Goal: Task Accomplishment & Management: Manage account settings

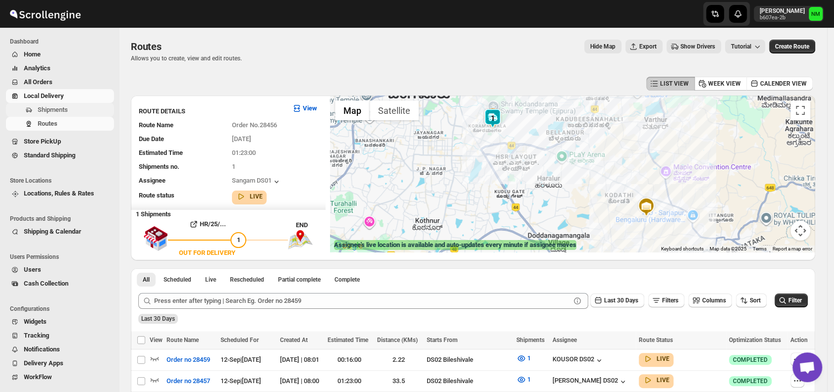
click at [57, 113] on span "Shipments" at bounding box center [53, 109] width 30 height 7
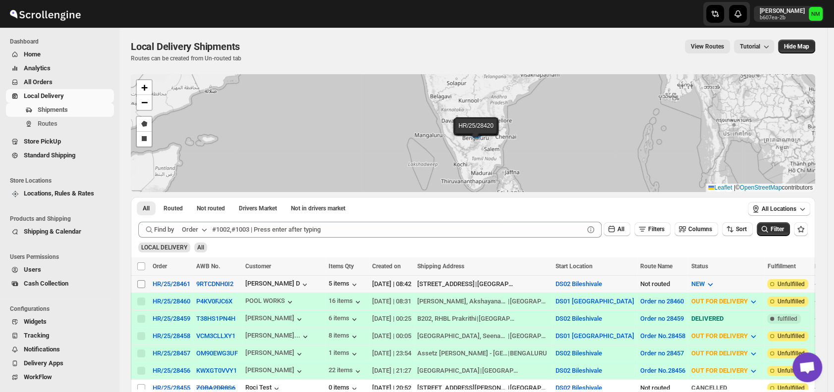
click at [138, 283] on input "Select shipment" at bounding box center [141, 284] width 8 height 8
checkbox input "true"
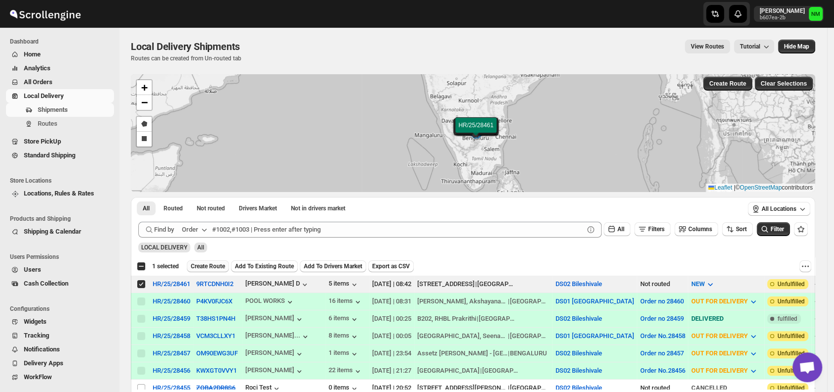
click at [207, 266] on span "Create Route" at bounding box center [208, 267] width 34 height 8
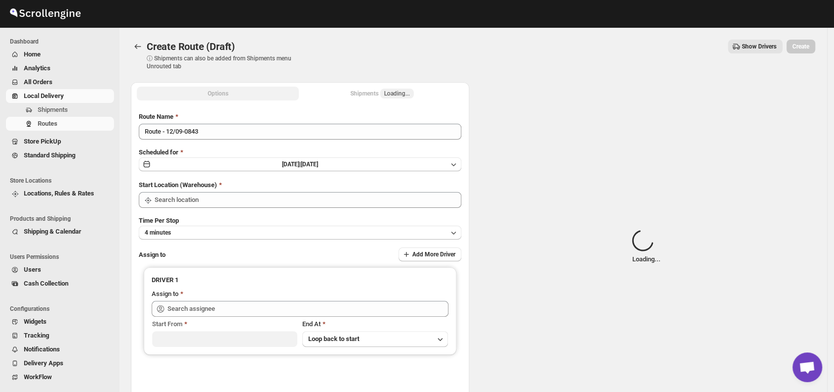
type input "DS02 Bileshivale"
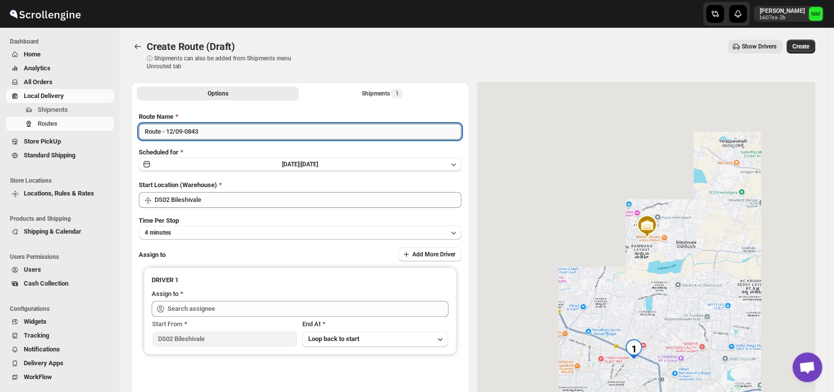
click at [251, 137] on input "Route - 12/09-0843" at bounding box center [300, 132] width 322 height 16
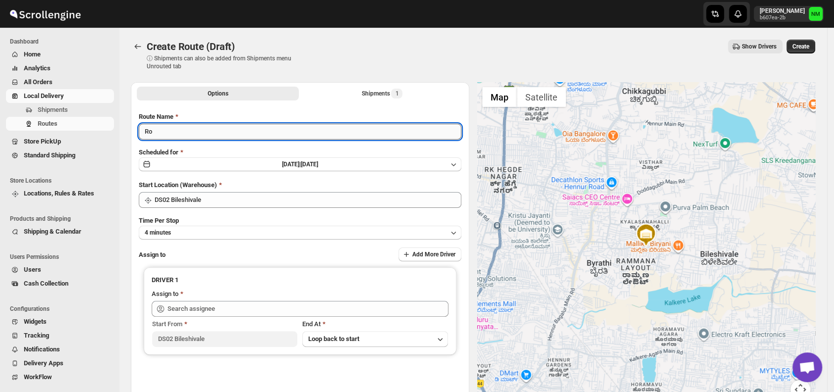
type input "R"
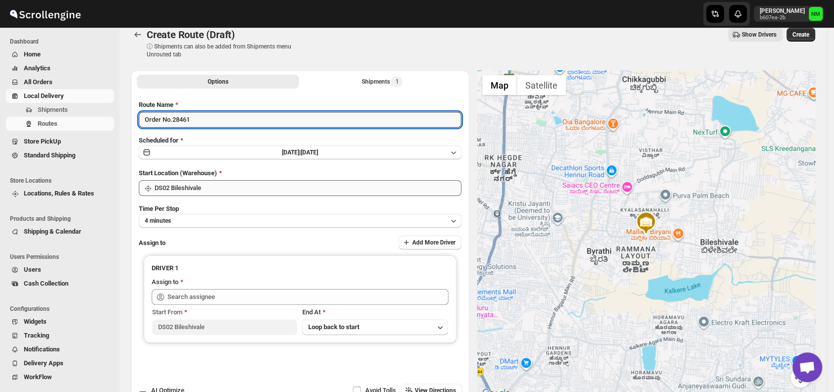
scroll to position [48, 0]
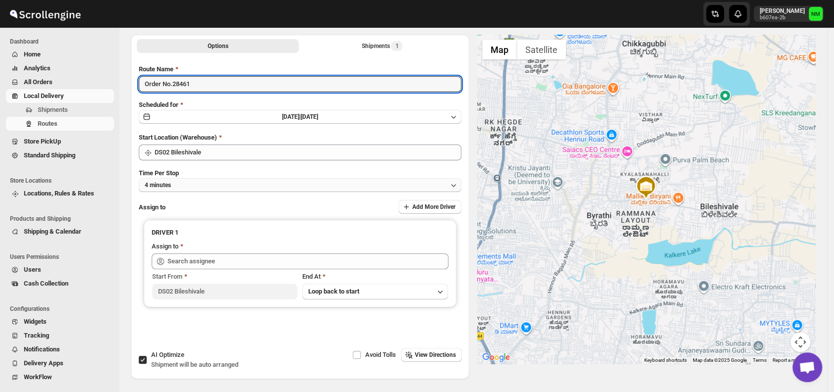
type input "Order No.28461"
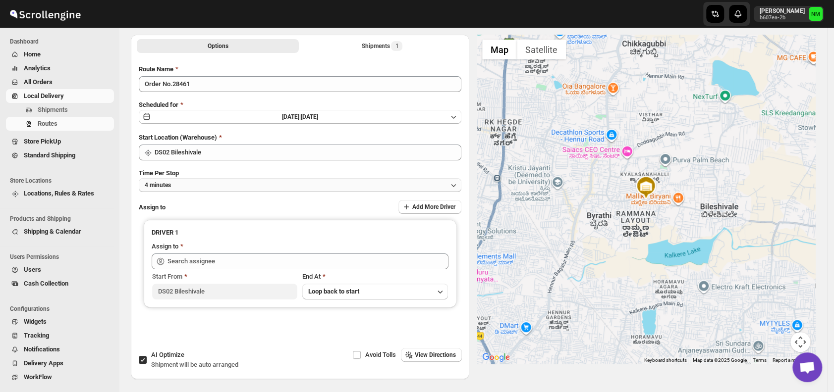
click at [209, 191] on button "4 minutes" at bounding box center [300, 185] width 322 height 14
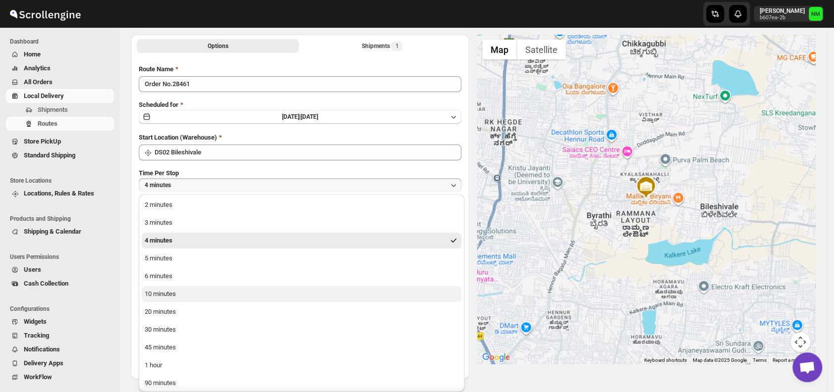
click at [187, 294] on button "10 minutes" at bounding box center [302, 294] width 320 height 16
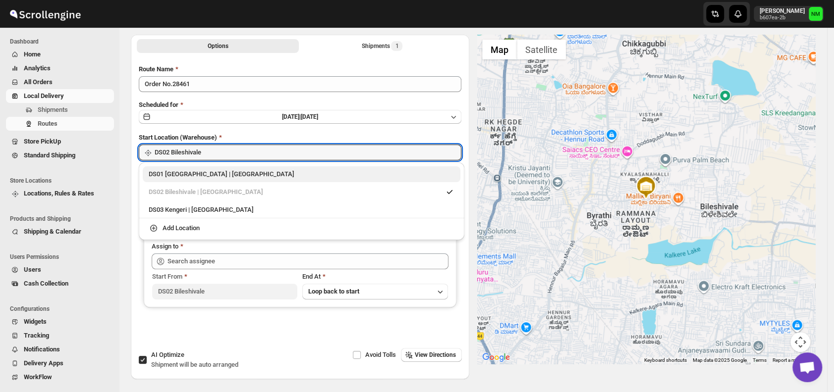
click at [150, 173] on div "DS01 Sarjapur | Bengaluru" at bounding box center [302, 174] width 306 height 10
type input "DS01 [GEOGRAPHIC_DATA]"
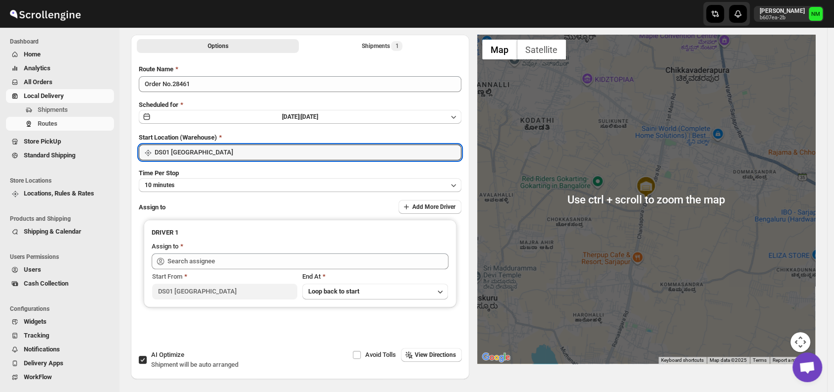
scroll to position [0, 0]
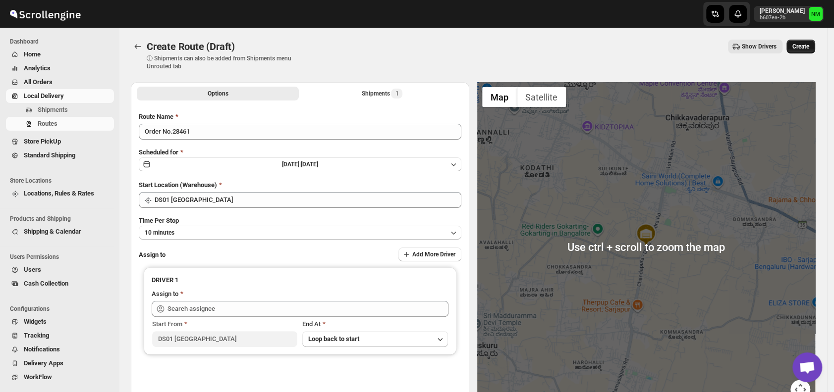
click at [799, 48] on span "Create" at bounding box center [800, 47] width 17 height 8
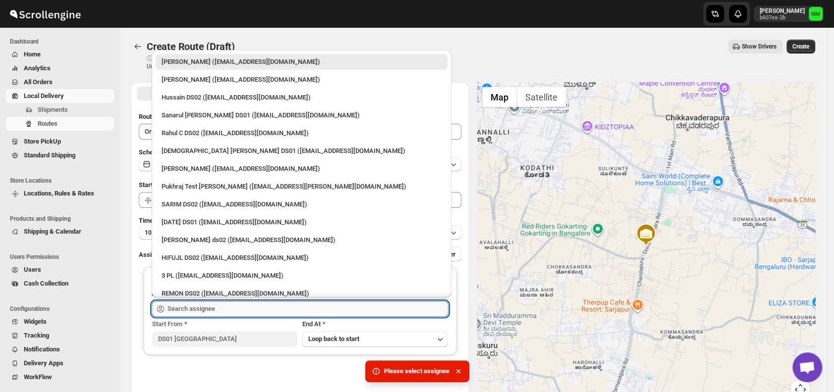
click at [267, 311] on input "text" at bounding box center [307, 309] width 281 height 16
click at [227, 223] on div "Raja DS01 (gasecig398@owlny.com)" at bounding box center [301, 222] width 280 height 10
type input "Raja DS01 (gasecig398@owlny.com)"
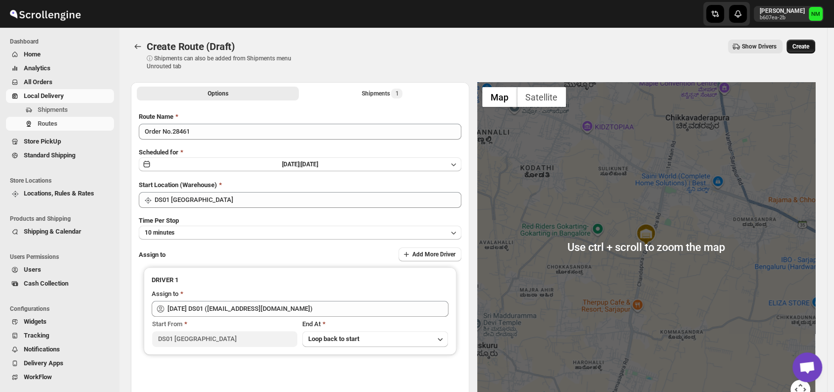
click at [804, 52] on button "Create" at bounding box center [800, 47] width 29 height 14
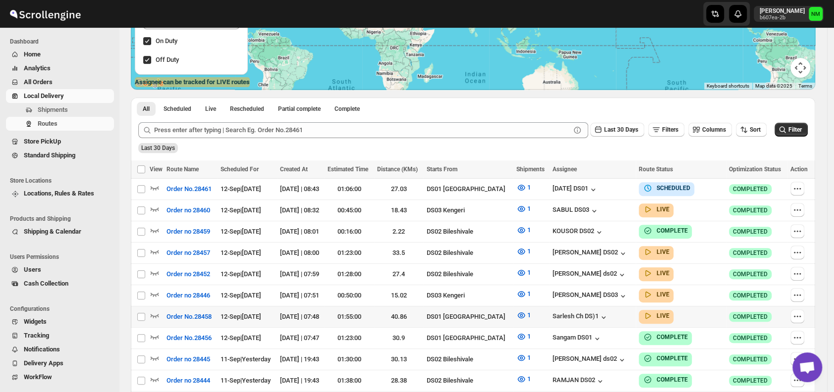
scroll to position [164, 0]
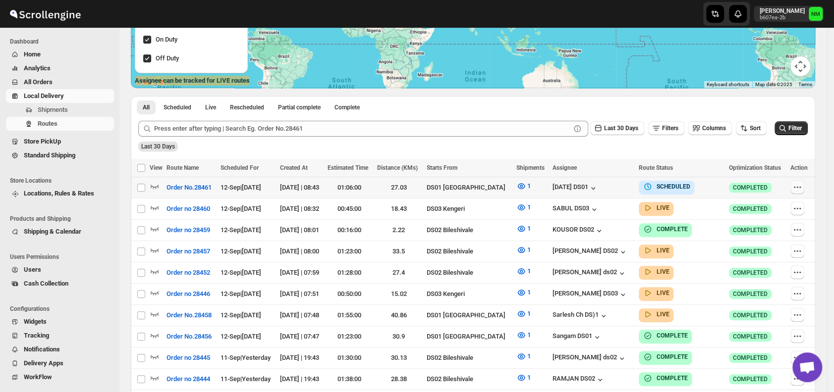
click at [800, 186] on icon "button" at bounding box center [797, 187] width 10 height 10
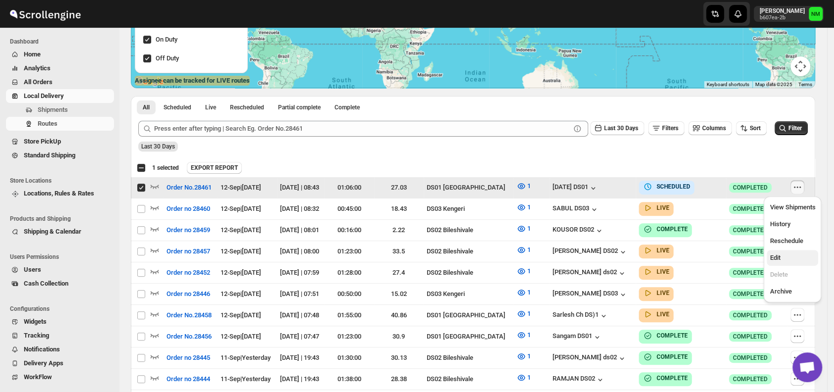
click at [789, 261] on span "Edit" at bounding box center [792, 258] width 46 height 10
checkbox input "false"
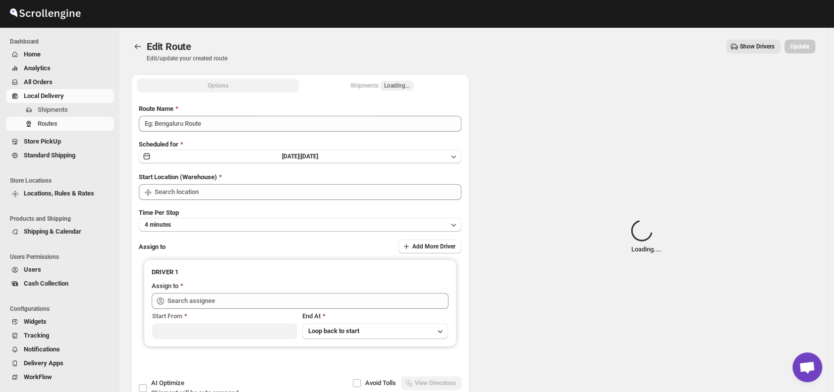
type input "Order No.28461"
type input "DS01 [GEOGRAPHIC_DATA]"
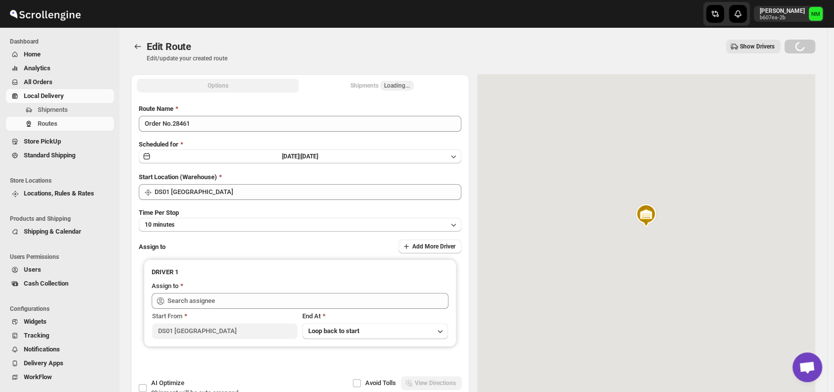
type input "Raja DS01 (gasecig398@owlny.com)"
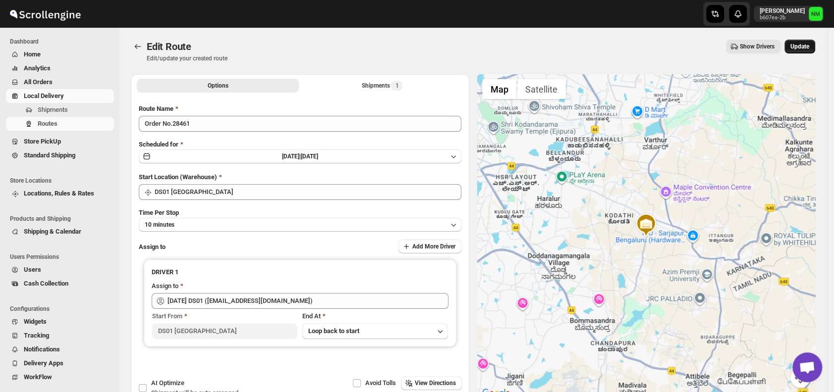
click at [809, 46] on span "Update" at bounding box center [799, 47] width 19 height 8
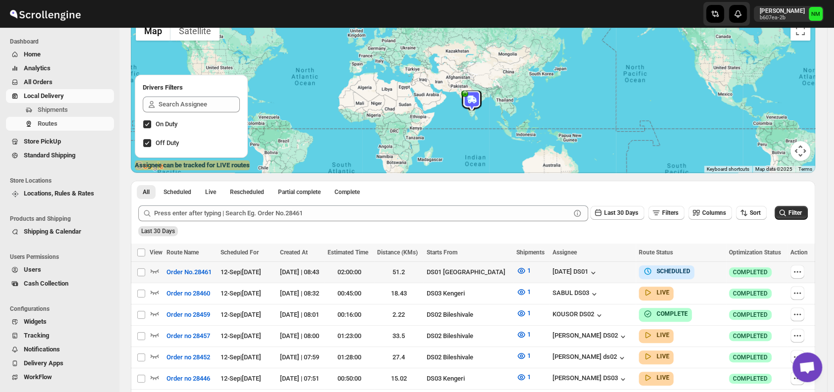
scroll to position [83, 0]
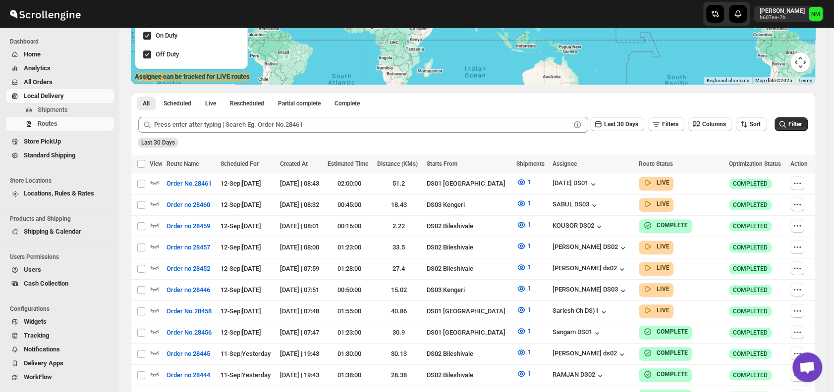
scroll to position [173, 0]
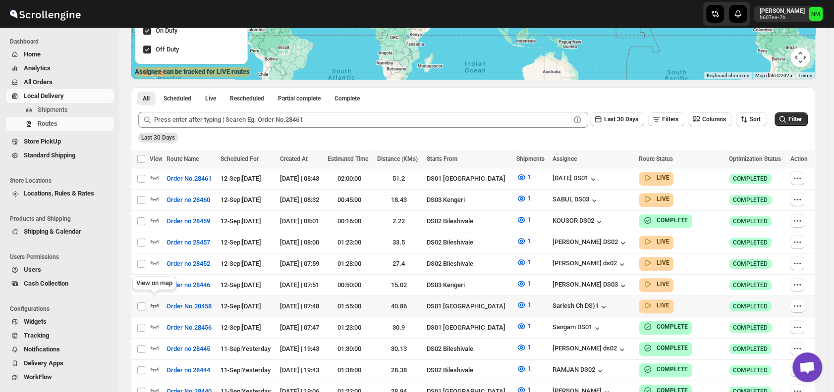
click at [155, 300] on icon "button" at bounding box center [155, 305] width 10 height 10
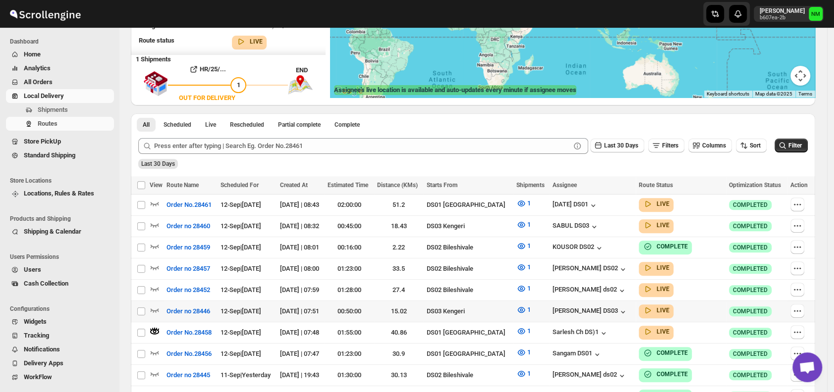
scroll to position [0, 0]
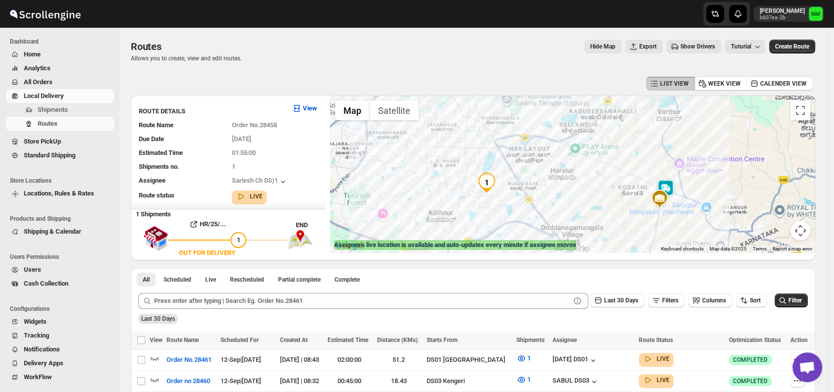
click at [668, 183] on img at bounding box center [665, 189] width 20 height 20
click at [708, 141] on button "Close" at bounding box center [696, 142] width 24 height 24
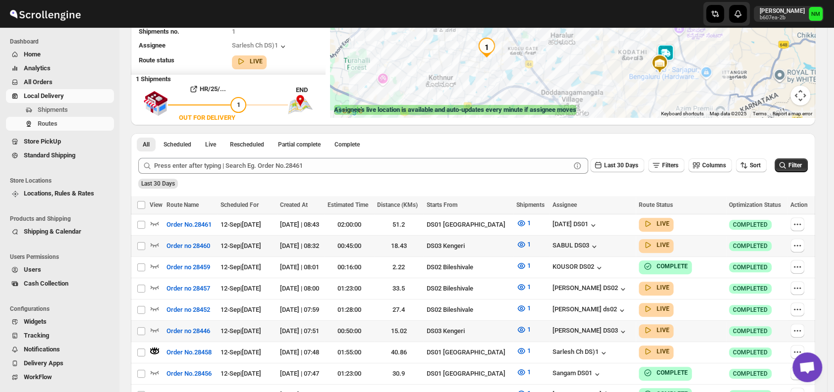
scroll to position [137, 0]
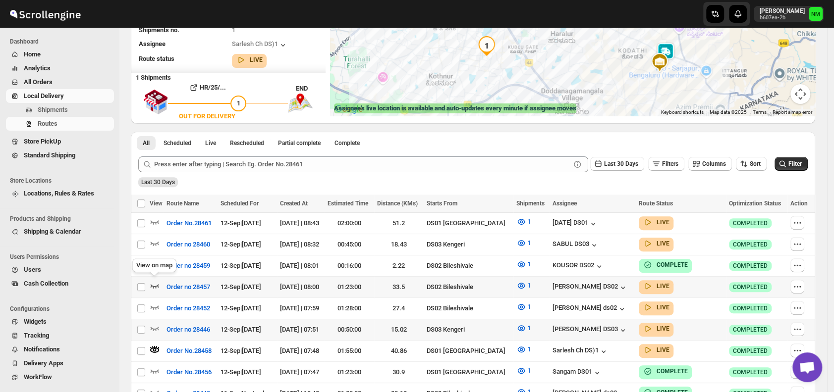
click at [156, 284] on icon "button" at bounding box center [155, 286] width 8 height 4
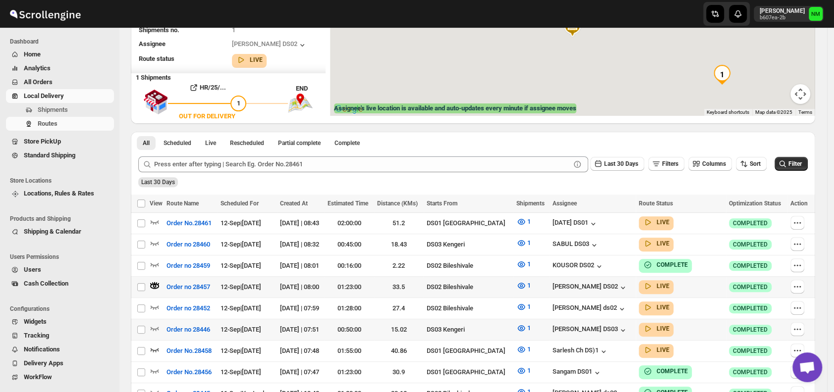
scroll to position [0, 0]
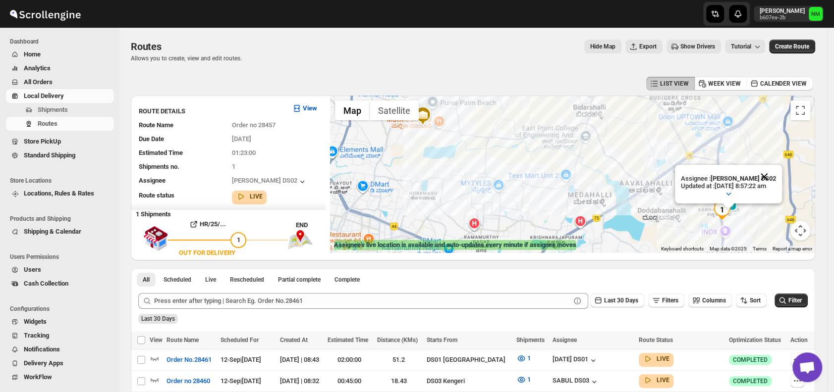
click at [776, 166] on button "Close" at bounding box center [764, 177] width 24 height 24
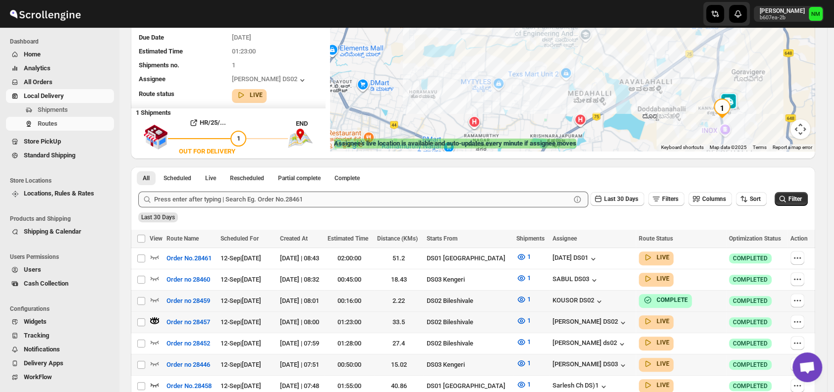
scroll to position [110, 0]
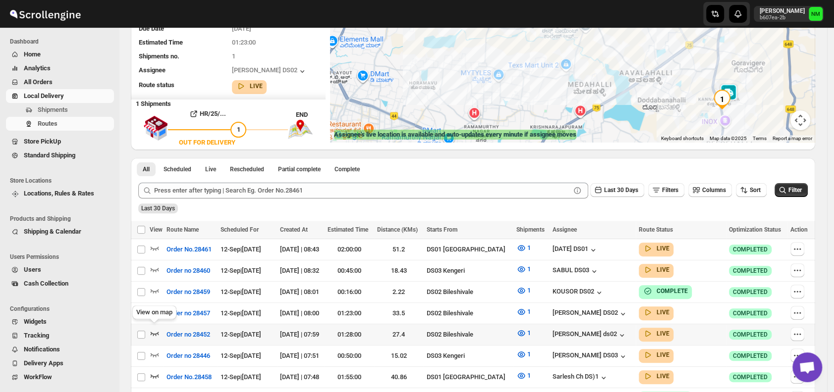
click at [154, 332] on icon "button" at bounding box center [155, 334] width 8 height 4
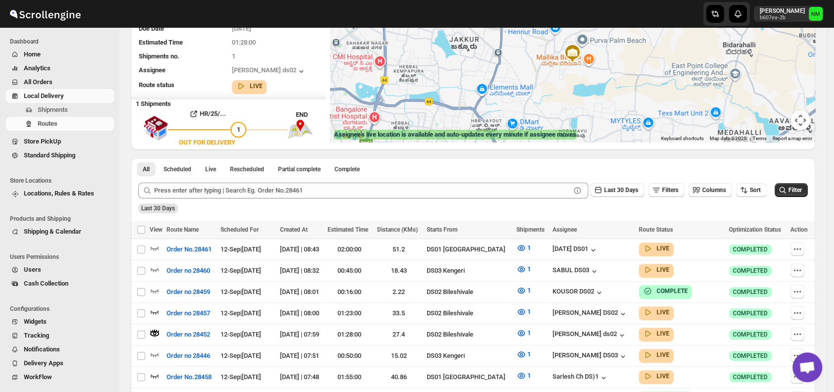
scroll to position [0, 0]
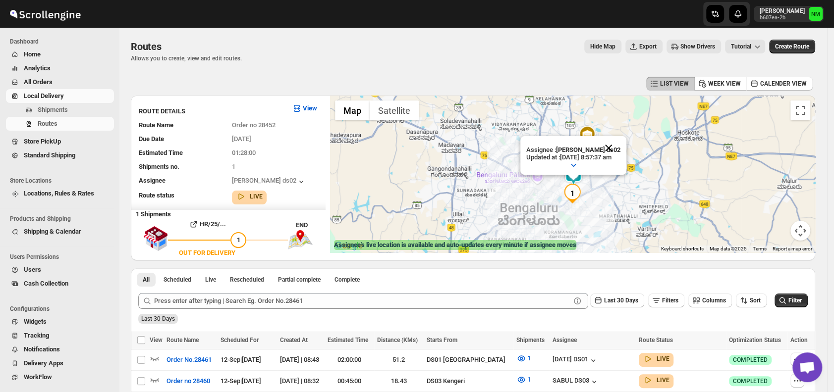
click at [620, 147] on button "Close" at bounding box center [608, 148] width 24 height 24
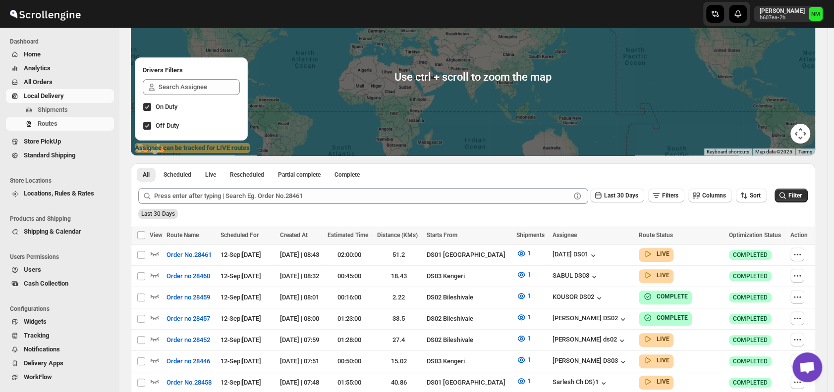
scroll to position [98, 0]
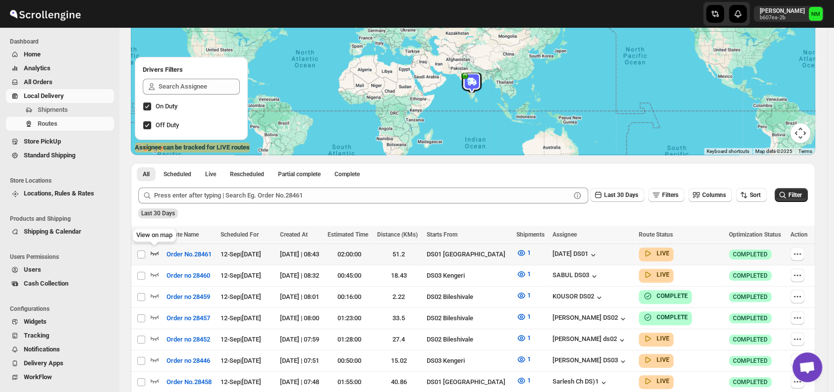
click at [156, 250] on icon "button" at bounding box center [155, 253] width 10 height 10
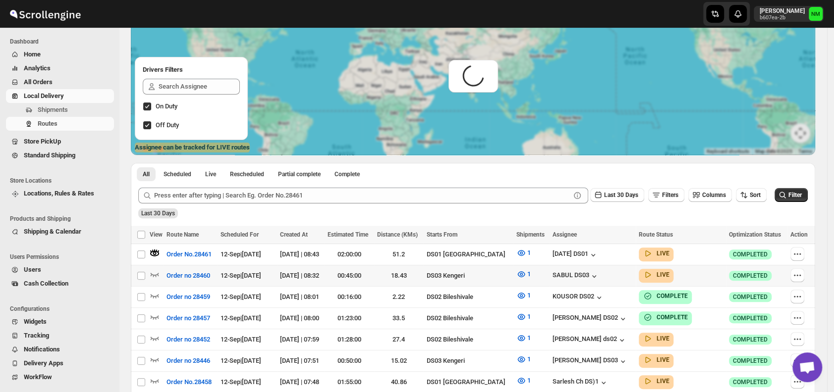
scroll to position [0, 0]
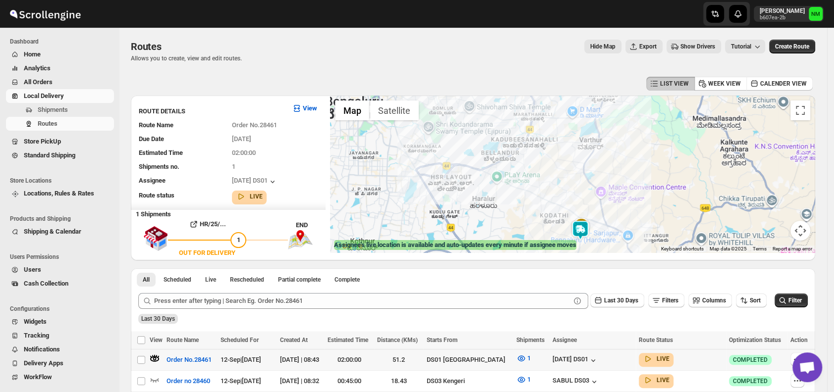
click at [810, 122] on div at bounding box center [572, 174] width 485 height 157
click at [804, 118] on button "Toggle fullscreen view" at bounding box center [800, 111] width 20 height 20
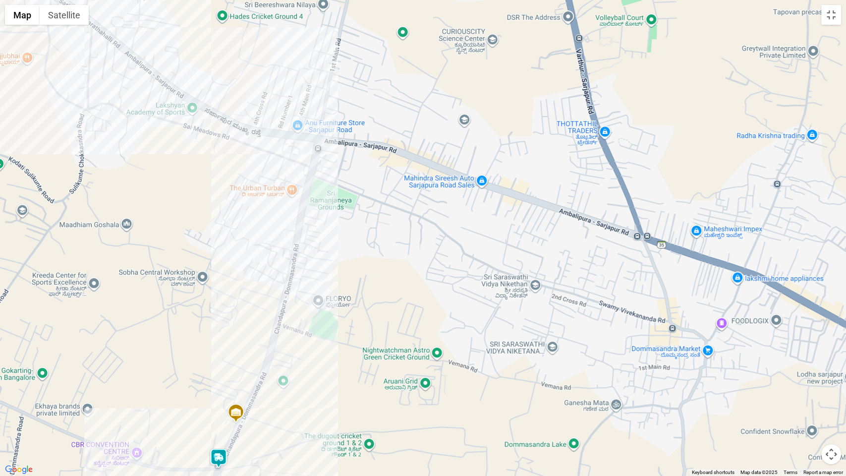
click at [218, 392] on img at bounding box center [219, 458] width 20 height 20
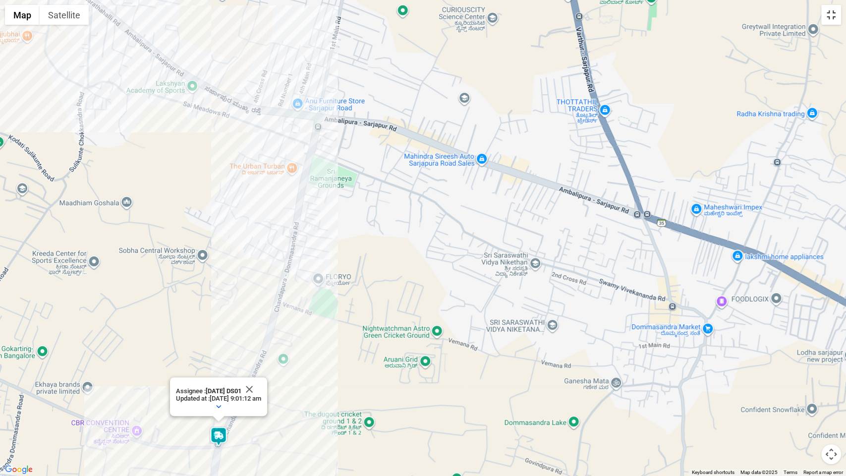
click at [832, 22] on button "Toggle fullscreen view" at bounding box center [831, 15] width 20 height 20
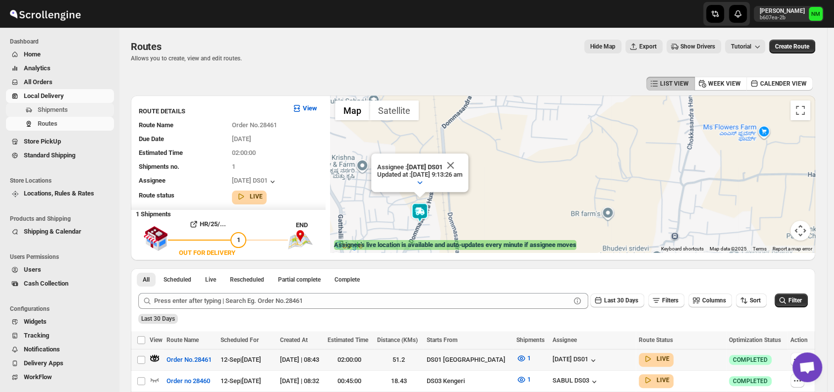
click at [60, 107] on span "Shipments" at bounding box center [53, 109] width 30 height 7
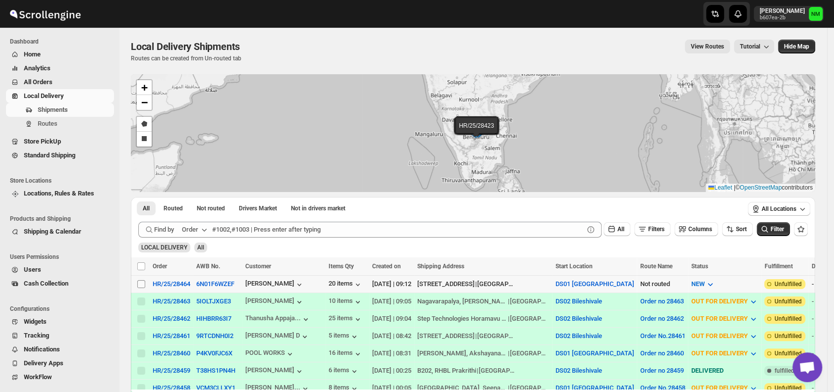
click at [141, 281] on input "Select shipment" at bounding box center [141, 284] width 8 height 8
checkbox input "true"
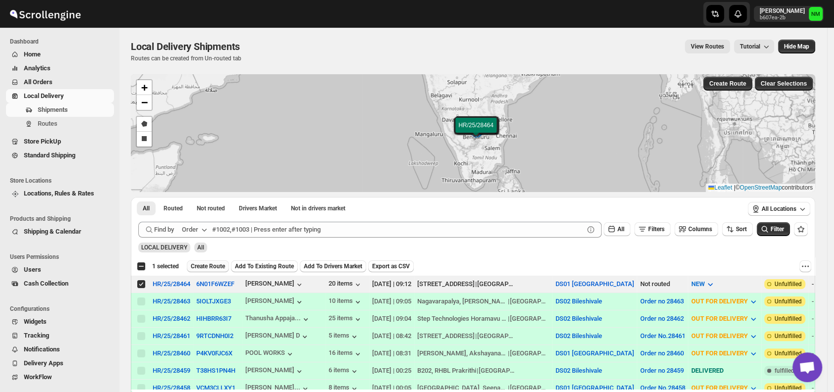
click at [204, 264] on span "Create Route" at bounding box center [208, 267] width 34 height 8
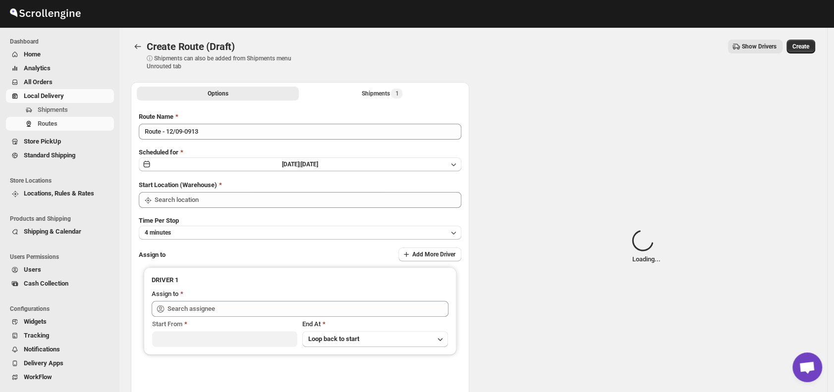
type input "DS01 [GEOGRAPHIC_DATA]"
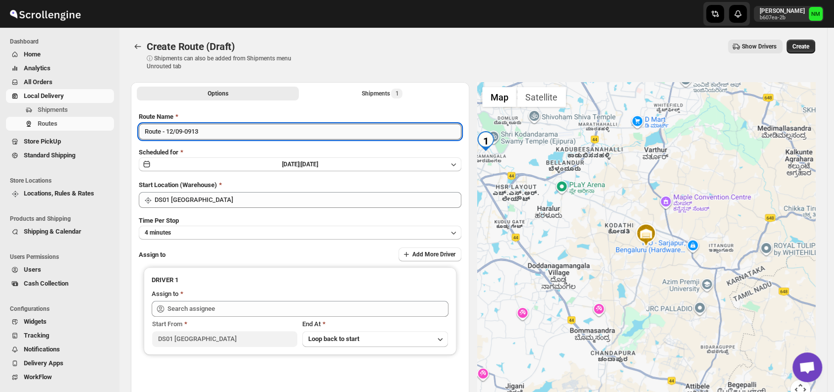
click at [220, 131] on input "Route - 12/09-0913" at bounding box center [300, 132] width 322 height 16
type input "R"
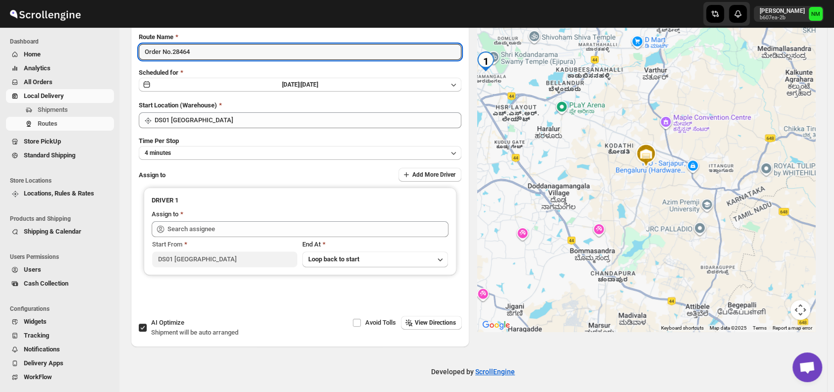
scroll to position [83, 0]
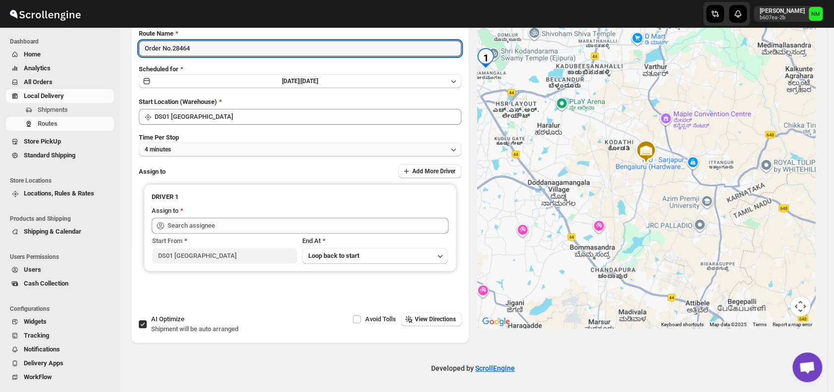
type input "Order No.28464"
click at [193, 155] on button "4 minutes" at bounding box center [300, 150] width 322 height 14
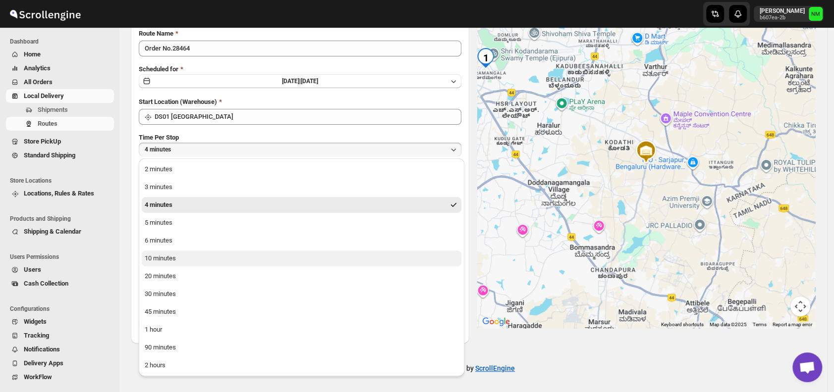
click at [168, 254] on div "10 minutes" at bounding box center [160, 259] width 31 height 10
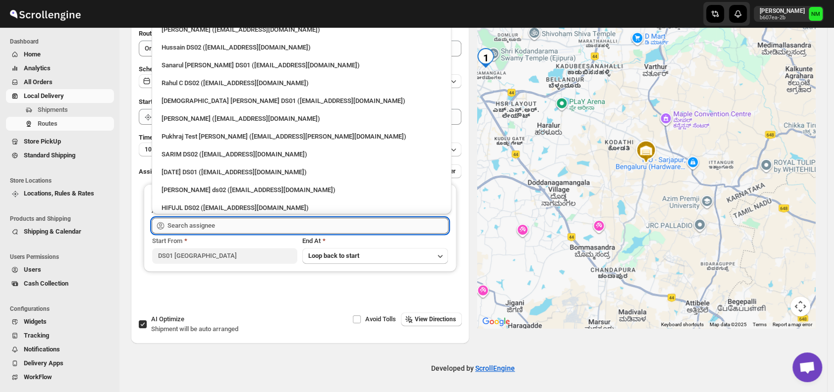
click at [227, 227] on input "text" at bounding box center [307, 226] width 281 height 16
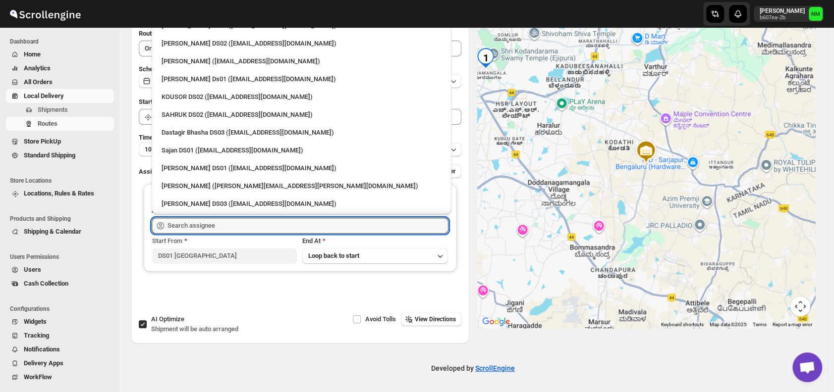
scroll to position [504, 0]
click at [179, 146] on div "Sajan DS01 (lofadat883@coderdir.com)" at bounding box center [301, 150] width 280 height 10
type input "Sajan DS01 (lofadat883@coderdir.com)"
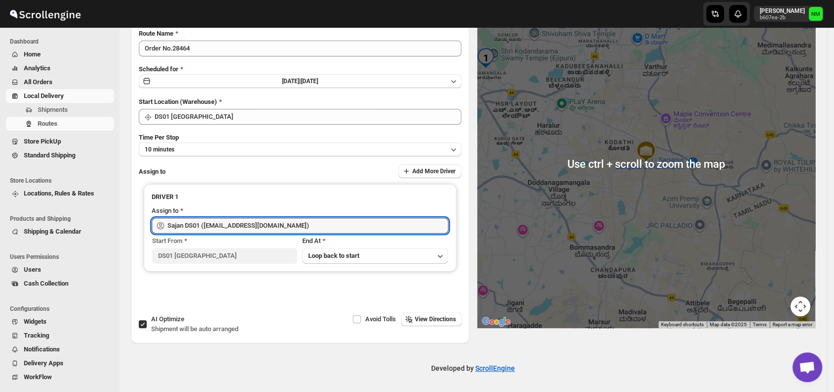
scroll to position [0, 0]
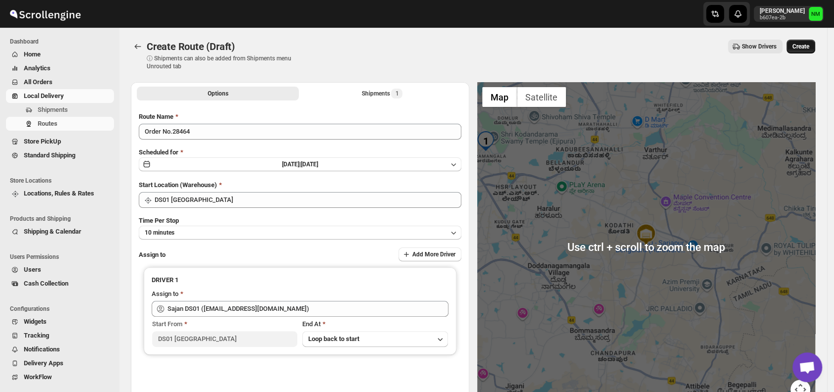
click at [804, 50] on span "Create" at bounding box center [800, 47] width 17 height 8
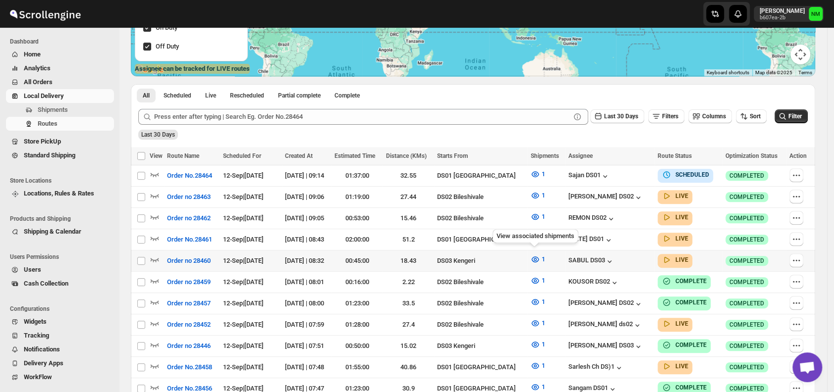
scroll to position [178, 0]
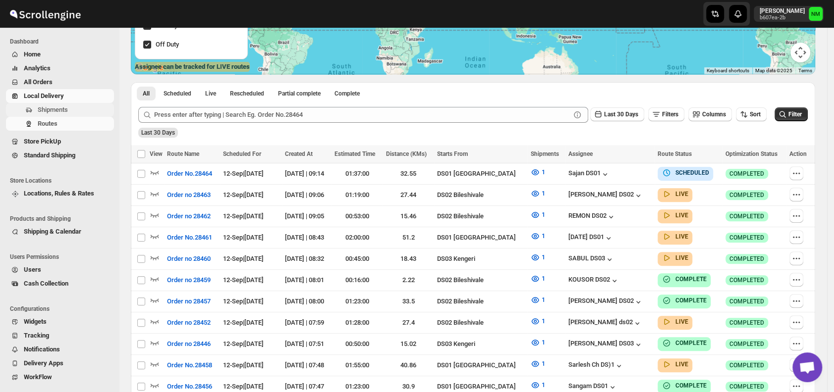
click at [45, 113] on span "Shipments" at bounding box center [53, 109] width 30 height 7
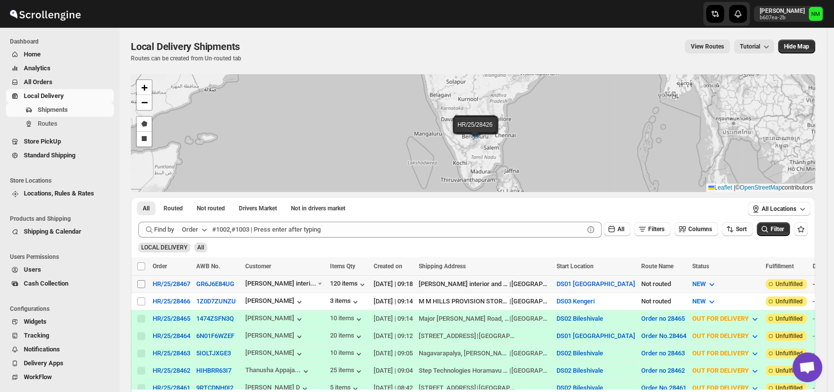
click at [144, 282] on input "Select shipment" at bounding box center [141, 284] width 8 height 8
checkbox input "true"
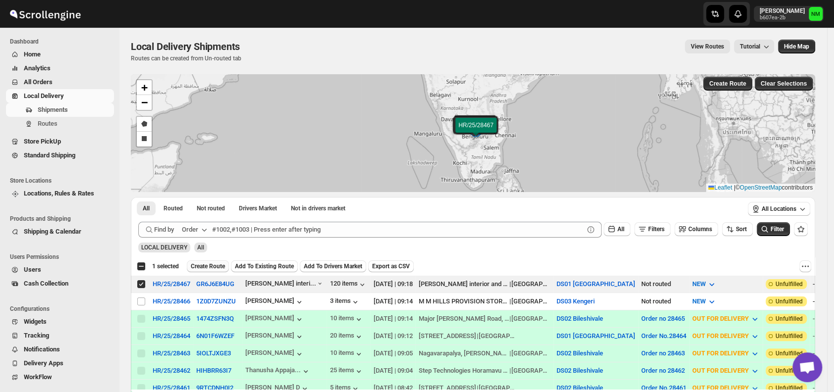
click at [199, 267] on span "Create Route" at bounding box center [208, 267] width 34 height 8
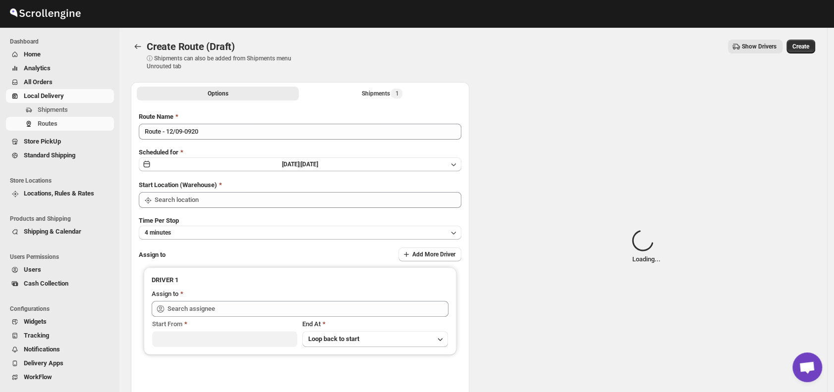
type input "DS01 [GEOGRAPHIC_DATA]"
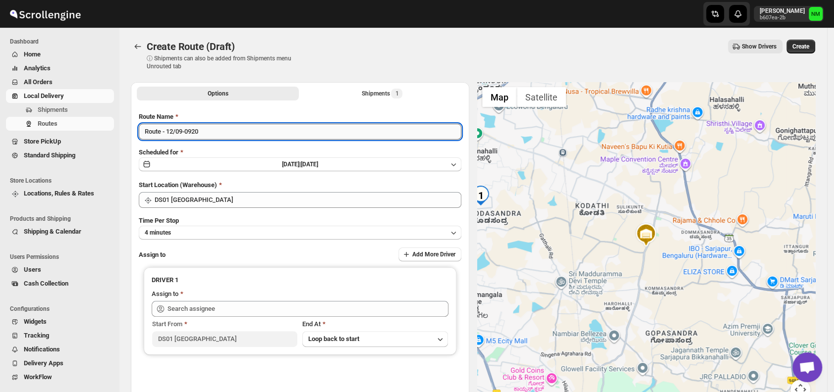
click at [224, 136] on input "Route - 12/09-0920" at bounding box center [300, 132] width 322 height 16
type input "R"
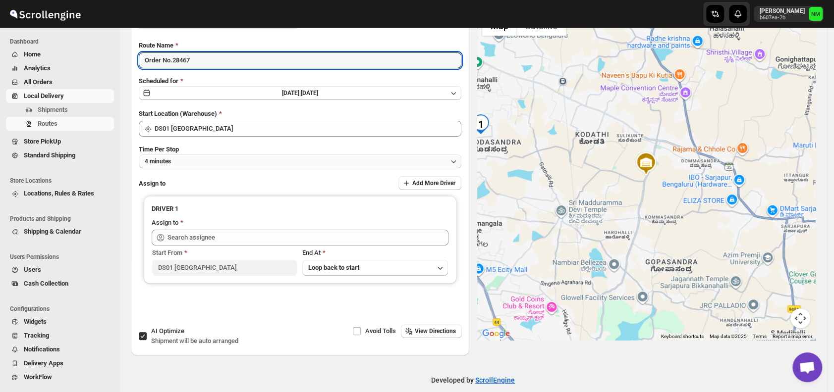
scroll to position [73, 0]
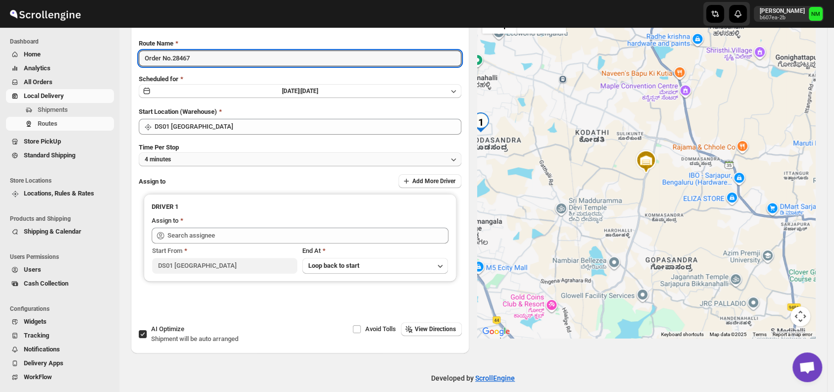
type input "Order No.28467"
click at [213, 157] on button "4 minutes" at bounding box center [300, 160] width 322 height 14
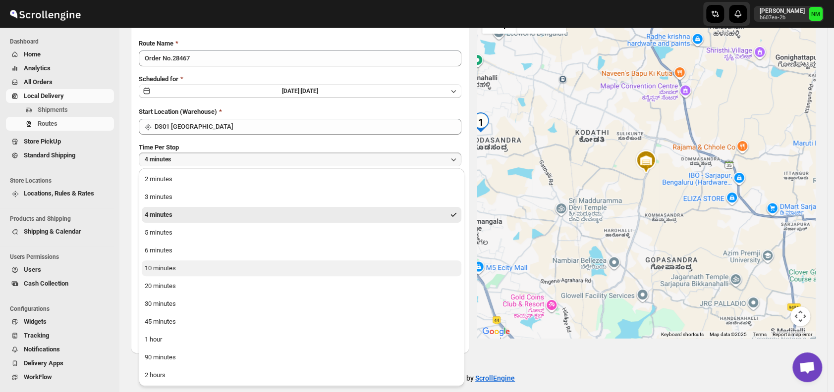
click at [165, 269] on div "10 minutes" at bounding box center [160, 269] width 31 height 10
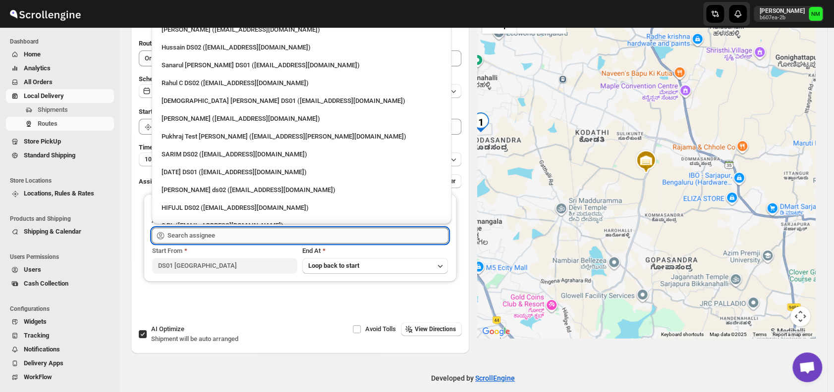
click at [224, 237] on input "text" at bounding box center [307, 236] width 281 height 16
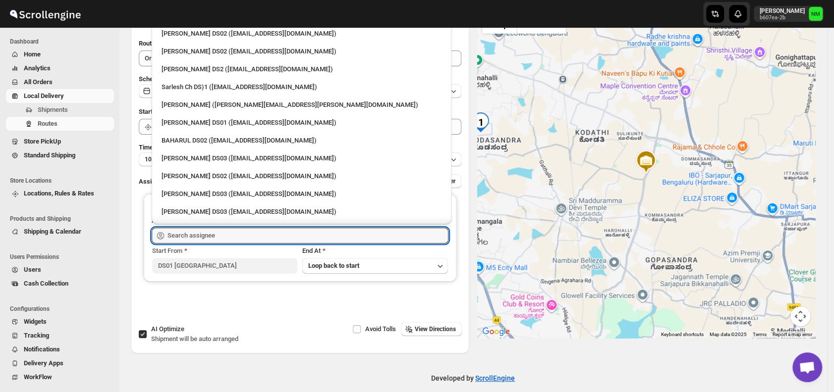
scroll to position [326, 0]
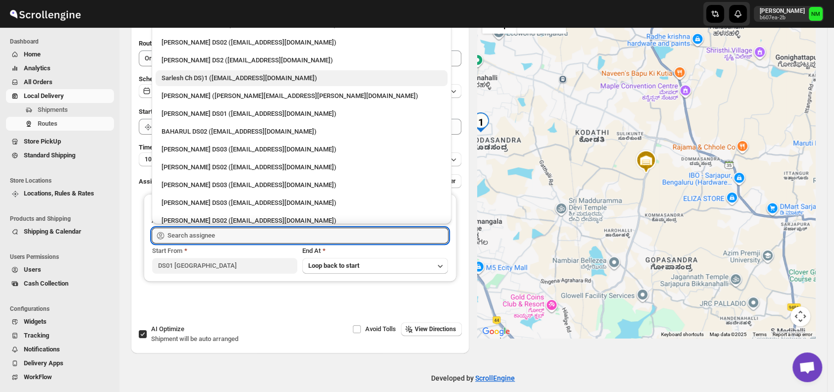
click at [195, 82] on div "Sarlesh Ch DS)1 (vinapi9521@jazipo.com)" at bounding box center [301, 78] width 280 height 10
type input "Sarlesh Ch DS)1 (vinapi9521@jazipo.com)"
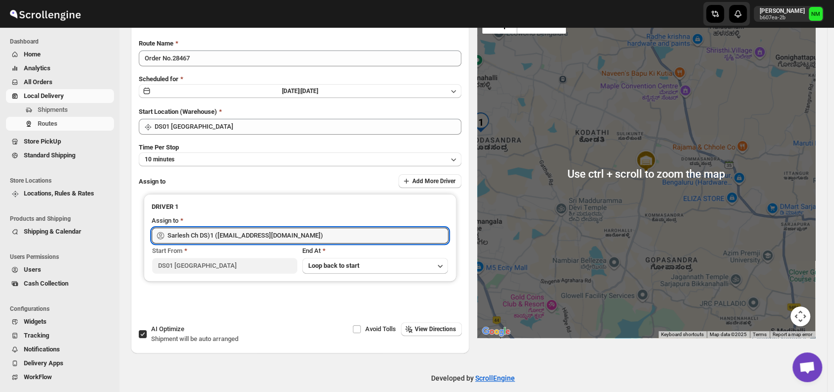
scroll to position [0, 0]
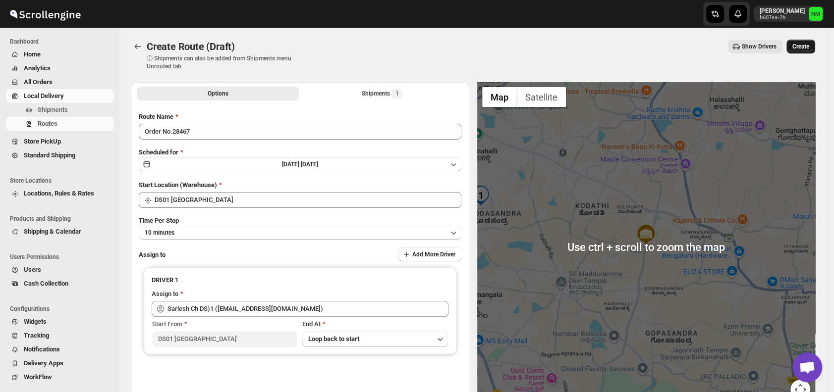
click at [800, 48] on span "Create" at bounding box center [800, 47] width 17 height 8
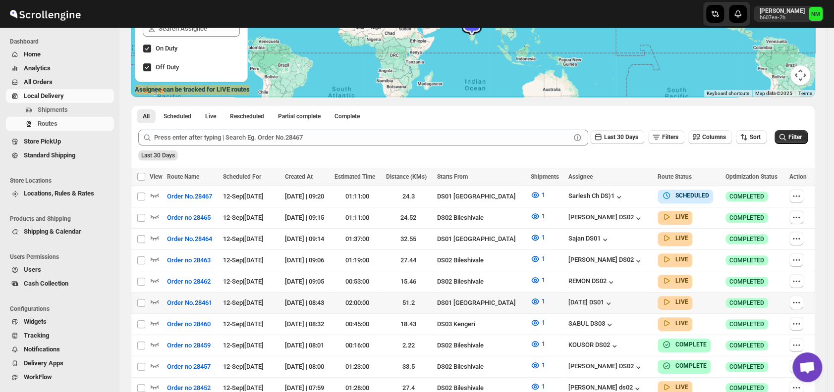
scroll to position [170, 0]
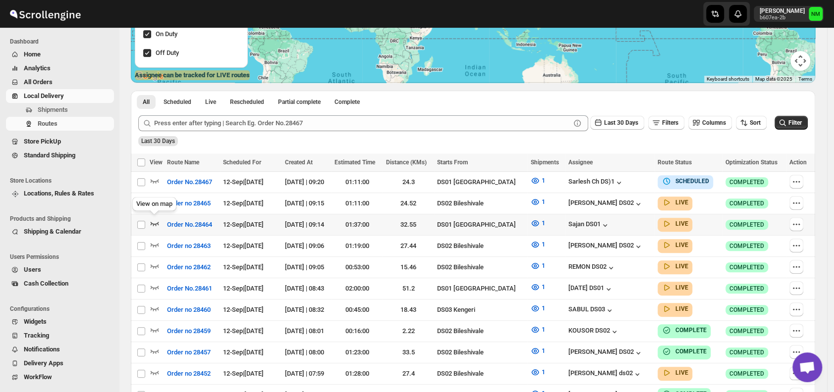
click at [156, 222] on icon "button" at bounding box center [155, 224] width 8 height 4
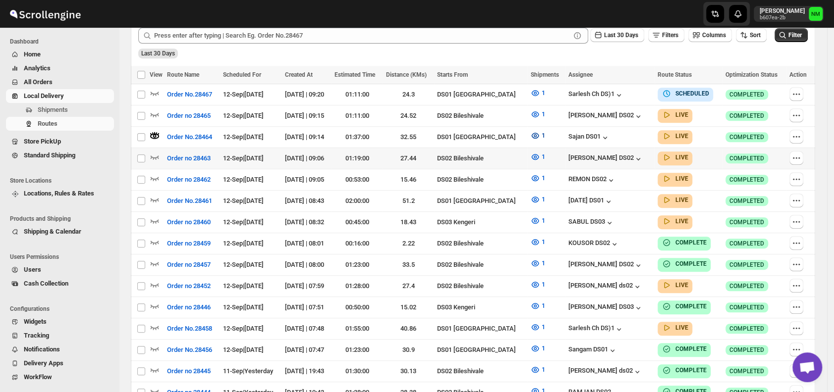
scroll to position [269, 0]
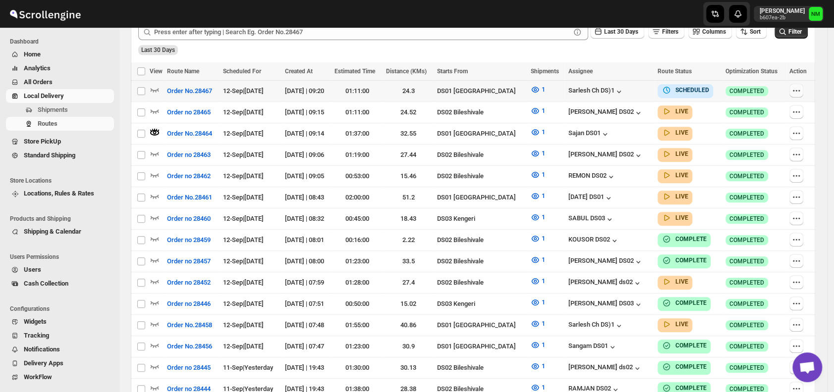
click at [799, 91] on icon "button" at bounding box center [796, 91] width 10 height 10
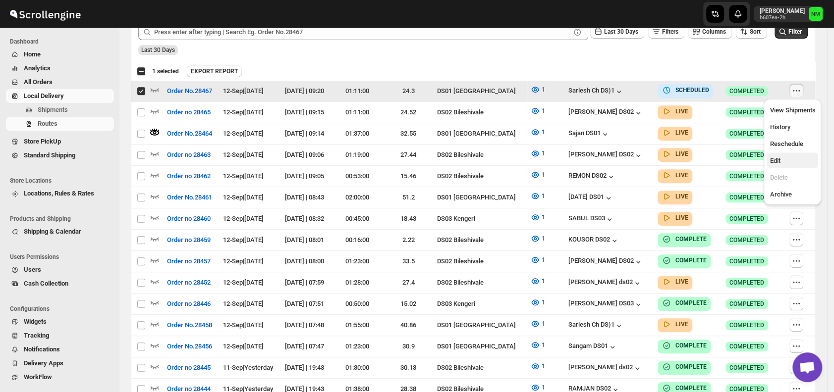
click at [777, 166] on button "Edit" at bounding box center [792, 161] width 52 height 16
checkbox input "false"
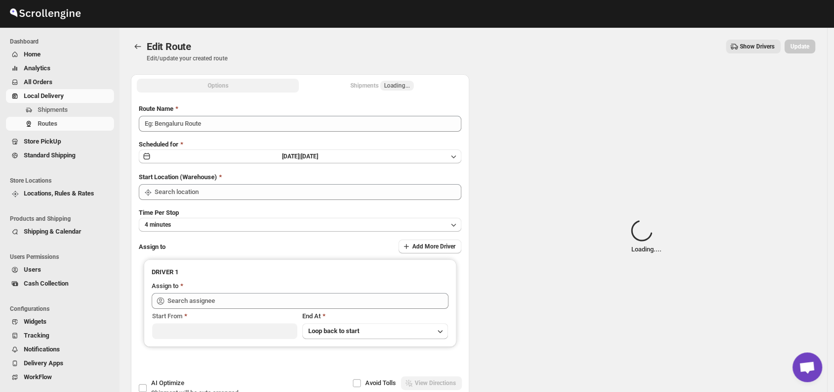
type input "Order No.28467"
type input "DS01 [GEOGRAPHIC_DATA]"
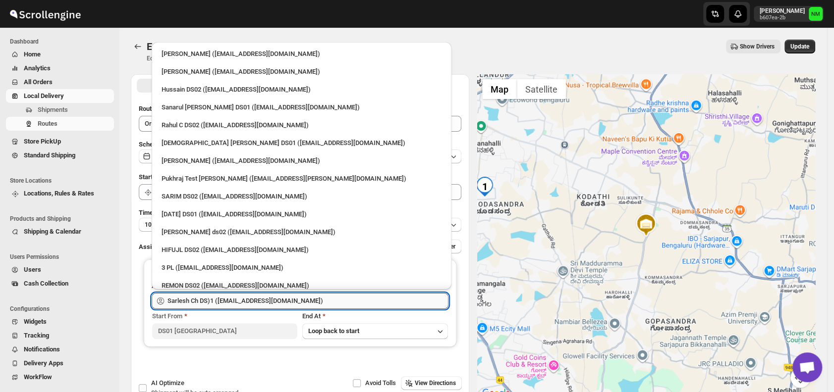
click at [304, 298] on input "Sarlesh Ch DS)1 (vinapi9521@jazipo.com)" at bounding box center [307, 301] width 281 height 16
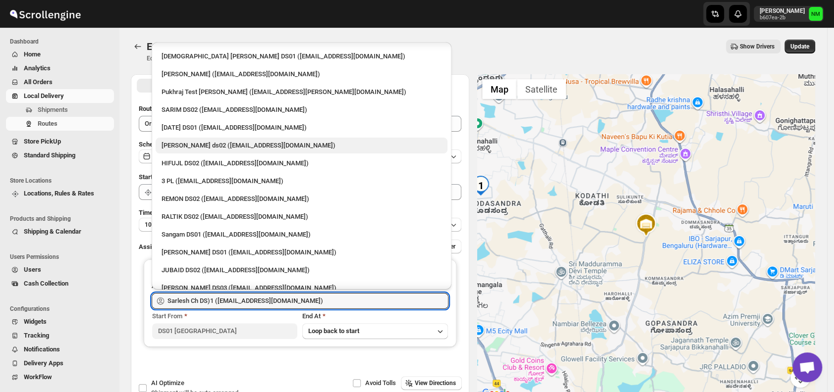
scroll to position [87, 0]
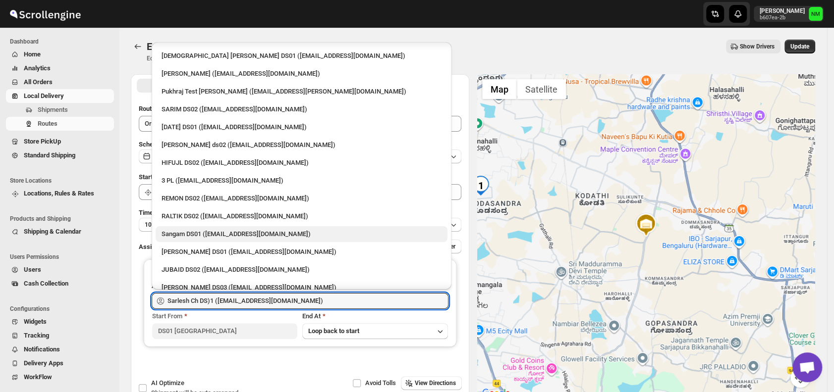
click at [211, 230] on div "Sangam DS01 (relov34542@lassora.com)" at bounding box center [301, 234] width 280 height 10
type input "Sangam DS01 (relov34542@lassora.com)"
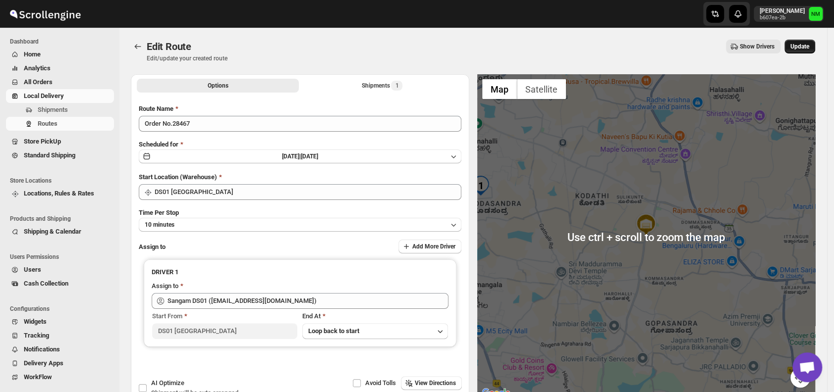
click at [802, 51] on button "Update" at bounding box center [799, 47] width 31 height 14
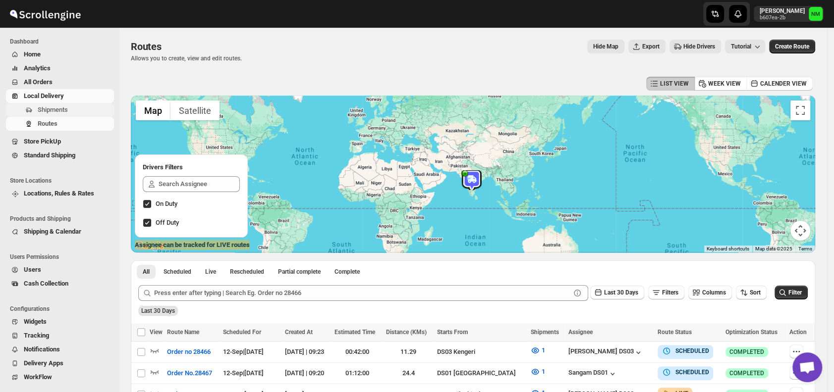
click at [78, 114] on span "Shipments" at bounding box center [75, 110] width 74 height 10
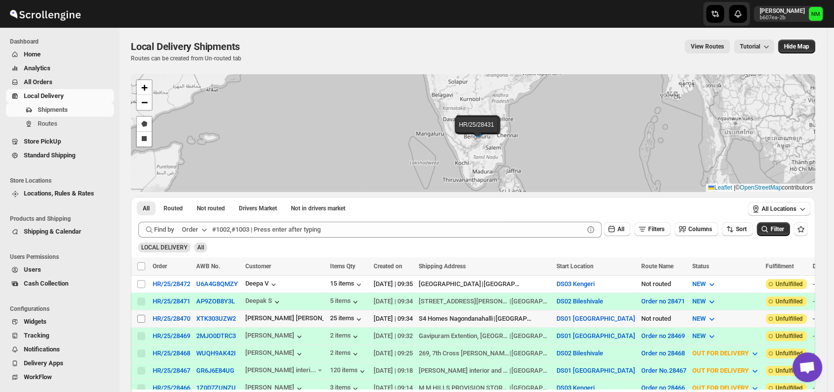
click at [143, 315] on input "Select shipment" at bounding box center [141, 319] width 8 height 8
checkbox input "true"
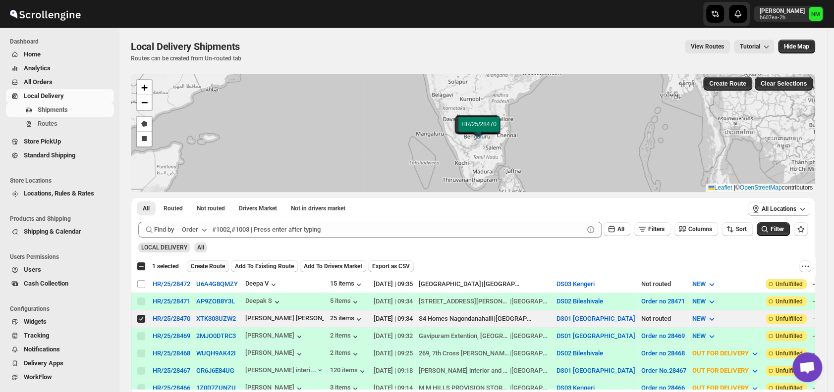
click at [198, 263] on span "Create Route" at bounding box center [208, 267] width 34 height 8
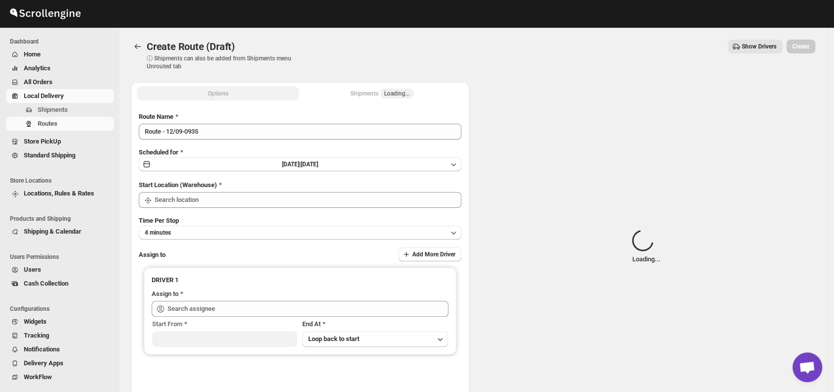
type input "DS01 [GEOGRAPHIC_DATA]"
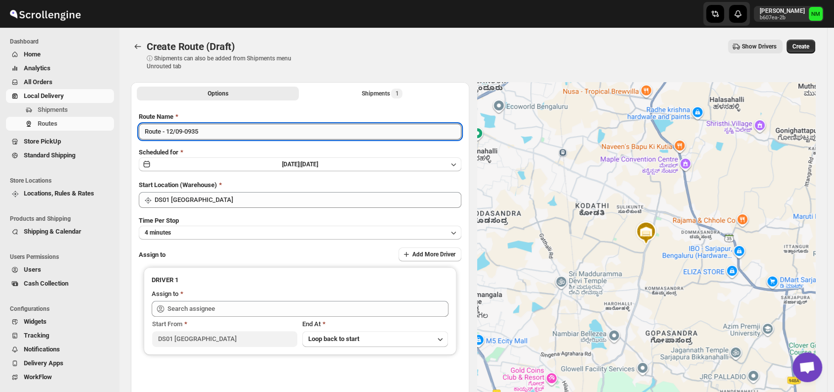
click at [234, 130] on input "Route - 12/09-0935" at bounding box center [300, 132] width 322 height 16
type input "R"
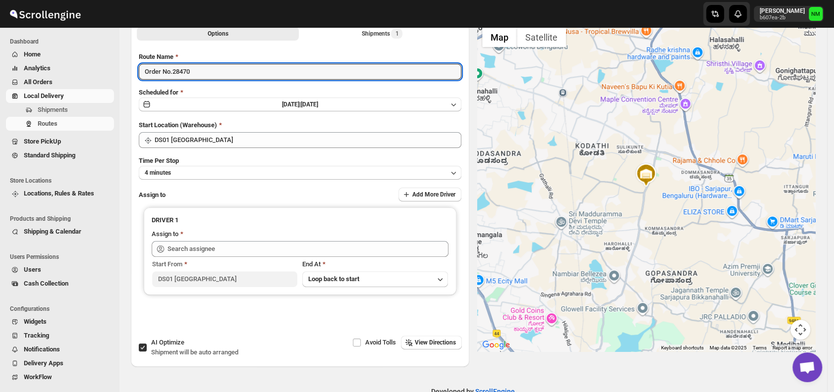
scroll to position [83, 0]
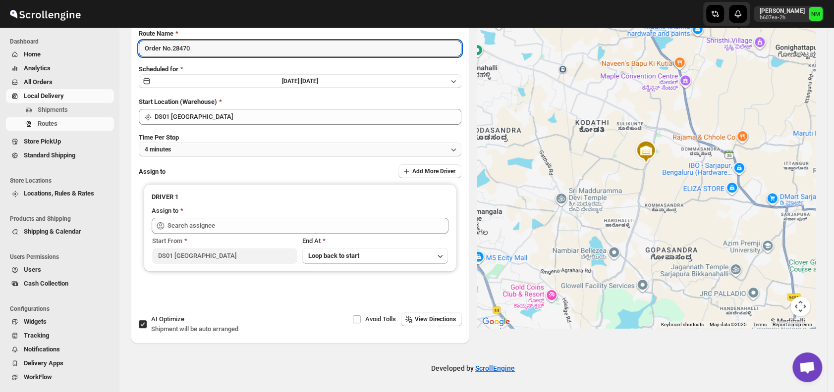
type input "Order No.28470"
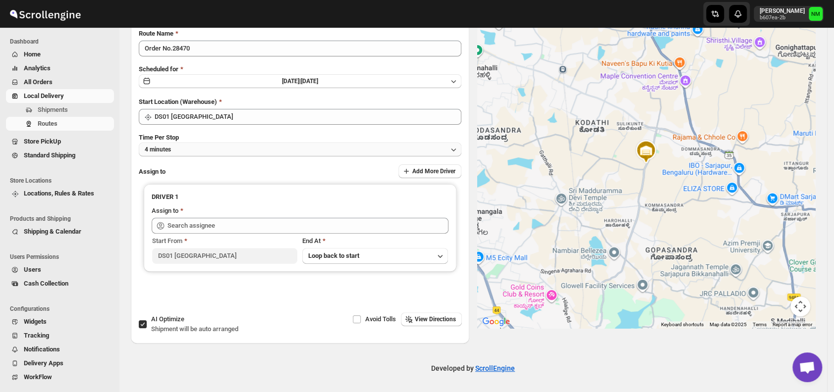
click at [200, 150] on button "4 minutes" at bounding box center [300, 150] width 322 height 14
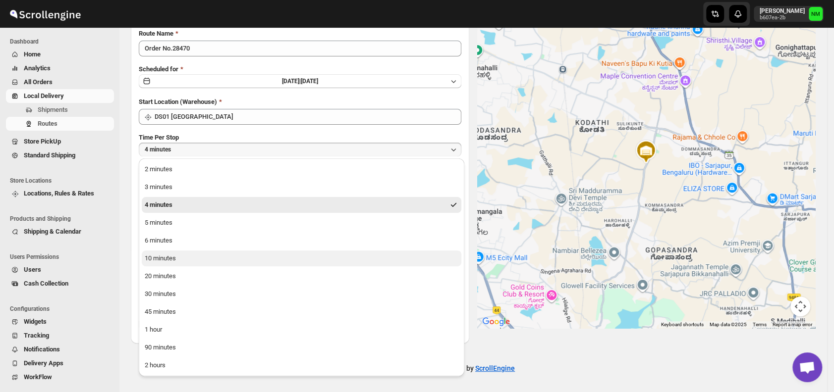
click at [174, 256] on div "10 minutes" at bounding box center [160, 259] width 31 height 10
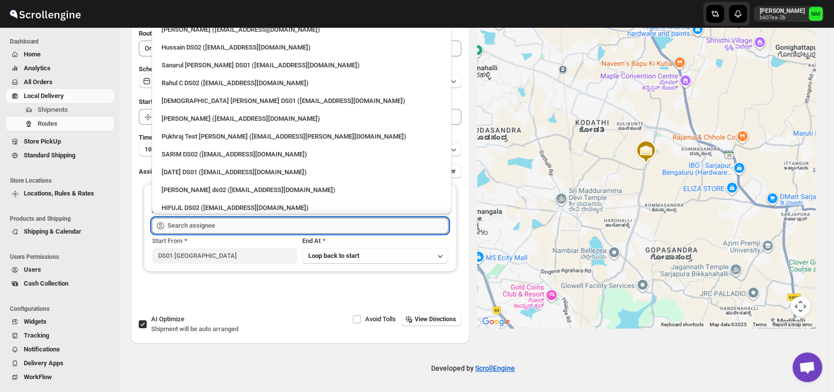
click at [241, 222] on input "text" at bounding box center [307, 226] width 281 height 16
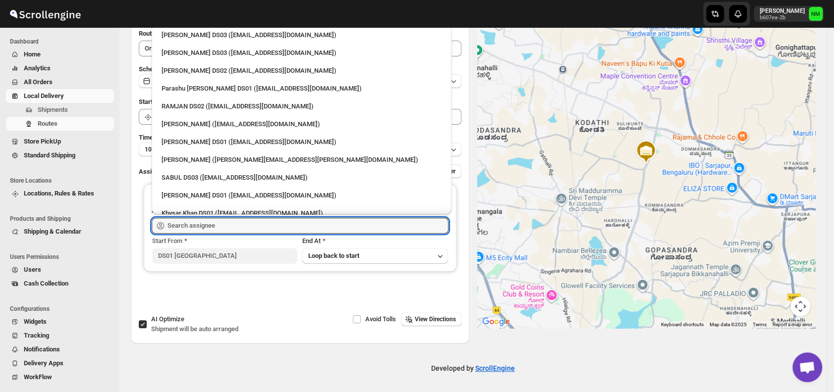
scroll to position [879, 0]
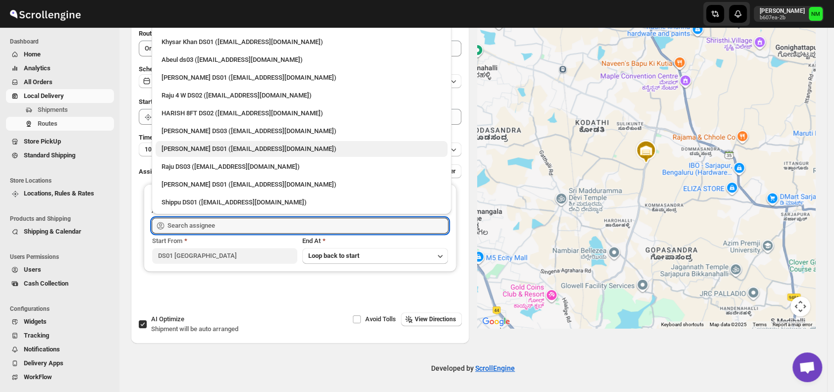
click at [209, 147] on div "Faijal Khan DS01 (tadij98822@cspaus.com)" at bounding box center [301, 149] width 280 height 10
type input "Faijal Khan DS01 (tadij98822@cspaus.com)"
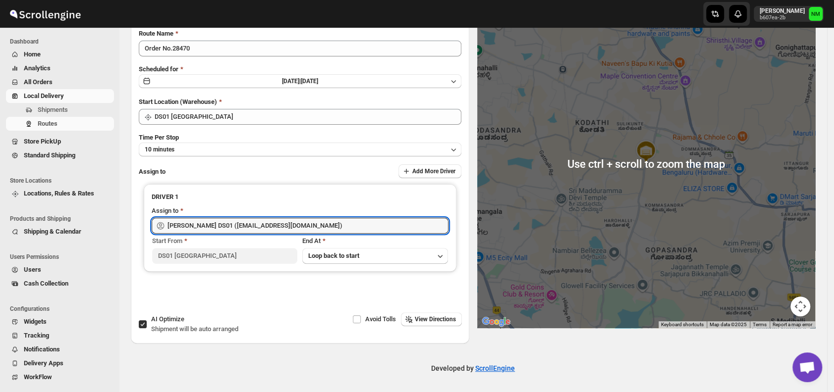
scroll to position [0, 0]
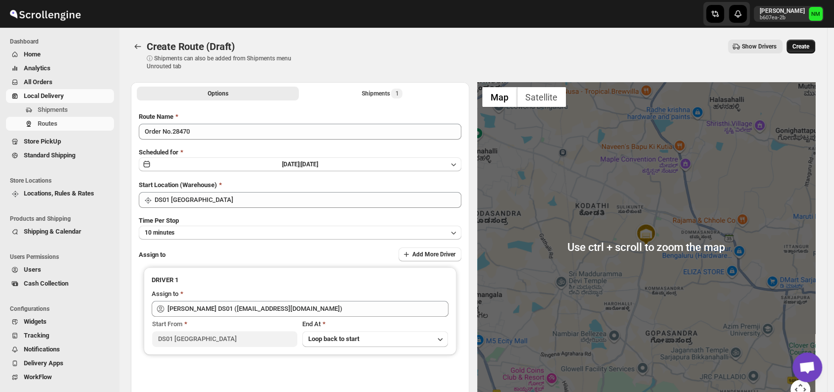
click at [803, 50] on span "Create" at bounding box center [800, 47] width 17 height 8
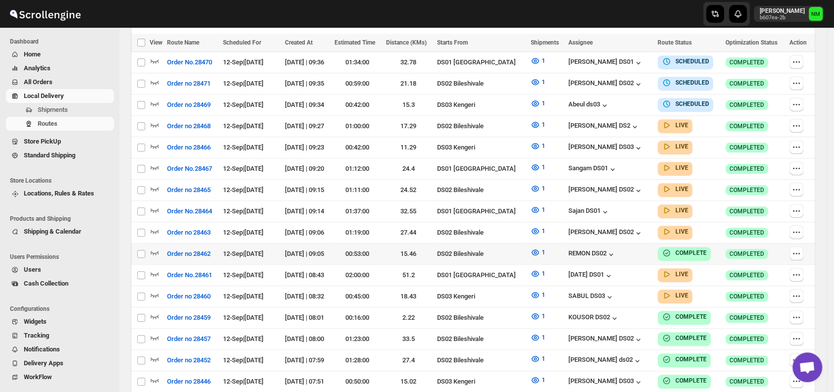
scroll to position [292, 0]
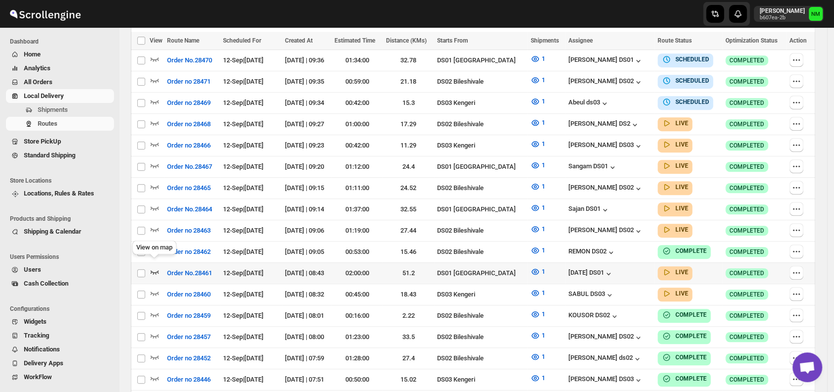
click at [155, 267] on icon "button" at bounding box center [155, 272] width 10 height 10
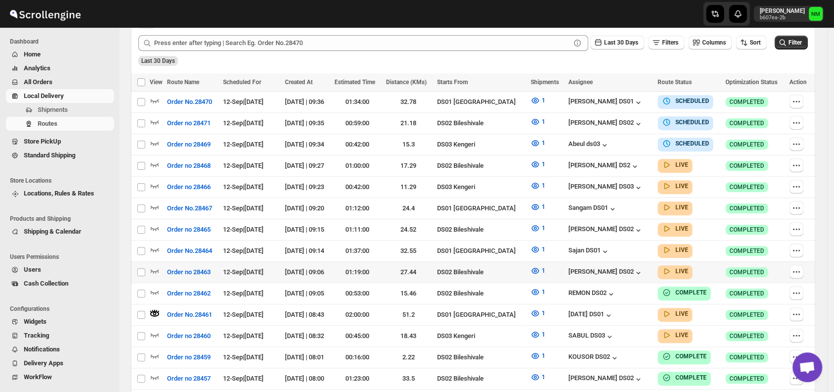
scroll to position [259, 0]
click at [153, 244] on icon "button" at bounding box center [155, 249] width 10 height 10
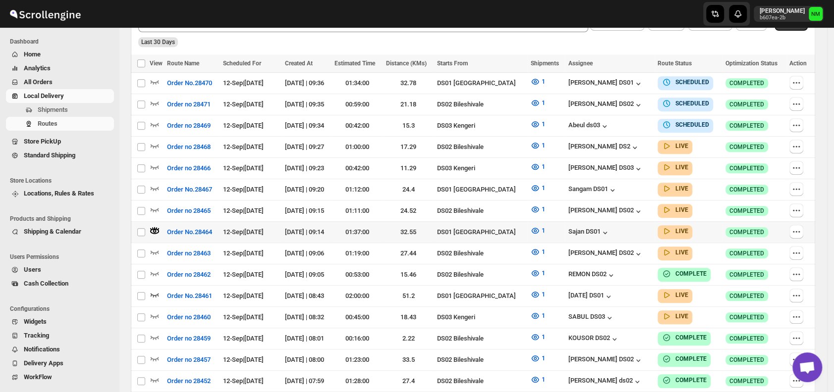
scroll to position [286, 0]
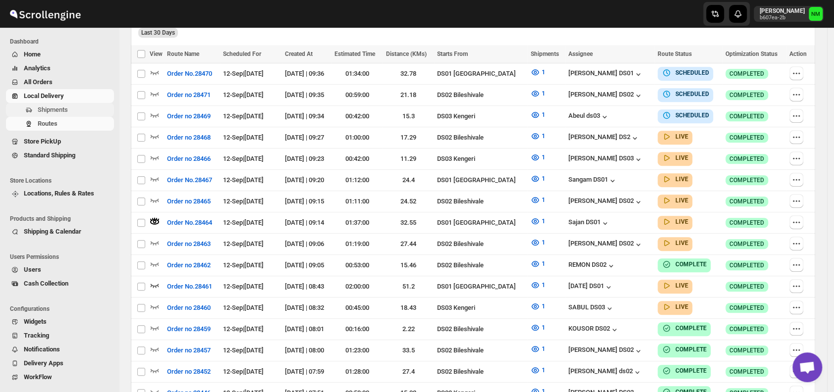
click at [74, 107] on span "Shipments" at bounding box center [75, 110] width 74 height 10
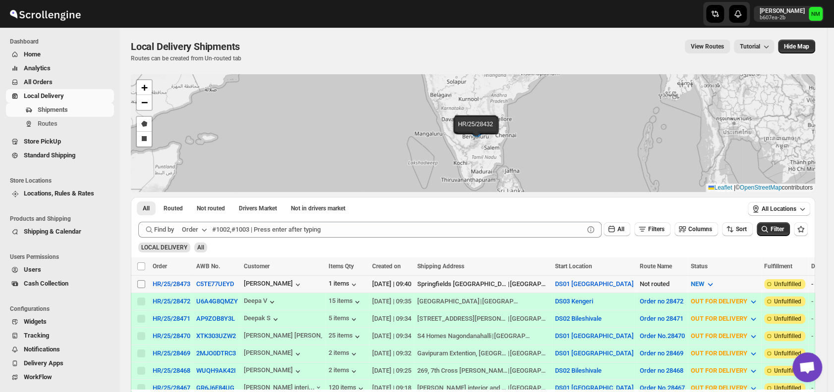
click at [139, 284] on input "Select shipment" at bounding box center [141, 284] width 8 height 8
checkbox input "true"
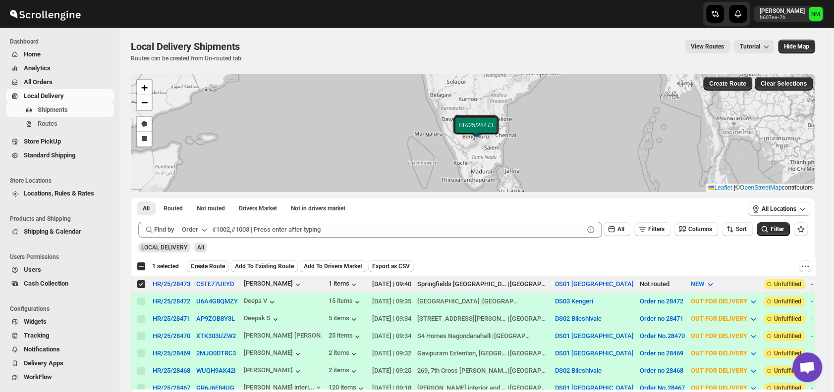
click at [202, 263] on span "Create Route" at bounding box center [208, 267] width 34 height 8
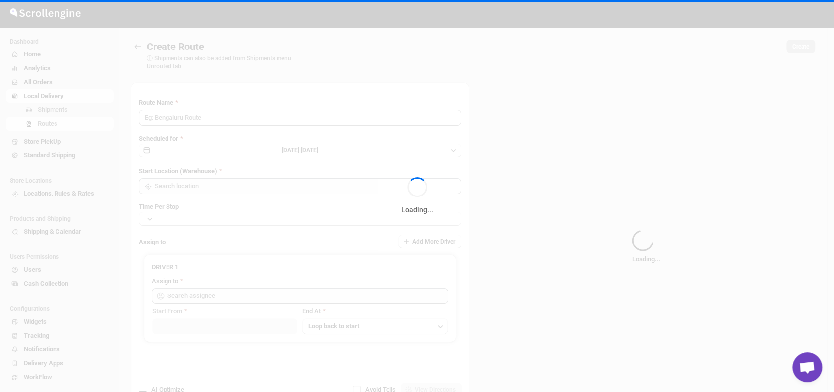
type input "Route - 12/09-0941"
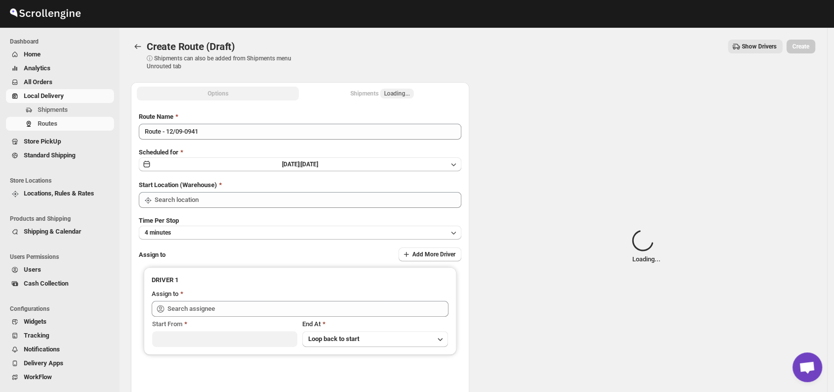
type input "DS01 [GEOGRAPHIC_DATA]"
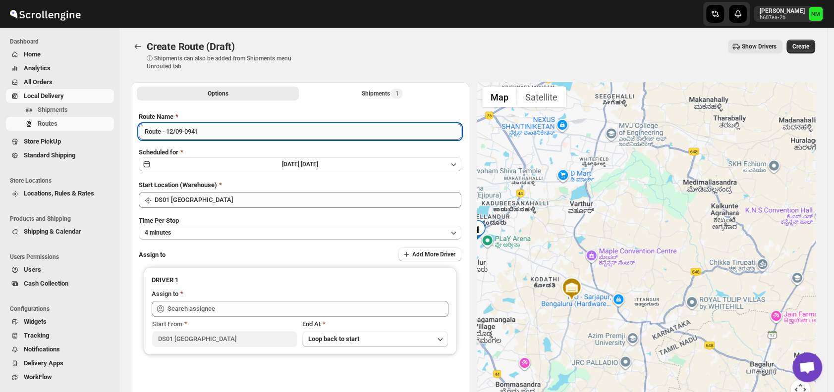
click at [211, 138] on input "Route - 12/09-0941" at bounding box center [300, 132] width 322 height 16
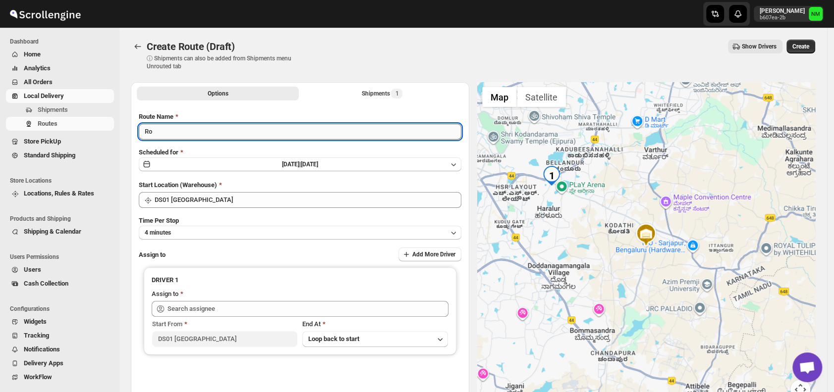
type input "R"
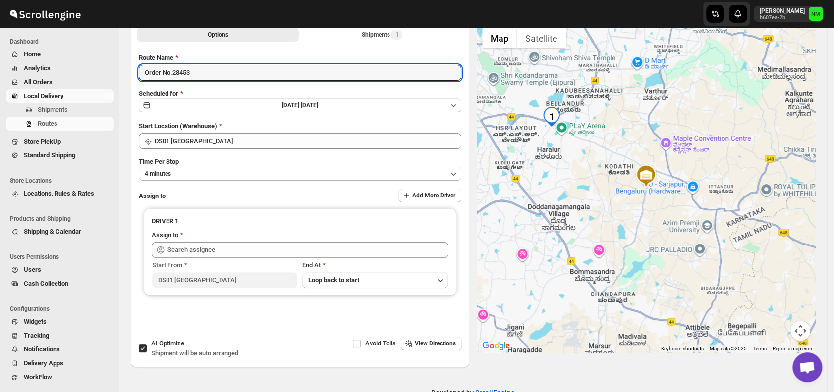
scroll to position [59, 0]
type input "Order No.28453"
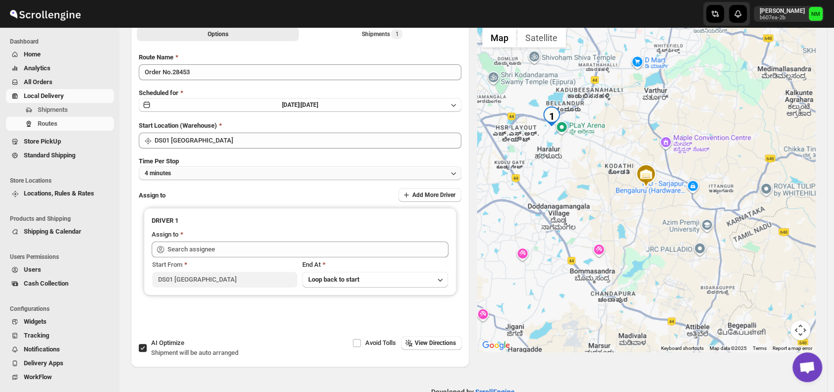
click at [206, 174] on button "4 minutes" at bounding box center [300, 173] width 322 height 14
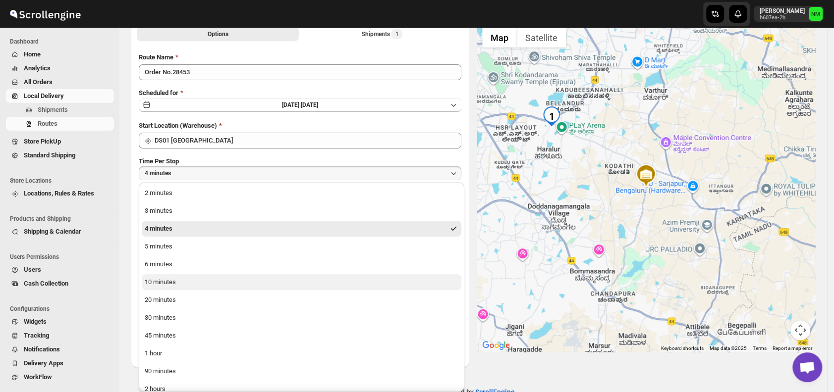
click at [171, 283] on div "10 minutes" at bounding box center [160, 282] width 31 height 10
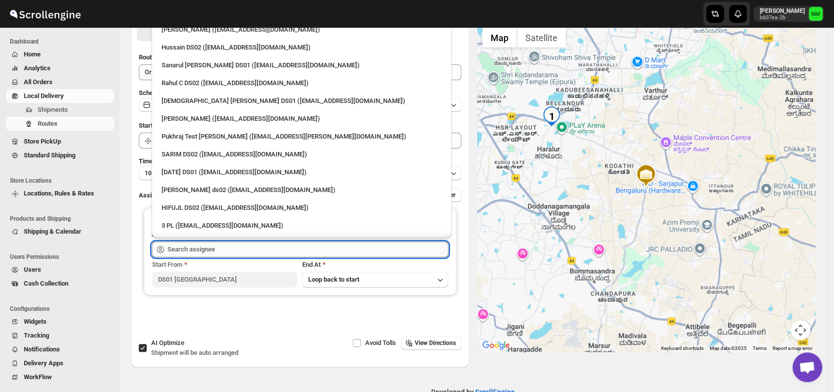
click at [227, 247] on input "text" at bounding box center [307, 250] width 281 height 16
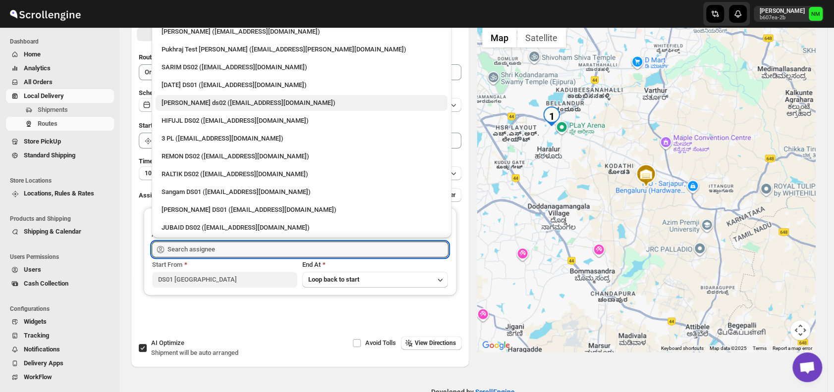
scroll to position [99, 0]
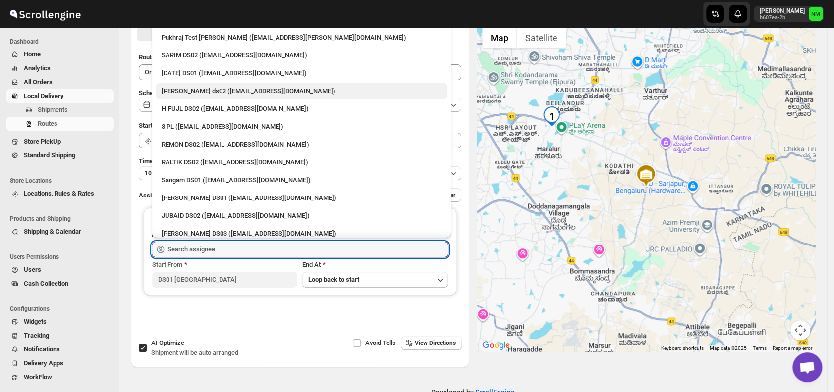
click at [226, 188] on div "Sangam DS01 ([EMAIL_ADDRESS][DOMAIN_NAME])" at bounding box center [302, 180] width 292 height 16
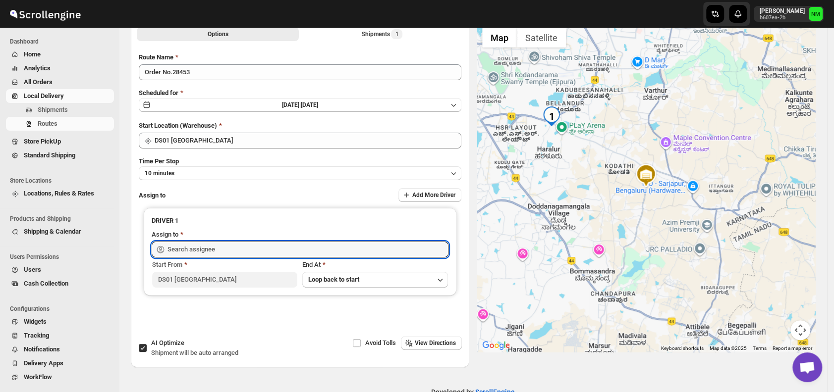
type input "Sangam DS01 ([EMAIL_ADDRESS][DOMAIN_NAME])"
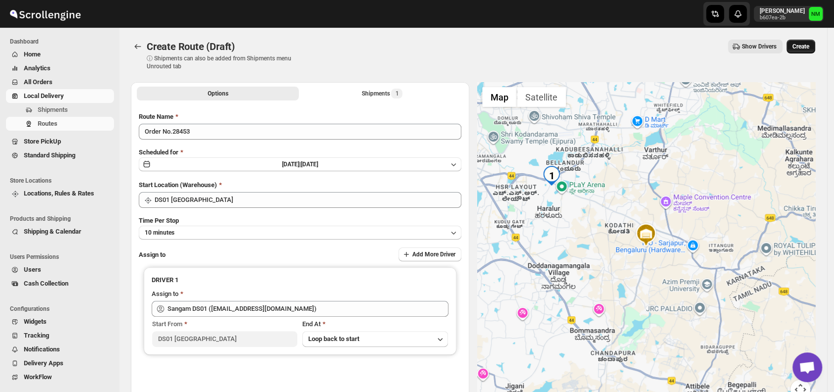
click at [799, 44] on span "Create" at bounding box center [800, 47] width 17 height 8
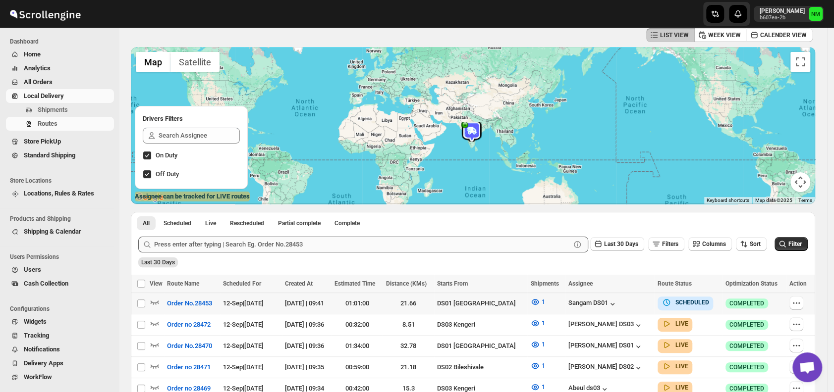
scroll to position [52, 0]
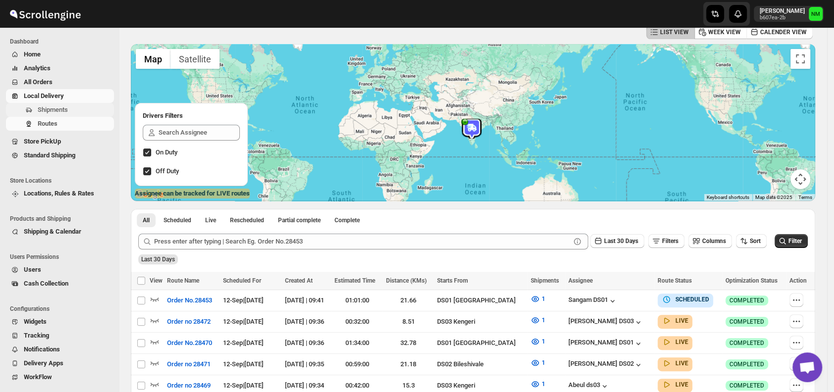
click at [64, 112] on span "Shipments" at bounding box center [53, 109] width 30 height 7
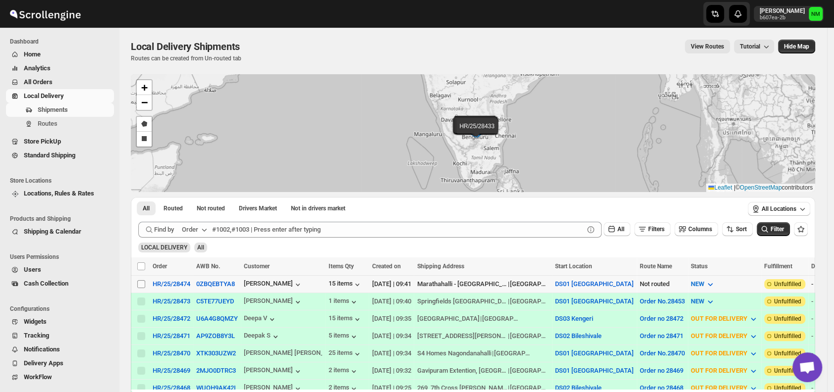
click at [139, 282] on input "Select shipment" at bounding box center [141, 284] width 8 height 8
checkbox input "true"
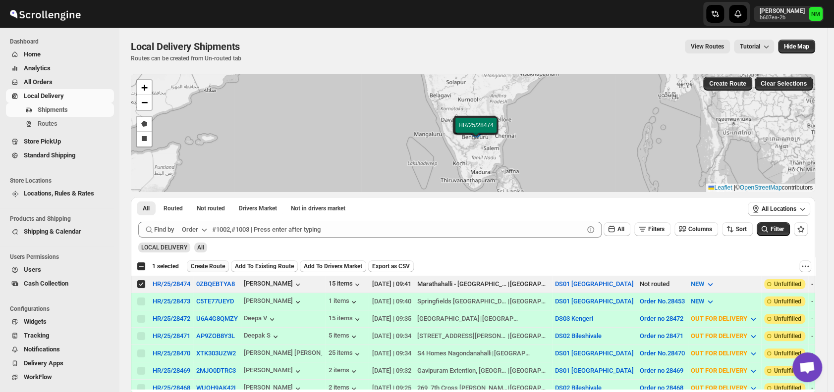
click at [199, 267] on span "Create Route" at bounding box center [208, 267] width 34 height 8
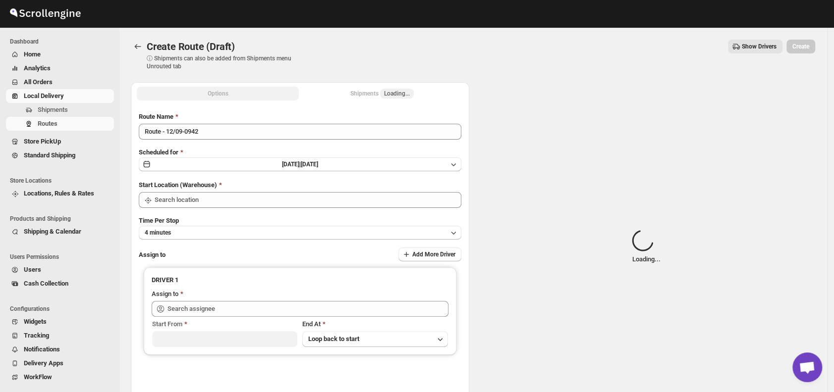
type input "DS01 [GEOGRAPHIC_DATA]"
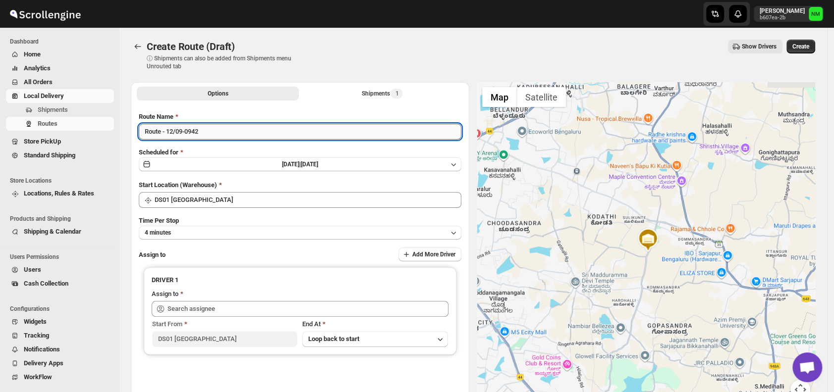
click at [232, 129] on input "Route - 12/09-0942" at bounding box center [300, 132] width 322 height 16
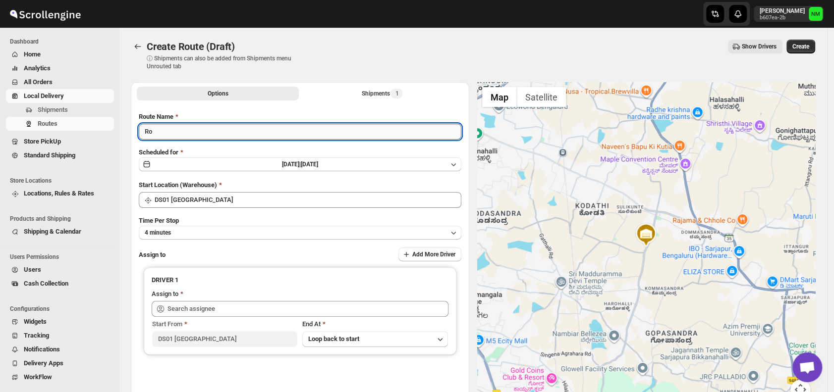
type input "R"
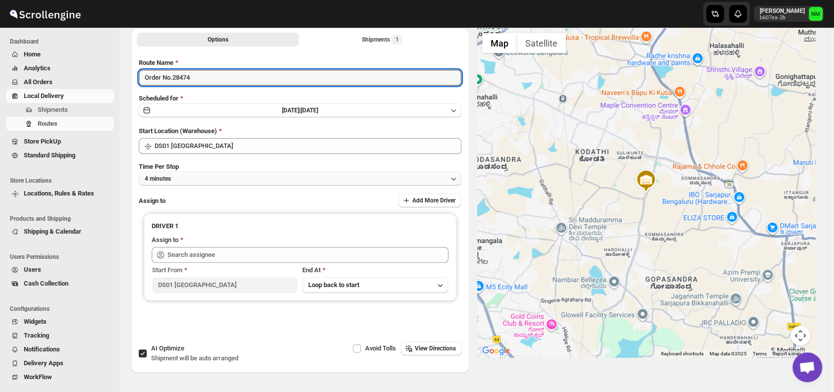
type input "Order No.28474"
click at [208, 177] on button "4 minutes" at bounding box center [300, 179] width 322 height 14
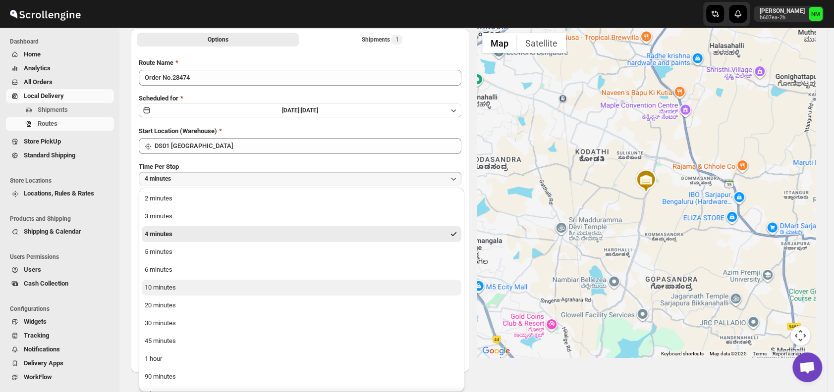
click at [214, 285] on button "10 minutes" at bounding box center [302, 288] width 320 height 16
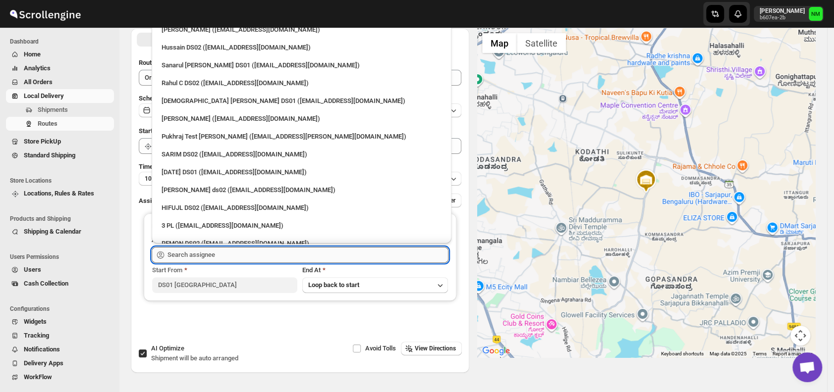
click at [240, 254] on input "text" at bounding box center [307, 255] width 281 height 16
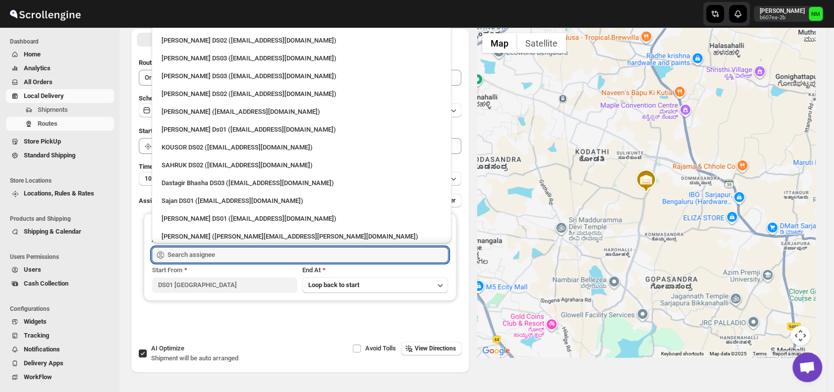
scroll to position [462, 0]
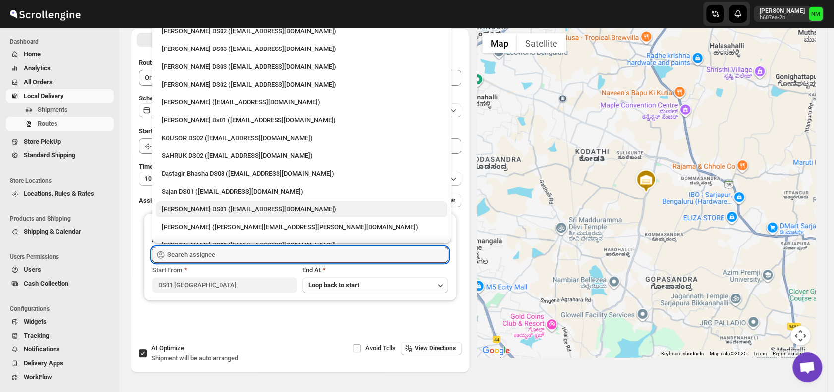
click at [212, 203] on div "[PERSON_NAME] DS01 ([EMAIL_ADDRESS][DOMAIN_NAME])" at bounding box center [302, 210] width 292 height 16
type input "[PERSON_NAME] DS01 ([EMAIL_ADDRESS][DOMAIN_NAME])"
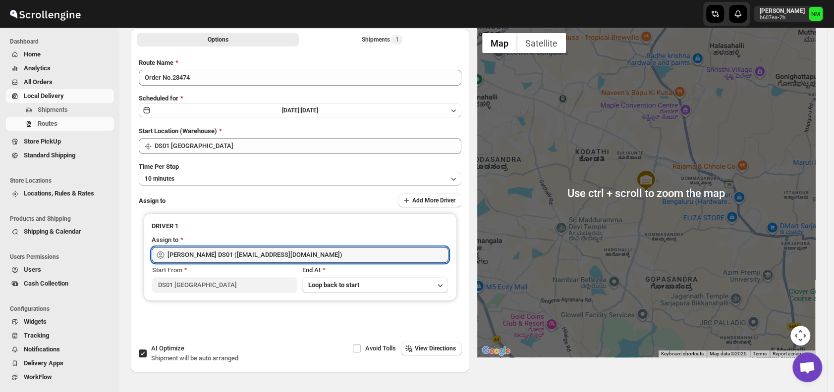
scroll to position [0, 0]
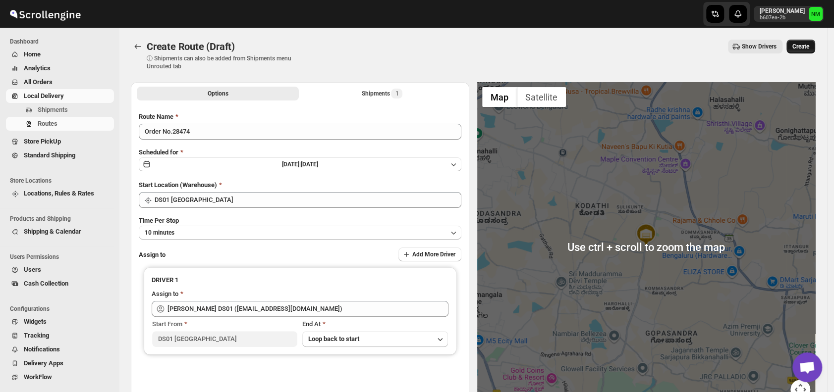
click at [801, 46] on span "Create" at bounding box center [800, 47] width 17 height 8
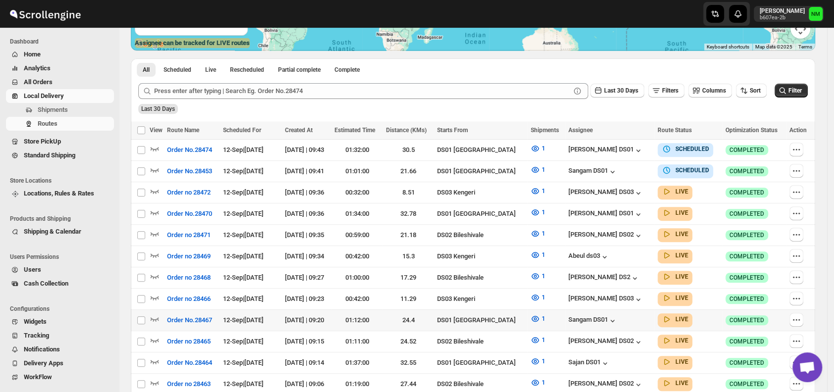
scroll to position [203, 0]
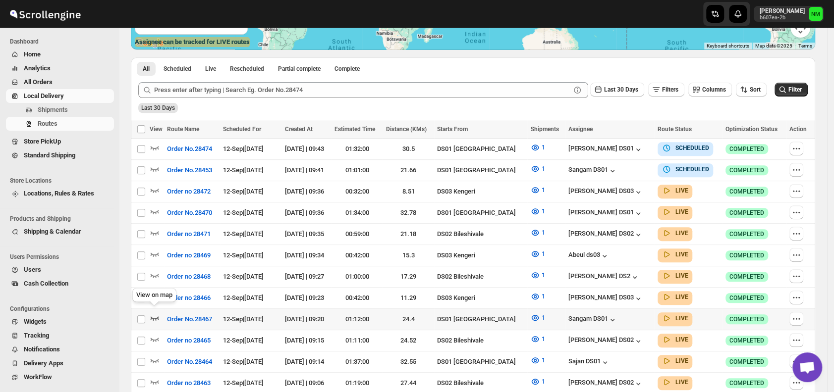
click at [158, 317] on icon "button" at bounding box center [155, 319] width 8 height 4
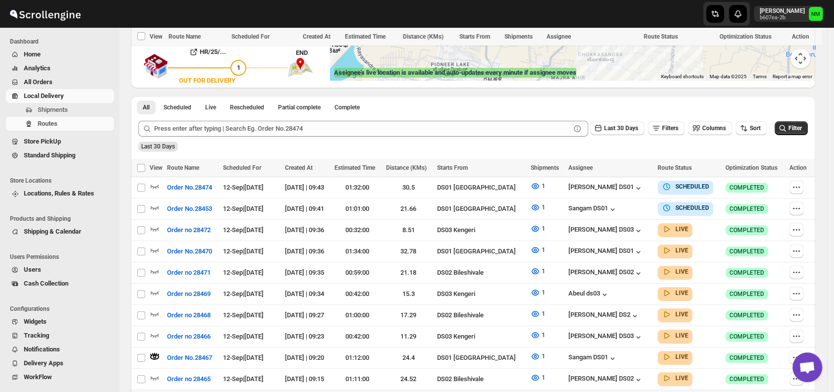
scroll to position [318, 0]
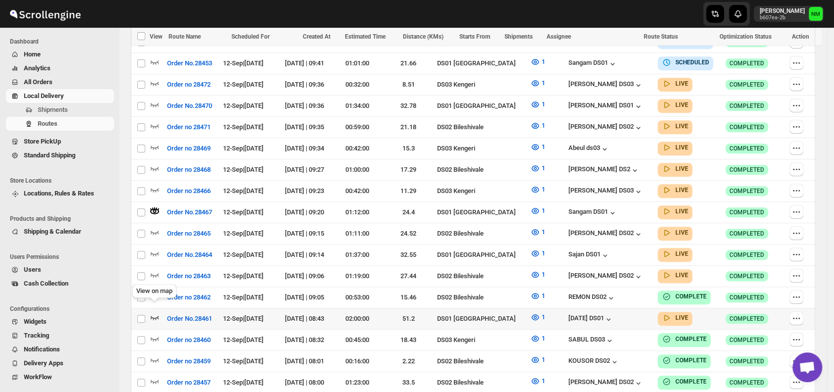
click at [155, 313] on icon "button" at bounding box center [155, 318] width 10 height 10
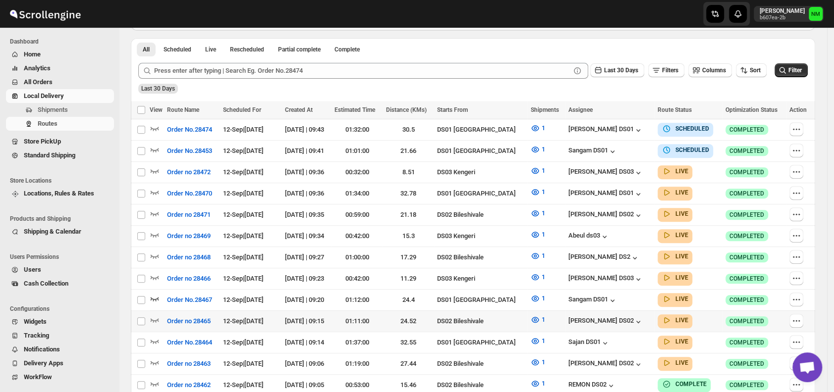
scroll to position [232, 0]
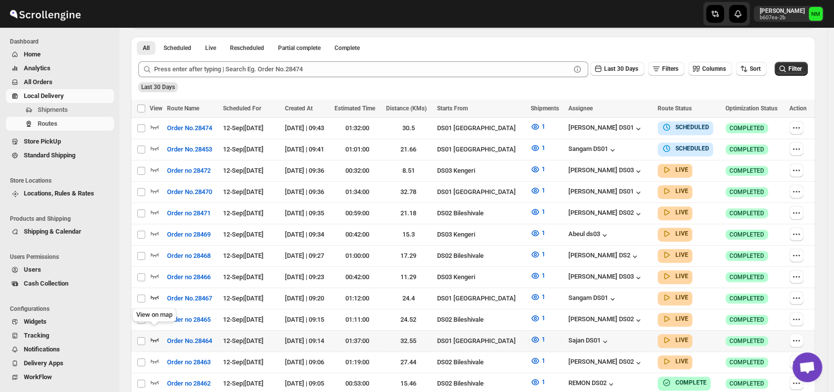
click at [159, 335] on icon "button" at bounding box center [155, 340] width 10 height 10
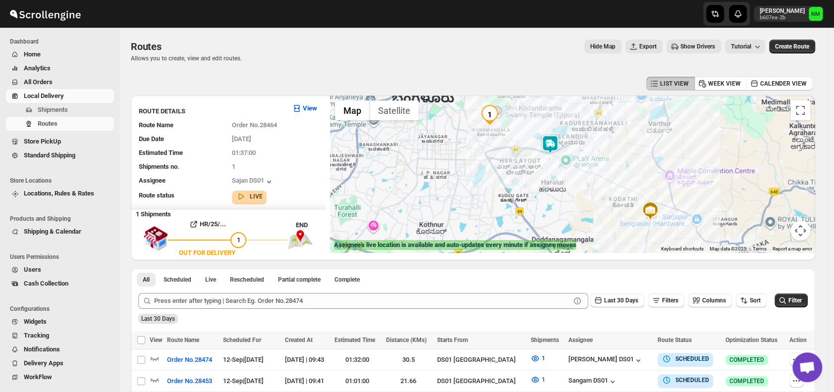
click at [550, 144] on img at bounding box center [550, 145] width 20 height 20
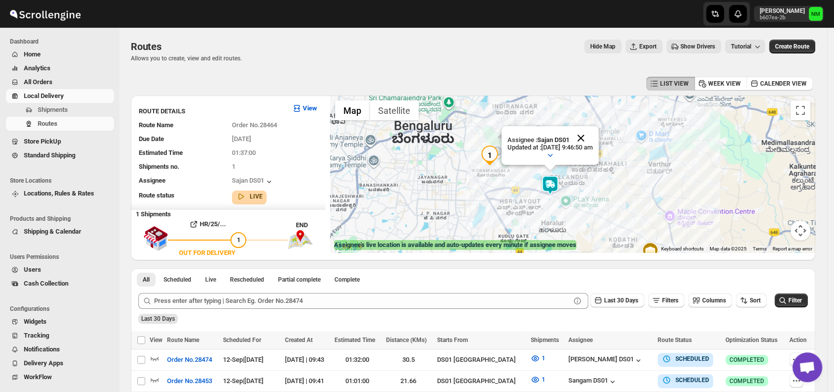
click at [592, 135] on button "Close" at bounding box center [581, 138] width 24 height 24
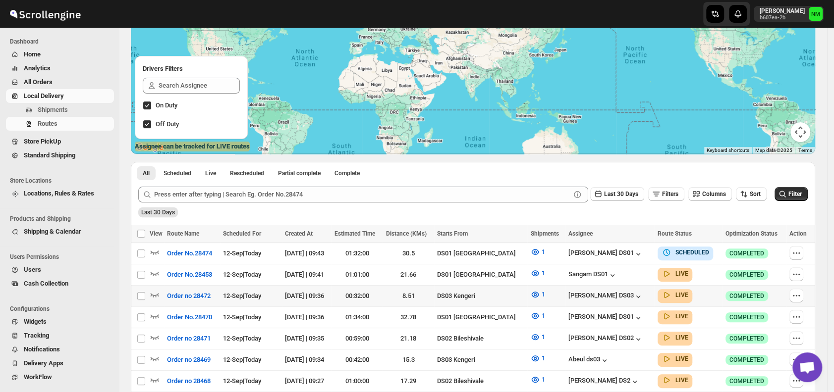
scroll to position [99, 0]
click at [156, 273] on icon "button" at bounding box center [155, 273] width 8 height 4
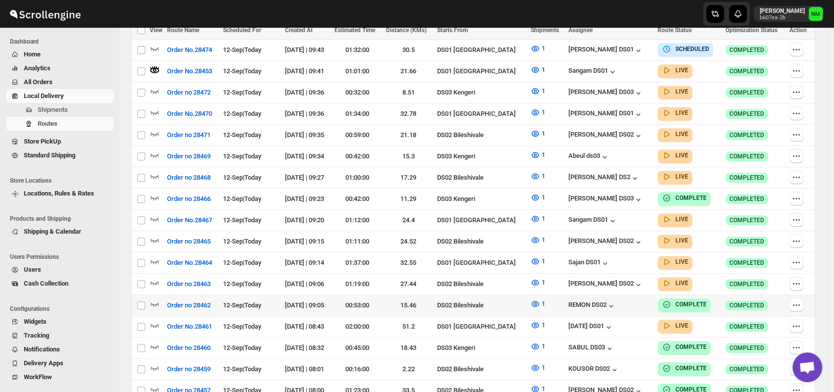
scroll to position [0, 0]
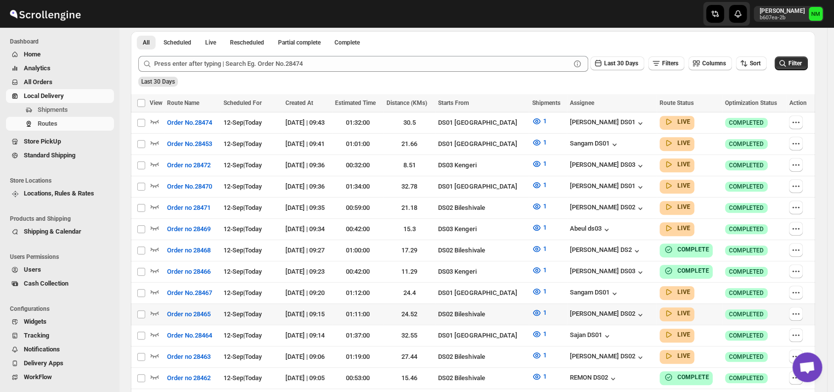
scroll to position [234, 0]
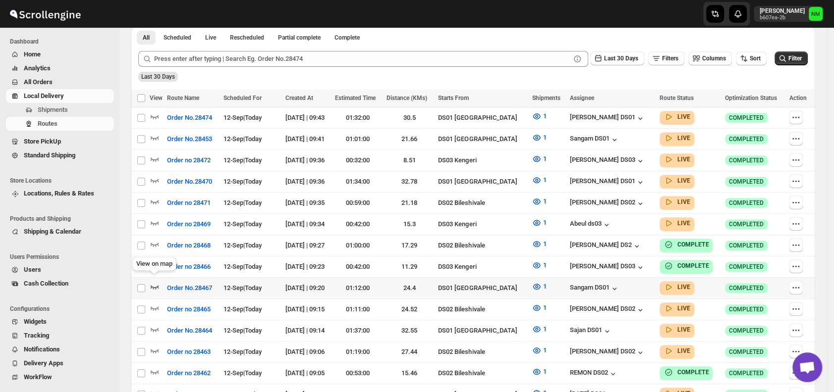
click at [154, 282] on icon "button" at bounding box center [155, 287] width 10 height 10
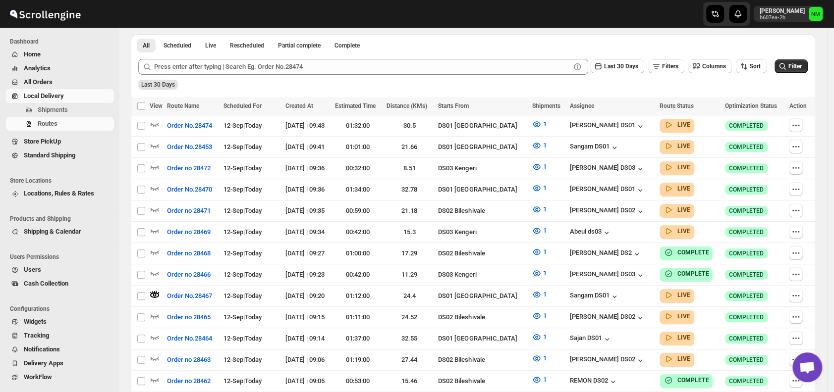
scroll to position [0, 0]
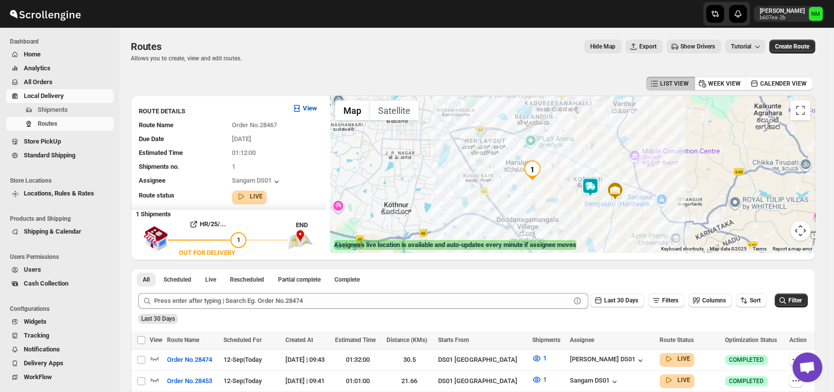
click at [599, 188] on img at bounding box center [590, 187] width 20 height 20
click at [633, 141] on button "Close" at bounding box center [621, 140] width 24 height 24
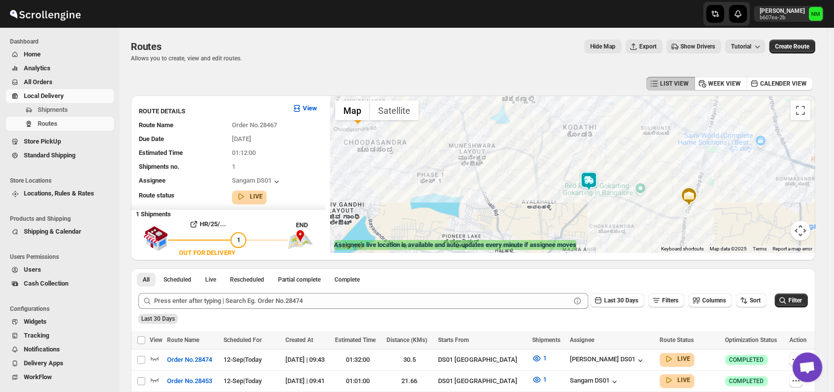
click at [590, 185] on img at bounding box center [589, 181] width 20 height 20
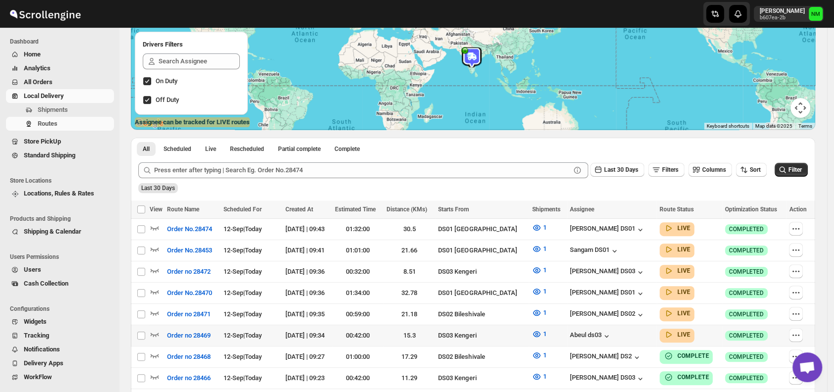
scroll to position [147, 0]
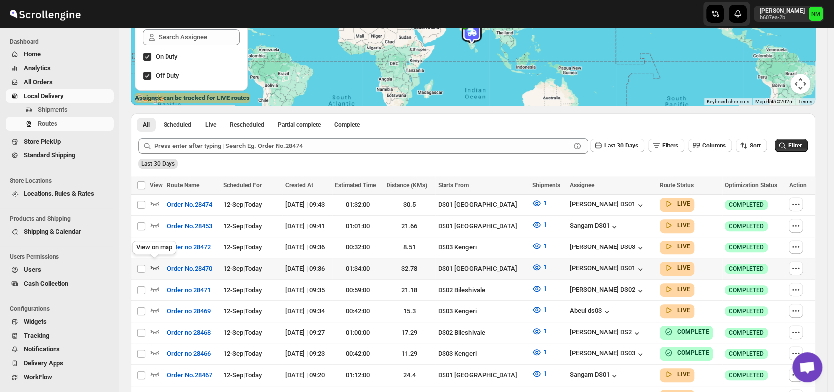
click at [157, 263] on icon "button" at bounding box center [155, 268] width 10 height 10
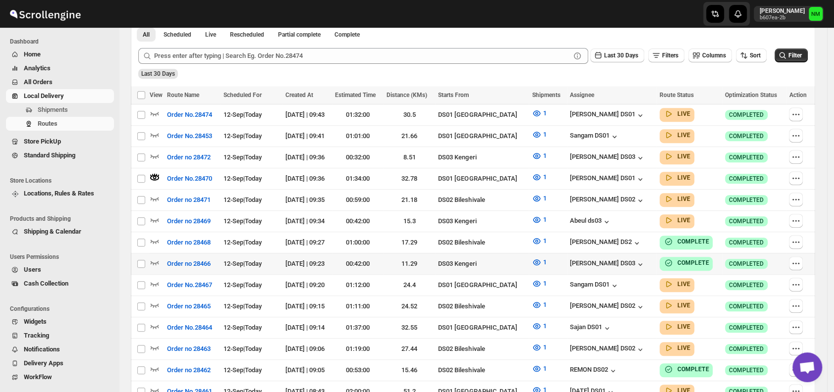
scroll to position [275, 0]
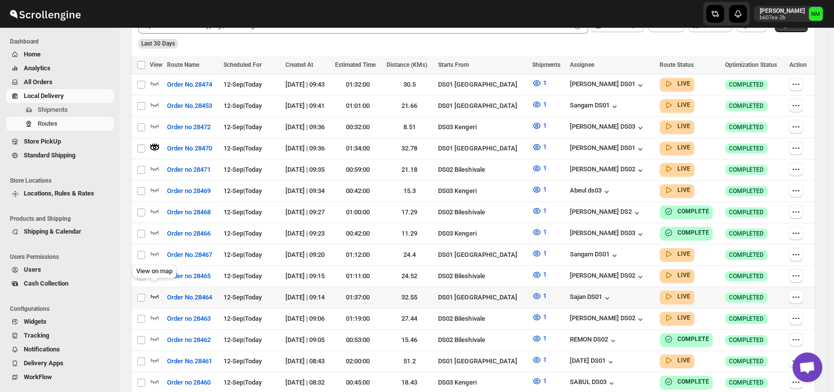
click at [155, 295] on icon "button" at bounding box center [155, 297] width 8 height 4
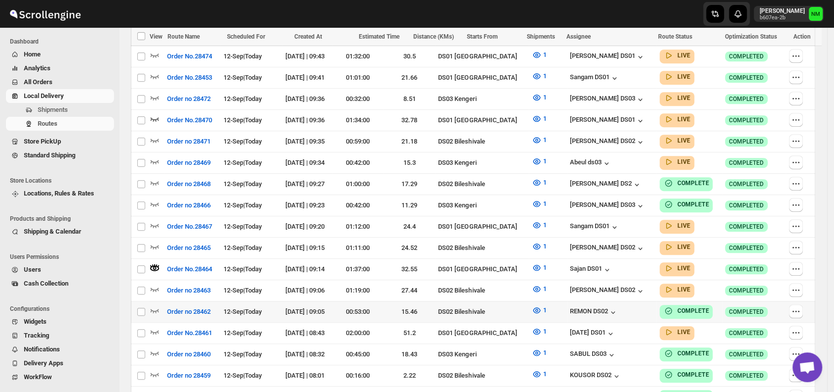
scroll to position [305, 0]
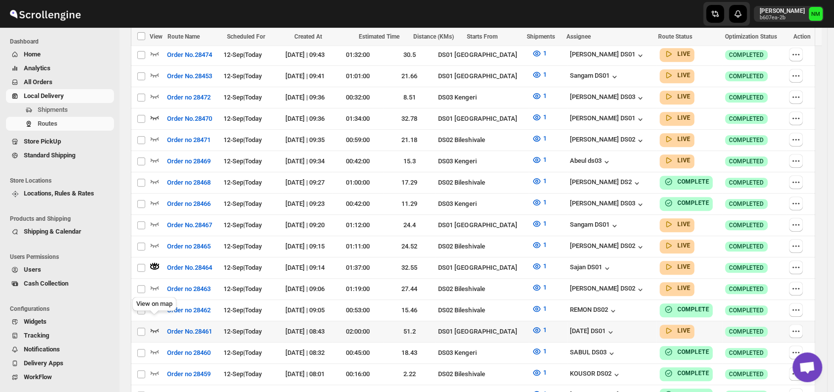
click at [156, 325] on icon "button" at bounding box center [155, 330] width 10 height 10
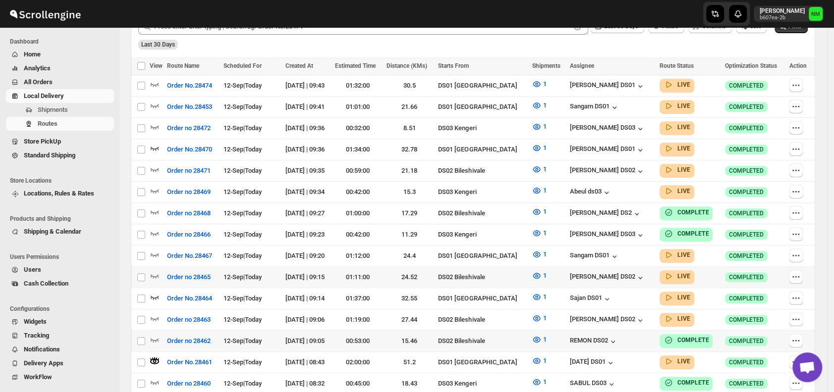
scroll to position [275, 0]
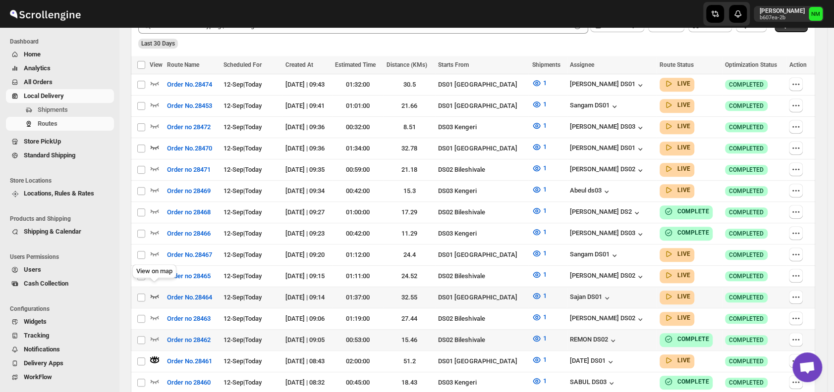
click at [159, 295] on icon "button" at bounding box center [155, 297] width 8 height 4
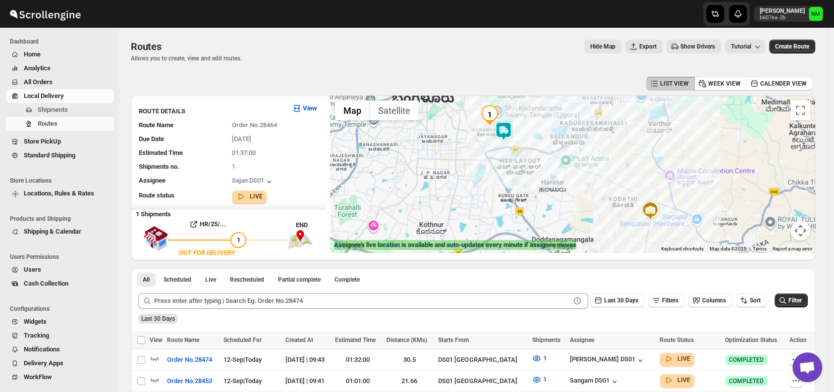
click at [507, 136] on img at bounding box center [503, 131] width 20 height 20
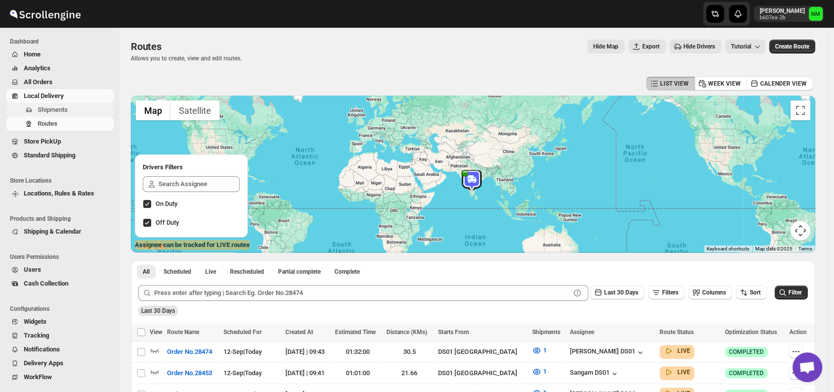
click at [73, 107] on span "Shipments" at bounding box center [75, 110] width 74 height 10
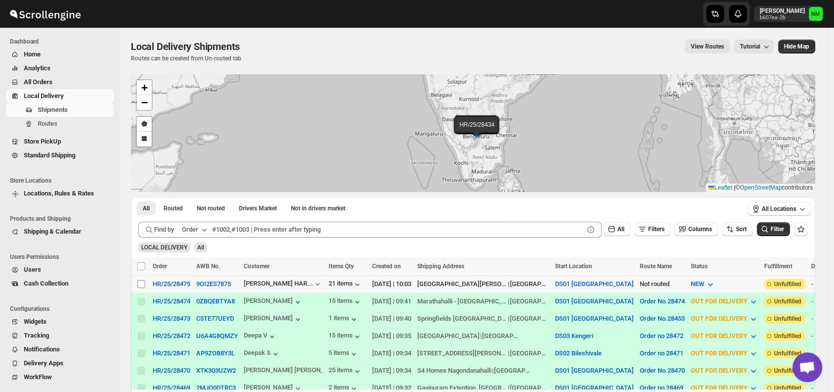
click at [141, 283] on input "Select shipment" at bounding box center [141, 284] width 8 height 8
checkbox input "true"
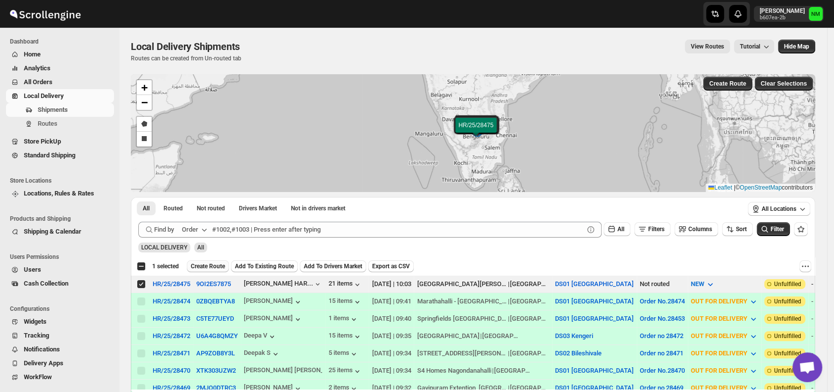
click at [201, 269] on span "Create Route" at bounding box center [208, 267] width 34 height 8
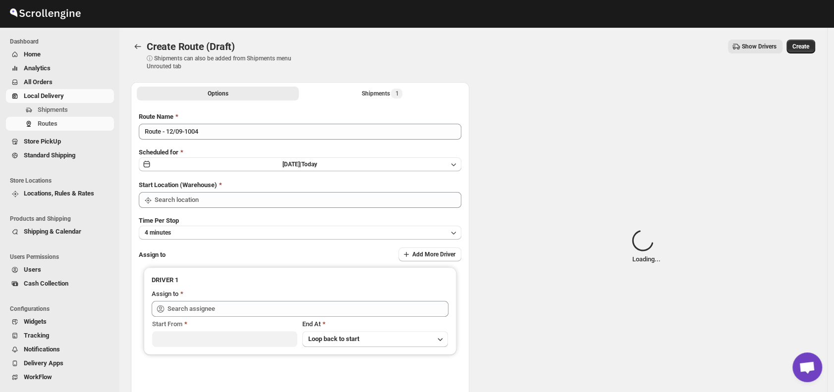
type input "DS01 [GEOGRAPHIC_DATA]"
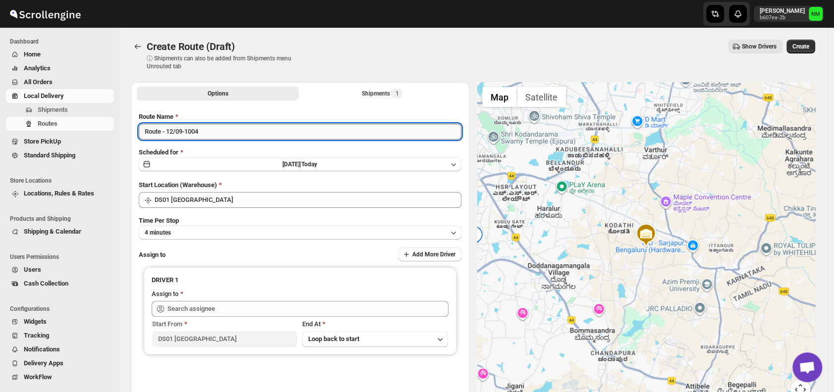
click at [221, 135] on input "Route - 12/09-1004" at bounding box center [300, 132] width 322 height 16
type input "R"
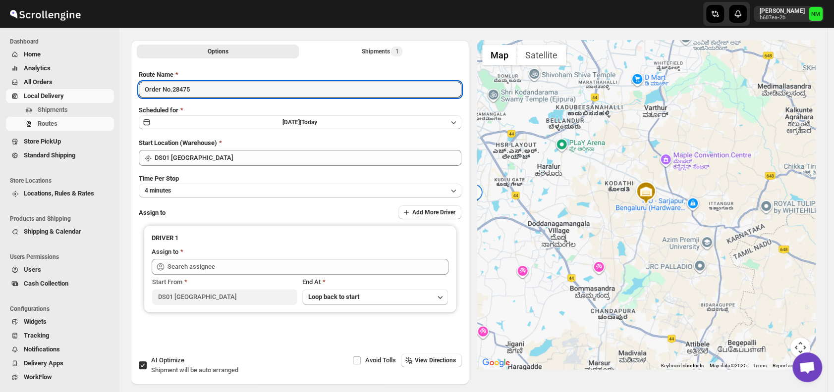
scroll to position [53, 0]
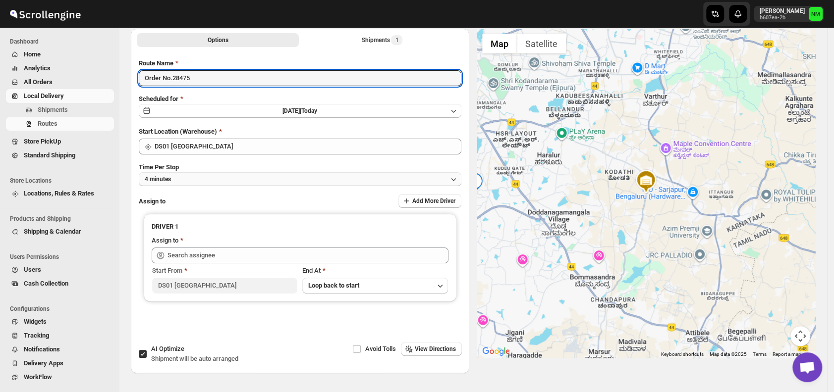
type input "Order No.28475"
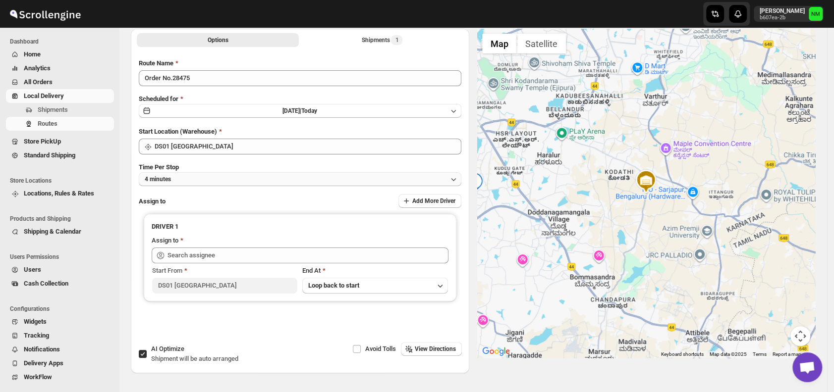
click at [190, 184] on button "4 minutes" at bounding box center [300, 179] width 322 height 14
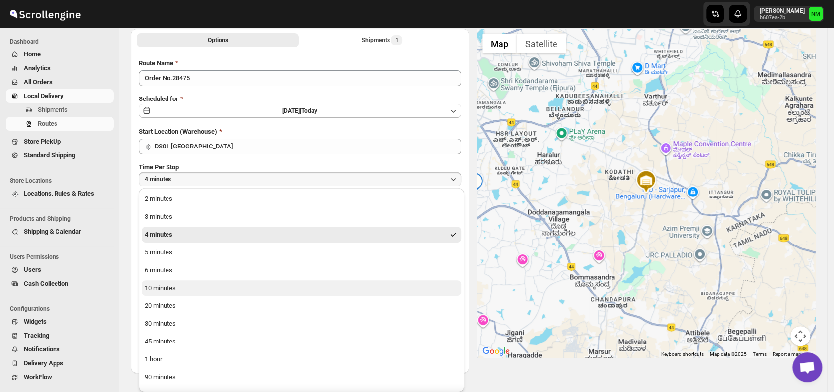
click at [161, 290] on div "10 minutes" at bounding box center [160, 288] width 31 height 10
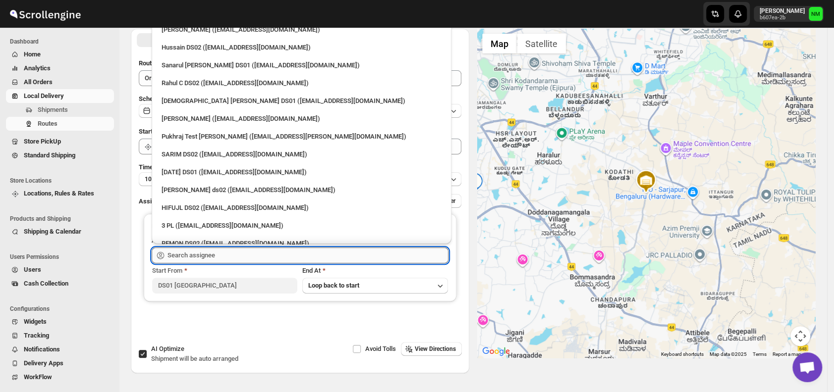
click at [229, 258] on input "text" at bounding box center [307, 256] width 281 height 16
click at [191, 114] on div "[PERSON_NAME] ([EMAIL_ADDRESS][DOMAIN_NAME])" at bounding box center [301, 119] width 280 height 10
type input "[PERSON_NAME] ([EMAIL_ADDRESS][DOMAIN_NAME])"
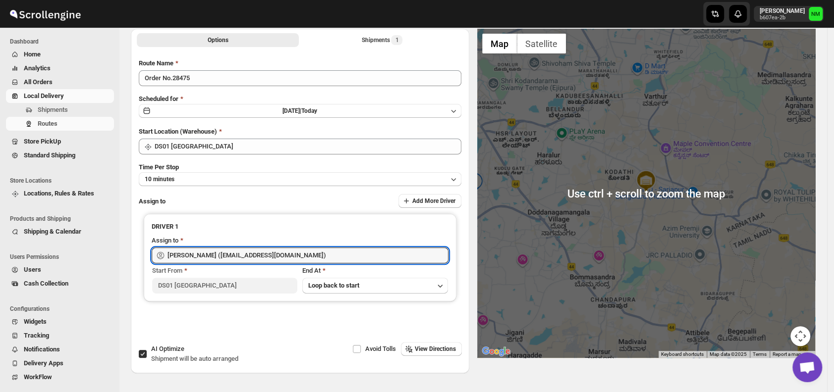
scroll to position [0, 0]
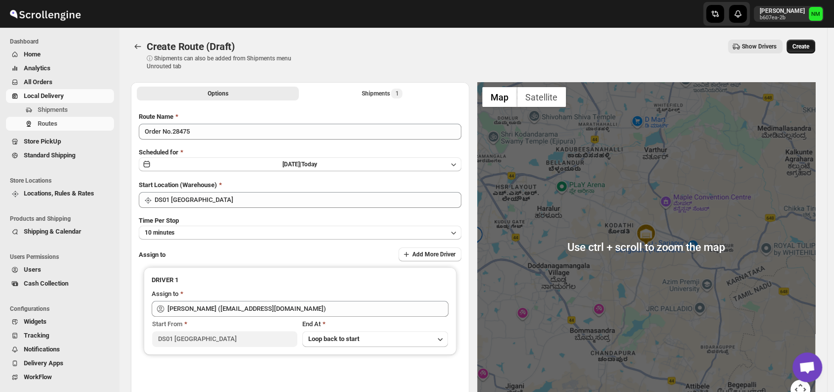
click at [804, 47] on span "Create" at bounding box center [800, 47] width 17 height 8
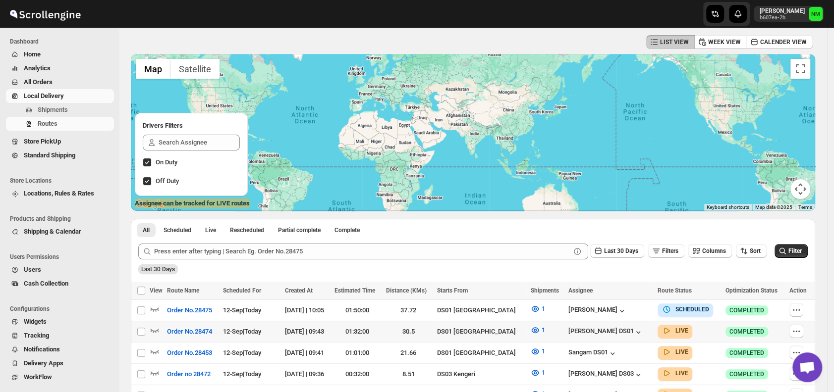
scroll to position [48, 0]
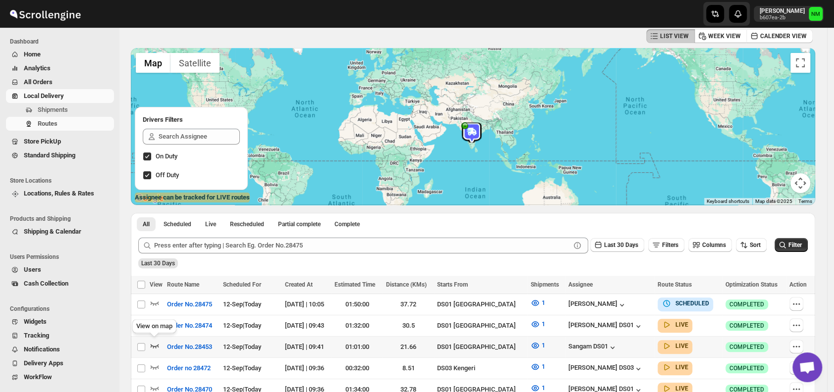
click at [156, 342] on icon "button" at bounding box center [155, 346] width 10 height 10
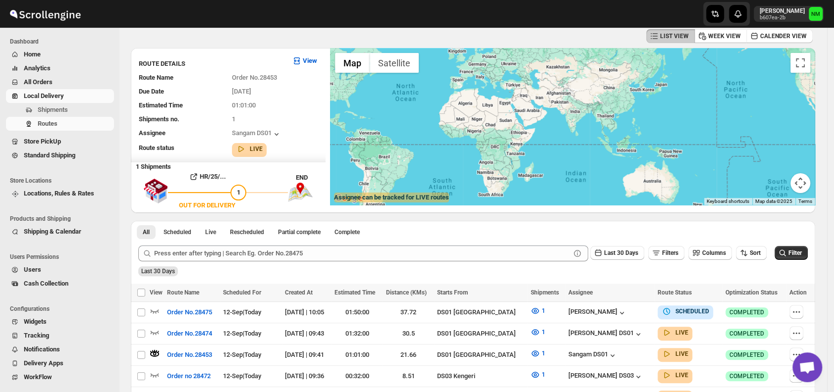
scroll to position [0, 0]
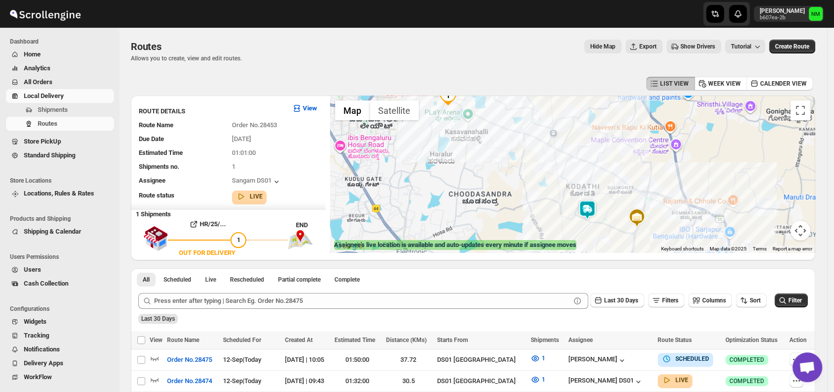
click at [592, 205] on img at bounding box center [587, 210] width 20 height 20
click at [630, 155] on button "Close" at bounding box center [618, 163] width 24 height 24
click at [70, 111] on span "Shipments" at bounding box center [75, 110] width 74 height 10
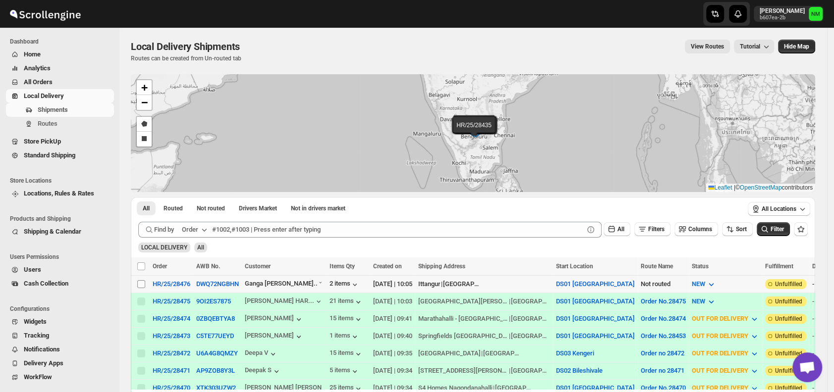
click at [140, 283] on input "Select shipment" at bounding box center [141, 284] width 8 height 8
checkbox input "true"
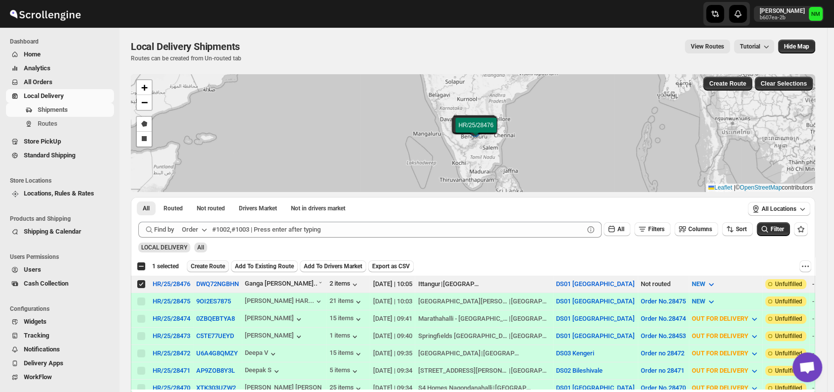
click at [213, 263] on span "Create Route" at bounding box center [208, 267] width 34 height 8
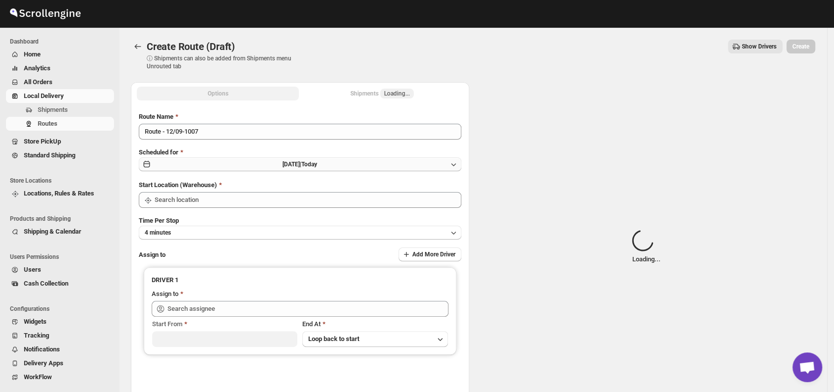
type input "DS01 [GEOGRAPHIC_DATA]"
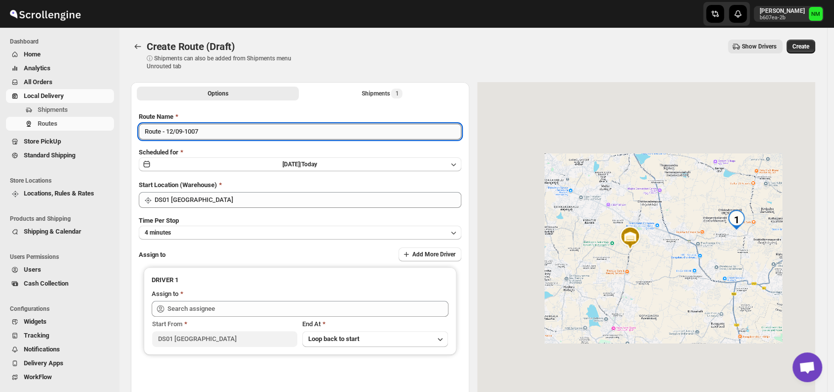
click at [237, 130] on input "Route - 12/09-1007" at bounding box center [300, 132] width 322 height 16
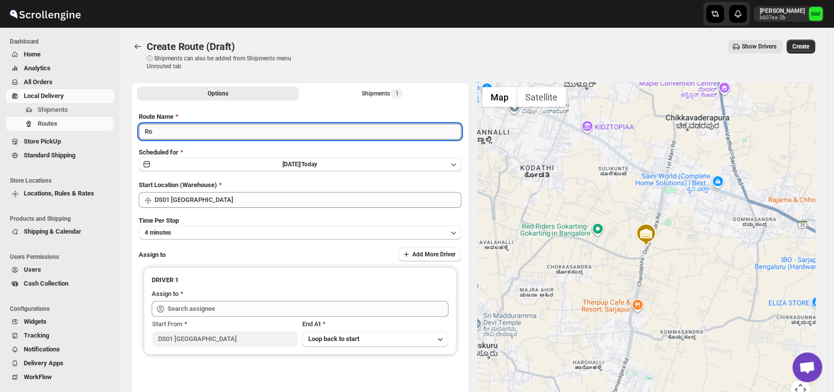
type input "R"
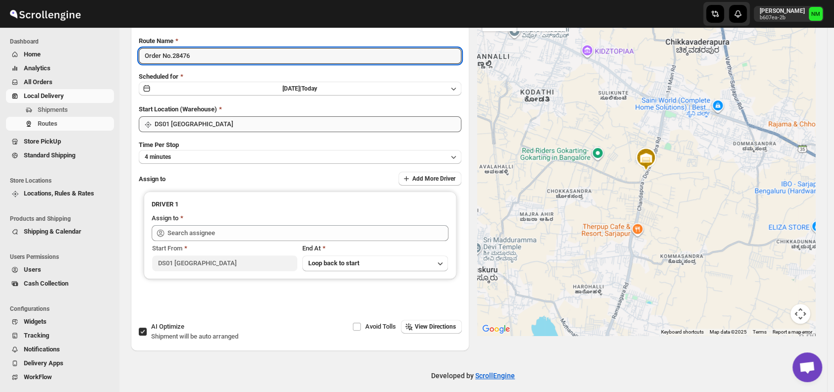
scroll to position [79, 0]
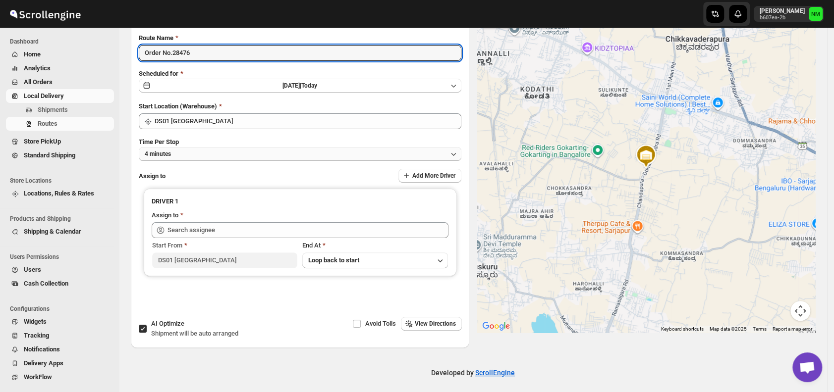
type input "Order No.28476"
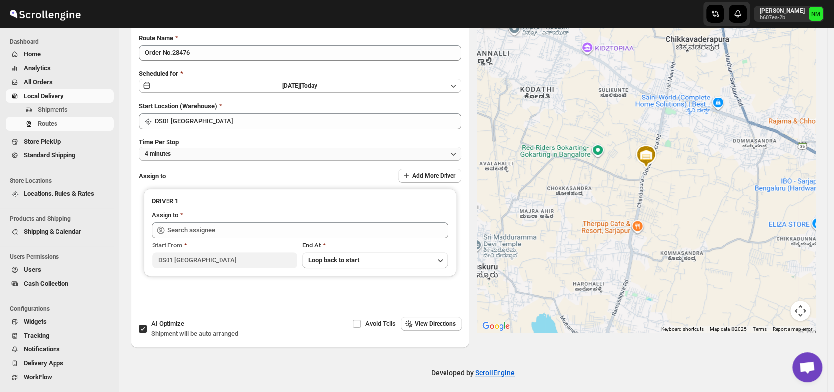
click at [198, 147] on button "4 minutes" at bounding box center [300, 154] width 322 height 14
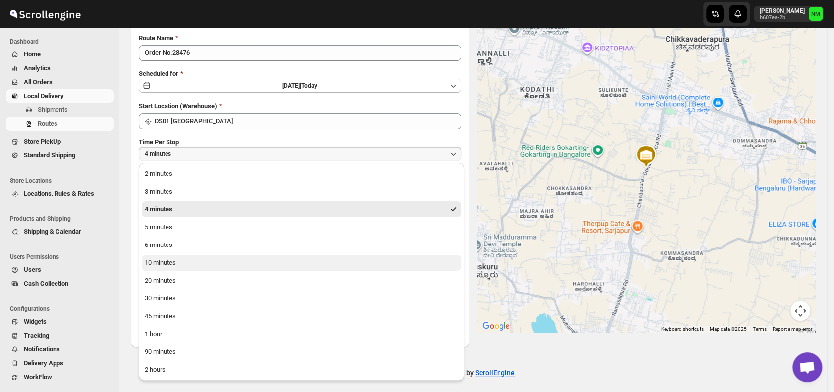
click at [173, 266] on div "10 minutes" at bounding box center [160, 263] width 31 height 10
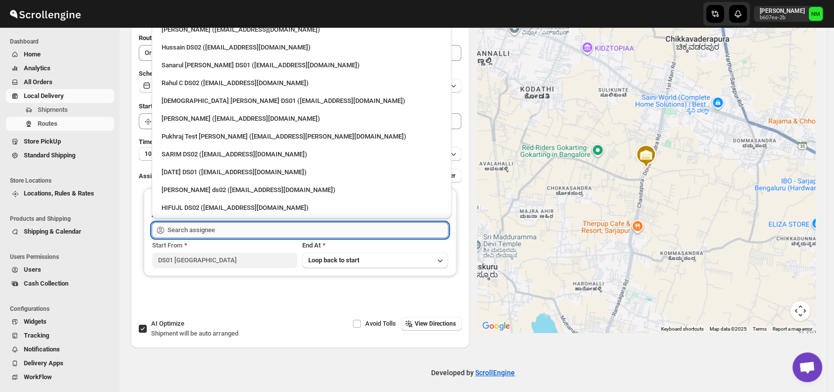
click at [248, 228] on input "text" at bounding box center [307, 230] width 281 height 16
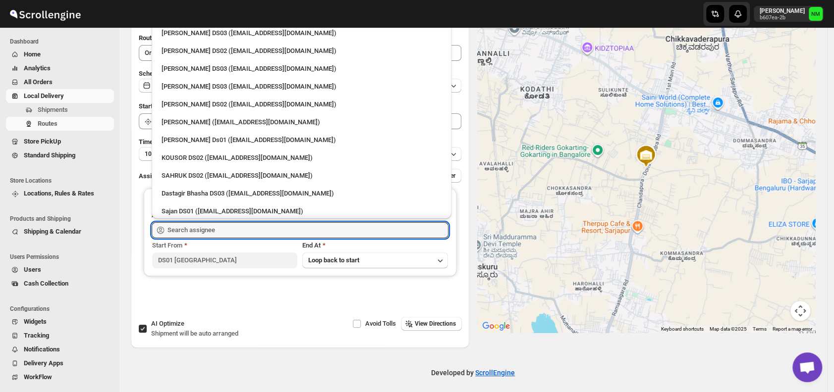
scroll to position [444, 0]
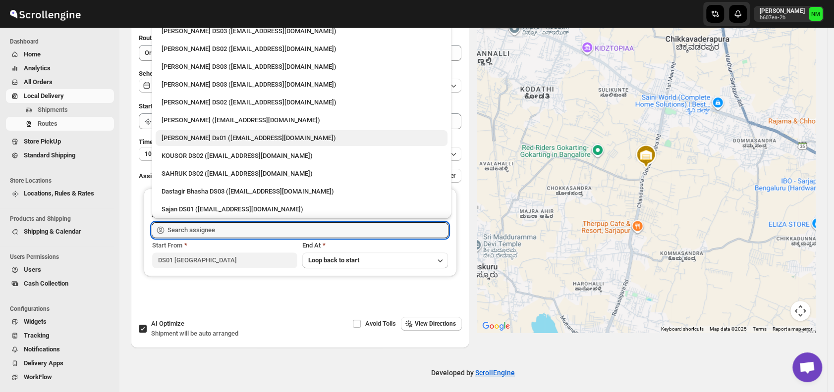
click at [194, 138] on div "[PERSON_NAME] Ds01 ([EMAIL_ADDRESS][DOMAIN_NAME])" at bounding box center [301, 138] width 280 height 10
type input "[PERSON_NAME] Ds01 ([EMAIL_ADDRESS][DOMAIN_NAME])"
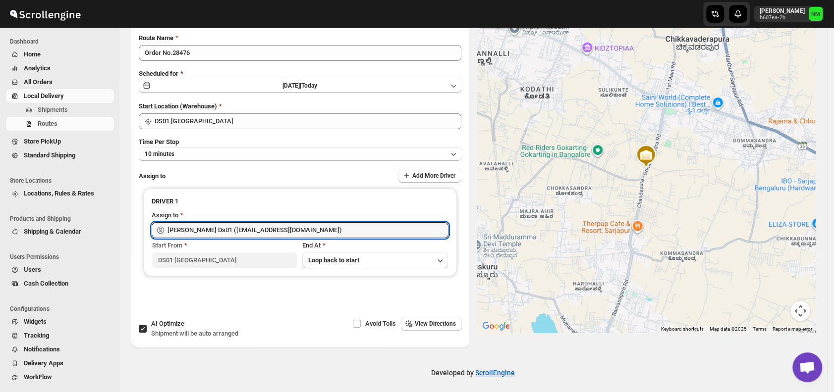
scroll to position [0, 0]
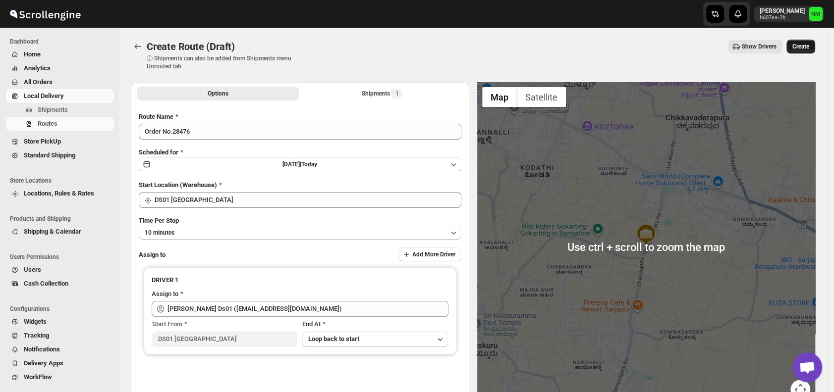
click at [805, 51] on button "Create" at bounding box center [800, 47] width 29 height 14
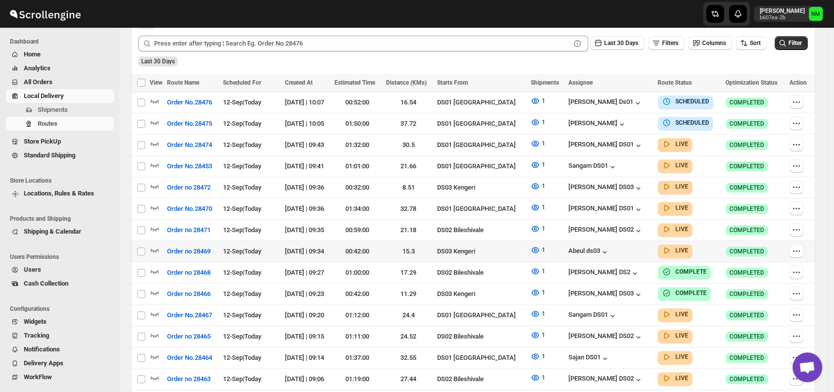
scroll to position [265, 0]
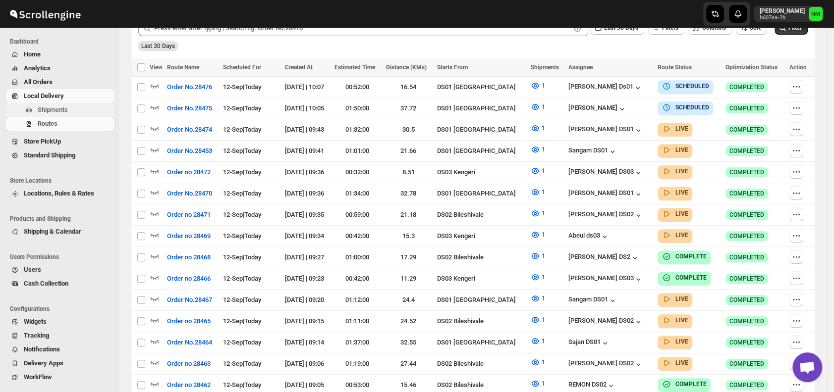
click at [67, 107] on span "Shipments" at bounding box center [53, 109] width 30 height 7
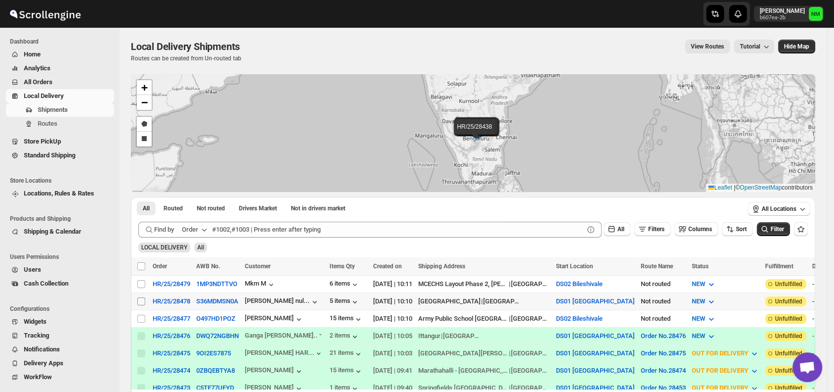
click at [139, 298] on input "Select shipment" at bounding box center [141, 302] width 8 height 8
checkbox input "true"
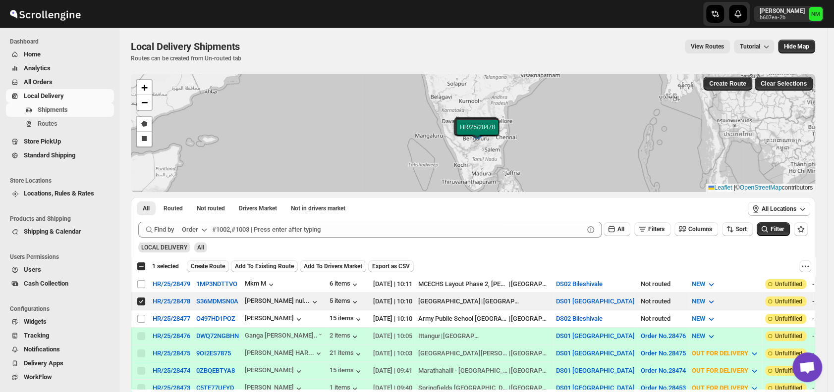
click at [206, 266] on span "Create Route" at bounding box center [208, 267] width 34 height 8
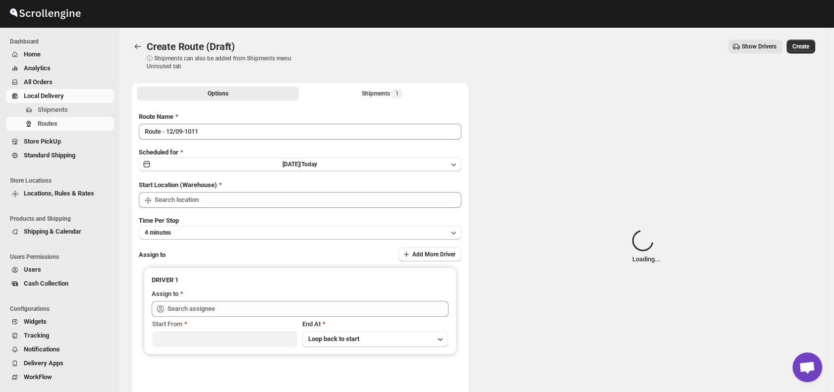
type input "DS01 [GEOGRAPHIC_DATA]"
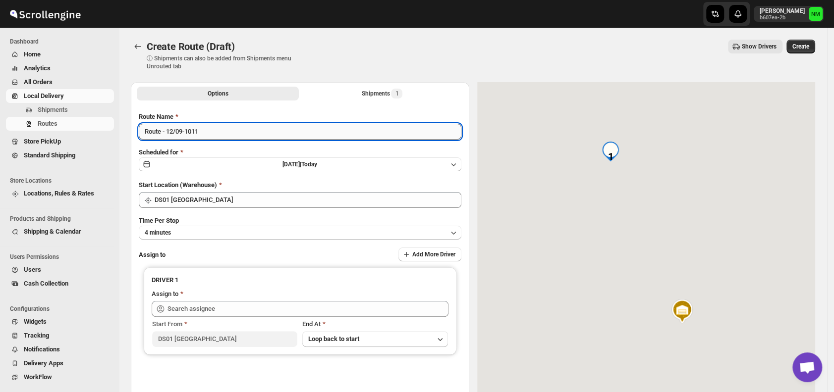
click at [222, 130] on input "Route - 12/09-1011" at bounding box center [300, 132] width 322 height 16
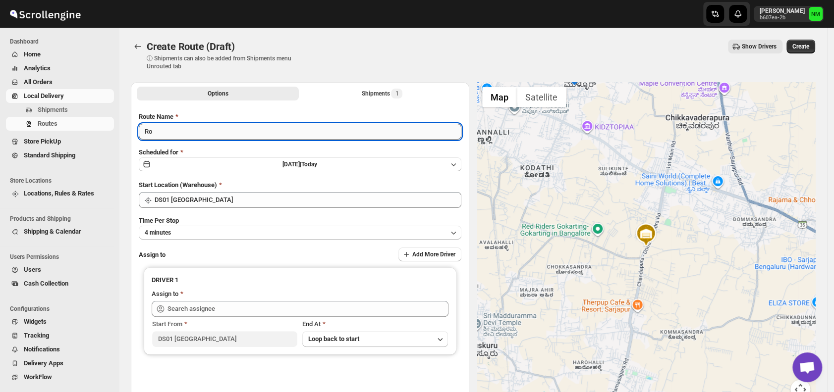
type input "R"
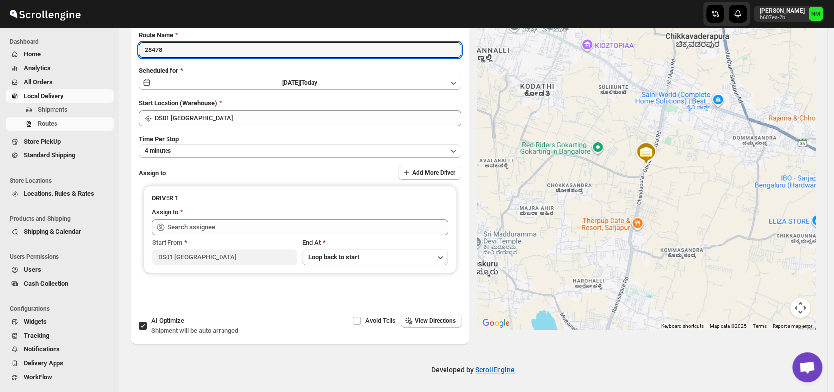
scroll to position [83, 0]
type input "28478"
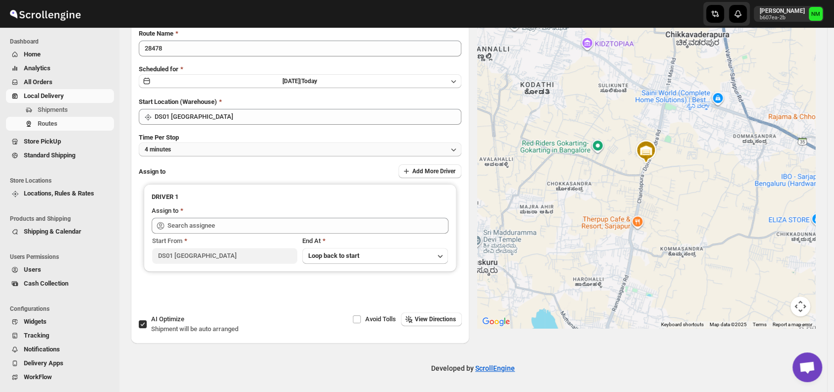
click at [196, 149] on button "4 minutes" at bounding box center [300, 150] width 322 height 14
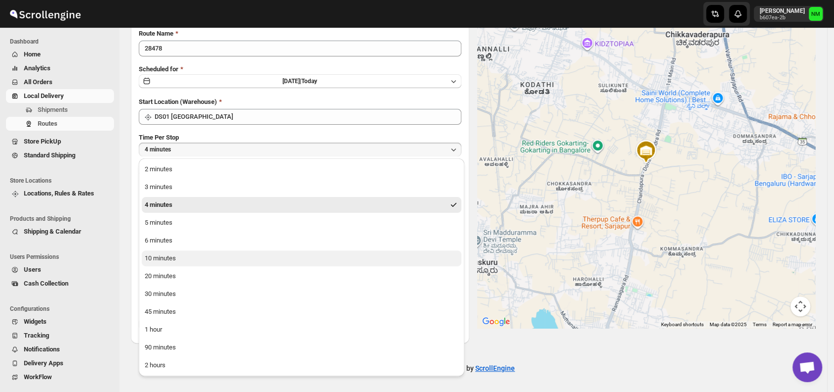
click at [190, 259] on button "10 minutes" at bounding box center [302, 259] width 320 height 16
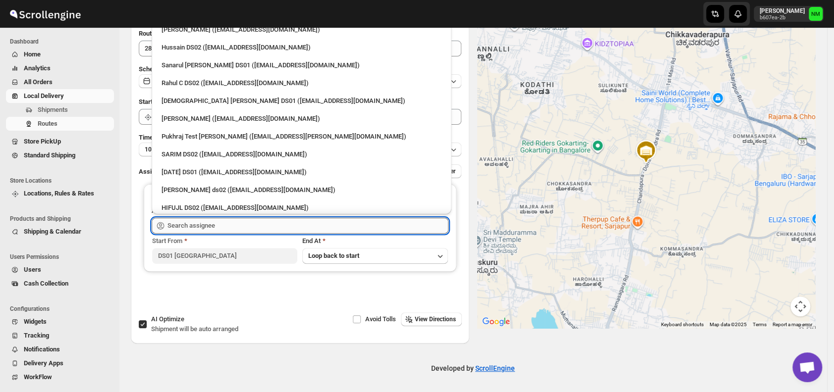
click at [217, 224] on input "text" at bounding box center [307, 226] width 281 height 16
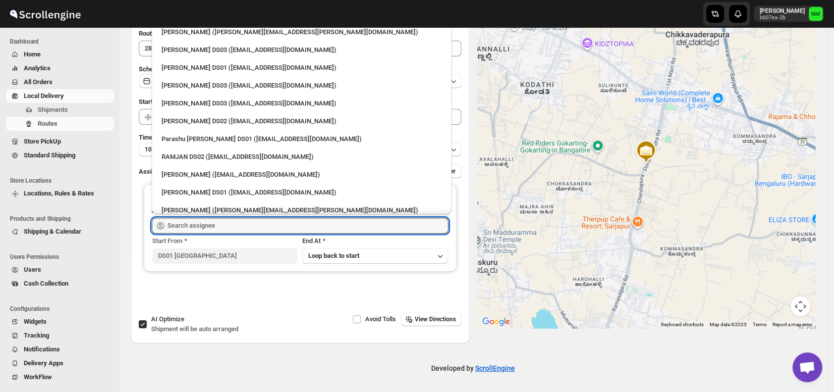
scroll to position [656, 0]
click at [200, 66] on div "[PERSON_NAME] DS01 ([EMAIL_ADDRESS][DOMAIN_NAME])" at bounding box center [301, 69] width 280 height 10
type input "[PERSON_NAME] DS01 ([EMAIL_ADDRESS][DOMAIN_NAME])"
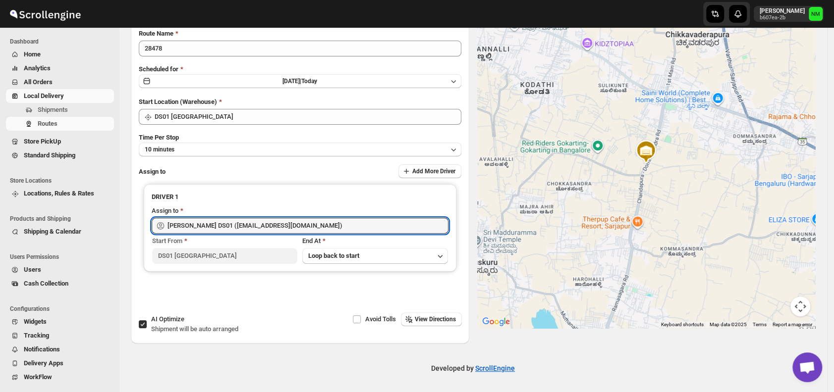
scroll to position [0, 0]
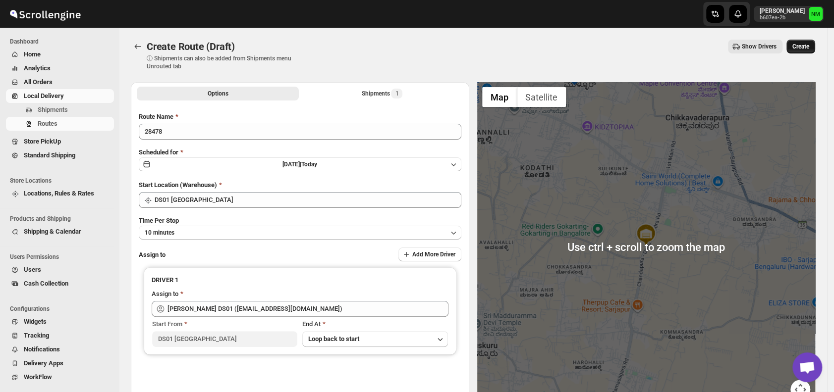
click at [804, 48] on span "Create" at bounding box center [800, 47] width 17 height 8
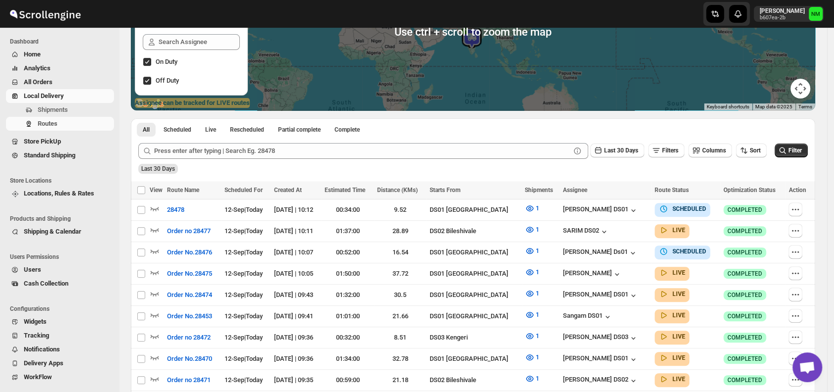
scroll to position [143, 0]
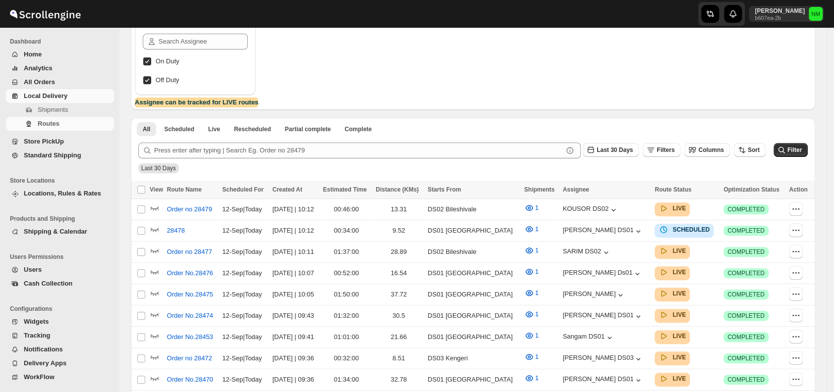
scroll to position [143, 0]
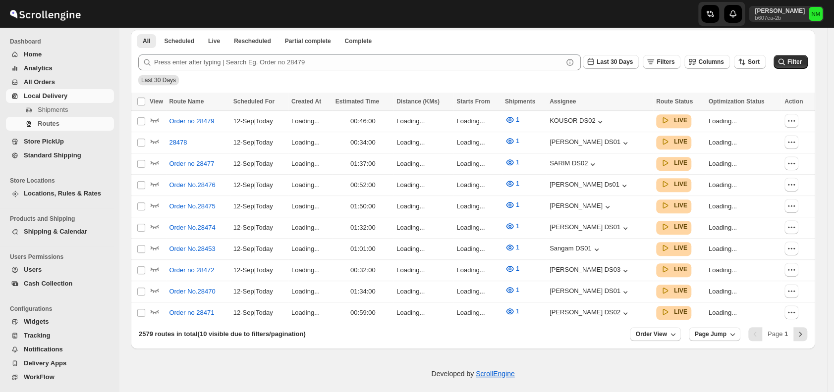
scroll to position [301, 0]
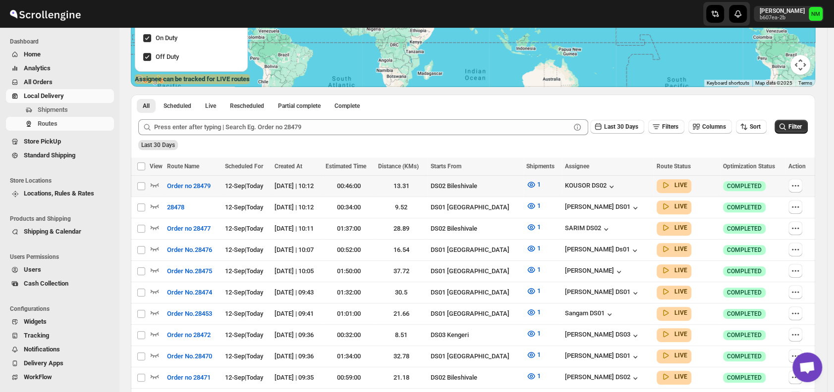
scroll to position [164, 0]
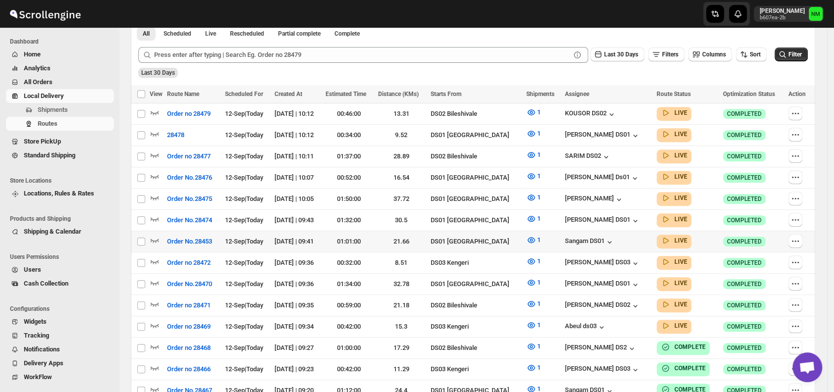
scroll to position [239, 0]
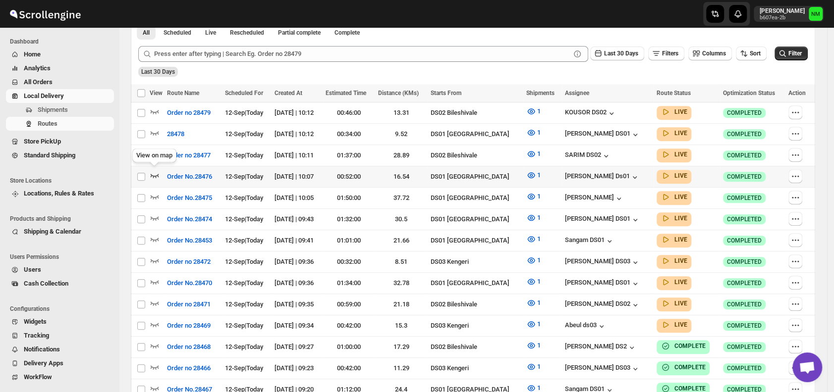
click at [154, 174] on icon "button" at bounding box center [155, 176] width 8 height 4
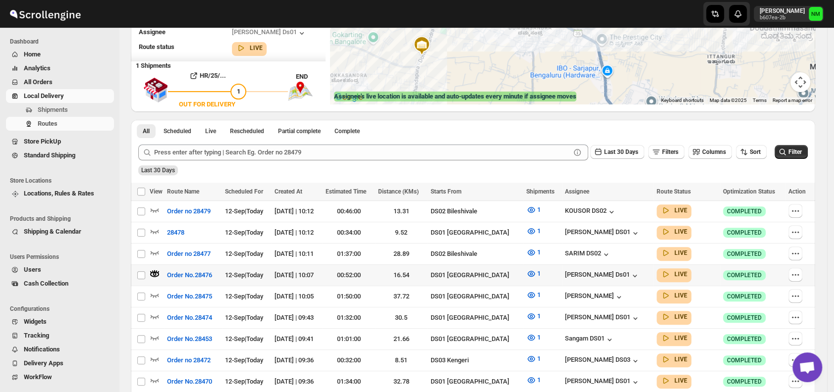
scroll to position [149, 0]
click at [153, 293] on icon "button" at bounding box center [155, 295] width 8 height 4
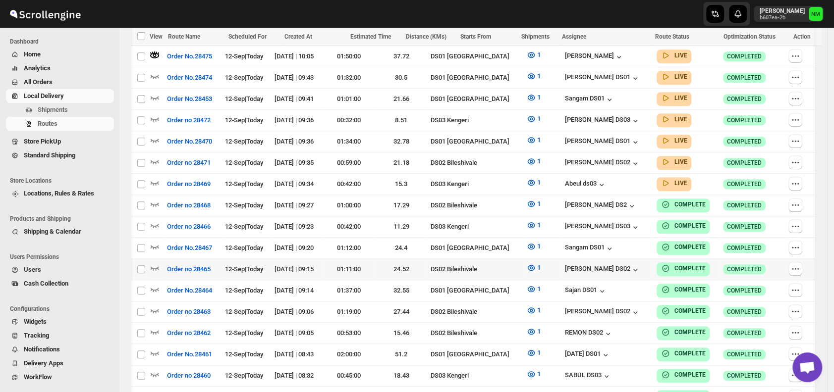
scroll to position [389, 0]
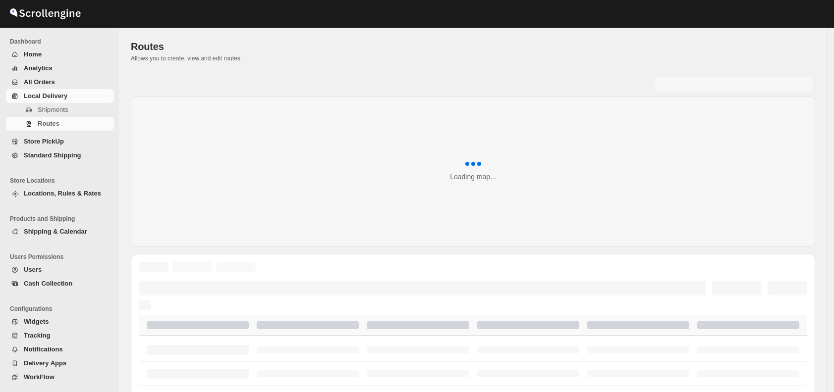
scroll to position [384, 0]
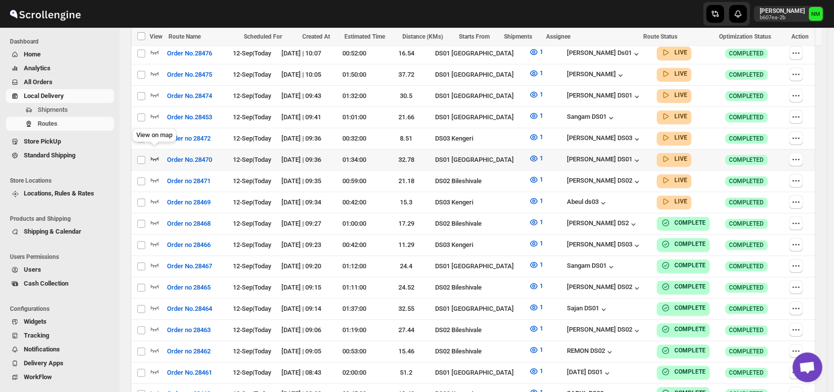
click at [151, 154] on icon "button" at bounding box center [155, 159] width 10 height 10
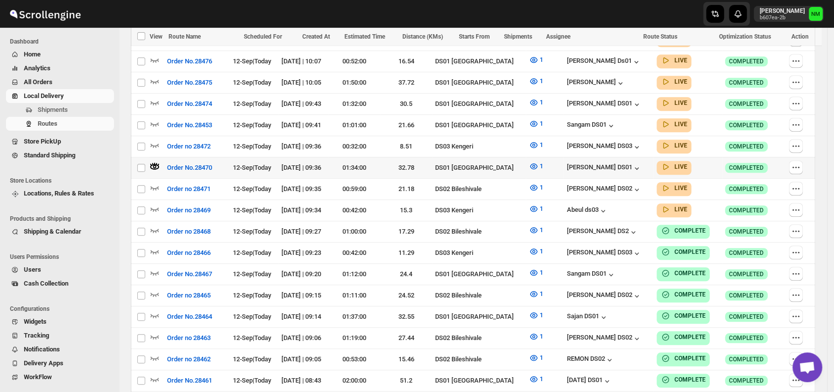
scroll to position [0, 0]
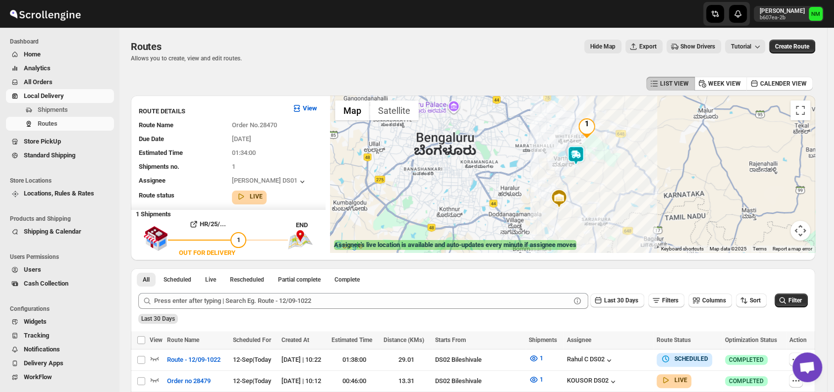
click at [583, 159] on img at bounding box center [576, 156] width 20 height 20
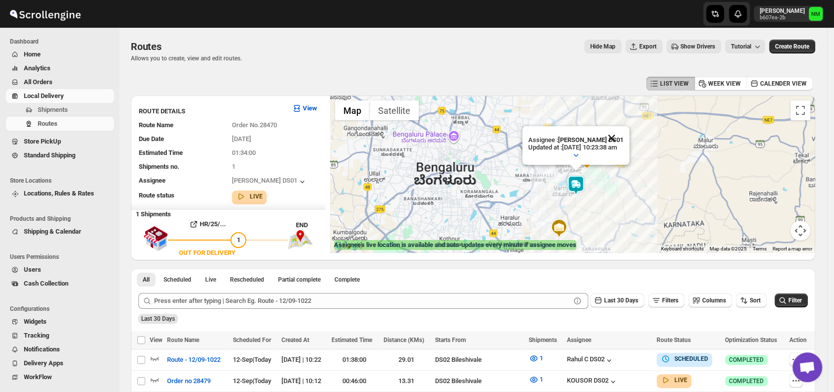
click at [623, 134] on button "Close" at bounding box center [611, 138] width 24 height 24
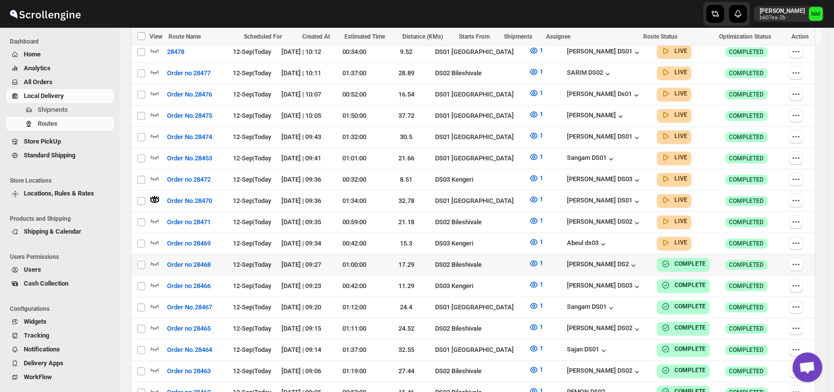
scroll to position [360, 0]
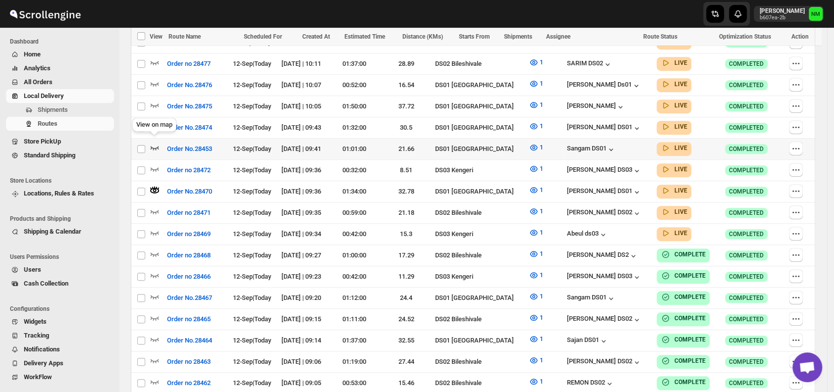
click at [159, 143] on icon "button" at bounding box center [155, 148] width 10 height 10
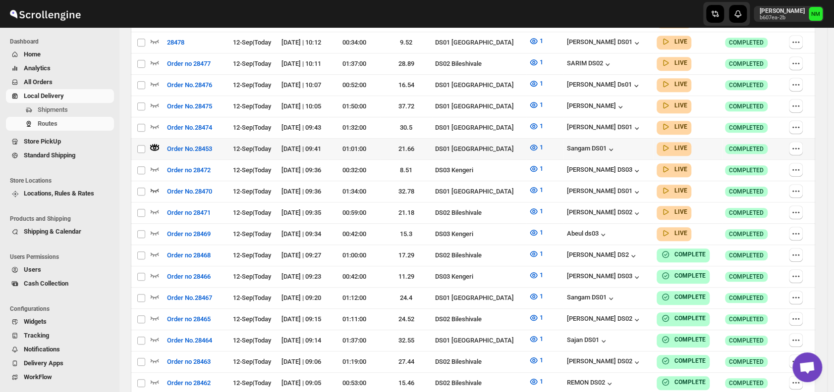
scroll to position [0, 0]
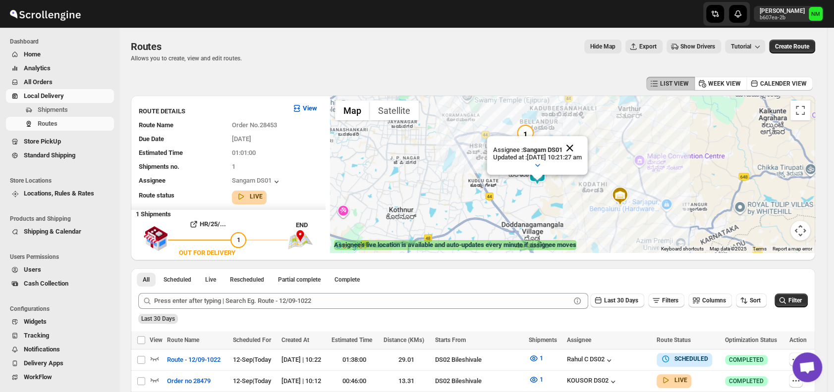
click at [582, 148] on button "Close" at bounding box center [570, 148] width 24 height 24
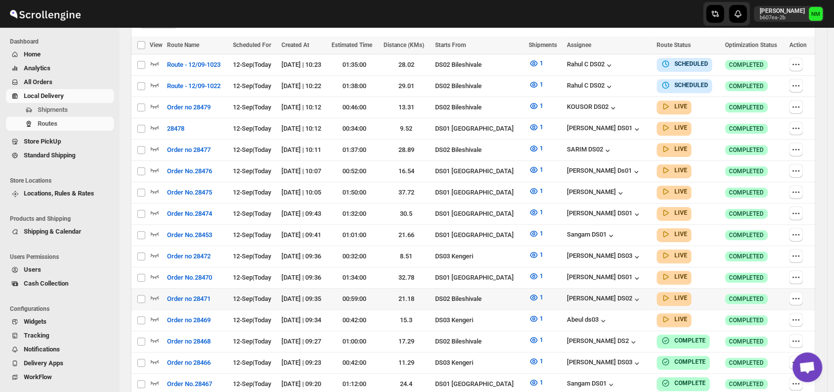
scroll to position [288, 0]
click at [155, 207] on icon "button" at bounding box center [155, 212] width 10 height 10
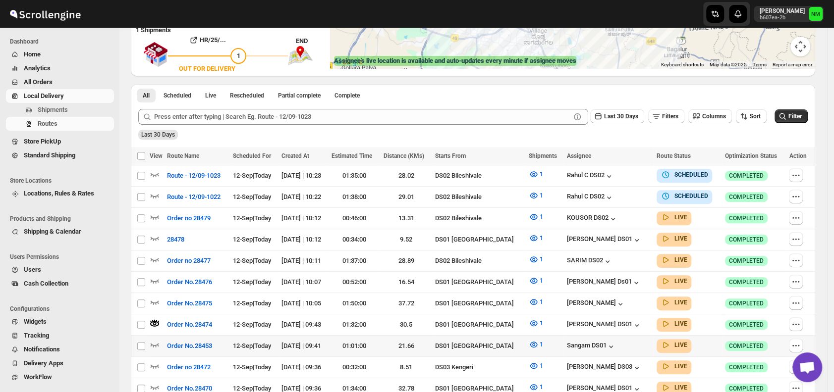
scroll to position [185, 0]
click at [152, 339] on icon "button" at bounding box center [155, 344] width 10 height 10
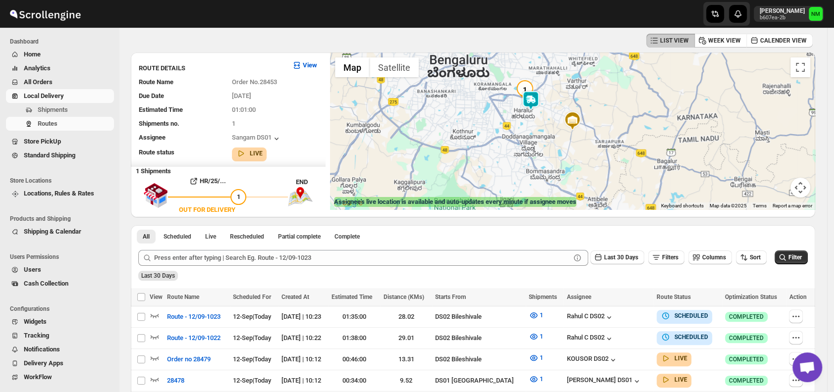
scroll to position [0, 0]
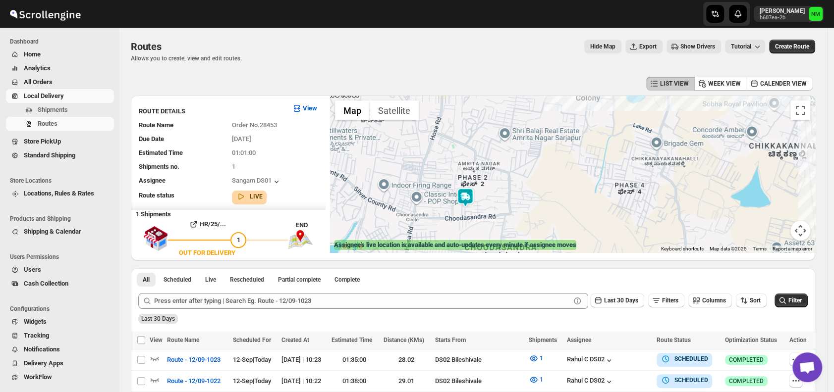
click at [474, 195] on img at bounding box center [465, 198] width 20 height 20
click at [510, 149] on button "Close" at bounding box center [498, 151] width 24 height 24
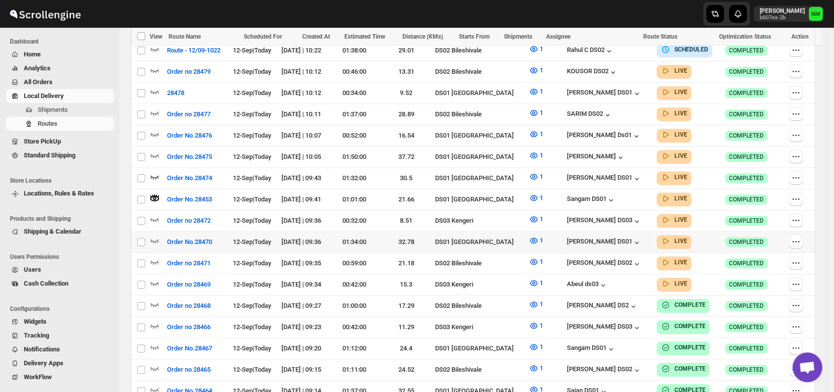
scroll to position [332, 0]
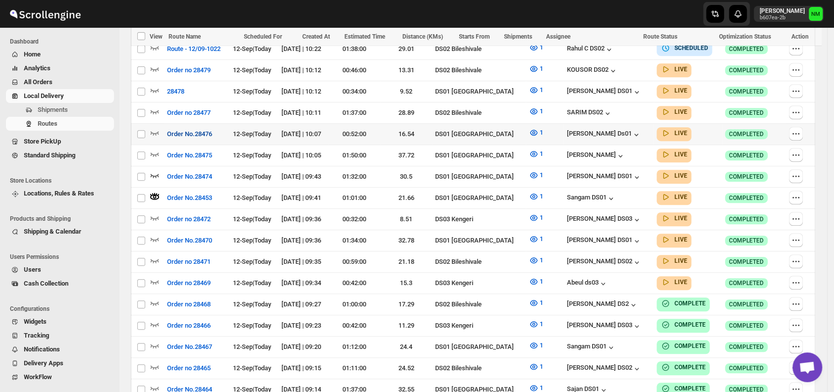
click at [161, 129] on button "Order No.28476" at bounding box center [189, 134] width 57 height 16
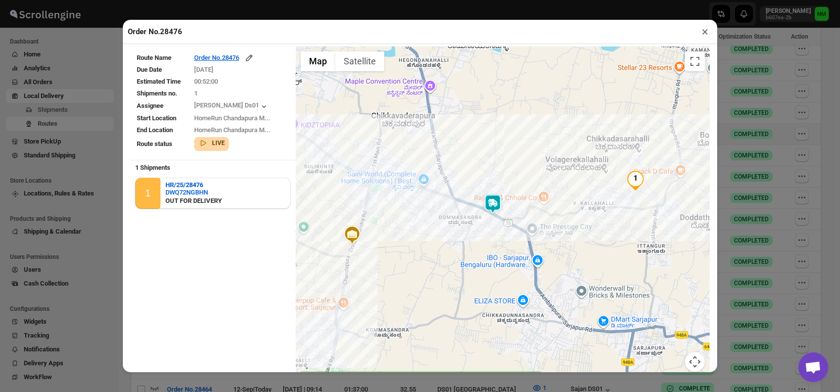
click at [703, 34] on button "×" at bounding box center [705, 32] width 14 height 14
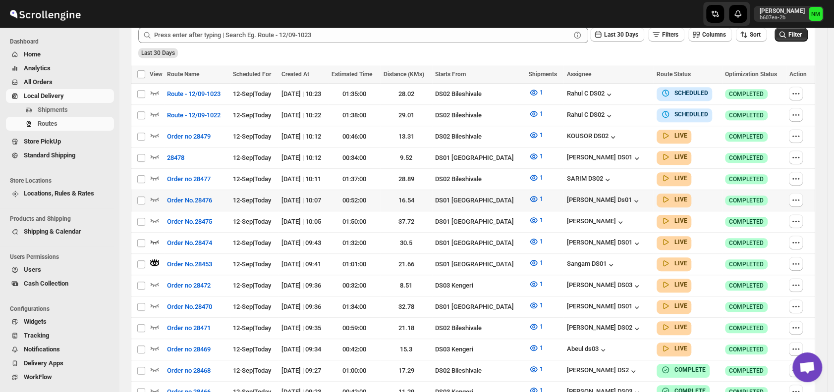
scroll to position [254, 0]
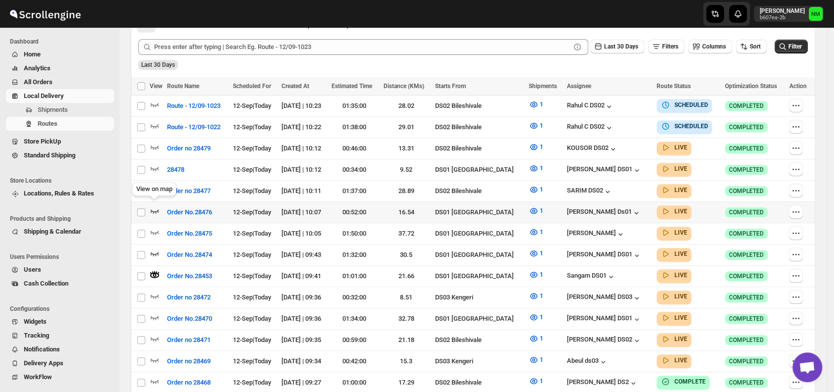
click at [155, 208] on icon "button" at bounding box center [155, 211] width 10 height 10
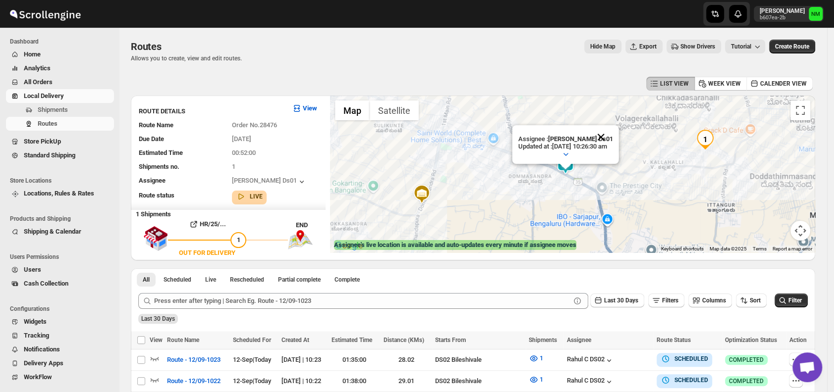
click at [613, 128] on button "Close" at bounding box center [601, 137] width 24 height 24
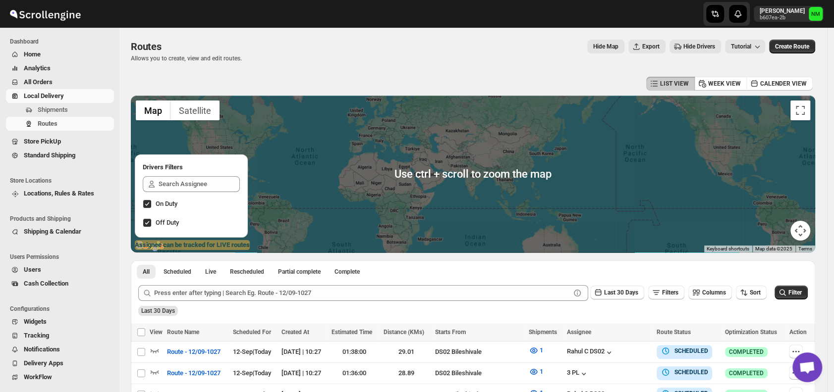
scroll to position [188, 0]
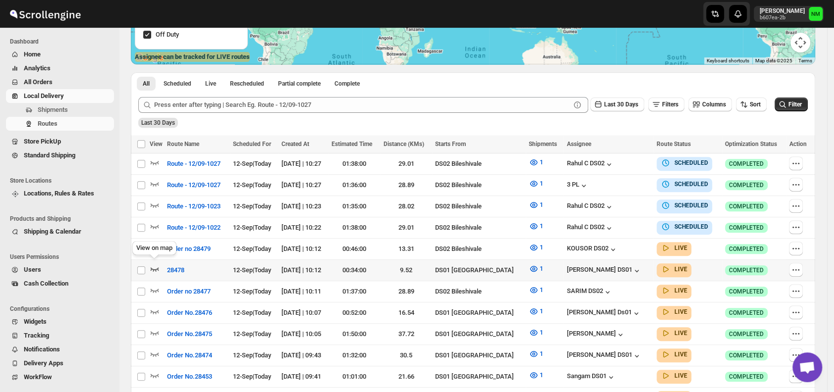
click at [159, 267] on icon "button" at bounding box center [155, 269] width 10 height 10
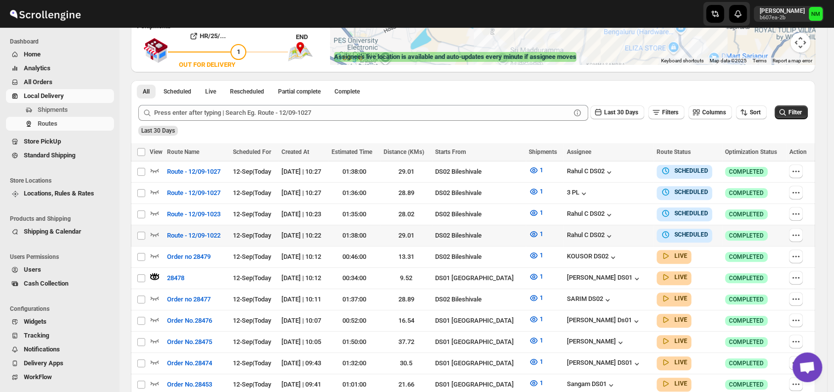
scroll to position [0, 0]
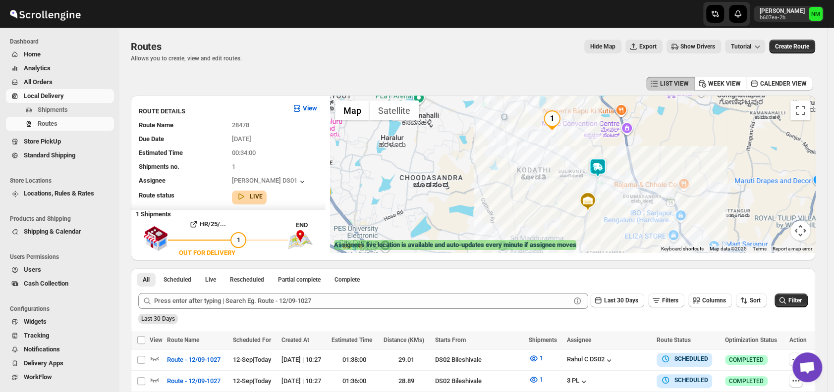
click at [602, 171] on img at bounding box center [597, 168] width 20 height 20
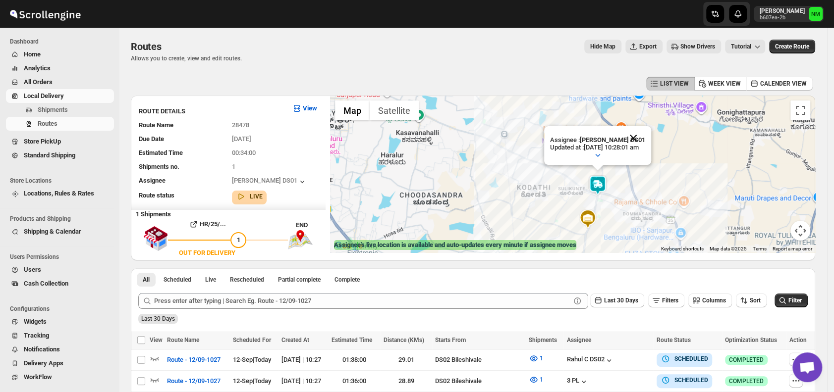
click at [645, 141] on button "Close" at bounding box center [633, 138] width 24 height 24
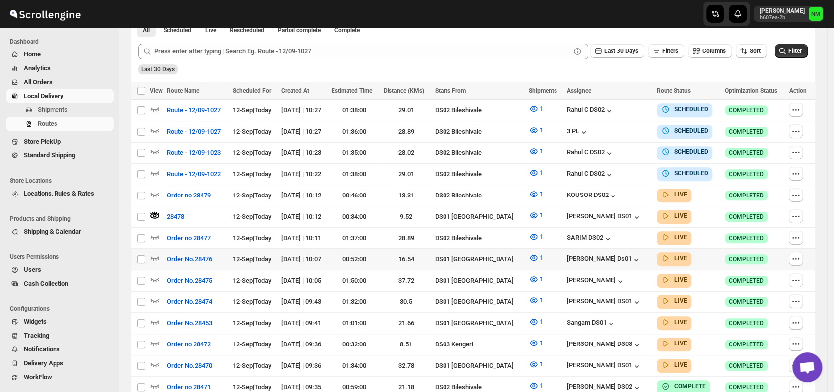
scroll to position [251, 0]
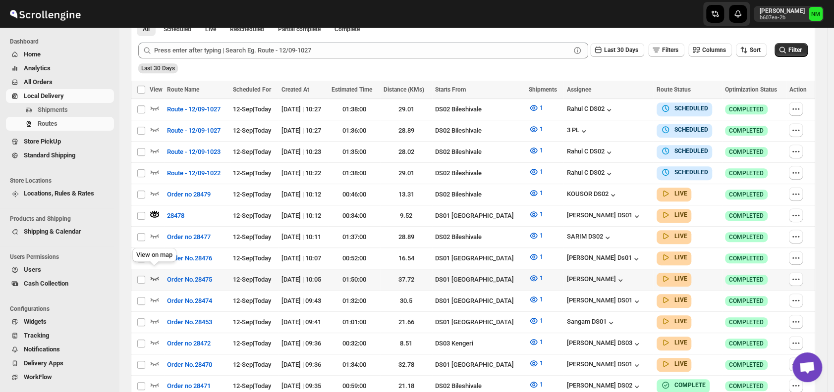
click at [155, 273] on icon "button" at bounding box center [155, 278] width 10 height 10
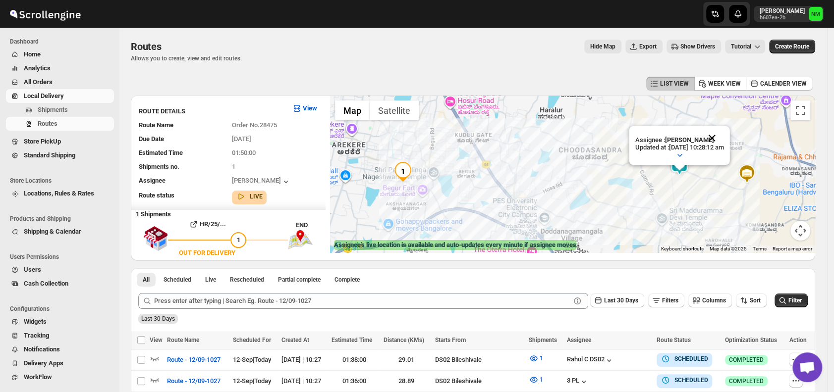
click at [724, 135] on button "Close" at bounding box center [712, 138] width 24 height 24
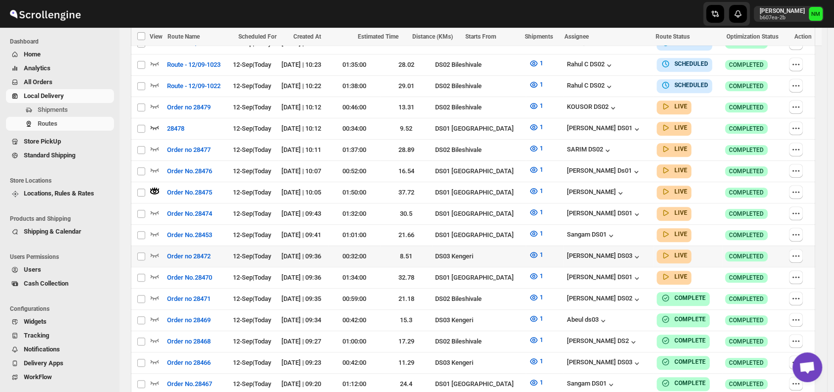
scroll to position [339, 0]
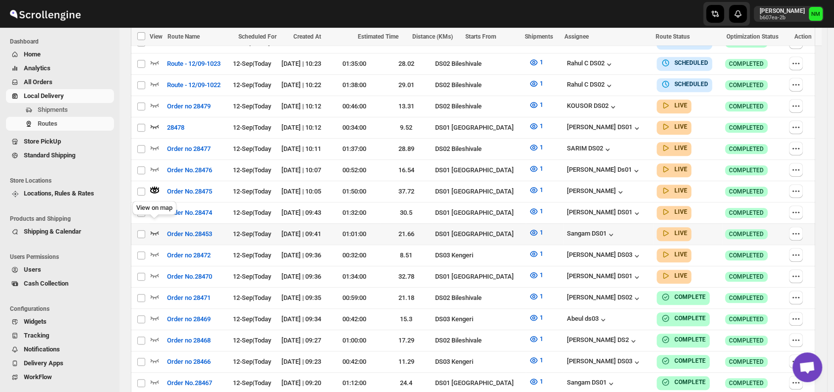
click at [159, 228] on icon "button" at bounding box center [155, 233] width 10 height 10
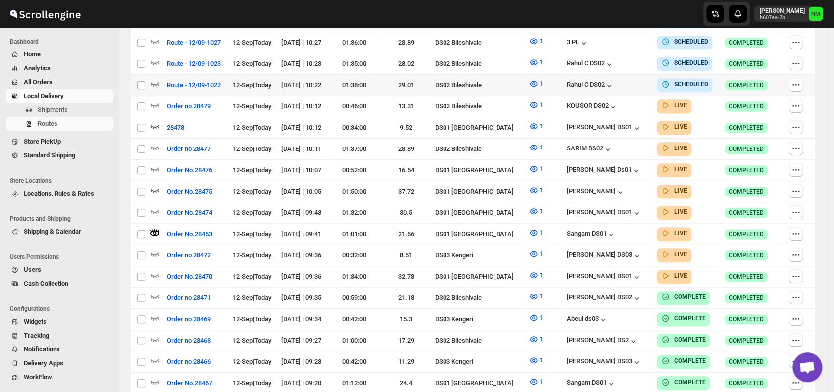
scroll to position [0, 0]
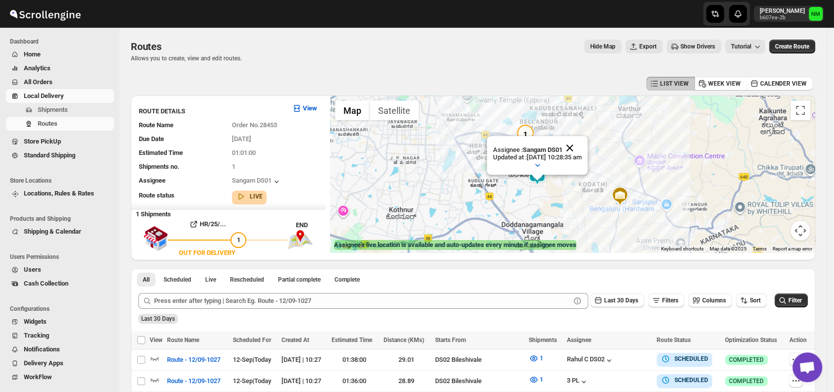
click at [582, 149] on button "Close" at bounding box center [570, 148] width 24 height 24
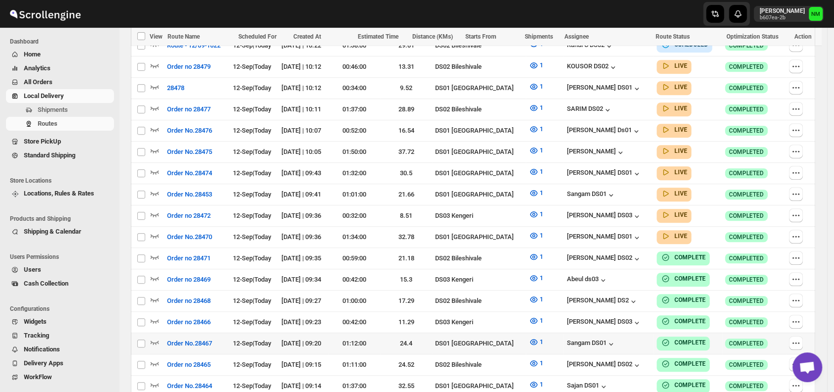
scroll to position [373, 0]
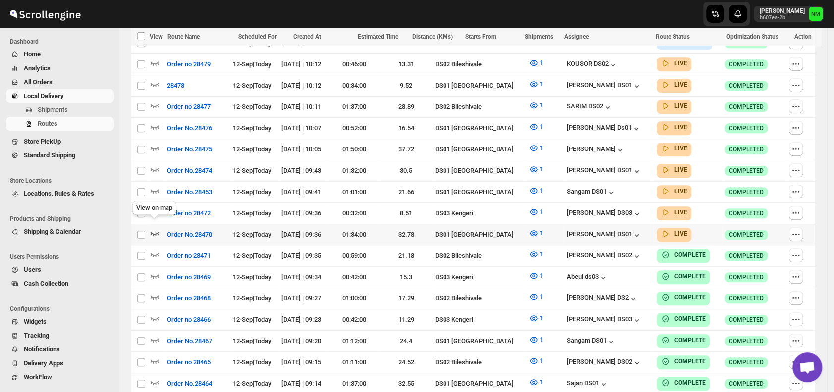
click at [151, 228] on icon "button" at bounding box center [155, 233] width 10 height 10
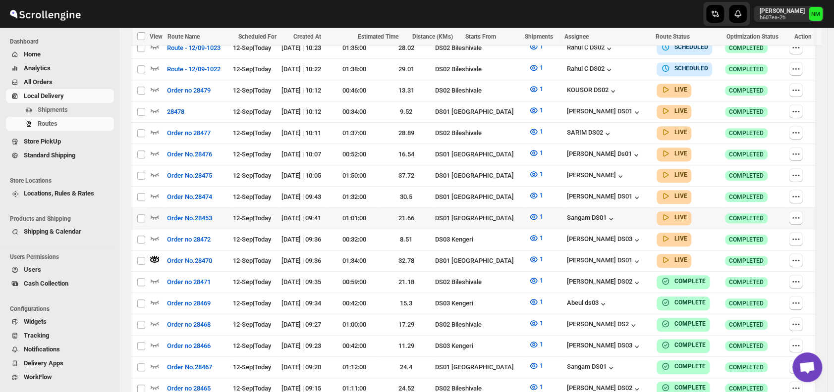
scroll to position [0, 0]
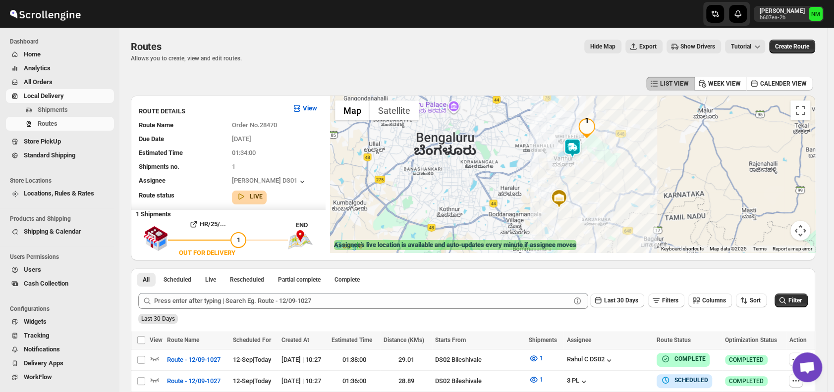
click at [571, 151] on img at bounding box center [572, 148] width 20 height 20
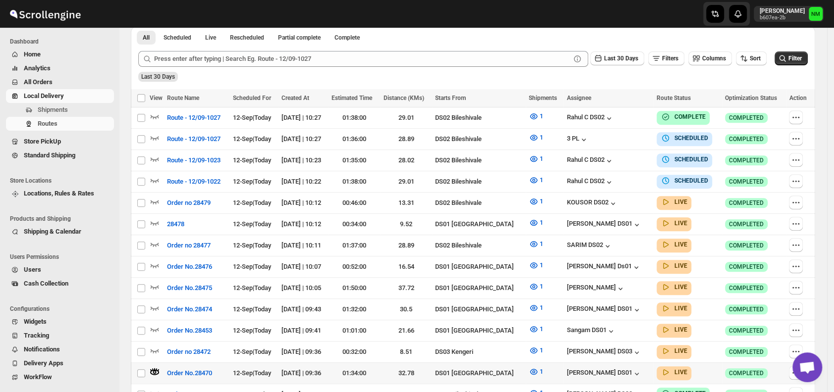
scroll to position [254, 0]
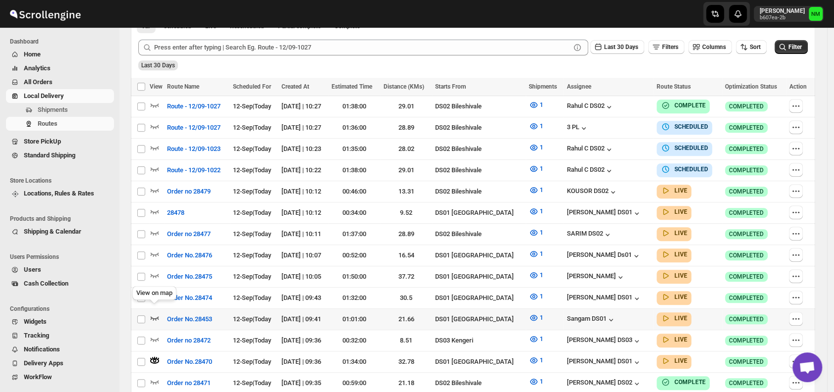
click at [158, 313] on icon "button" at bounding box center [155, 318] width 10 height 10
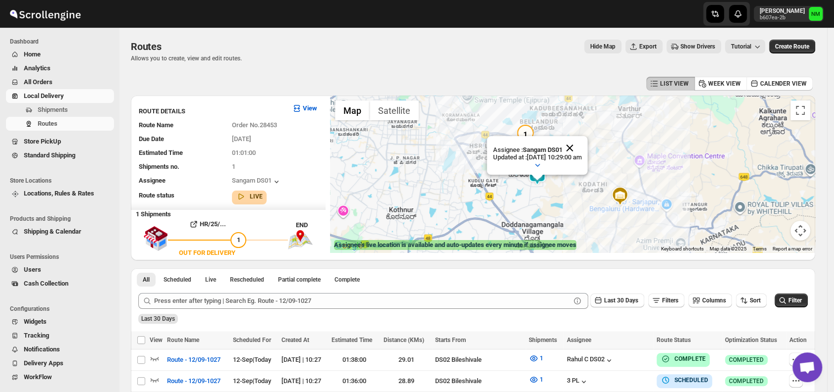
click at [582, 147] on button "Close" at bounding box center [570, 148] width 24 height 24
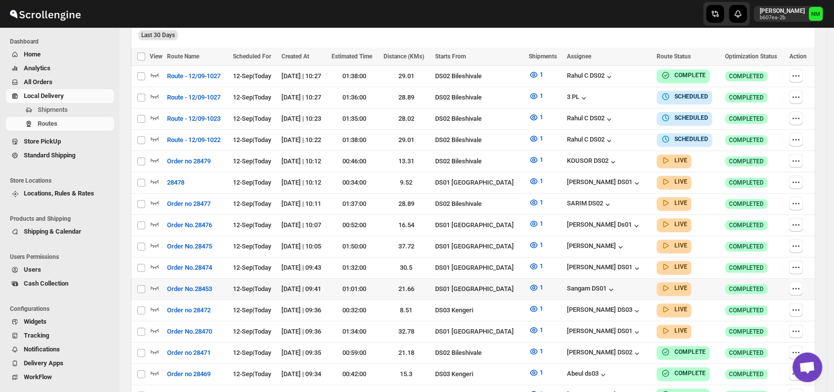
scroll to position [285, 0]
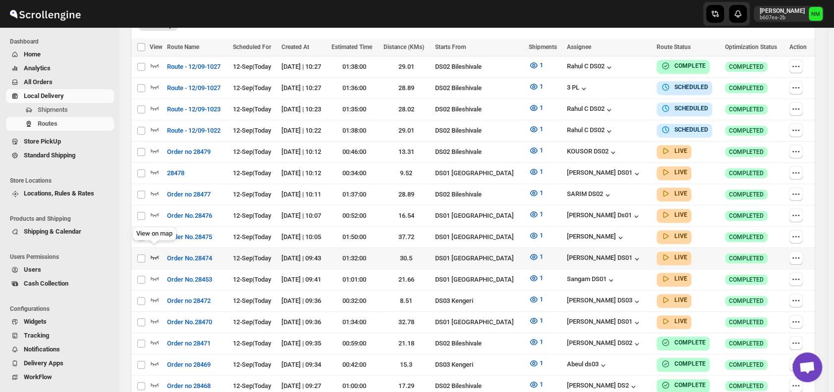
click at [155, 252] on icon "button" at bounding box center [155, 257] width 10 height 10
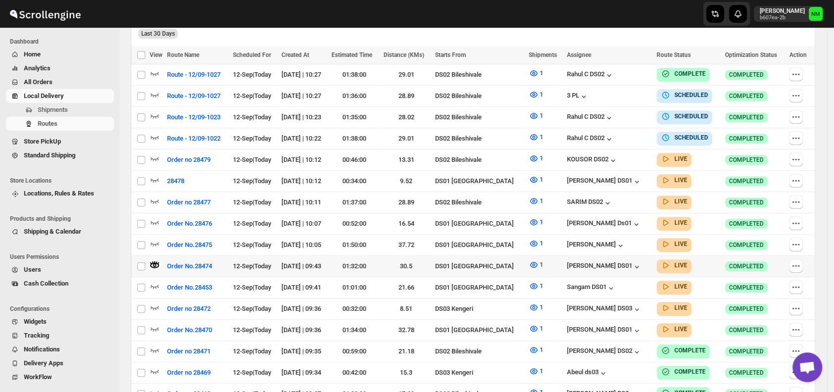
scroll to position [0, 0]
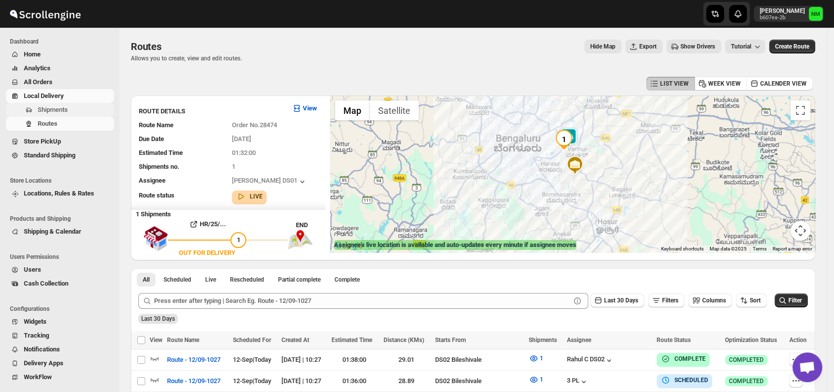
click at [67, 110] on span "Shipments" at bounding box center [53, 109] width 30 height 7
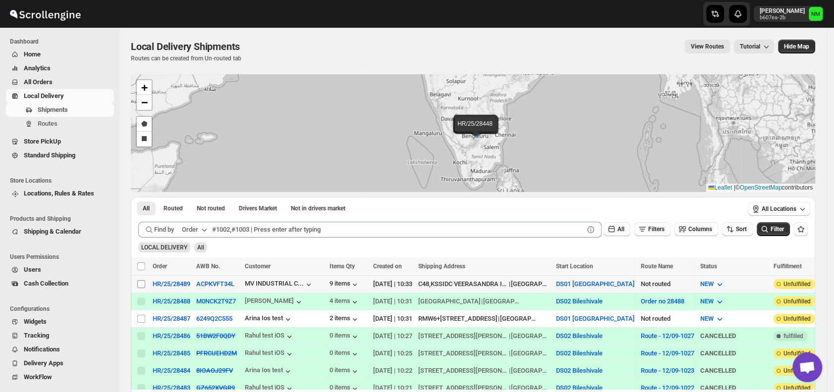
click at [139, 286] on input "Select shipment" at bounding box center [141, 284] width 8 height 8
checkbox input "true"
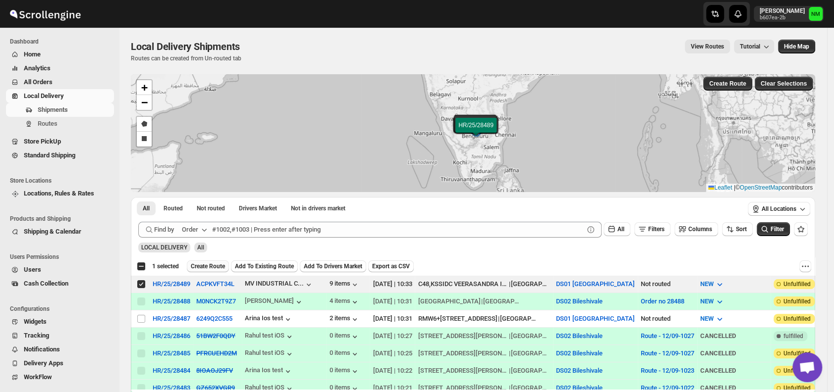
click at [206, 266] on span "Create Route" at bounding box center [208, 267] width 34 height 8
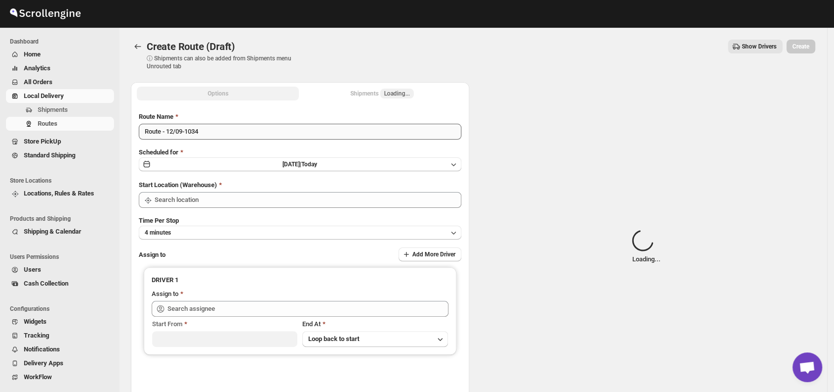
type input "DS01 [GEOGRAPHIC_DATA]"
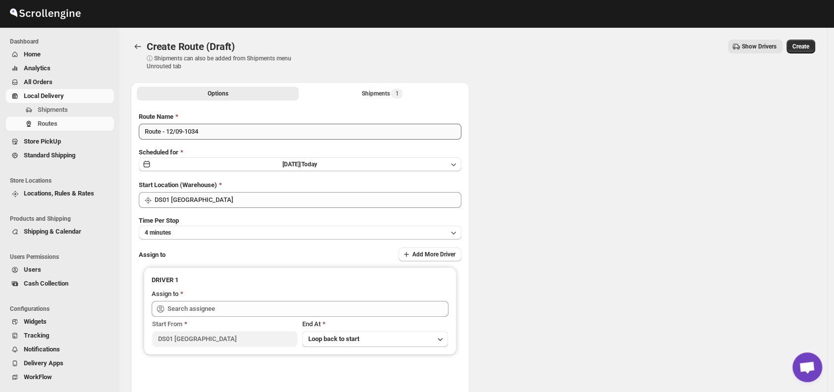
type input "DS01 [GEOGRAPHIC_DATA]"
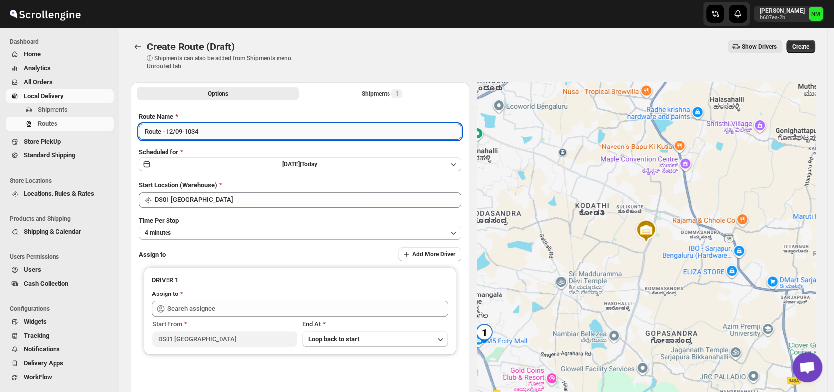
click at [234, 134] on input "Route - 12/09-1034" at bounding box center [300, 132] width 322 height 16
type input "R"
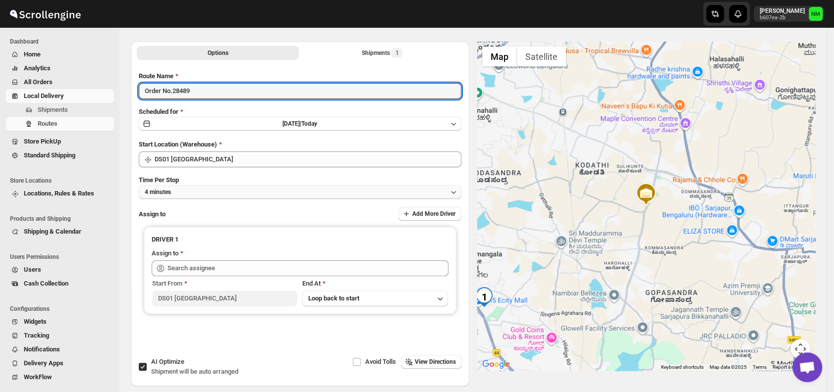
scroll to position [43, 0]
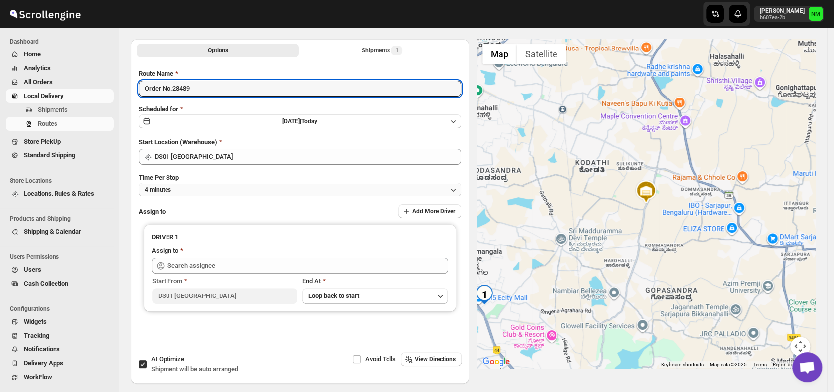
type input "Order No.28489"
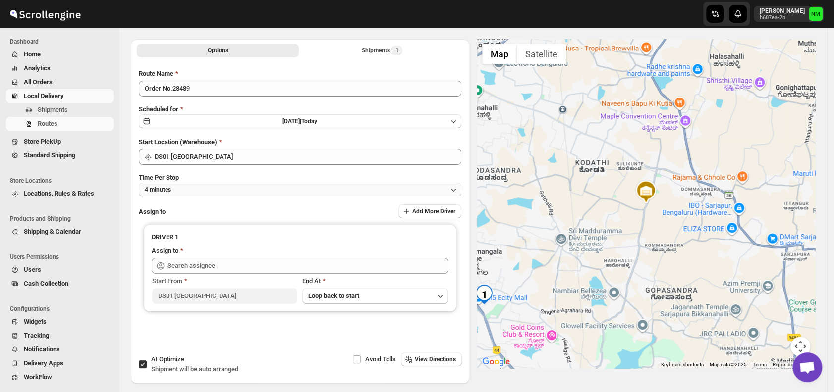
click at [208, 189] on button "4 minutes" at bounding box center [300, 190] width 322 height 14
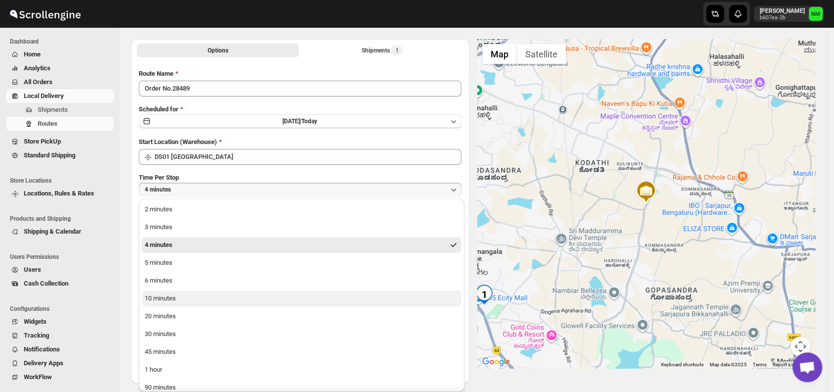
click at [213, 297] on button "10 minutes" at bounding box center [302, 299] width 320 height 16
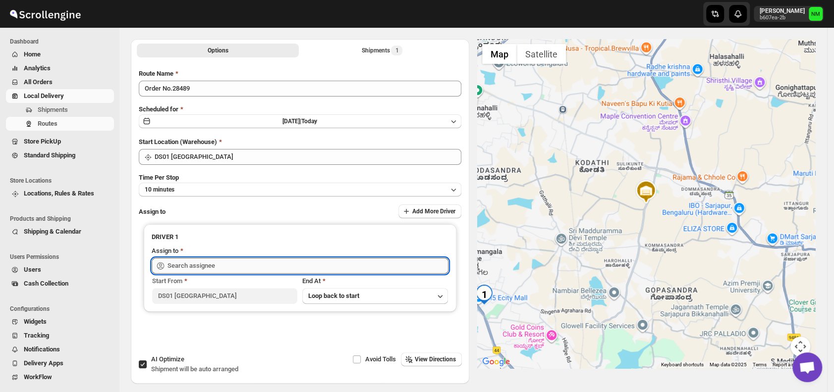
click at [234, 268] on input "text" at bounding box center [307, 266] width 281 height 16
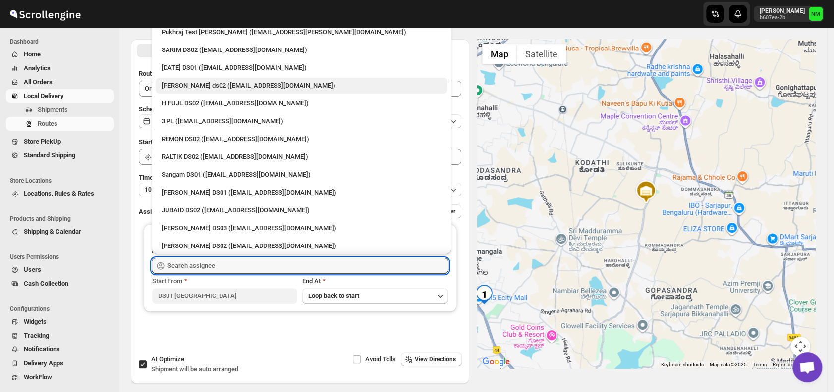
scroll to position [113, 0]
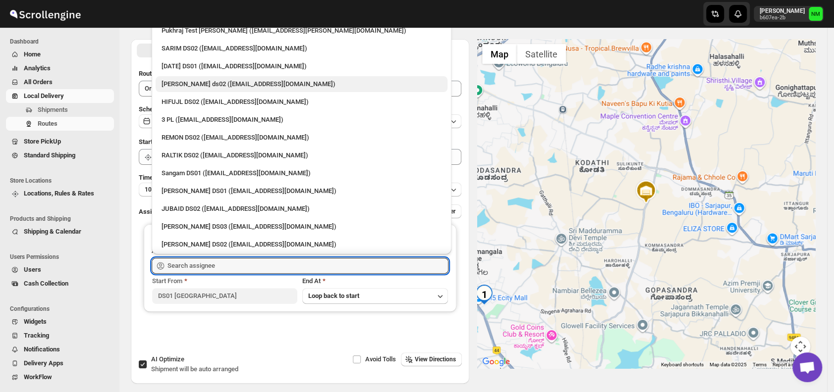
click at [232, 196] on div "[PERSON_NAME] DS01 ([EMAIL_ADDRESS][DOMAIN_NAME])" at bounding box center [302, 191] width 292 height 16
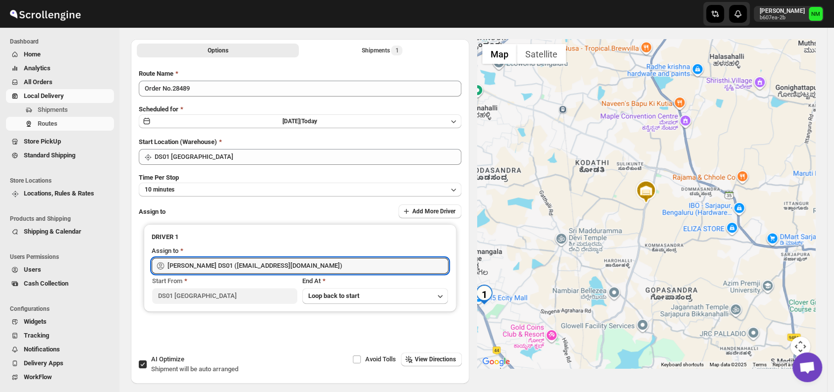
type input "[PERSON_NAME] DS01 ([EMAIL_ADDRESS][DOMAIN_NAME])"
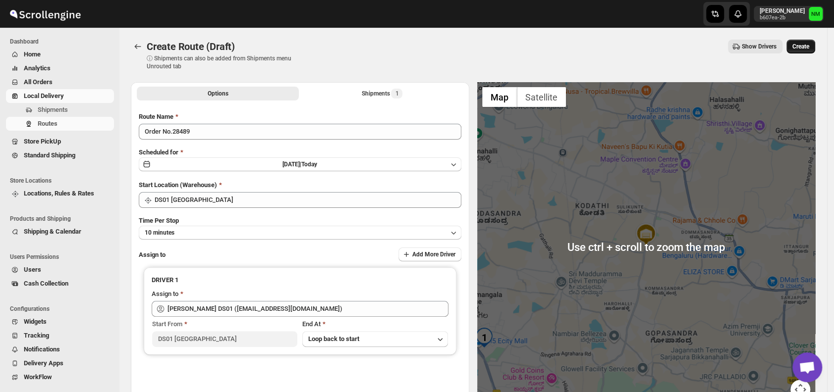
click at [815, 47] on button "Create" at bounding box center [800, 47] width 29 height 14
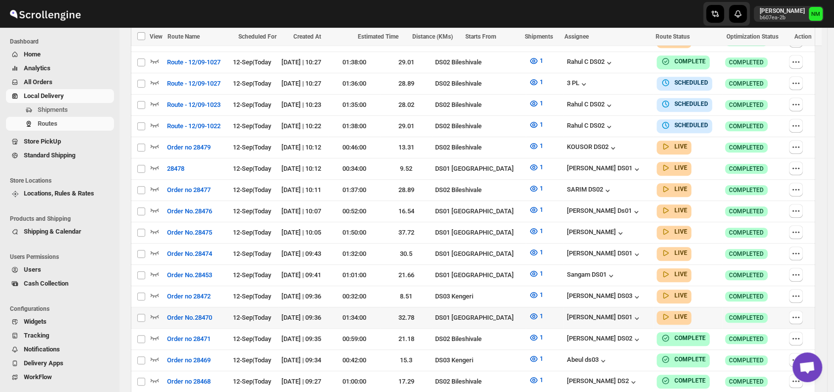
scroll to position [413, 0]
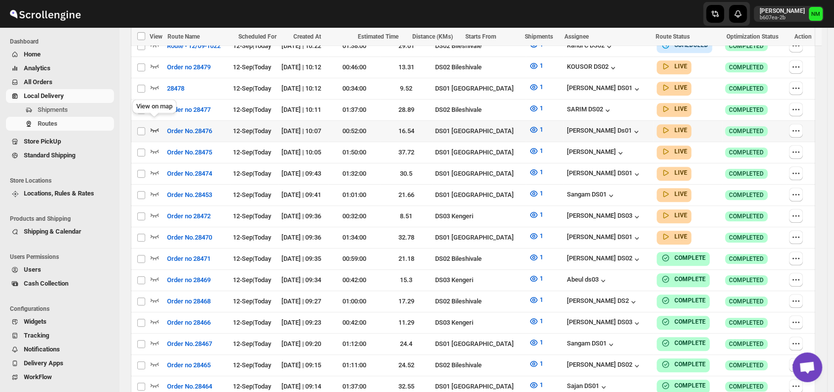
click at [154, 125] on icon "button" at bounding box center [155, 130] width 10 height 10
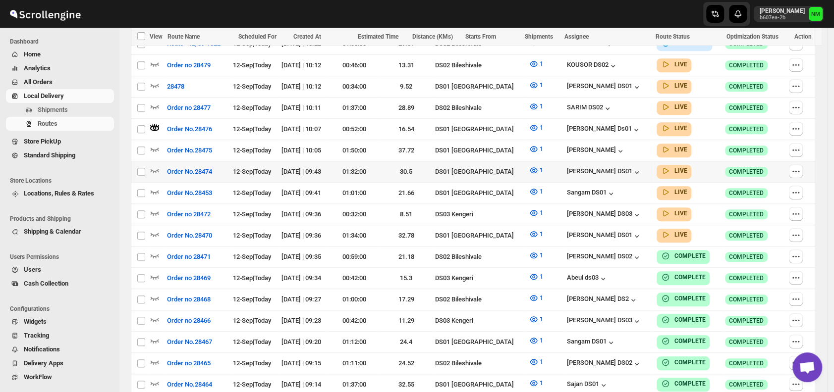
scroll to position [417, 0]
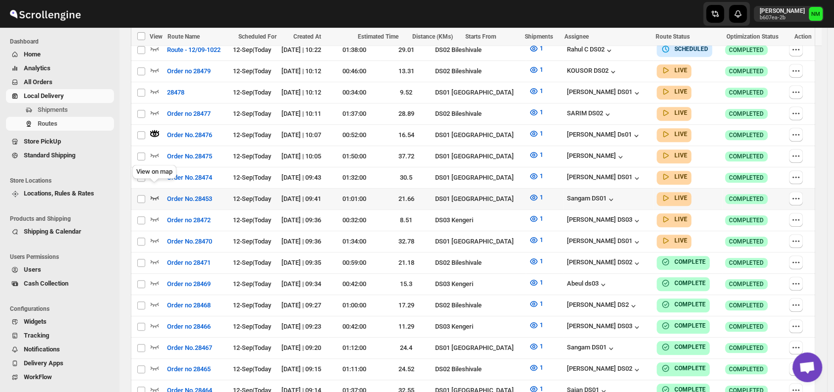
click at [151, 196] on icon "button" at bounding box center [155, 198] width 8 height 4
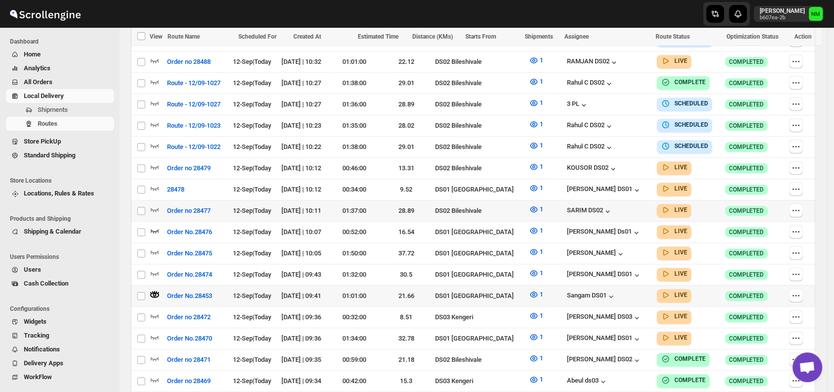
scroll to position [321, 0]
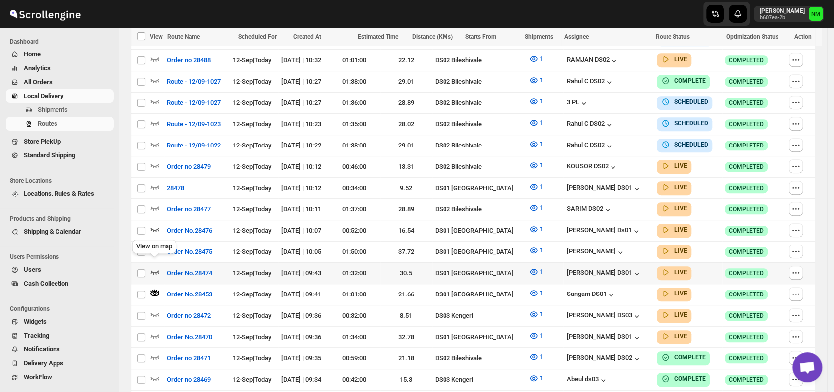
click at [153, 270] on icon "button" at bounding box center [155, 272] width 8 height 4
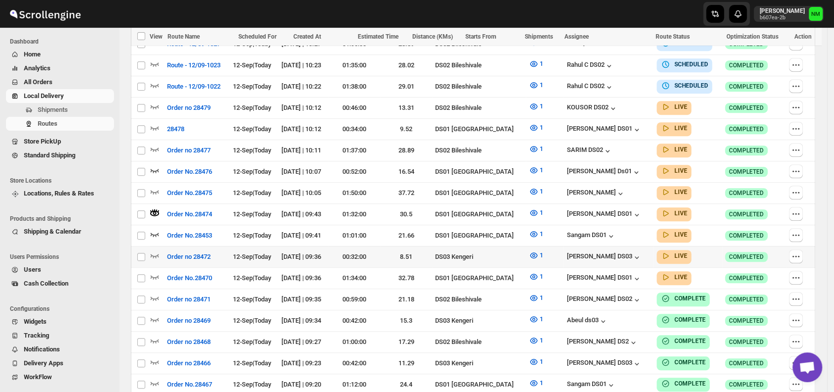
scroll to position [381, 0]
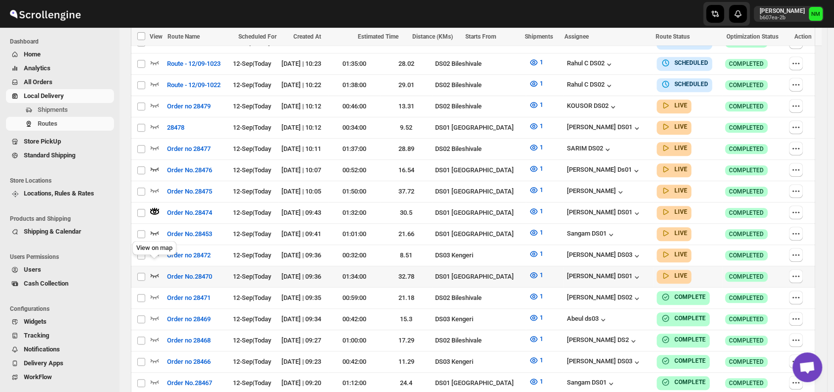
click at [155, 270] on icon "button" at bounding box center [155, 275] width 10 height 10
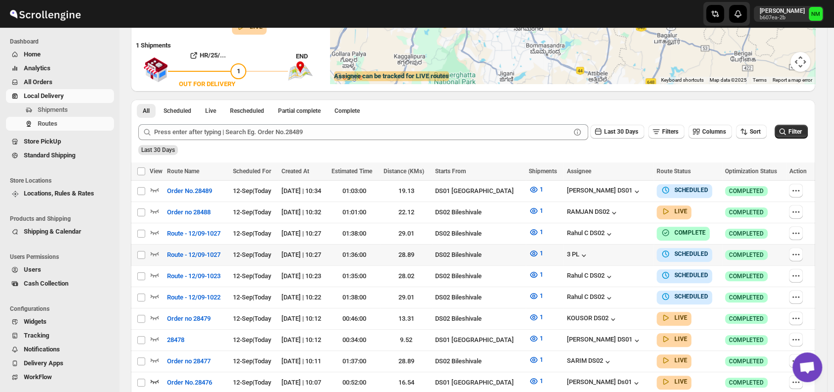
scroll to position [0, 0]
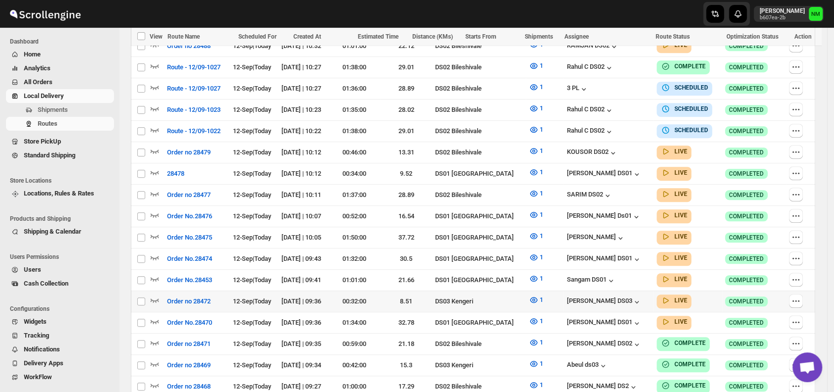
scroll to position [328, 0]
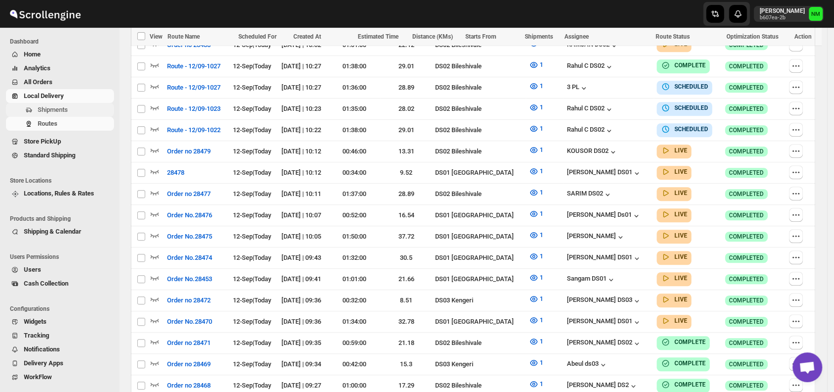
click at [69, 112] on span "Shipments" at bounding box center [75, 110] width 74 height 10
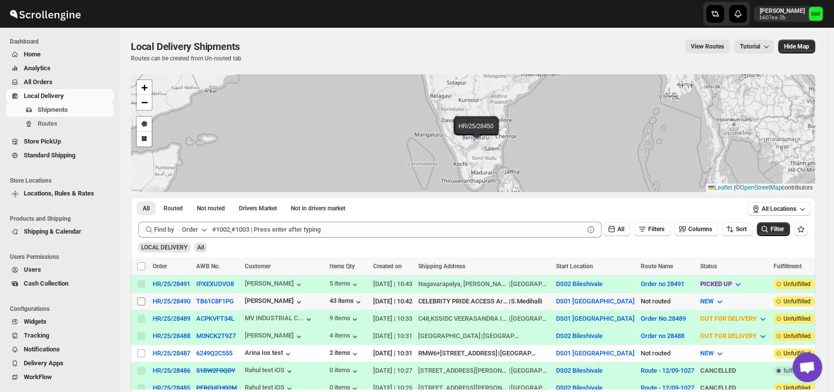
click at [143, 298] on input "Select shipment" at bounding box center [141, 302] width 8 height 8
checkbox input "true"
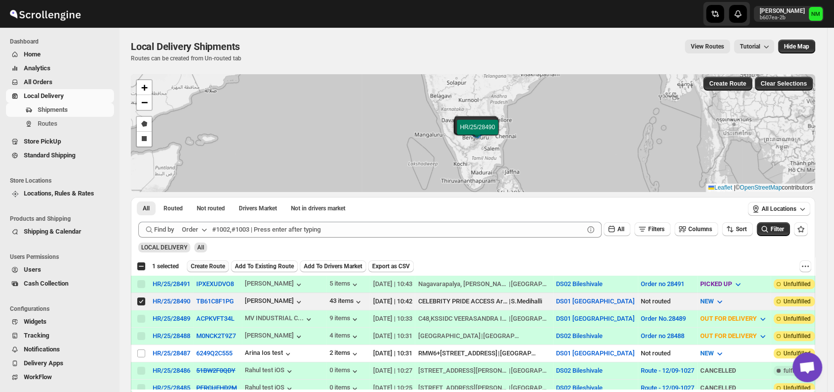
click at [209, 268] on span "Create Route" at bounding box center [208, 267] width 34 height 8
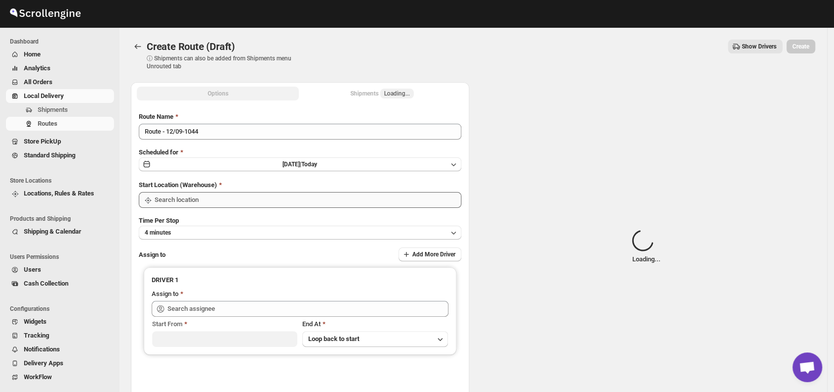
type input "DS01 [GEOGRAPHIC_DATA]"
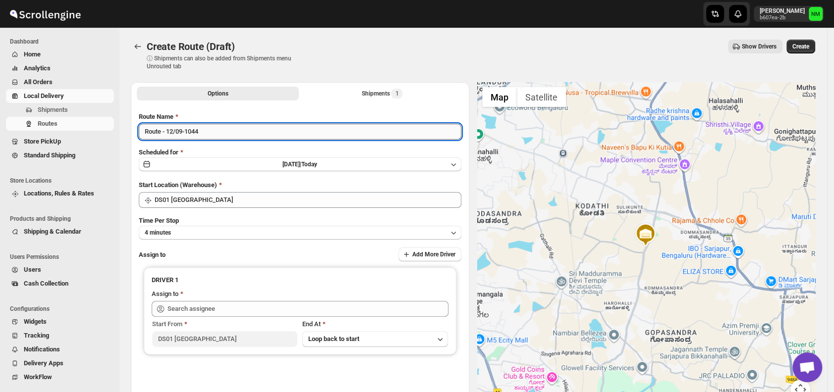
click at [215, 135] on input "Route - 12/09-1044" at bounding box center [300, 132] width 322 height 16
type input "R"
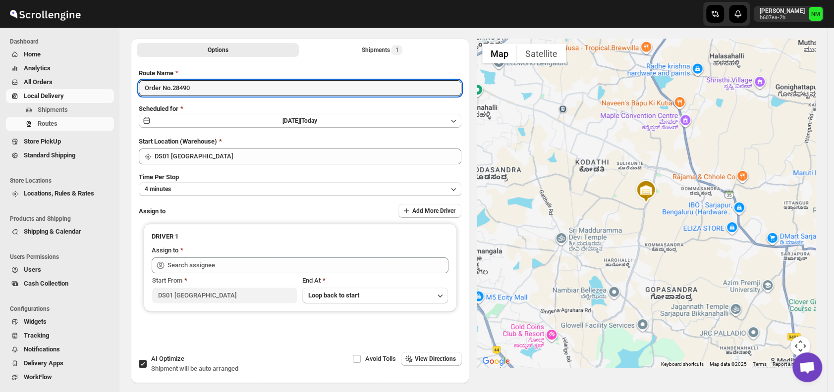
scroll to position [45, 0]
type input "Order No.28490"
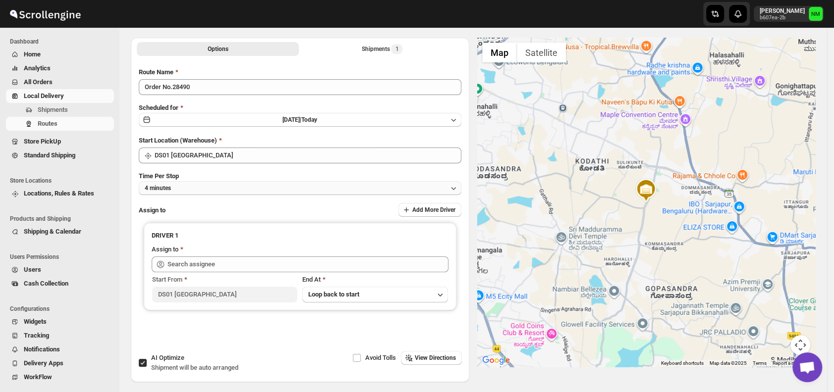
click at [184, 191] on button "4 minutes" at bounding box center [300, 188] width 322 height 14
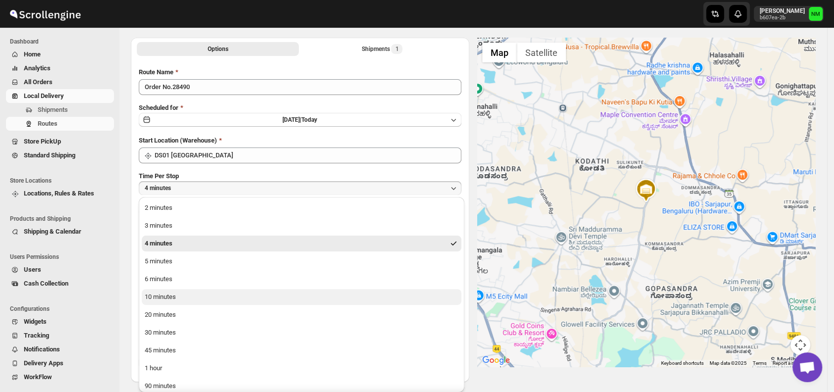
click at [183, 293] on button "10 minutes" at bounding box center [302, 297] width 320 height 16
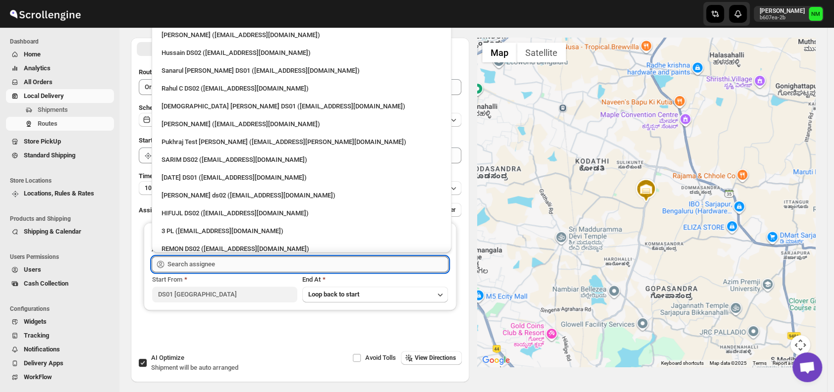
click at [236, 266] on input "text" at bounding box center [307, 265] width 281 height 16
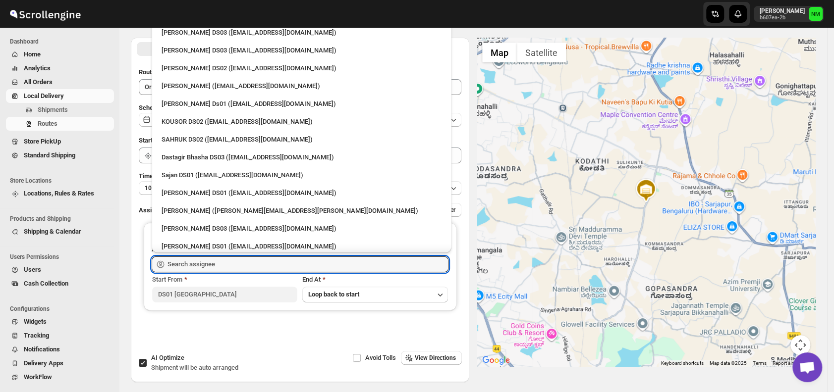
scroll to position [485, 0]
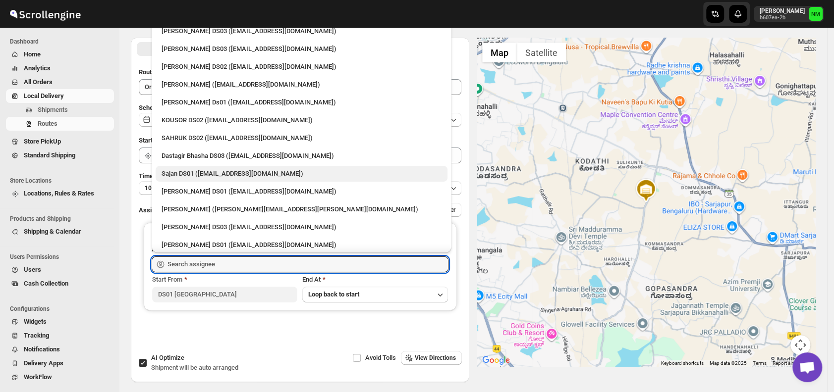
click at [212, 174] on div "Sajan DS01 (lofadat883@coderdir.com)" at bounding box center [301, 174] width 280 height 10
type input "Sajan DS01 (lofadat883@coderdir.com)"
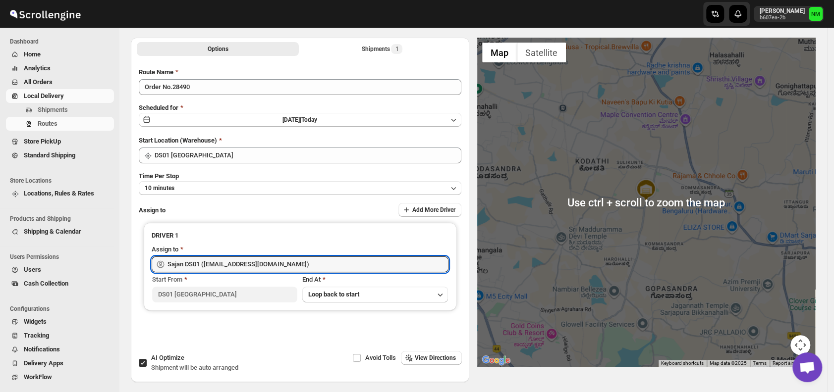
scroll to position [0, 0]
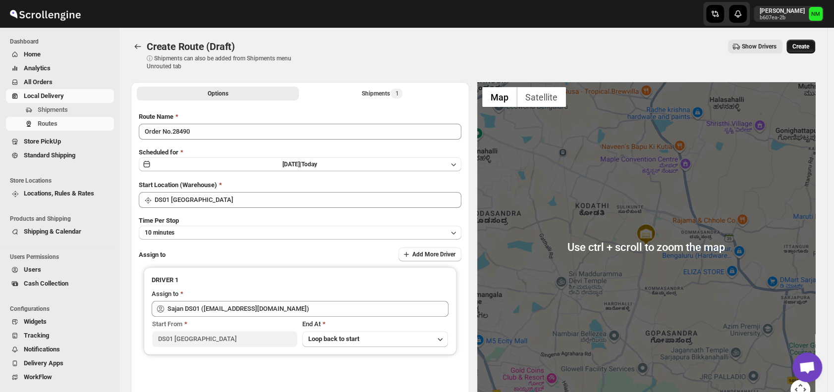
click at [807, 47] on span "Create" at bounding box center [800, 47] width 17 height 8
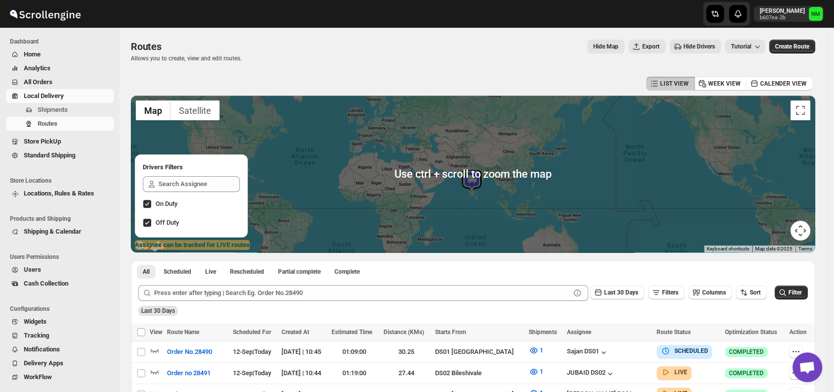
scroll to position [203, 0]
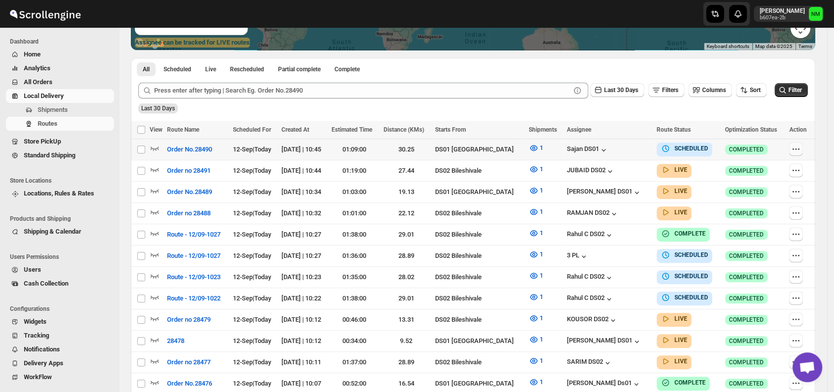
click at [800, 152] on icon "button" at bounding box center [796, 149] width 10 height 10
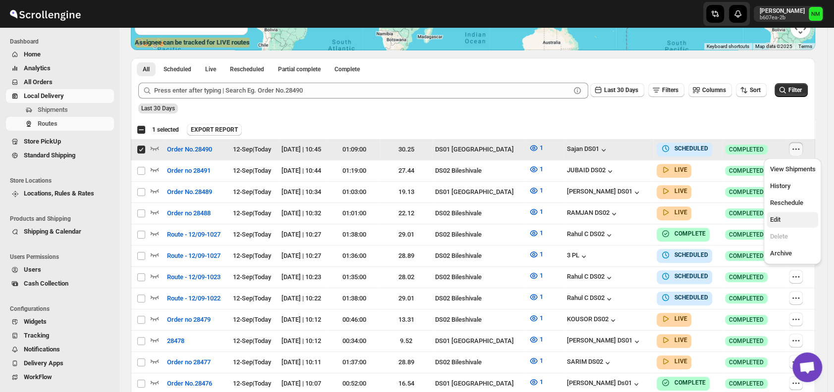
click at [789, 223] on span "Edit" at bounding box center [792, 220] width 46 height 10
checkbox input "false"
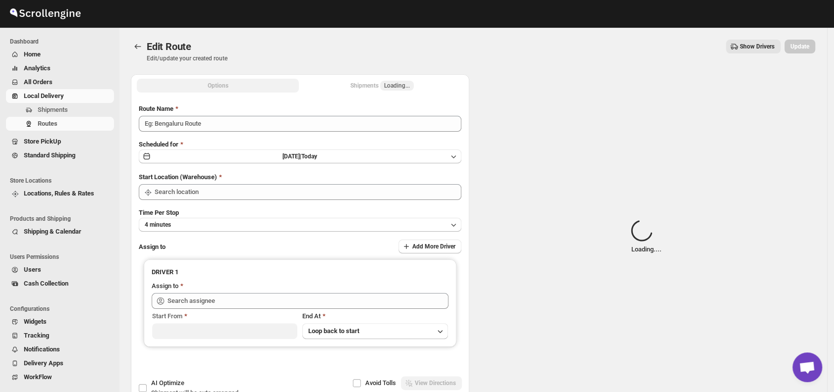
type input "Order No.28490"
type input "DS01 [GEOGRAPHIC_DATA]"
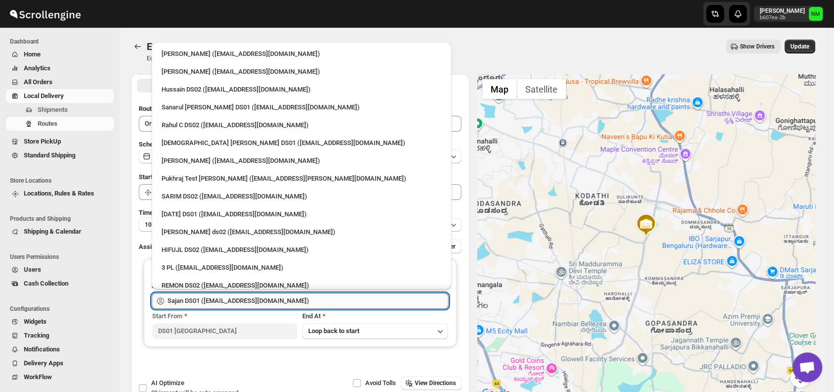
click at [357, 303] on input "Sajan DS01 (lofadat883@coderdir.com)" at bounding box center [307, 301] width 281 height 16
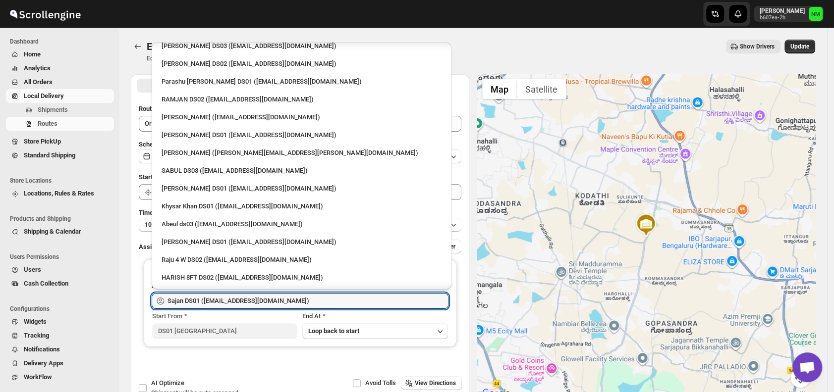
scroll to position [846, 0]
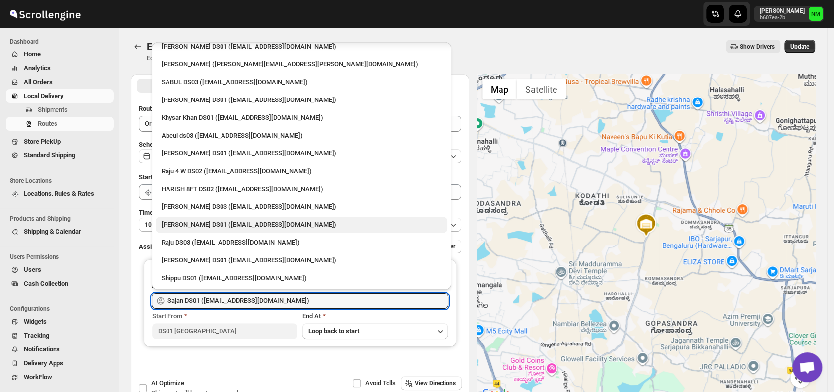
click at [235, 228] on div "Faijal Khan DS01 (tadij98822@cspaus.com)" at bounding box center [301, 225] width 280 height 10
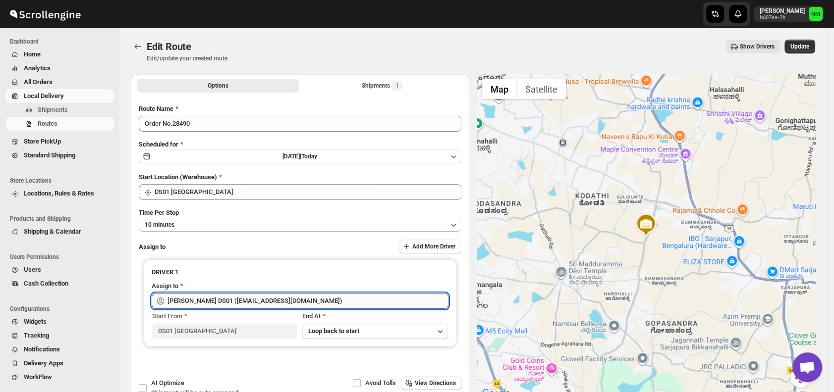
click at [314, 293] on input "Faijal Khan DS01 (tadij98822@cspaus.com)" at bounding box center [307, 301] width 281 height 16
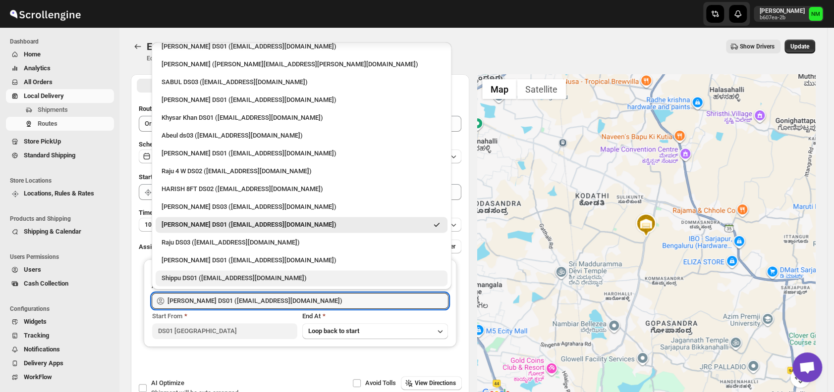
click at [211, 275] on div "Shippu DS01 (lahaye5487@certve.com)" at bounding box center [301, 278] width 280 height 10
type input "Shippu DS01 (lahaye5487@certve.com)"
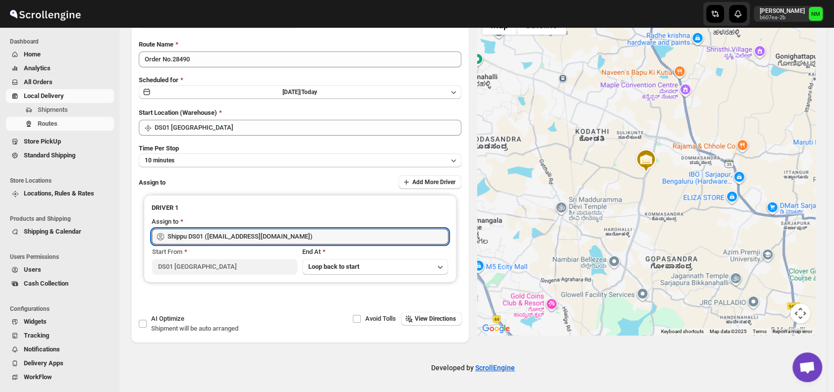
scroll to position [0, 0]
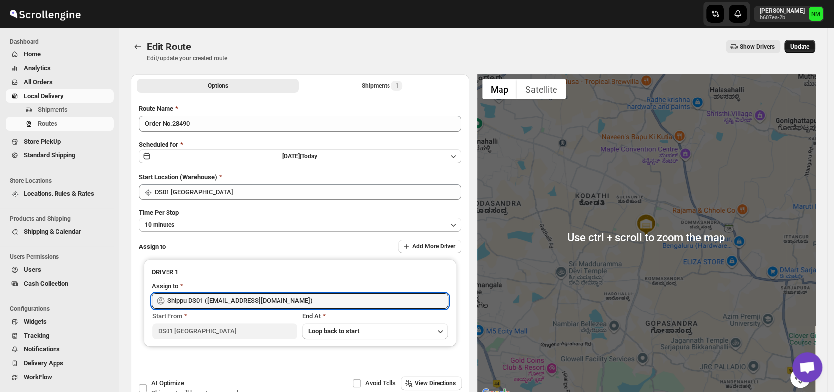
click at [801, 49] on span "Update" at bounding box center [799, 47] width 19 height 8
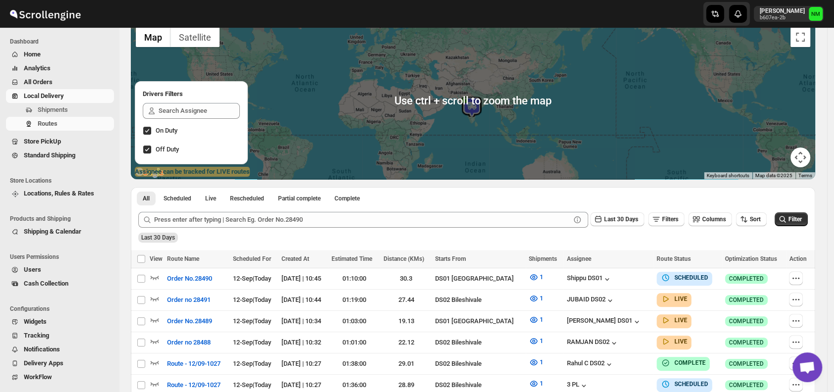
scroll to position [75, 0]
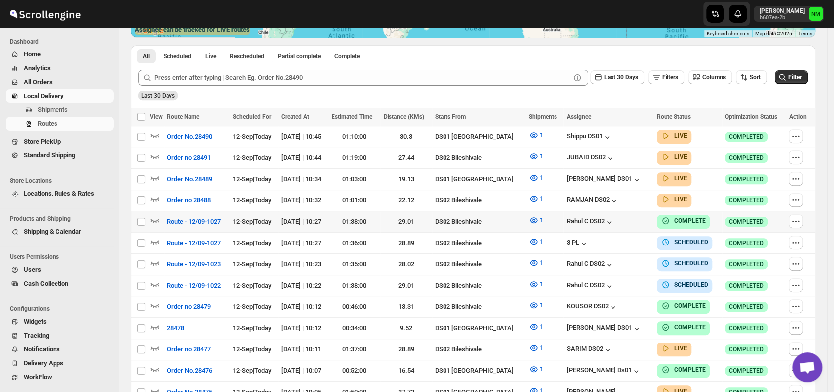
scroll to position [222, 0]
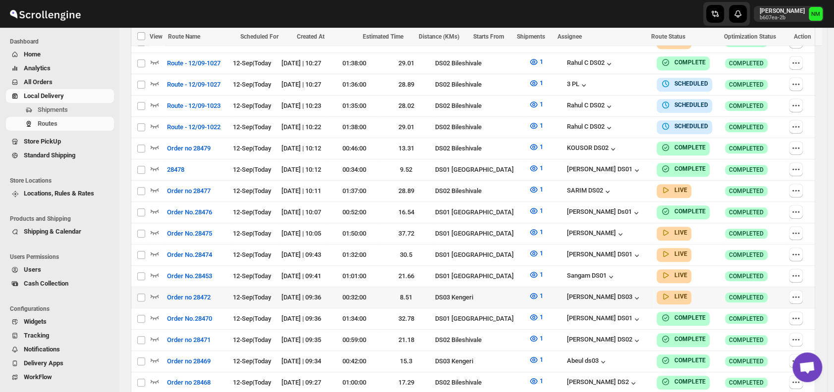
scroll to position [376, 0]
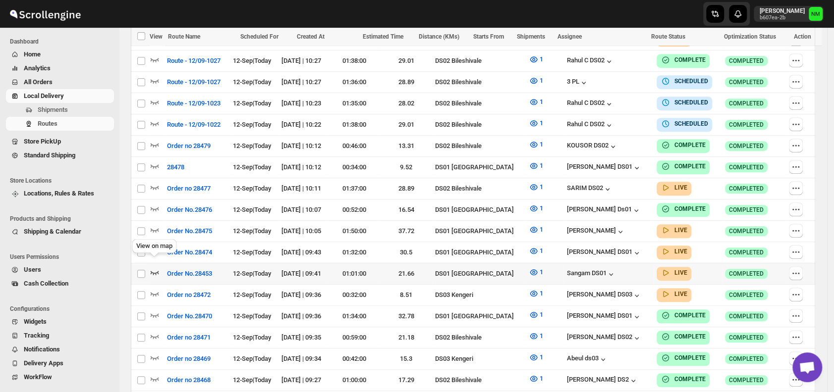
click at [154, 267] on icon "button" at bounding box center [155, 272] width 10 height 10
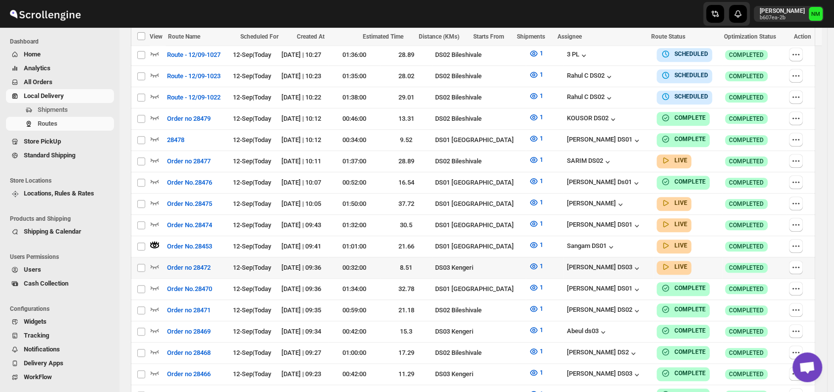
scroll to position [405, 0]
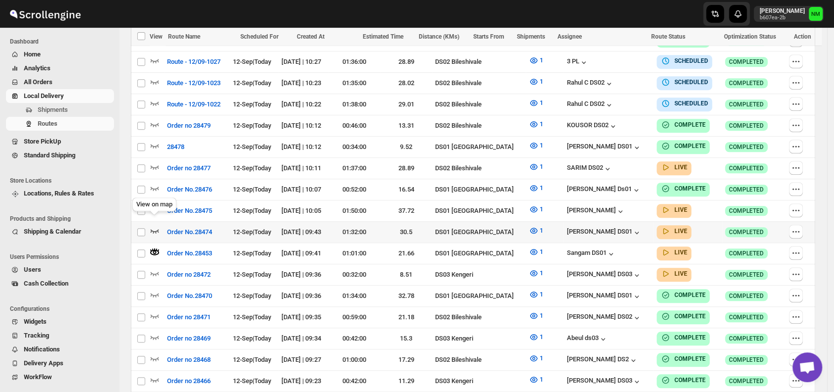
click at [155, 226] on icon "button" at bounding box center [155, 231] width 10 height 10
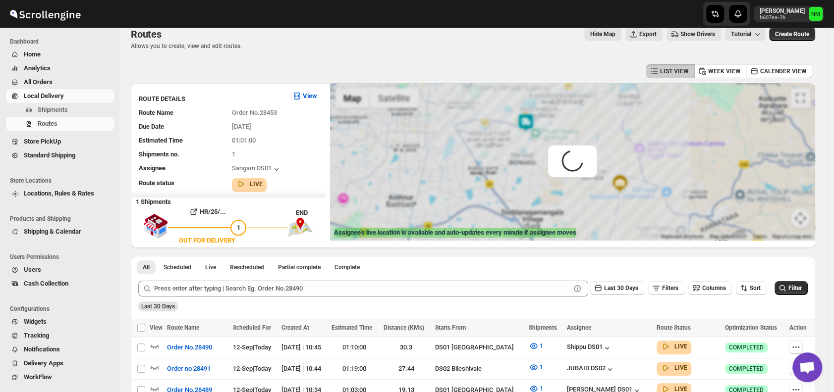
scroll to position [0, 0]
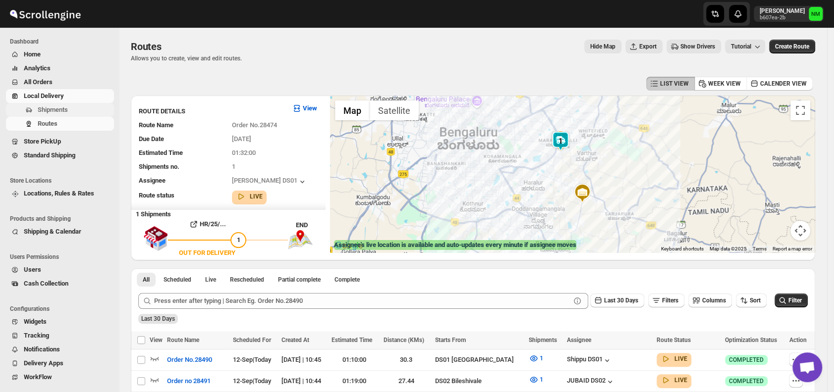
click at [72, 109] on span "Shipments" at bounding box center [75, 110] width 74 height 10
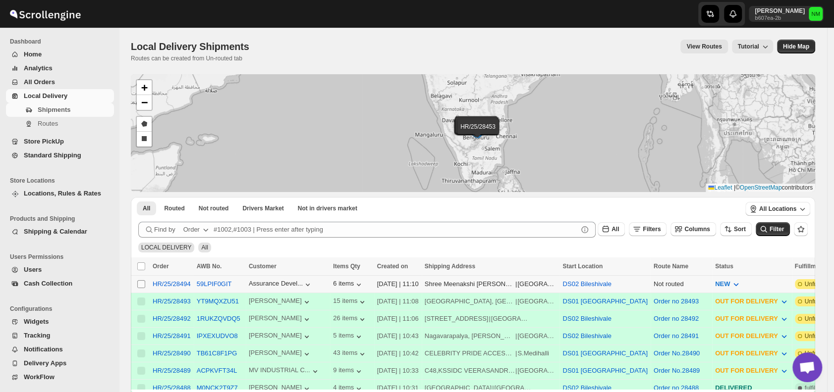
click at [141, 282] on input "Select shipment" at bounding box center [141, 284] width 8 height 8
checkbox input "true"
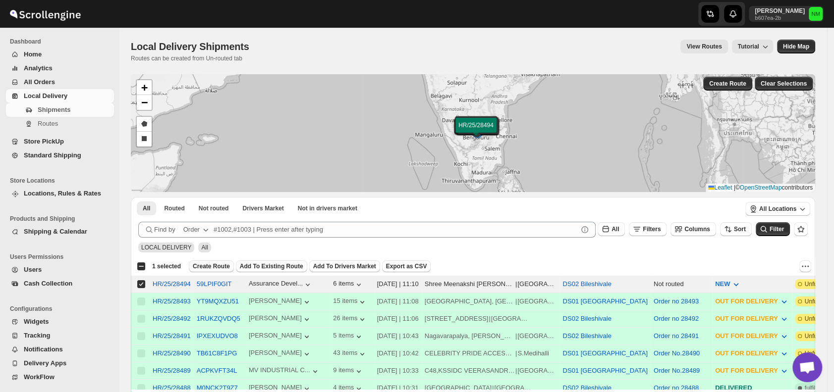
click at [200, 267] on span "Create Route" at bounding box center [211, 267] width 37 height 8
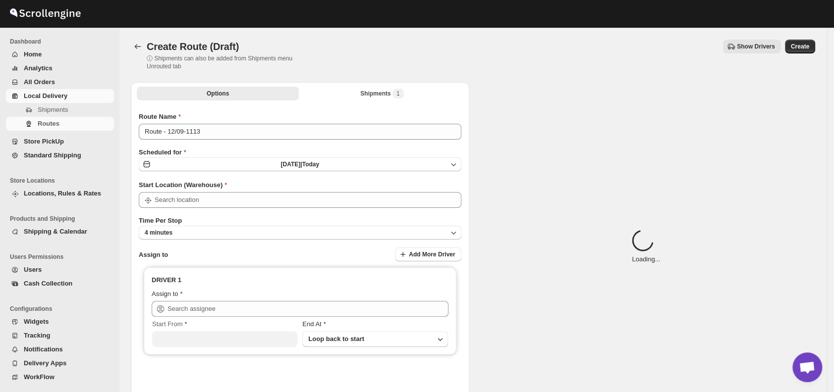
type input "DS02 Bileshivale"
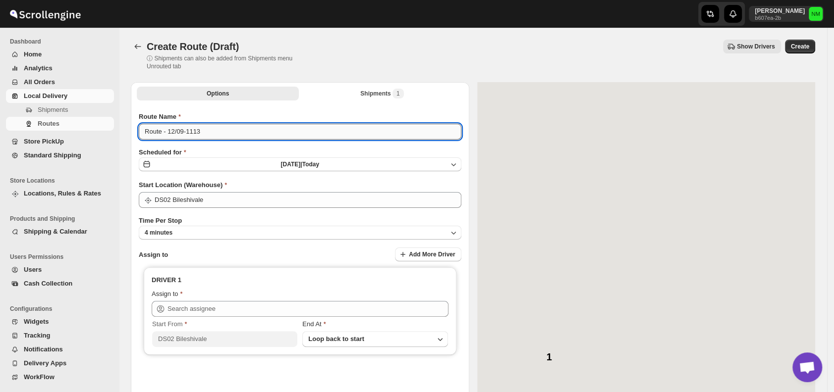
click at [237, 137] on input "Route - 12/09-1113" at bounding box center [300, 132] width 322 height 16
type input "R"
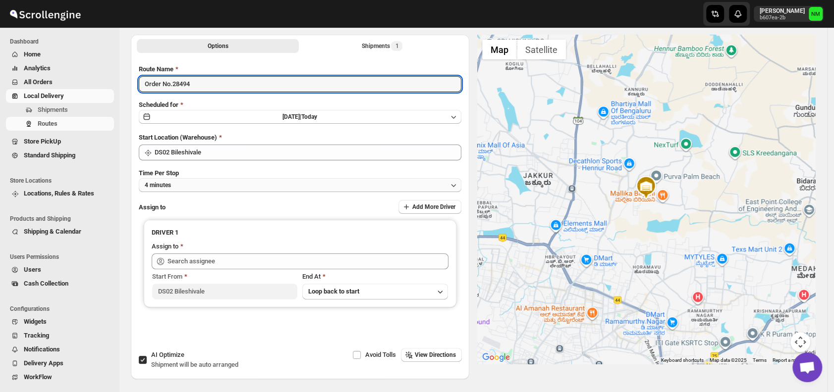
scroll to position [53, 0]
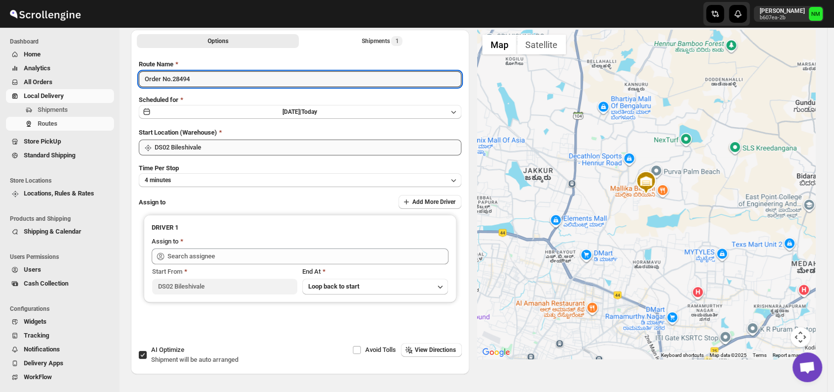
type input "Order No.28494"
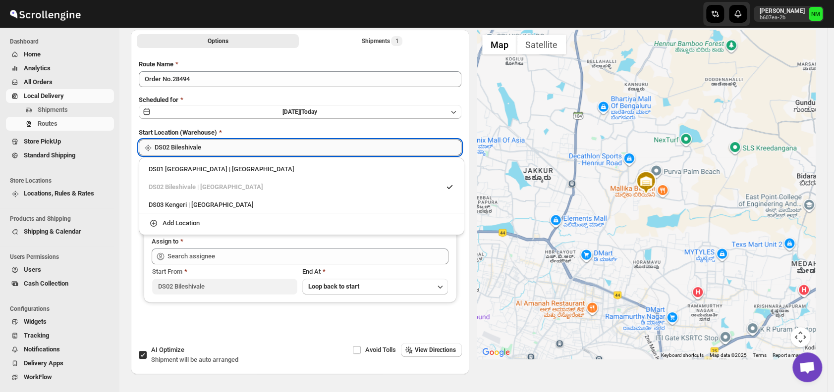
click at [236, 148] on input "DS02 Bileshivale" at bounding box center [308, 148] width 307 height 16
click at [152, 170] on div "DS01 [GEOGRAPHIC_DATA] | [GEOGRAPHIC_DATA]" at bounding box center [302, 169] width 306 height 10
type input "DS01 [GEOGRAPHIC_DATA]"
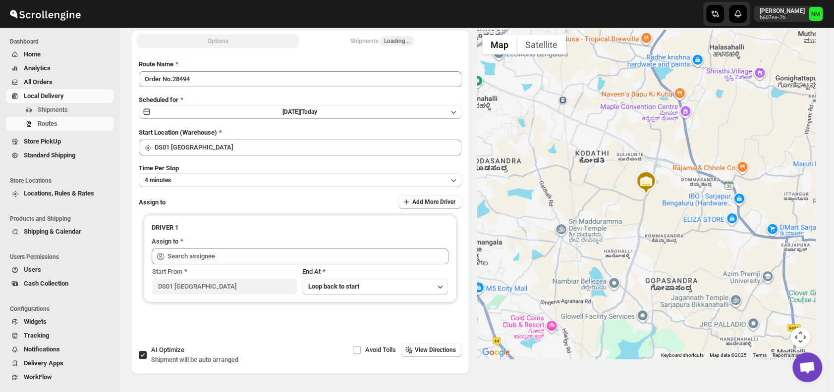
click at [215, 186] on button "4 minutes" at bounding box center [300, 180] width 322 height 14
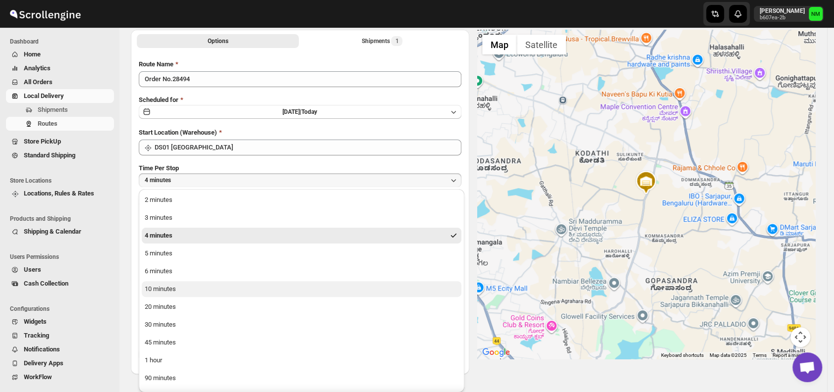
click at [157, 285] on div "10 minutes" at bounding box center [160, 289] width 31 height 10
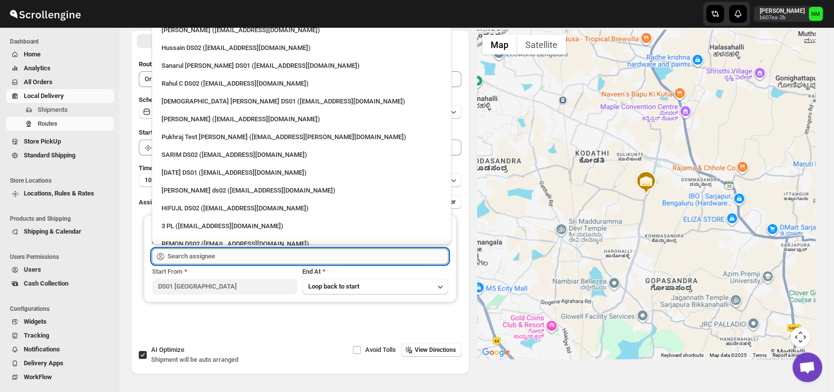
click at [237, 258] on input "text" at bounding box center [307, 257] width 281 height 16
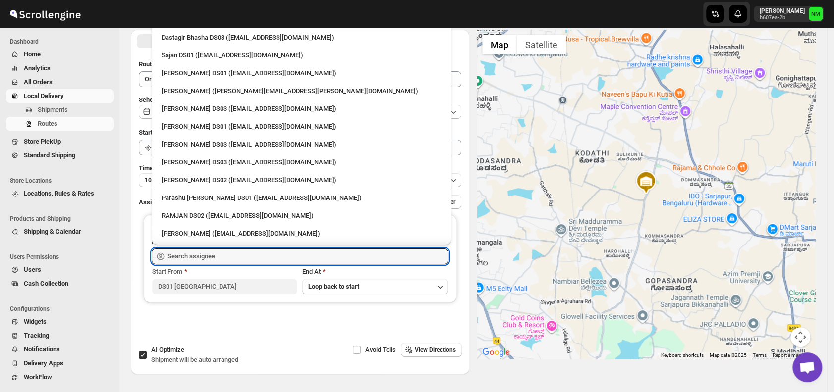
scroll to position [600, 0]
click at [198, 122] on div "[PERSON_NAME] DS01 ([EMAIL_ADDRESS][DOMAIN_NAME])" at bounding box center [301, 126] width 280 height 10
type input "[PERSON_NAME] DS01 ([EMAIL_ADDRESS][DOMAIN_NAME])"
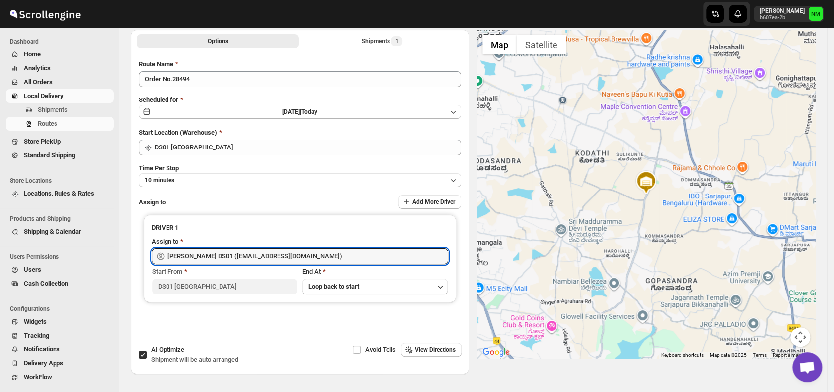
scroll to position [0, 0]
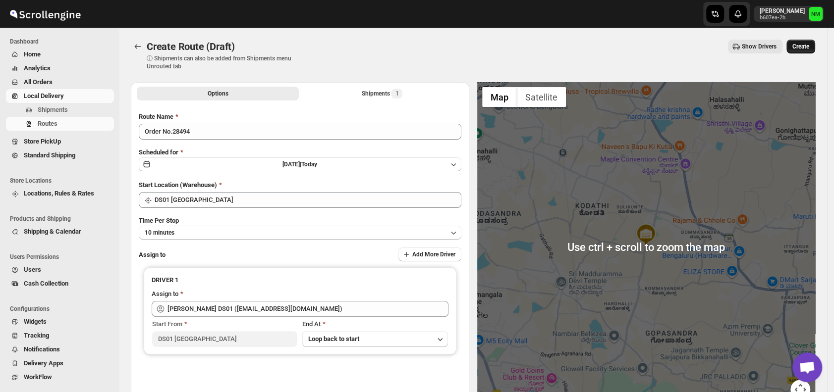
click at [805, 46] on span "Create" at bounding box center [800, 47] width 17 height 8
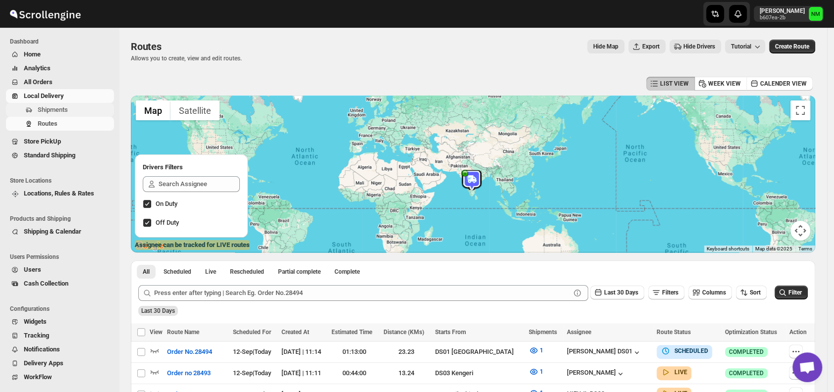
click at [48, 105] on span "Shipments" at bounding box center [75, 110] width 74 height 10
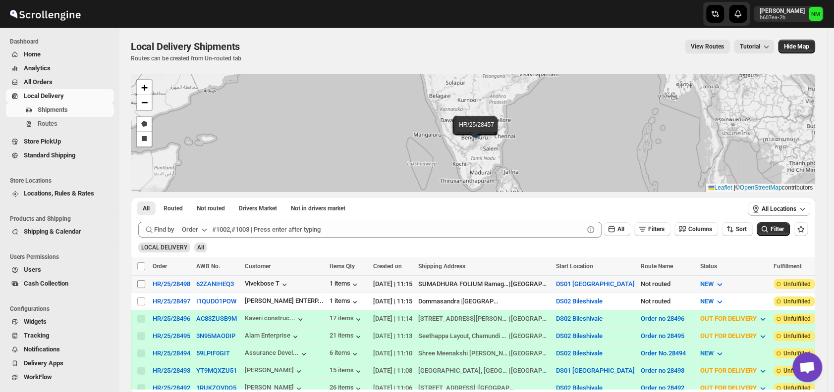
click at [140, 280] on input "Select shipment" at bounding box center [141, 284] width 8 height 8
checkbox input "true"
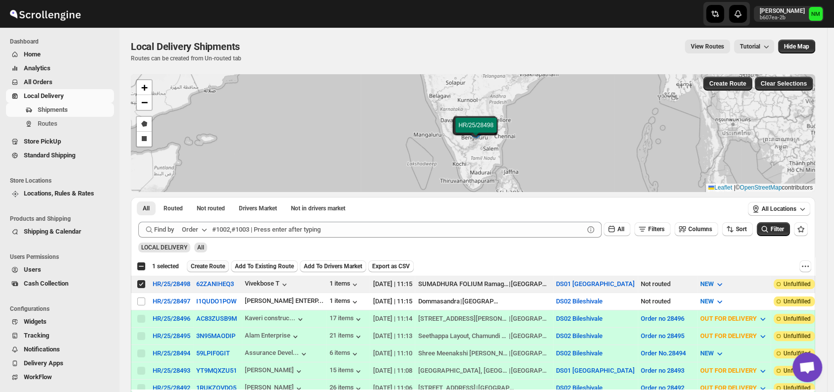
click at [211, 265] on span "Create Route" at bounding box center [208, 267] width 34 height 8
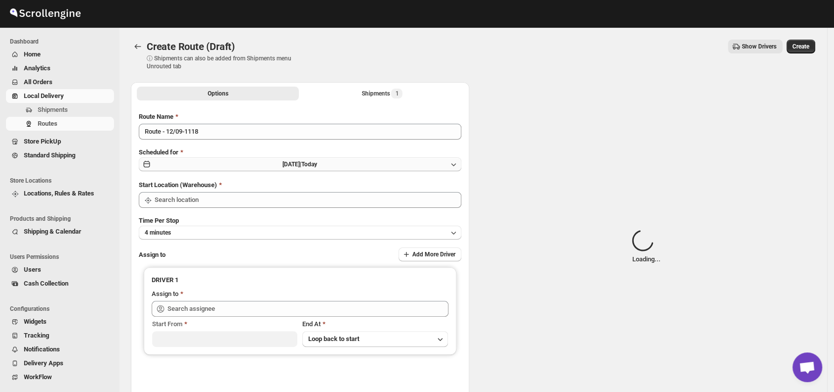
type input "DS01 [GEOGRAPHIC_DATA]"
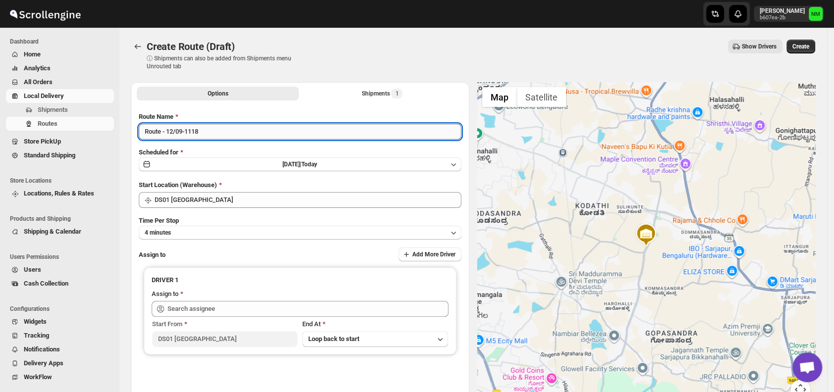
click at [230, 127] on input "Route - 12/09-1118" at bounding box center [300, 132] width 322 height 16
type input "R"
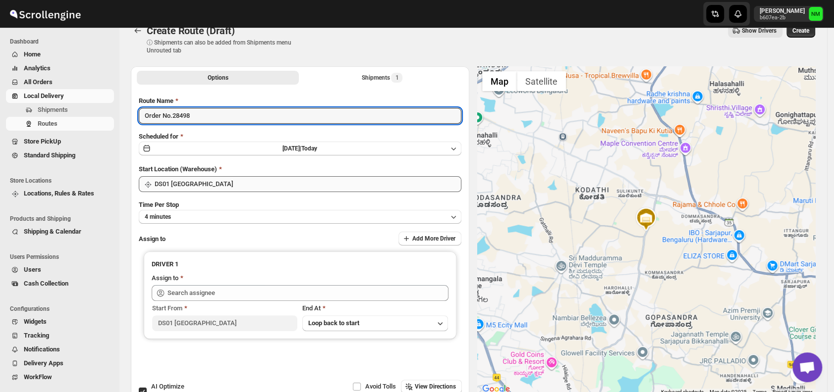
scroll to position [83, 0]
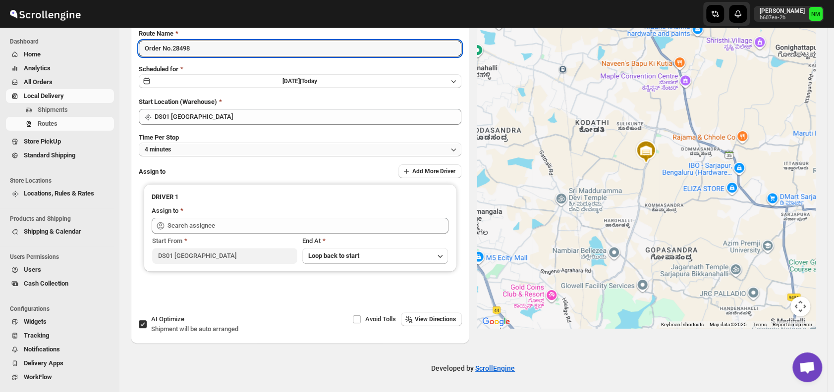
type input "Order No.28498"
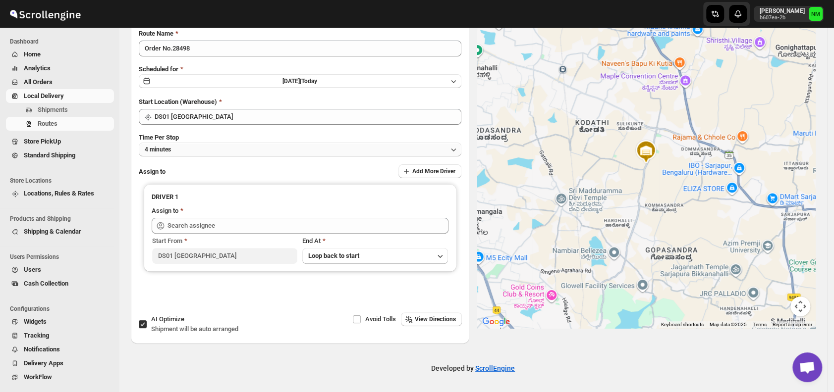
click at [187, 151] on button "4 minutes" at bounding box center [300, 150] width 322 height 14
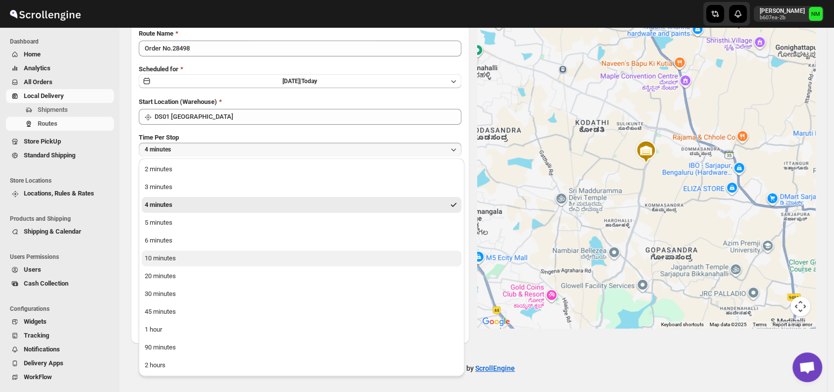
click at [181, 258] on button "10 minutes" at bounding box center [302, 259] width 320 height 16
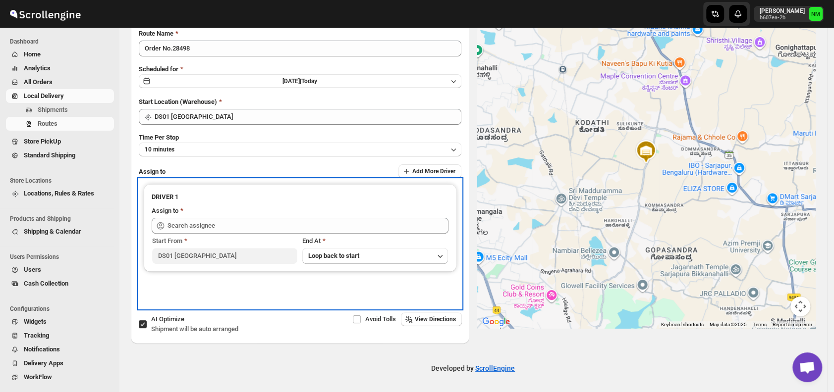
click at [245, 215] on div "Assign to" at bounding box center [300, 212] width 297 height 12
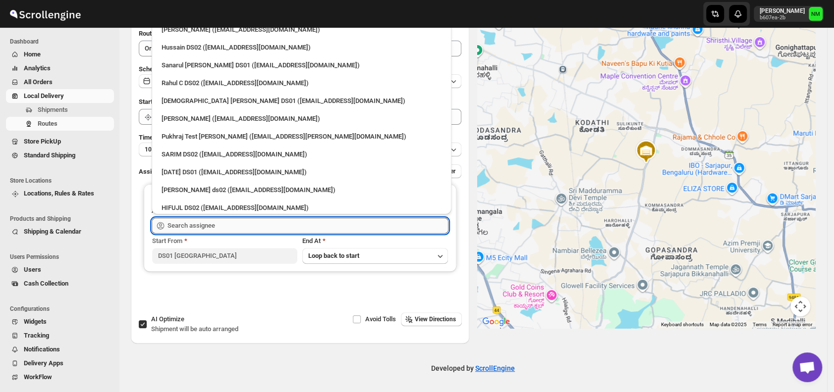
click at [239, 222] on input "text" at bounding box center [307, 226] width 281 height 16
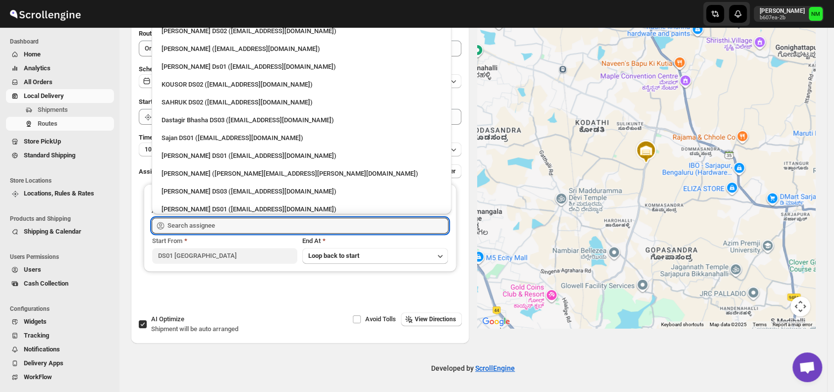
scroll to position [517, 0]
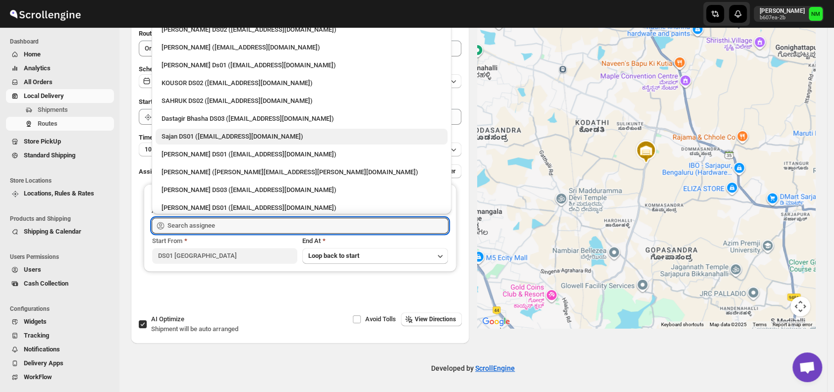
click at [205, 138] on div "Sajan DS01 ([EMAIL_ADDRESS][DOMAIN_NAME])" at bounding box center [301, 137] width 280 height 10
type input "Sajan DS01 ([EMAIL_ADDRESS][DOMAIN_NAME])"
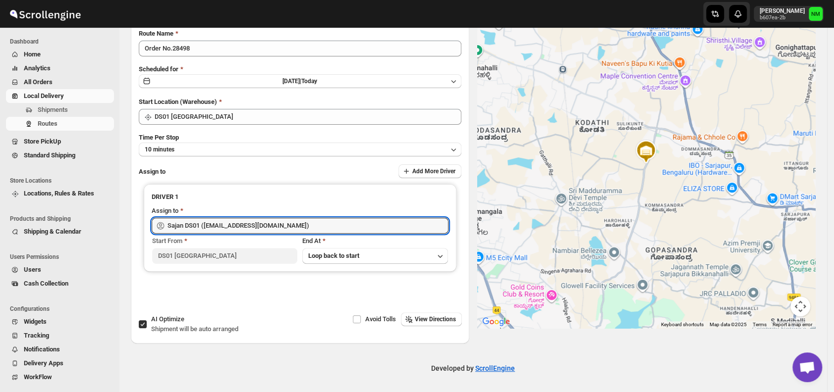
scroll to position [0, 0]
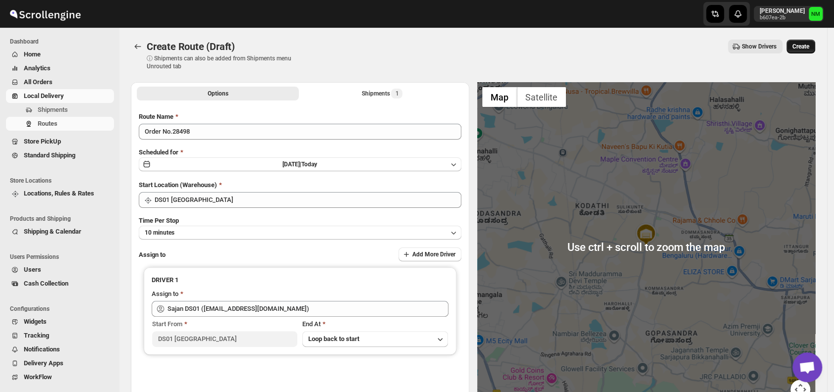
click at [809, 43] on span "Create" at bounding box center [800, 47] width 17 height 8
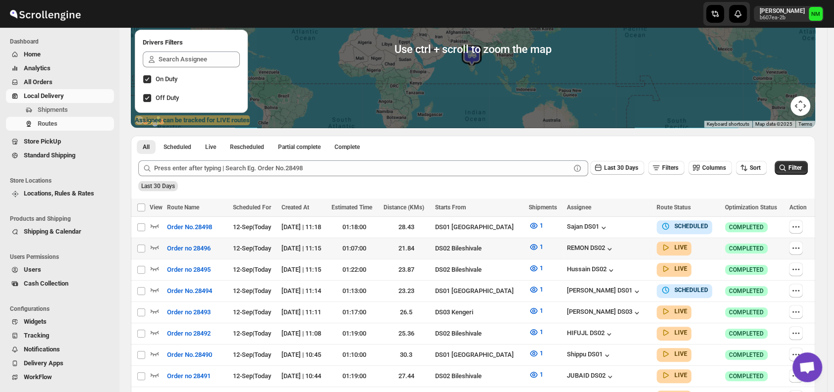
scroll to position [125, 0]
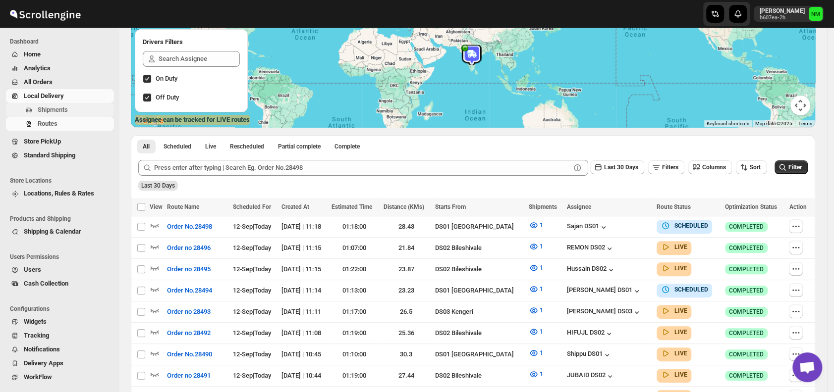
click at [63, 111] on span "Shipments" at bounding box center [53, 109] width 30 height 7
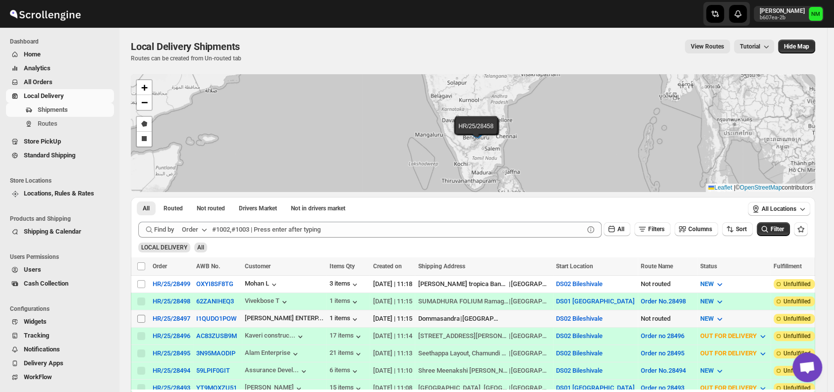
click at [142, 317] on input "Select shipment" at bounding box center [141, 319] width 8 height 8
checkbox input "true"
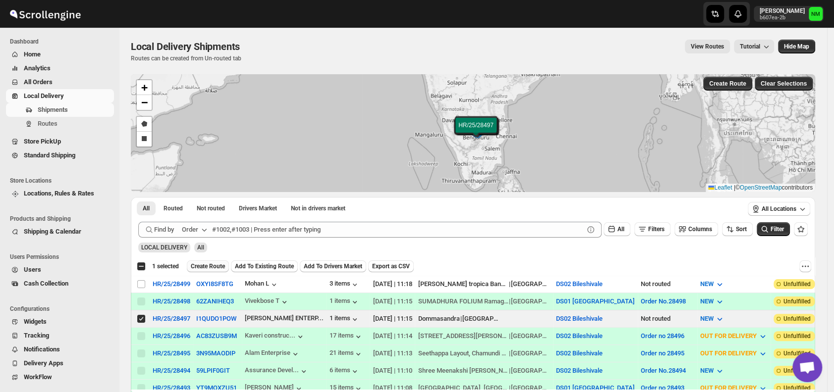
click at [208, 266] on span "Create Route" at bounding box center [208, 267] width 34 height 8
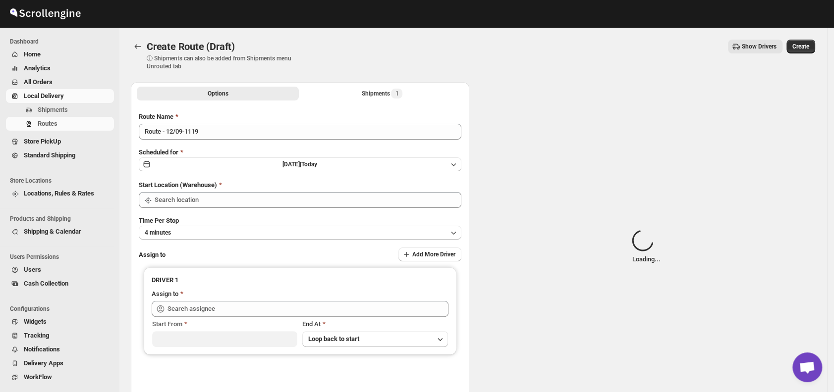
type input "DS02 Bileshivale"
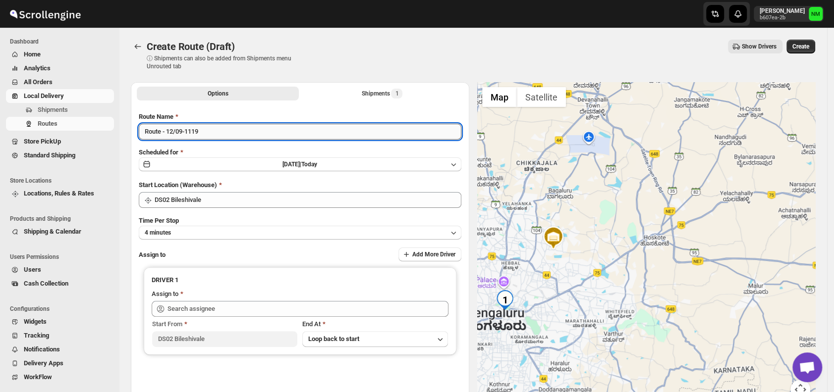
click at [281, 127] on input "Route - 12/09-1119" at bounding box center [300, 132] width 322 height 16
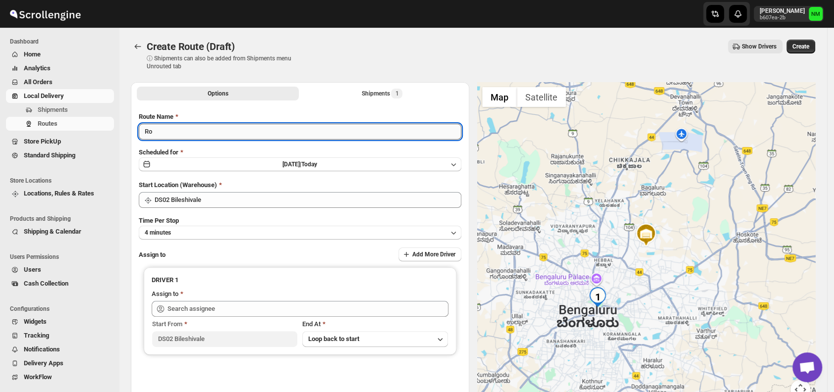
type input "R"
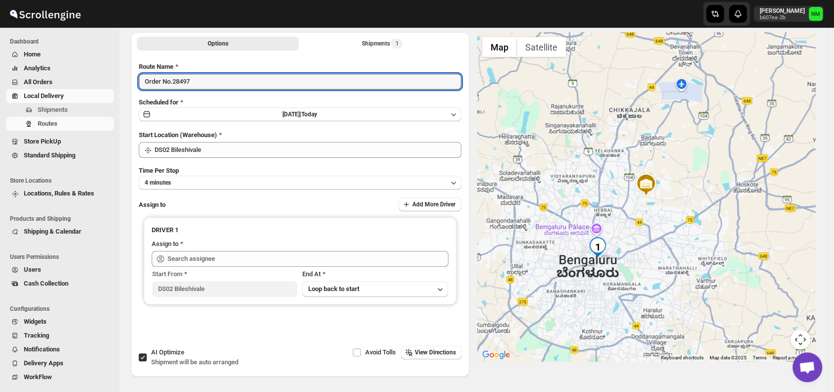
scroll to position [52, 0]
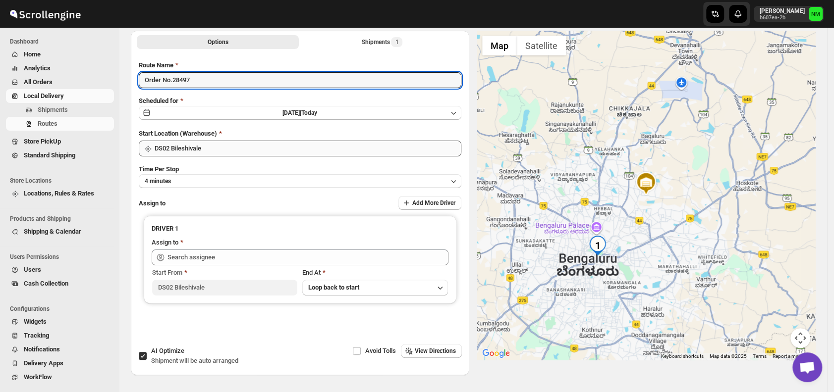
type input "Order No.28497"
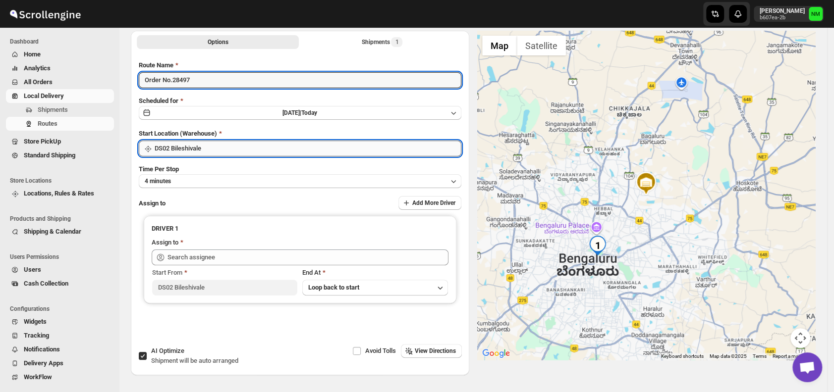
click at [237, 151] on input "DS02 Bileshivale" at bounding box center [308, 149] width 307 height 16
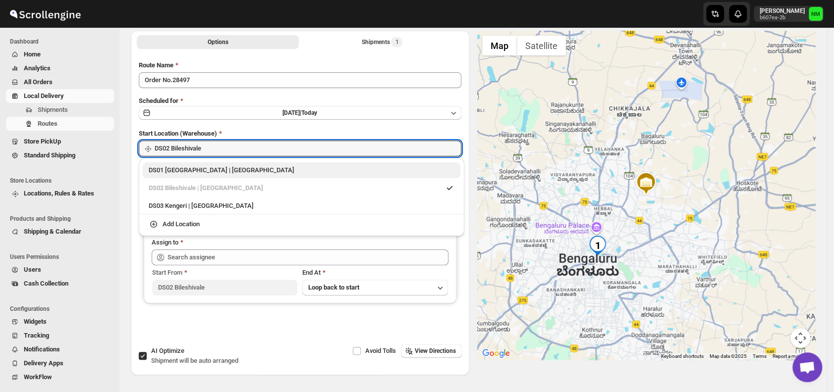
click at [165, 177] on div "DS01 [GEOGRAPHIC_DATA] | [GEOGRAPHIC_DATA]" at bounding box center [302, 170] width 318 height 16
type input "DS01 [GEOGRAPHIC_DATA]"
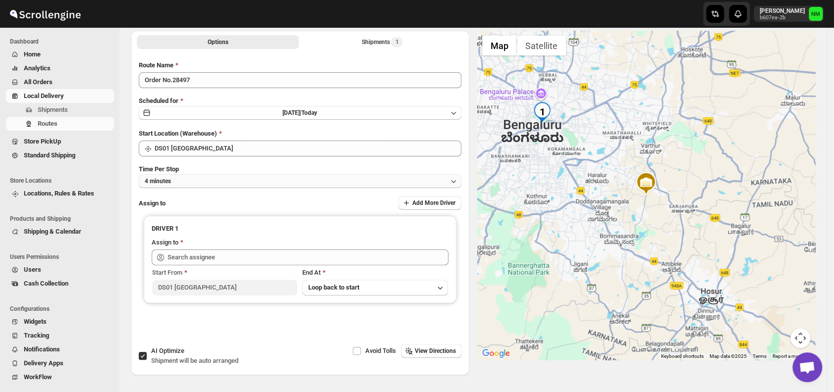
click at [214, 184] on button "4 minutes" at bounding box center [300, 181] width 322 height 14
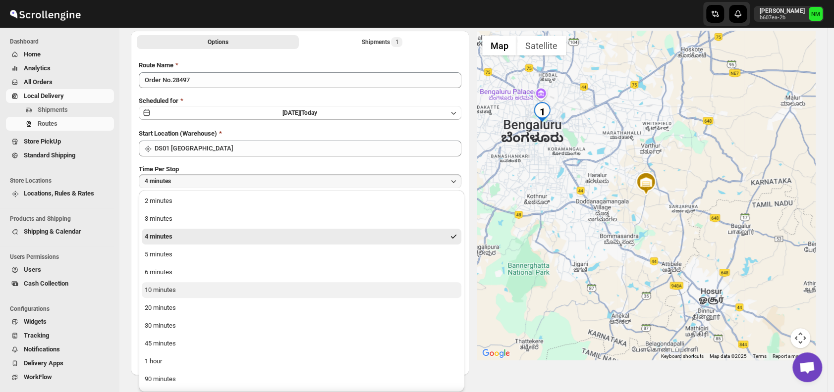
click at [170, 287] on div "10 minutes" at bounding box center [160, 290] width 31 height 10
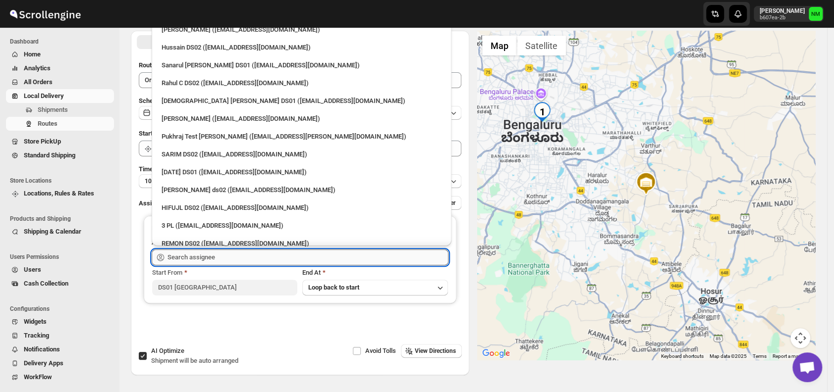
click at [245, 258] on input "text" at bounding box center [307, 258] width 281 height 16
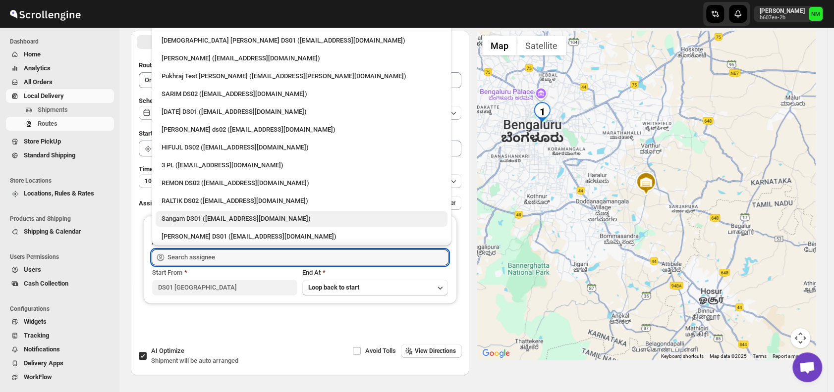
scroll to position [61, 0]
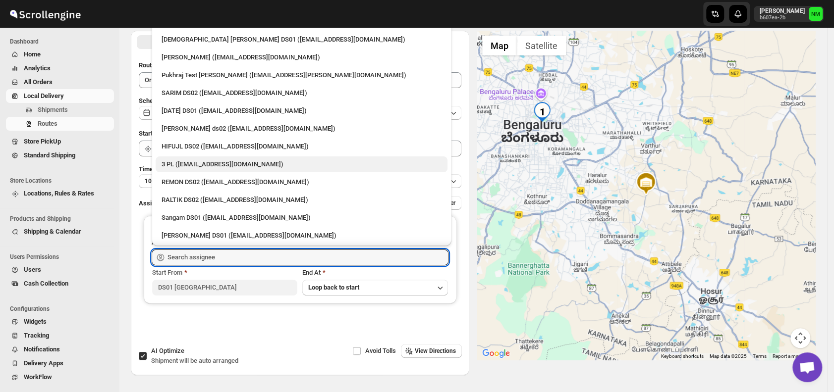
click at [201, 164] on div "3 PL ([EMAIL_ADDRESS][DOMAIN_NAME])" at bounding box center [301, 165] width 280 height 10
type input "3 PL ([EMAIL_ADDRESS][DOMAIN_NAME])"
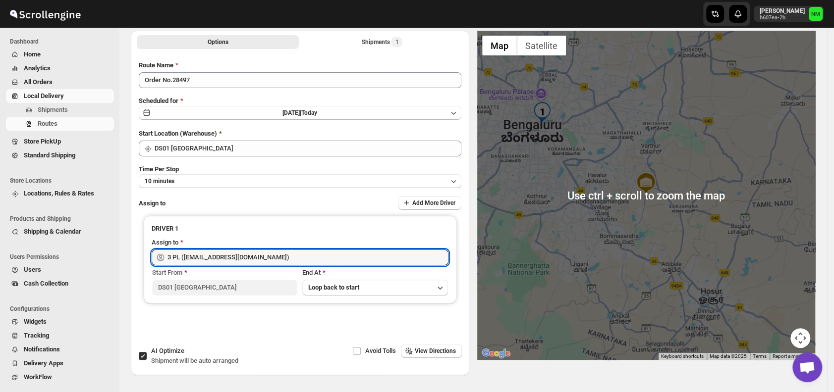
scroll to position [0, 0]
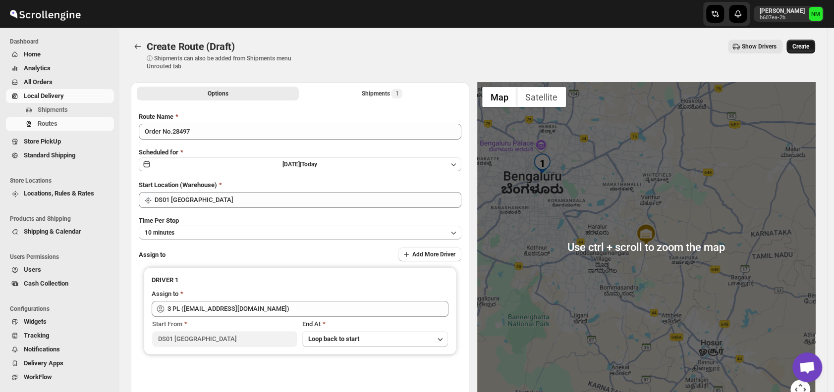
click at [800, 52] on button "Create" at bounding box center [800, 47] width 29 height 14
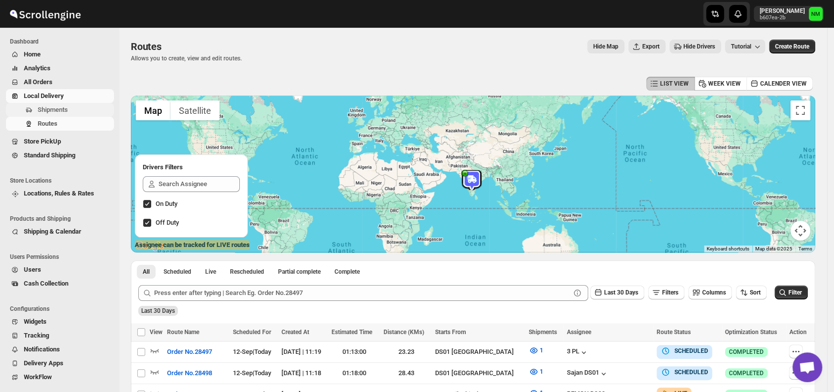
click at [61, 108] on span "Shipments" at bounding box center [53, 109] width 30 height 7
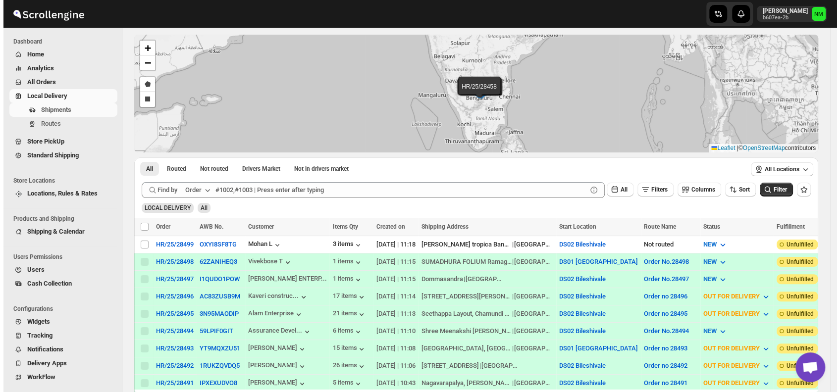
scroll to position [43, 0]
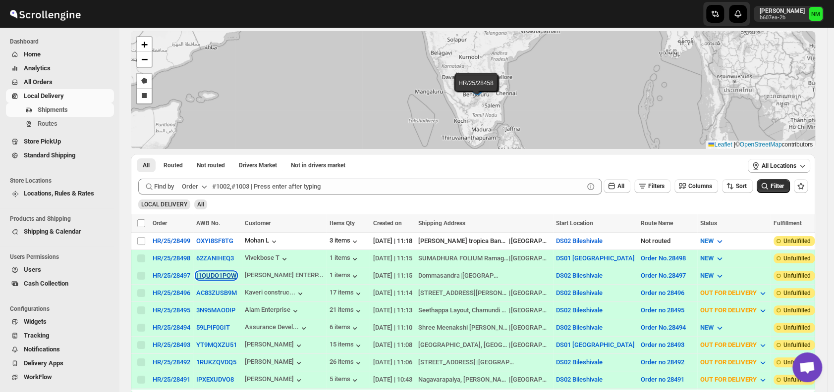
click at [213, 273] on button "I1QUDO1POW" at bounding box center [216, 275] width 40 height 7
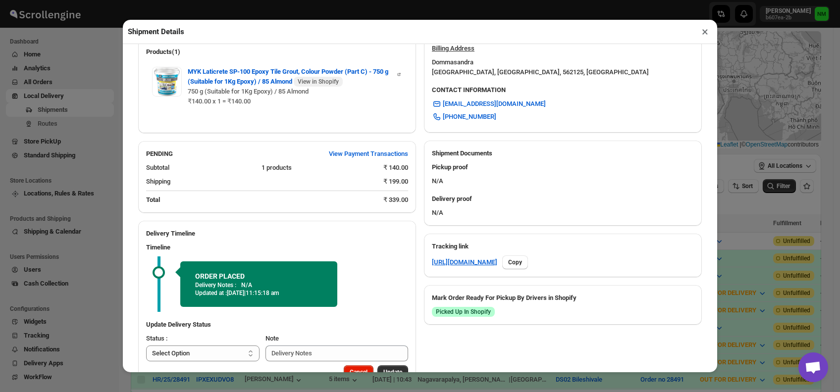
scroll to position [346, 0]
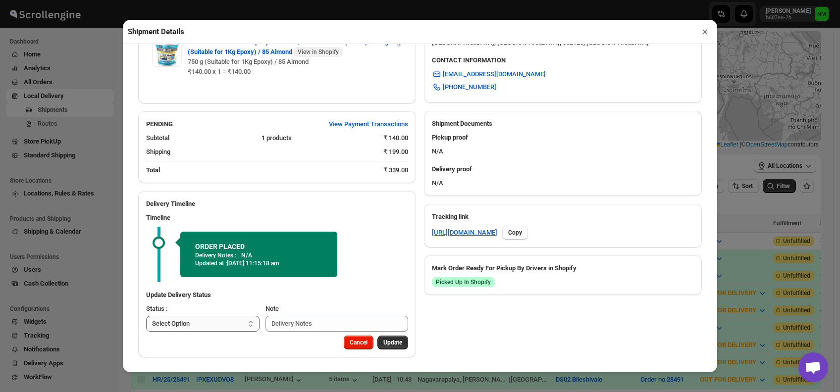
click at [230, 321] on select "Select Option PICKED UP OUT FOR DELIVERY RESCHEDULE DELIVERED CANCELLED" at bounding box center [202, 324] width 113 height 16
select select "PICKED_UP"
click at [146, 316] on select "Select Option PICKED UP OUT FOR DELIVERY RESCHEDULE DELIVERED CANCELLED" at bounding box center [202, 324] width 113 height 16
click at [375, 337] on button "Pick Products" at bounding box center [383, 343] width 49 height 14
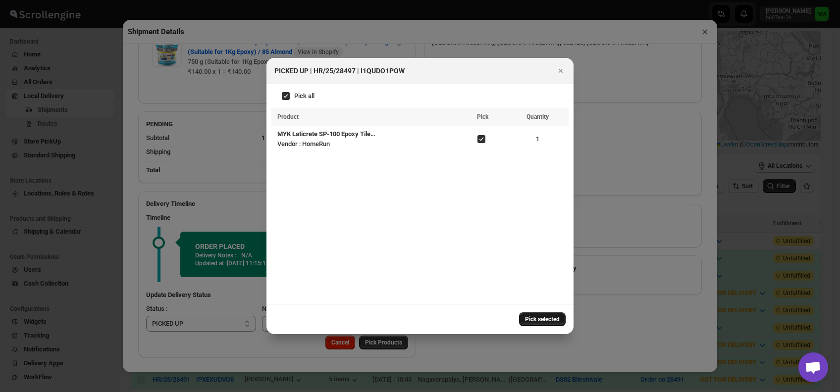
click at [527, 321] on span "Pick selected" at bounding box center [542, 320] width 35 height 8
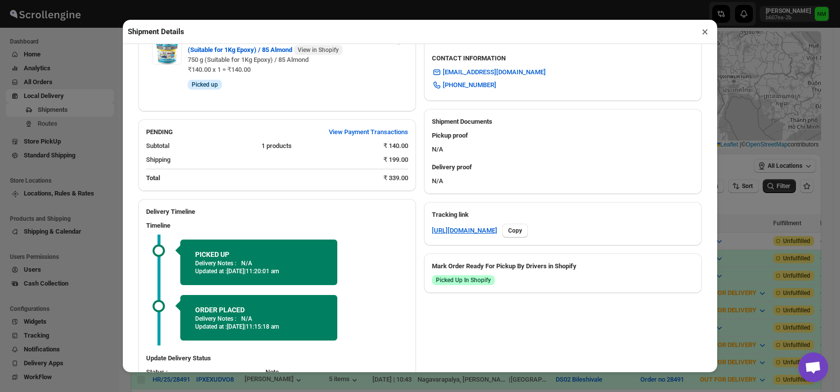
scroll to position [412, 0]
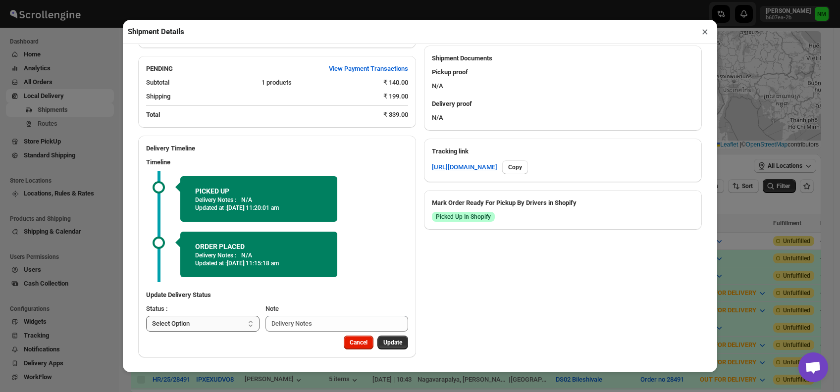
click at [211, 323] on select "Select Option PICKED UP OUT FOR DELIVERY RESCHEDULE DELIVERED CANCELLED" at bounding box center [202, 324] width 113 height 16
select select "OUT_FOR_DELIVERY"
click at [146, 316] on select "Select Option PICKED UP OUT FOR DELIVERY RESCHEDULE DELIVERED CANCELLED" at bounding box center [202, 324] width 113 height 16
click at [387, 341] on span "Update" at bounding box center [392, 343] width 19 height 8
select select
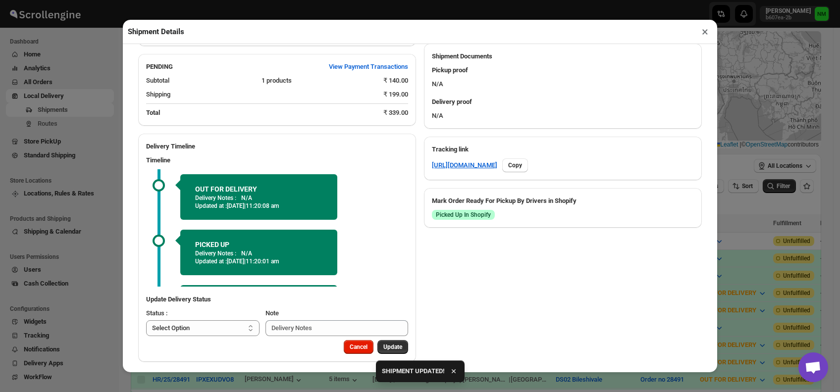
click at [705, 32] on button "×" at bounding box center [705, 32] width 14 height 14
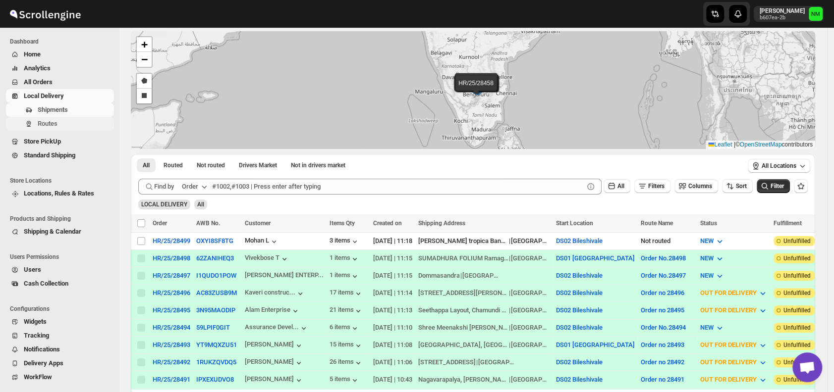
click at [53, 117] on button "Routes" at bounding box center [60, 124] width 108 height 14
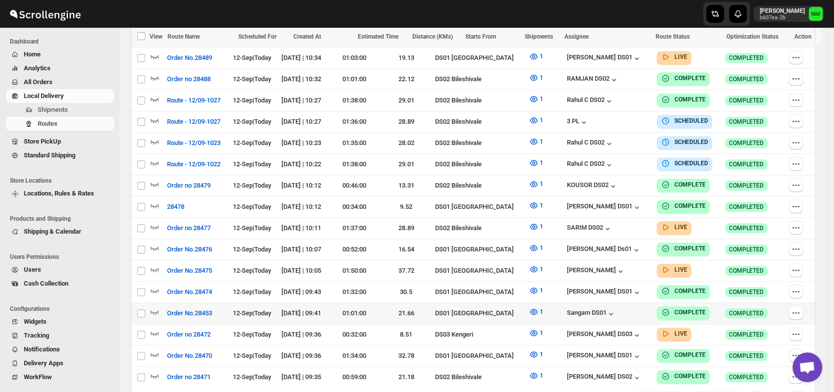
scroll to position [541, 0]
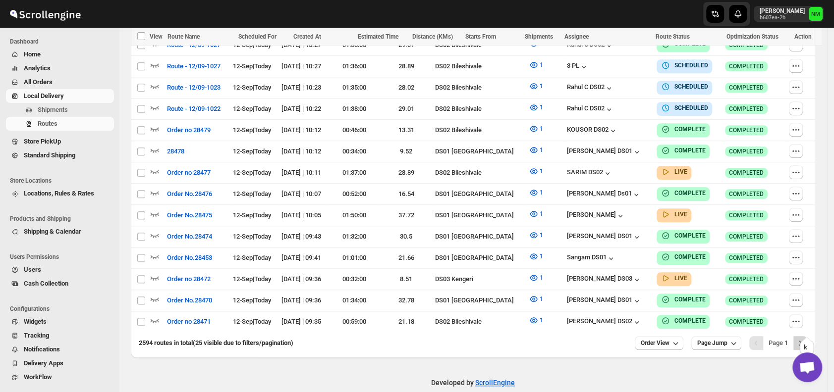
click at [807, 336] on button "Next" at bounding box center [800, 343] width 14 height 14
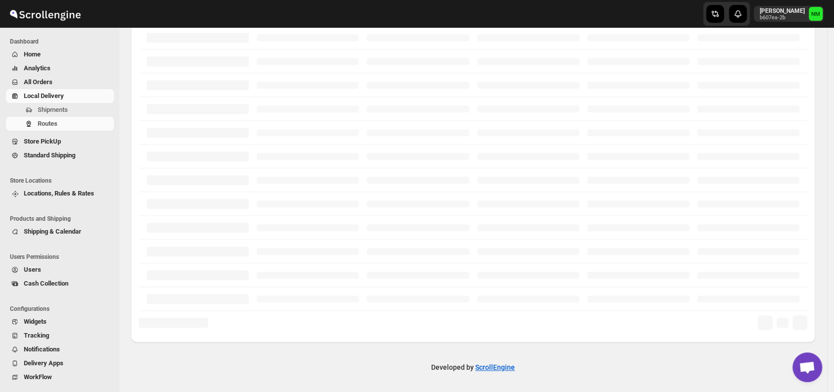
scroll to position [231, 0]
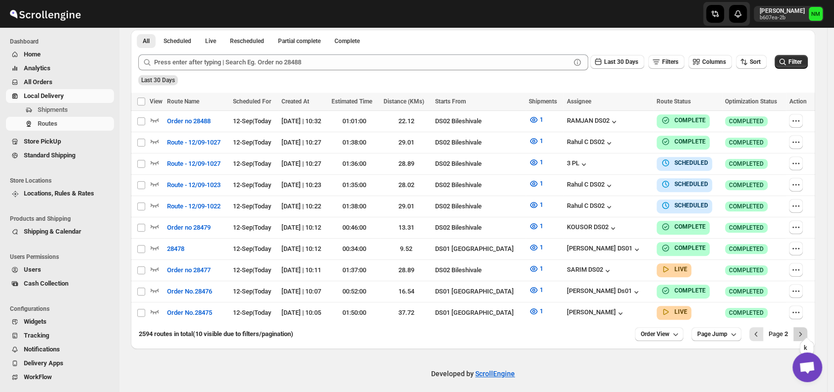
click at [802, 329] on icon "Next" at bounding box center [800, 334] width 10 height 10
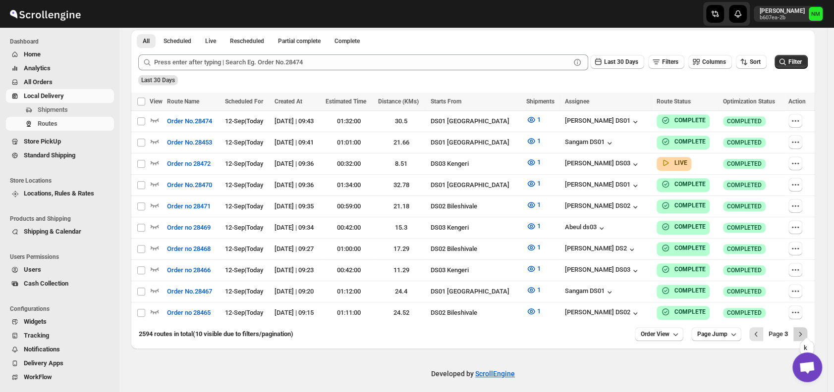
click at [805, 329] on icon "Next" at bounding box center [800, 334] width 10 height 10
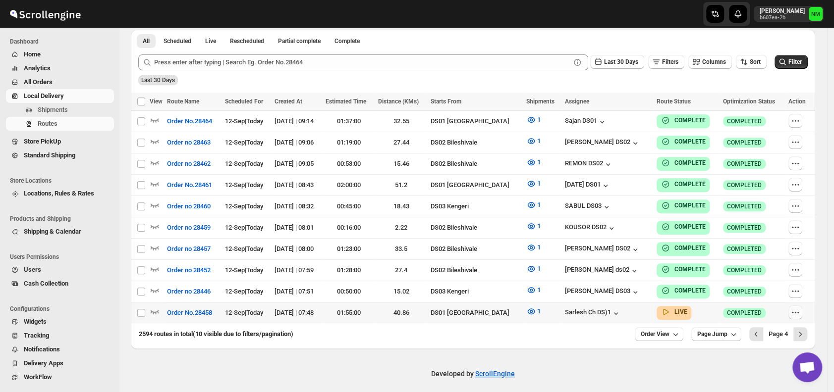
click at [797, 306] on button "button" at bounding box center [795, 313] width 14 height 14
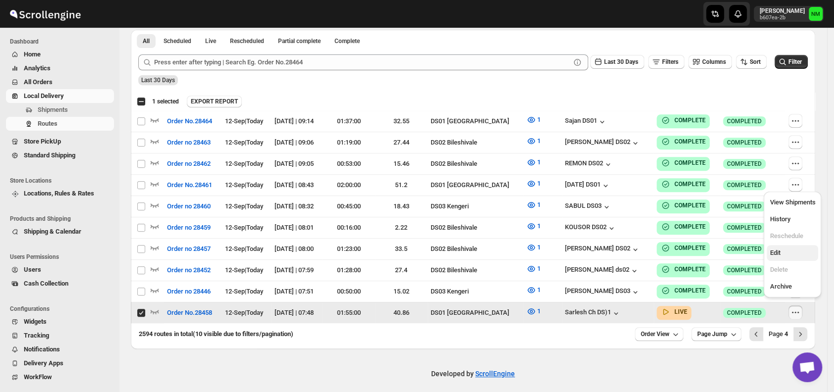
click at [778, 251] on span "Edit" at bounding box center [774, 252] width 10 height 7
checkbox input "false"
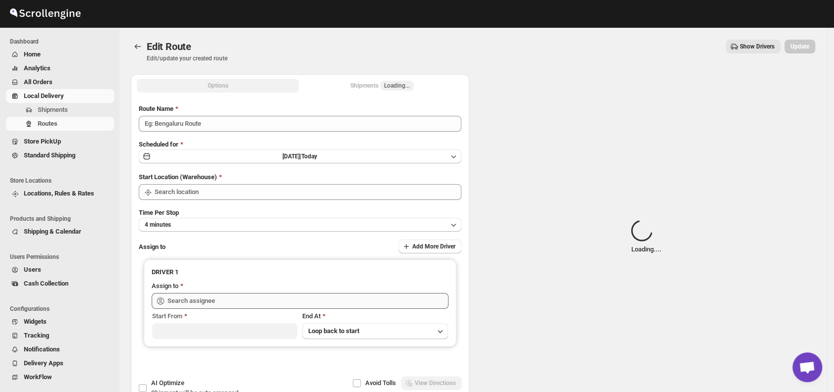
type input "Order No.28458"
type input "DS01 [GEOGRAPHIC_DATA]"
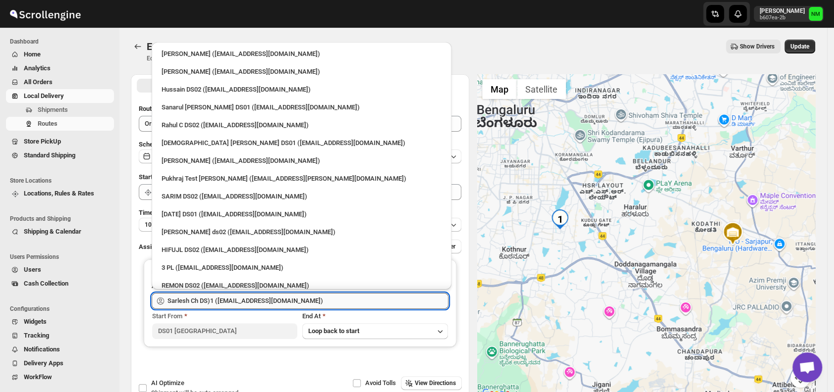
click at [313, 301] on input "Sarlesh Ch DS)1 ([EMAIL_ADDRESS][DOMAIN_NAME])" at bounding box center [307, 301] width 281 height 16
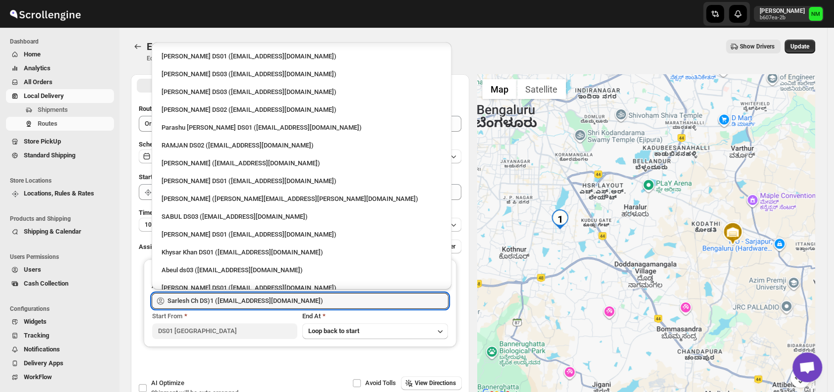
scroll to position [709, 0]
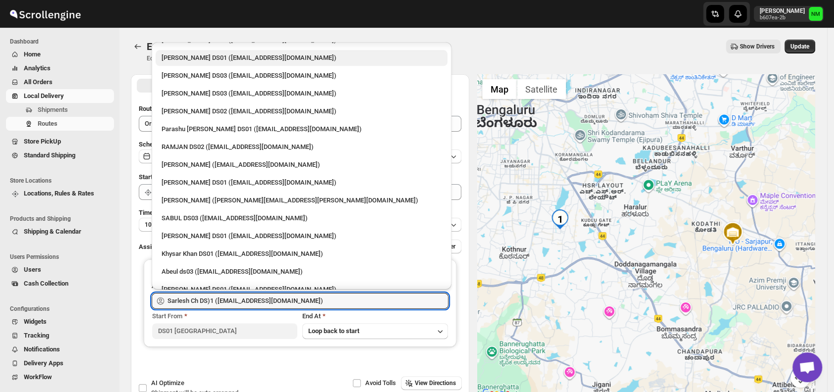
click at [226, 61] on div "[PERSON_NAME] DS01 ([EMAIL_ADDRESS][DOMAIN_NAME])" at bounding box center [301, 58] width 280 height 10
type input "[PERSON_NAME] DS01 ([EMAIL_ADDRESS][DOMAIN_NAME])"
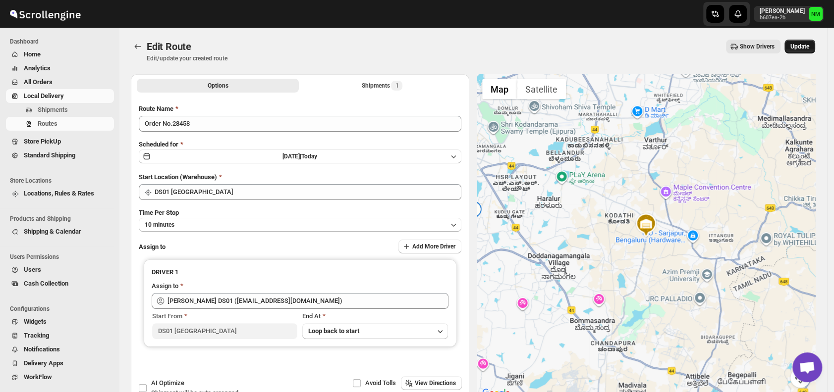
click at [803, 48] on span "Update" at bounding box center [799, 47] width 19 height 8
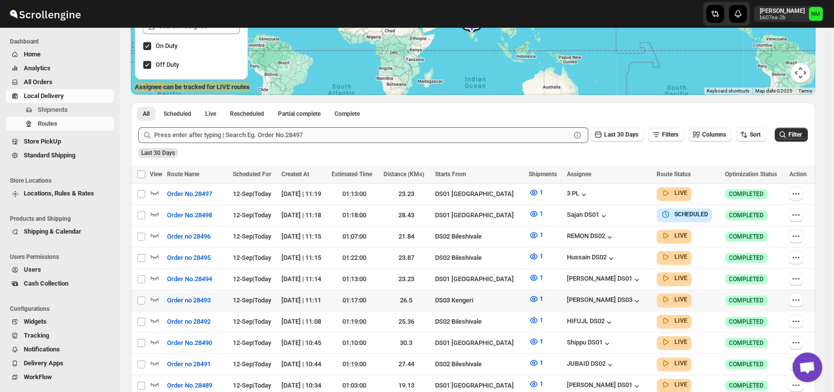
scroll to position [159, 0]
click at [78, 110] on span "Shipments" at bounding box center [75, 110] width 74 height 10
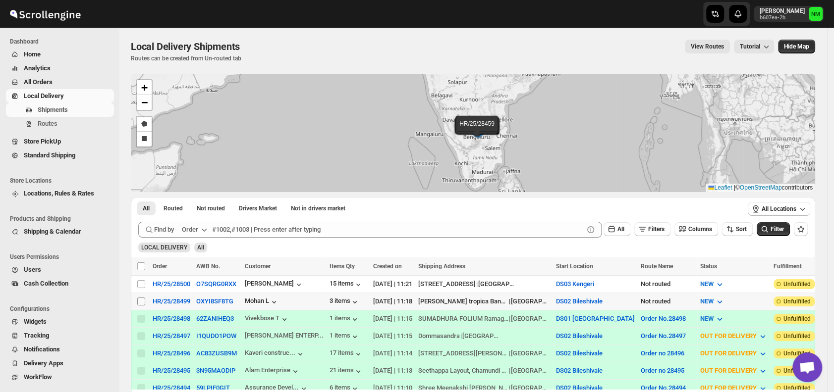
click at [143, 301] on input "Select shipment" at bounding box center [141, 302] width 8 height 8
checkbox input "true"
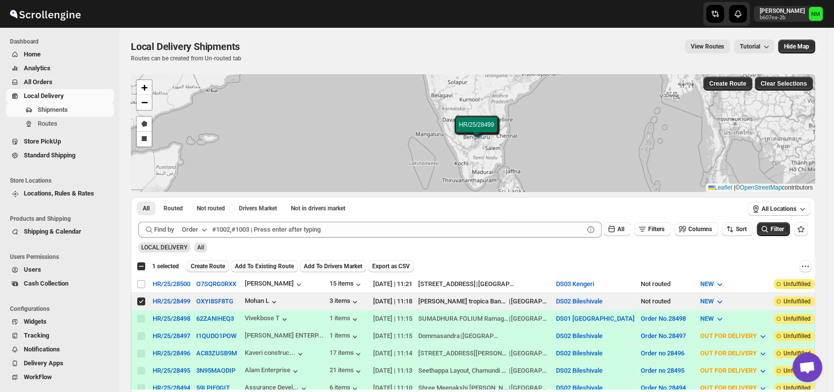
click at [199, 267] on span "Create Route" at bounding box center [208, 267] width 34 height 8
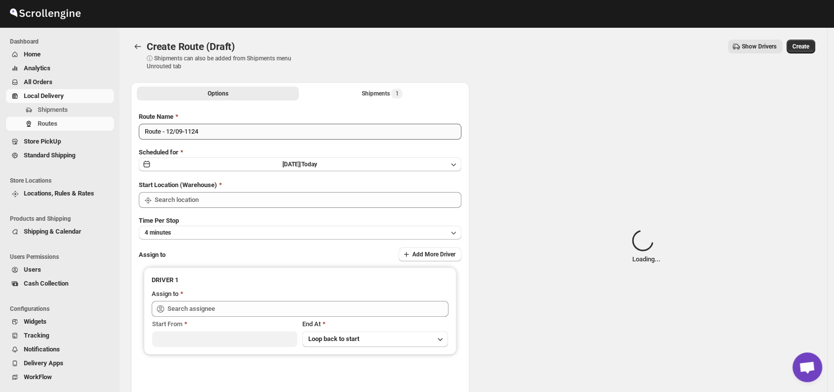
type input "DS02 Bileshivale"
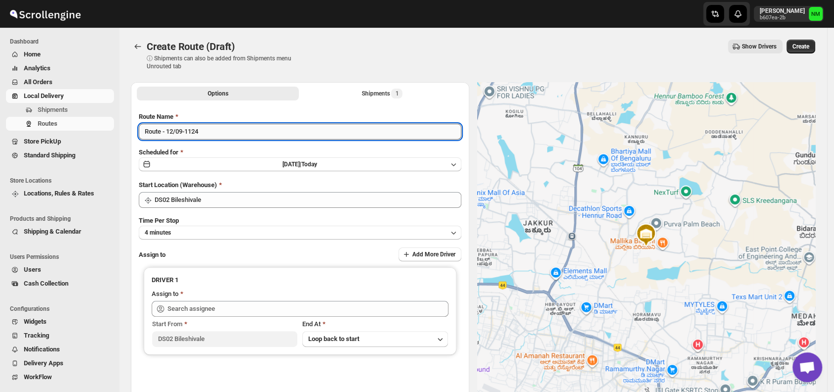
click at [237, 133] on input "Route - 12/09-1124" at bounding box center [300, 132] width 322 height 16
type input "R"
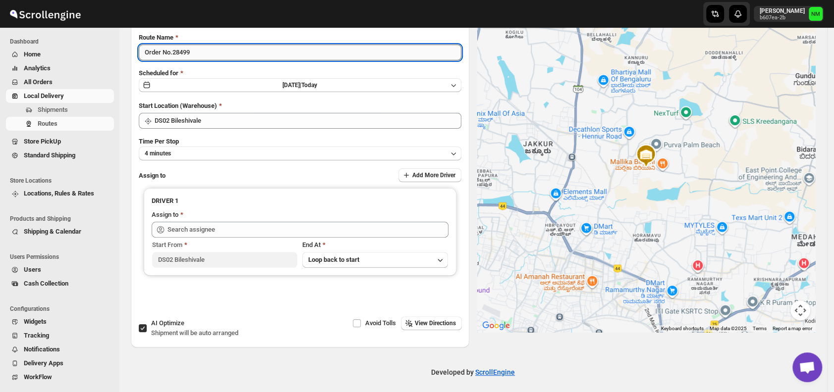
scroll to position [83, 0]
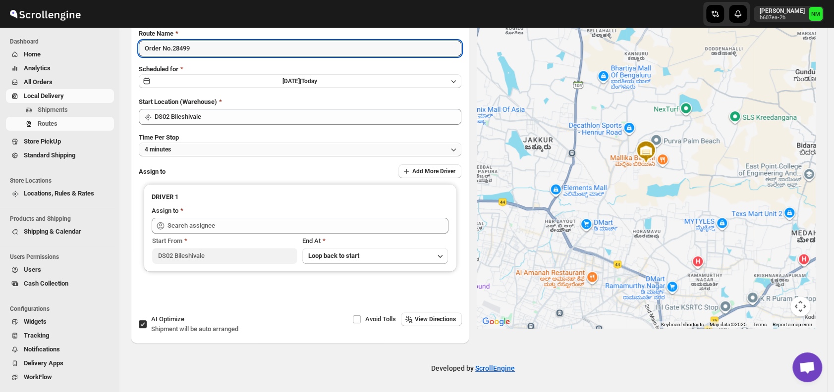
type input "Order No.28499"
click at [190, 152] on button "4 minutes" at bounding box center [300, 150] width 322 height 14
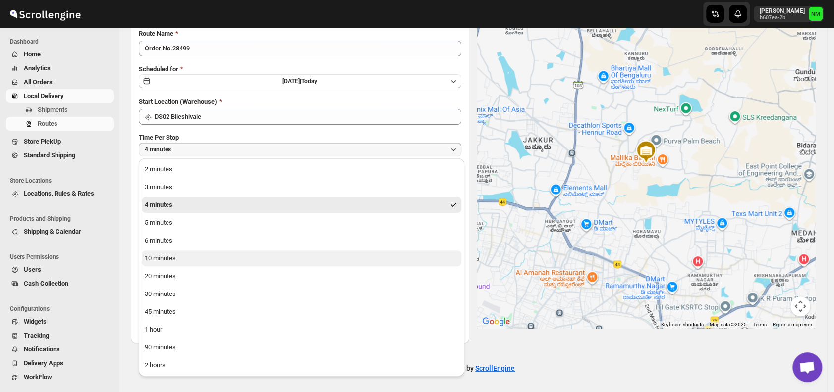
click at [173, 261] on div "10 minutes" at bounding box center [160, 259] width 31 height 10
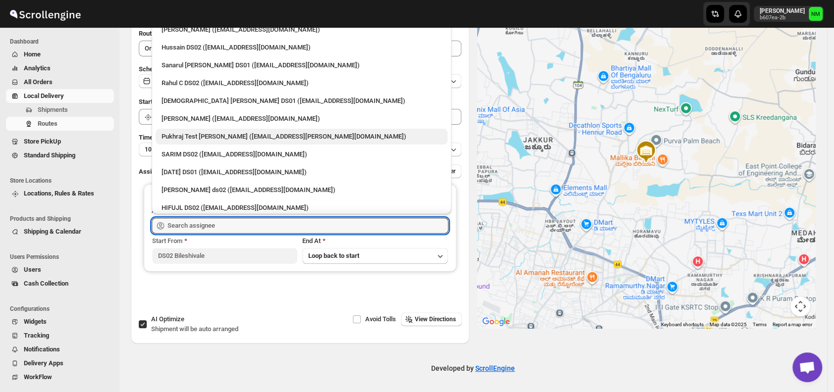
drag, startPoint x: 245, startPoint y: 227, endPoint x: 259, endPoint y: 136, distance: 92.1
click at [259, 136] on div "Skip to content Narjit Magar b607ea-2b NM Dashboard Home Analytics All Orders L…" at bounding box center [417, 155] width 834 height 477
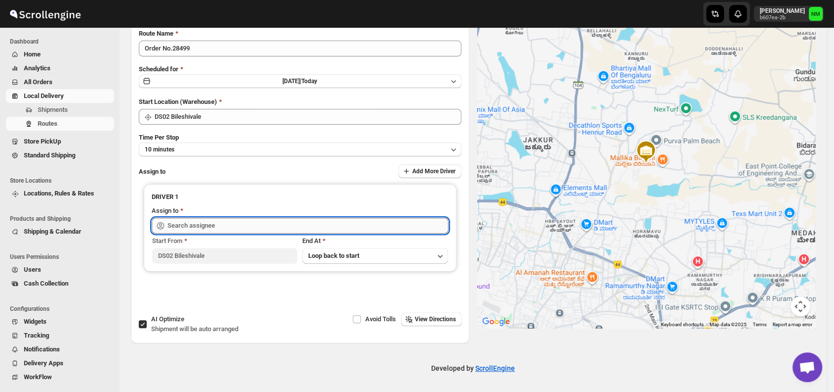
click at [234, 228] on input "text" at bounding box center [307, 226] width 281 height 16
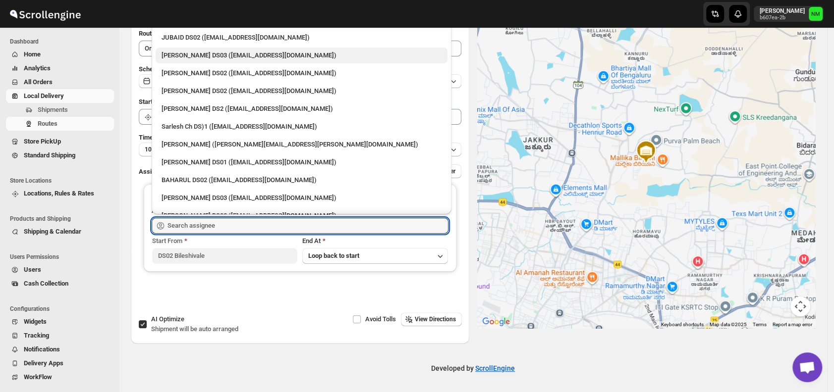
scroll to position [278, 0]
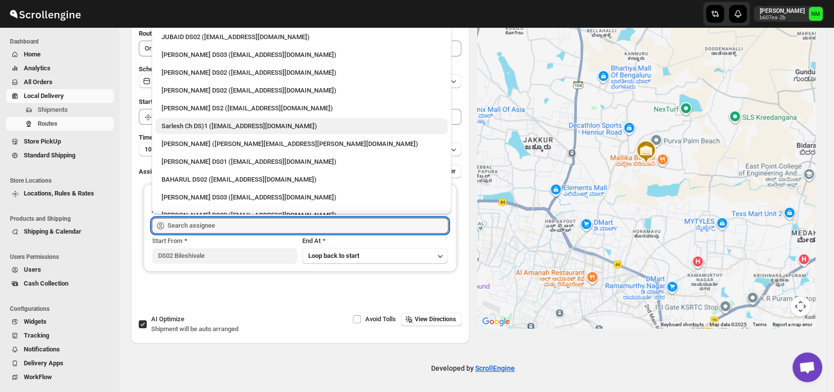
click at [187, 131] on div "Sarlesh Ch DS)1 (vinapi9521@jazipo.com)" at bounding box center [301, 126] width 280 height 10
type input "Sarlesh Ch DS)1 (vinapi9521@jazipo.com)"
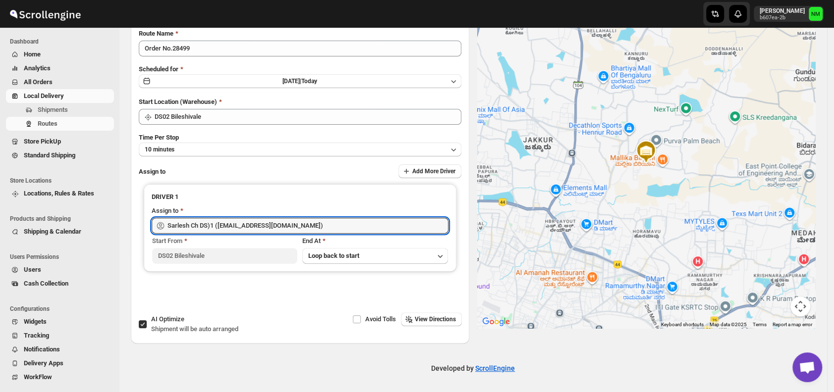
scroll to position [0, 0]
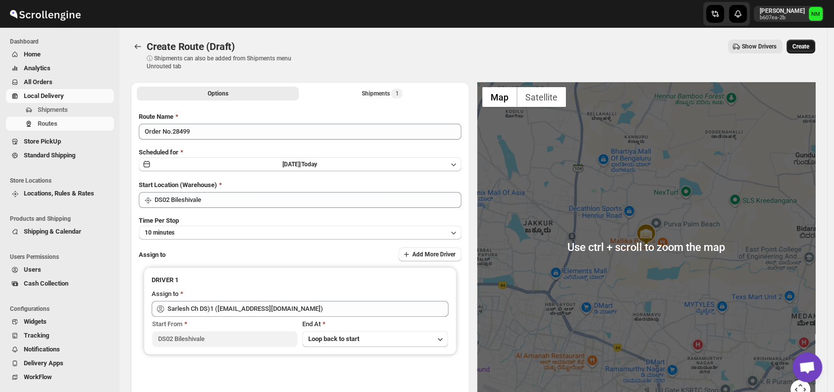
click at [806, 47] on span "Create" at bounding box center [800, 47] width 17 height 8
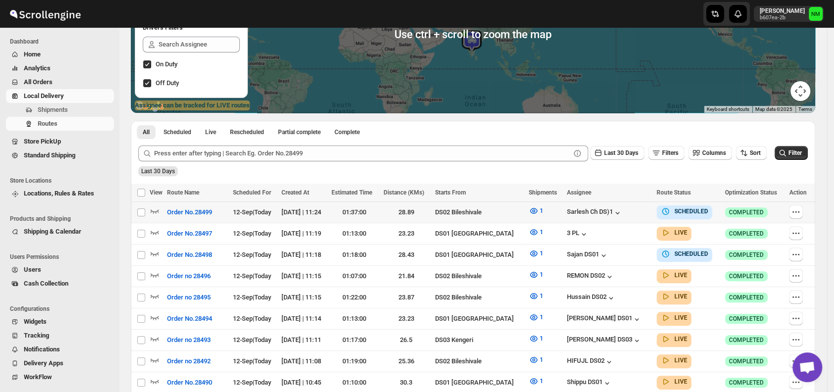
scroll to position [171, 0]
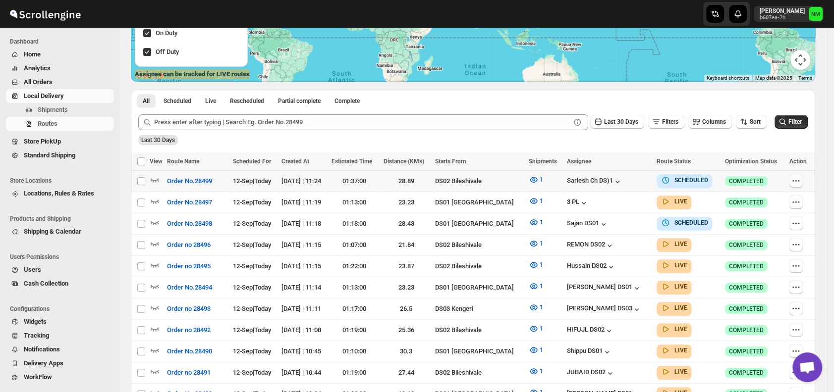
click at [800, 181] on icon "button" at bounding box center [796, 181] width 10 height 10
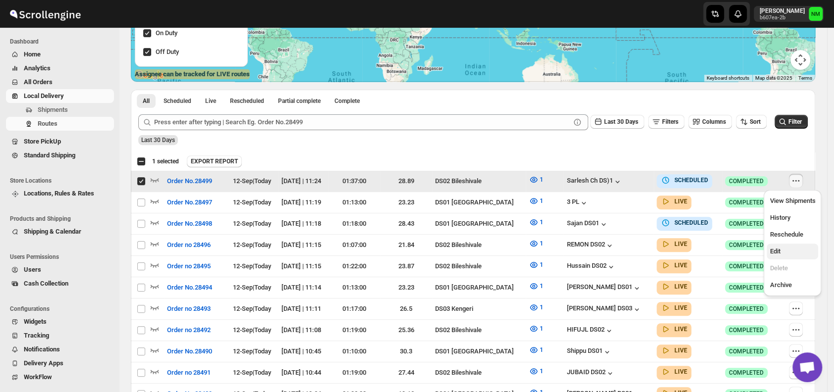
click at [786, 250] on span "Edit" at bounding box center [792, 252] width 46 height 10
checkbox input "false"
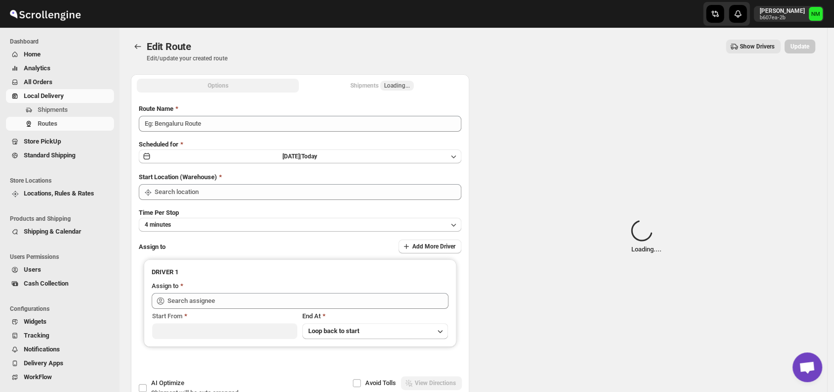
type input "Order No.28499"
type input "DS02 Bileshivale"
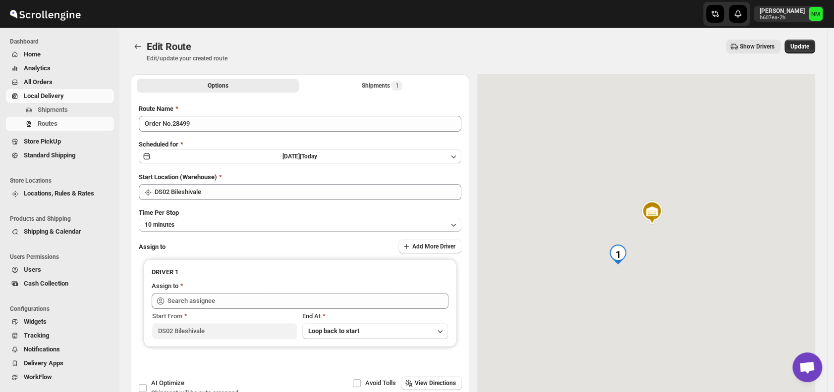
type input "Sarlesh Ch DS)1 (vinapi9521@jazipo.com)"
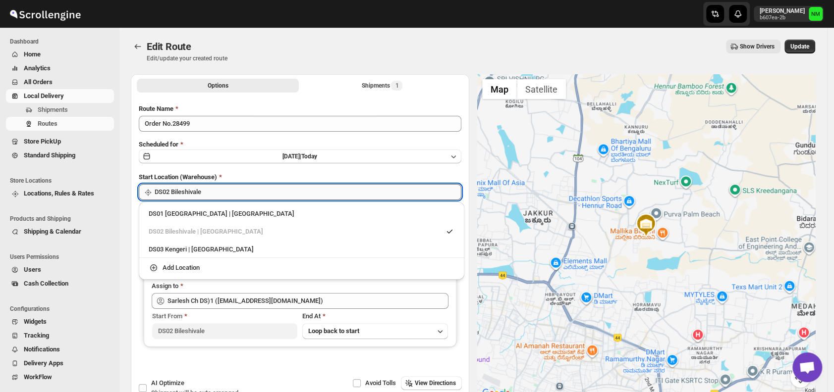
click at [260, 190] on input "DS02 Bileshivale" at bounding box center [308, 192] width 307 height 16
click at [162, 211] on div "DS01 Sarjapur | Bengaluru" at bounding box center [302, 214] width 306 height 10
type input "DS01 [GEOGRAPHIC_DATA]"
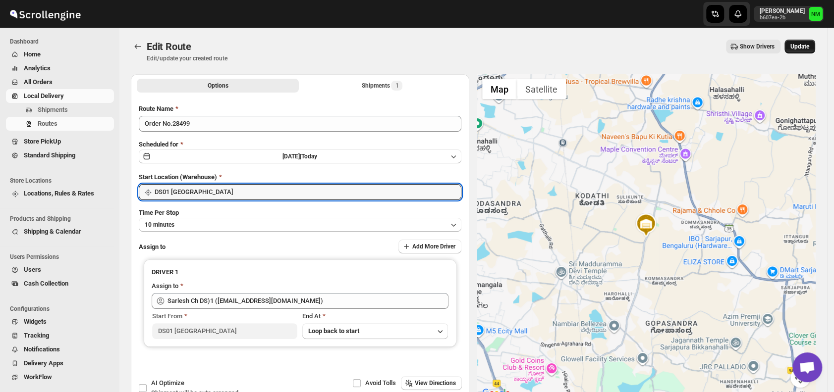
click at [800, 48] on span "Update" at bounding box center [799, 47] width 19 height 8
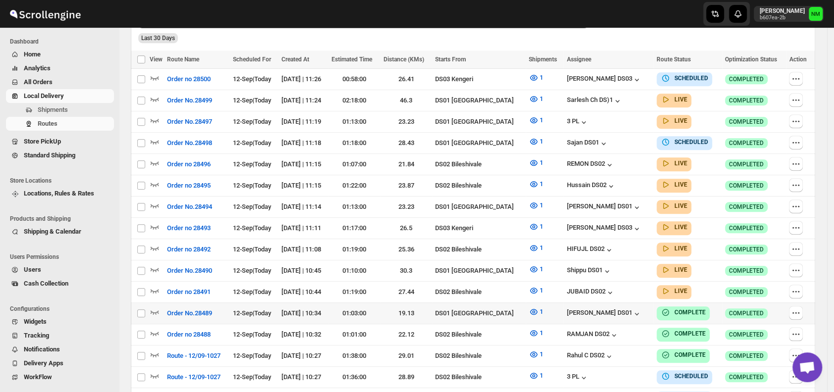
scroll to position [277, 0]
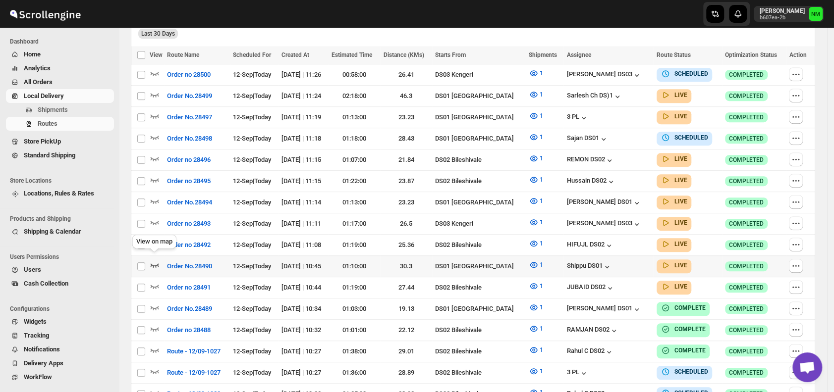
click at [158, 260] on icon "button" at bounding box center [155, 265] width 10 height 10
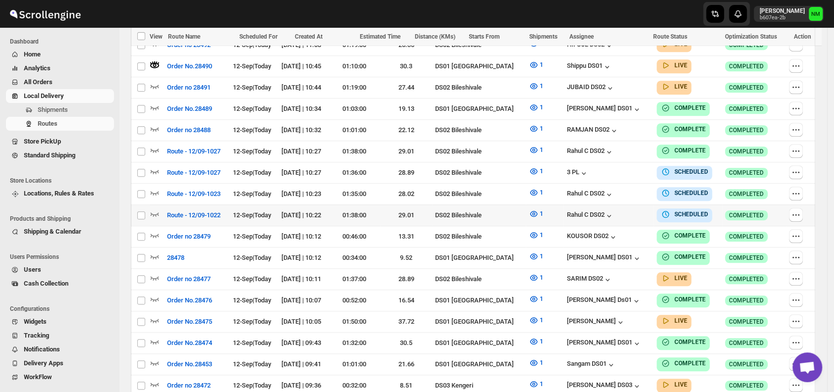
scroll to position [487, 0]
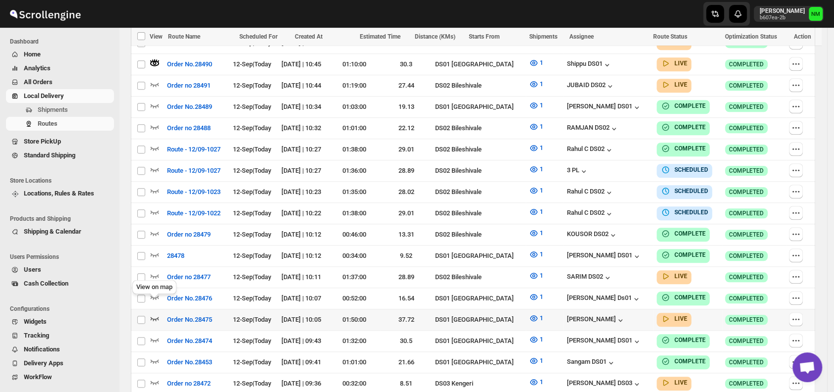
click at [154, 314] on icon "button" at bounding box center [155, 319] width 10 height 10
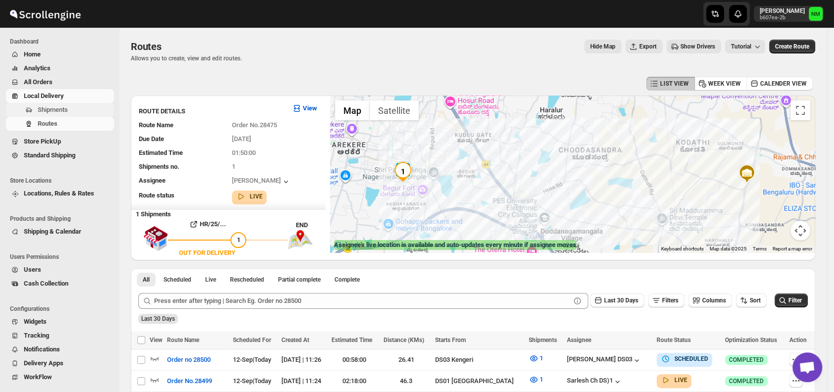
click at [78, 112] on span "Shipments" at bounding box center [75, 110] width 74 height 10
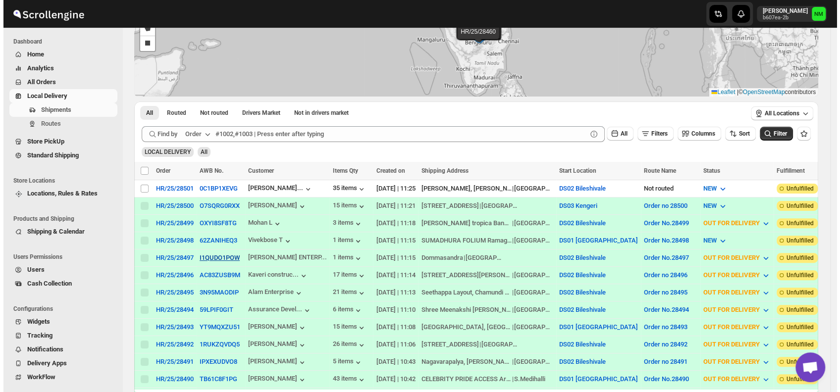
scroll to position [96, 0]
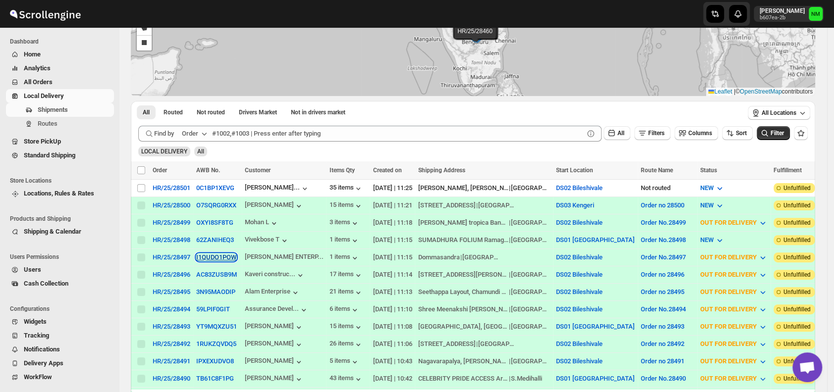
click at [209, 254] on button "I1QUDO1POW" at bounding box center [216, 257] width 40 height 7
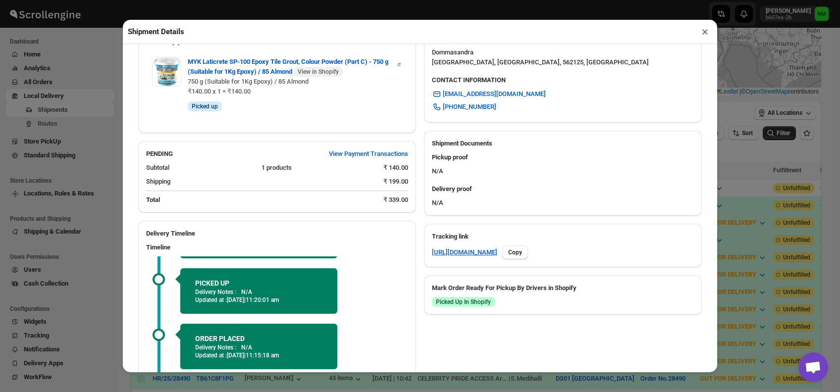
scroll to position [418, 0]
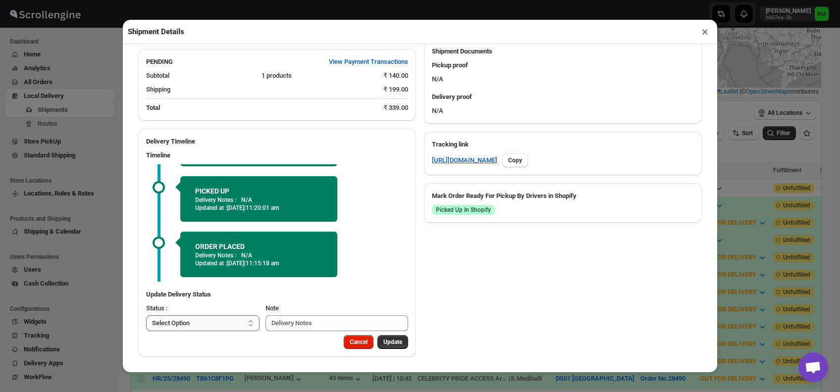
click at [214, 321] on select "Select Option PICKED UP OUT FOR DELIVERY RESCHEDULE DELIVERED CANCELLED" at bounding box center [202, 324] width 113 height 16
select select "DELIVERED"
click at [146, 316] on select "Select Option PICKED UP OUT FOR DELIVERY RESCHEDULE DELIVERED CANCELLED" at bounding box center [202, 324] width 113 height 16
click at [391, 341] on span "Update" at bounding box center [392, 342] width 19 height 8
select select
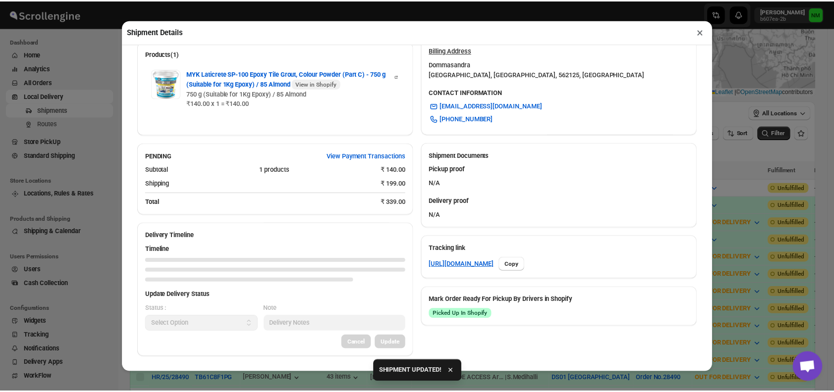
scroll to position [408, 0]
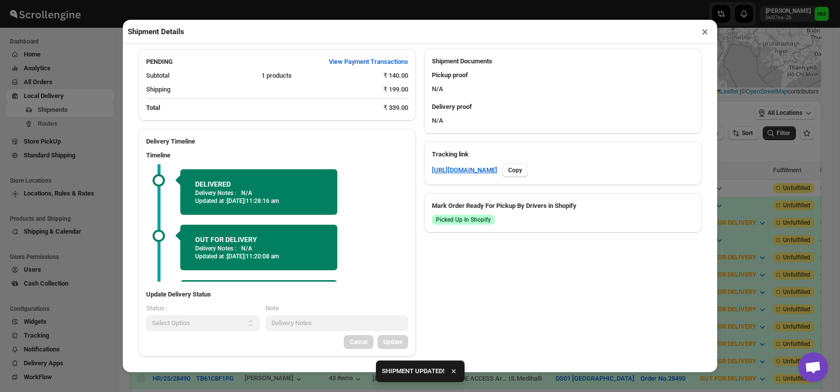
click at [707, 33] on button "×" at bounding box center [705, 32] width 14 height 14
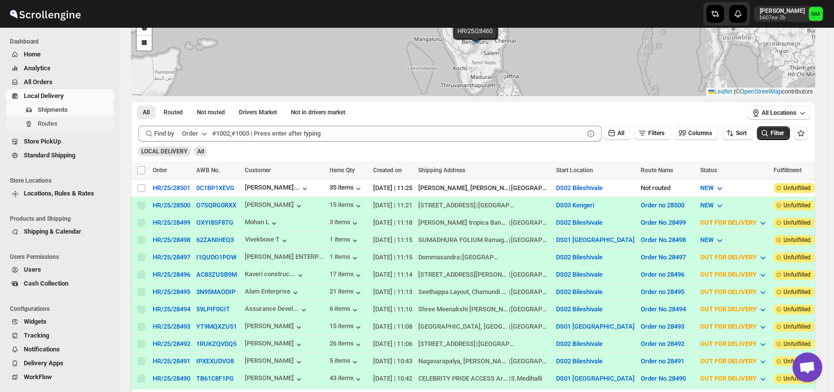
click at [70, 122] on span "Routes" at bounding box center [75, 124] width 74 height 10
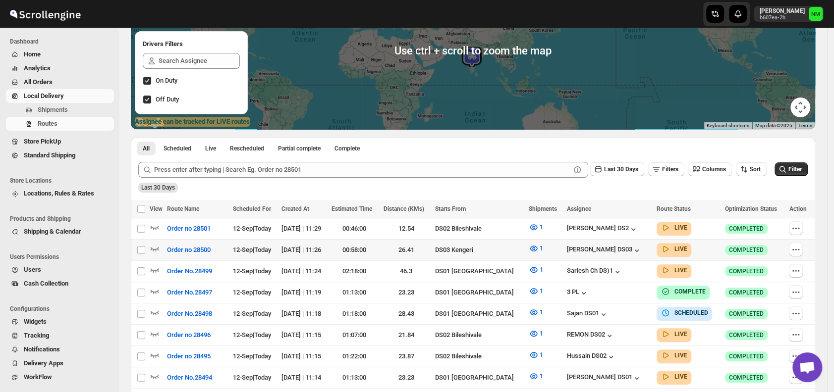
scroll to position [124, 0]
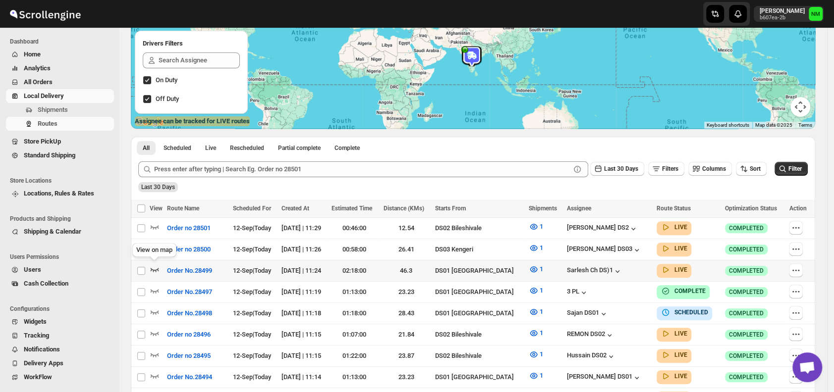
click at [155, 269] on icon "button" at bounding box center [155, 270] width 8 height 4
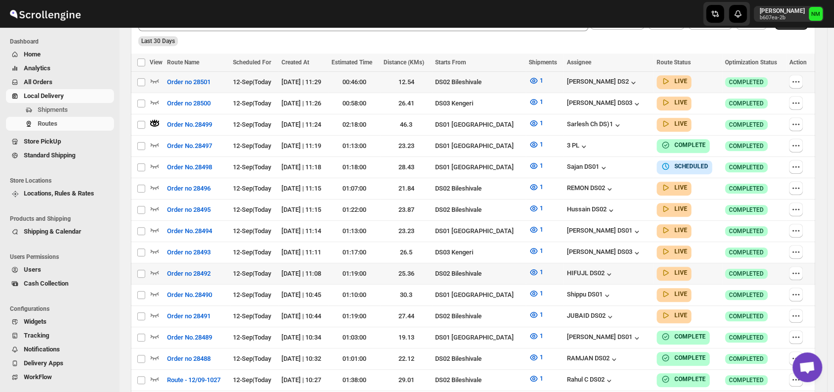
scroll to position [278, 0]
click at [157, 288] on icon "button" at bounding box center [155, 293] width 10 height 10
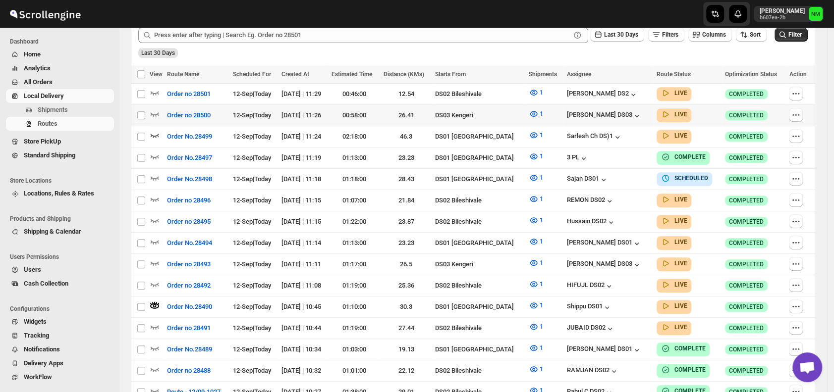
scroll to position [267, 0]
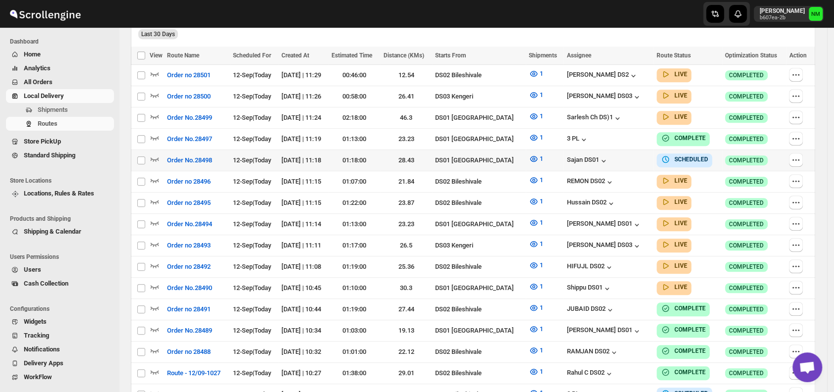
scroll to position [276, 0]
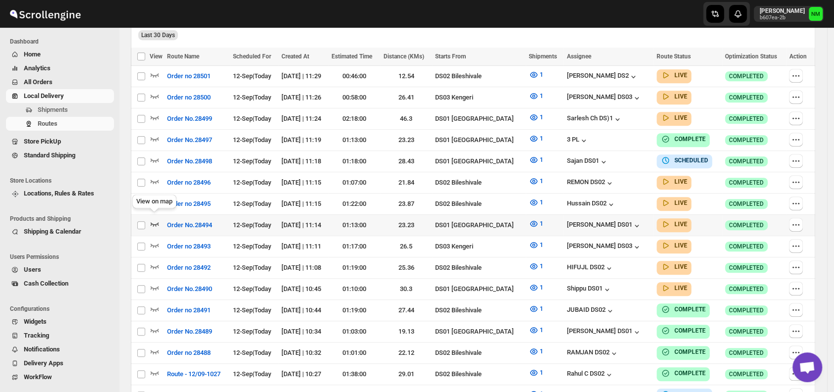
click at [155, 219] on icon "button" at bounding box center [155, 224] width 10 height 10
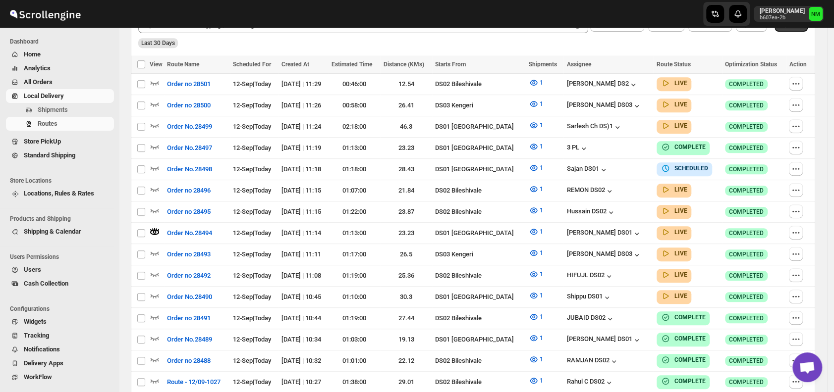
scroll to position [0, 0]
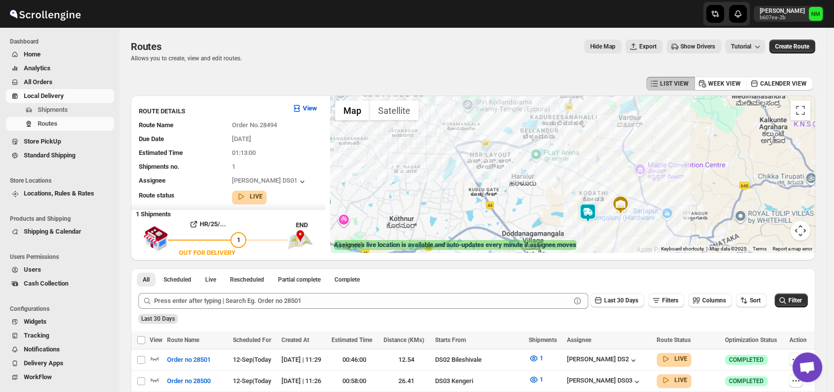
click at [591, 206] on img at bounding box center [588, 213] width 20 height 20
click at [635, 162] on button "Close" at bounding box center [623, 166] width 24 height 24
click at [55, 107] on span "Shipments" at bounding box center [53, 109] width 30 height 7
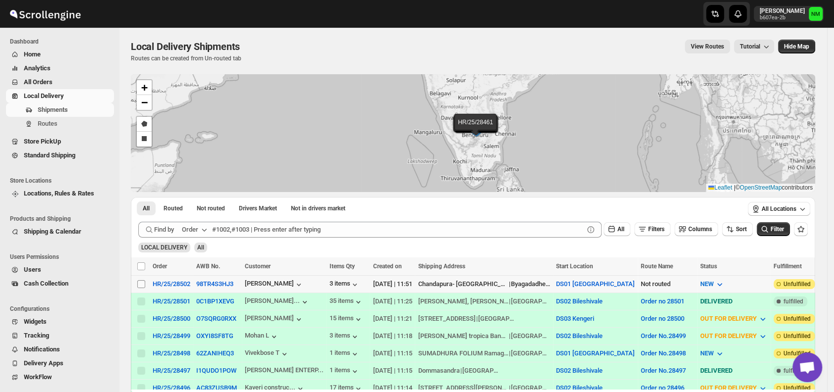
click at [142, 281] on input "Select shipment" at bounding box center [141, 284] width 8 height 8
checkbox input "true"
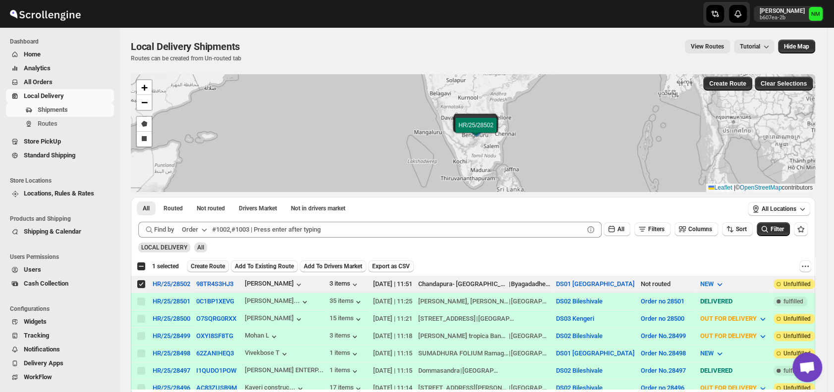
click at [198, 269] on span "Create Route" at bounding box center [208, 267] width 34 height 8
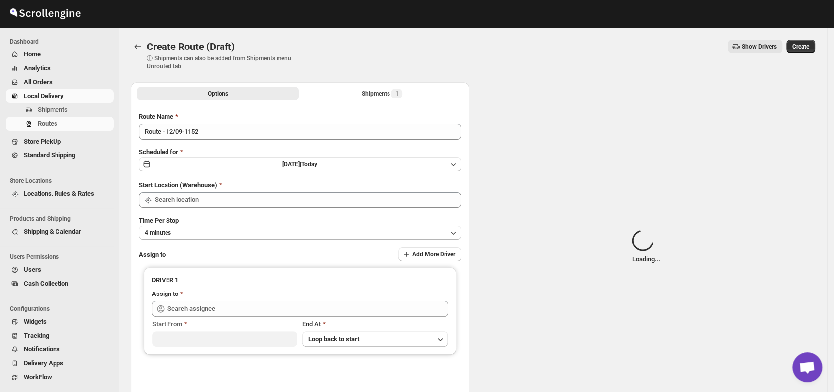
type input "DS01 [GEOGRAPHIC_DATA]"
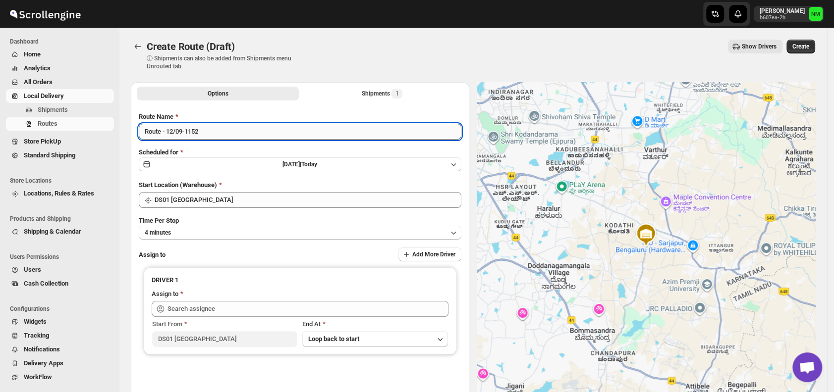
click at [215, 134] on input "Route - 12/09-1152" at bounding box center [300, 132] width 322 height 16
type input "R"
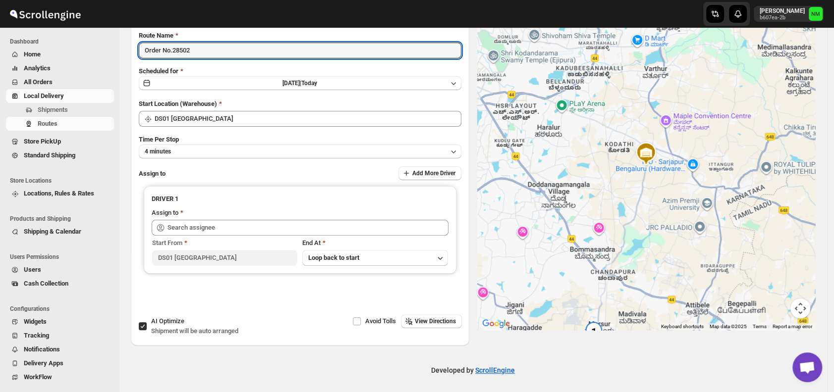
scroll to position [83, 0]
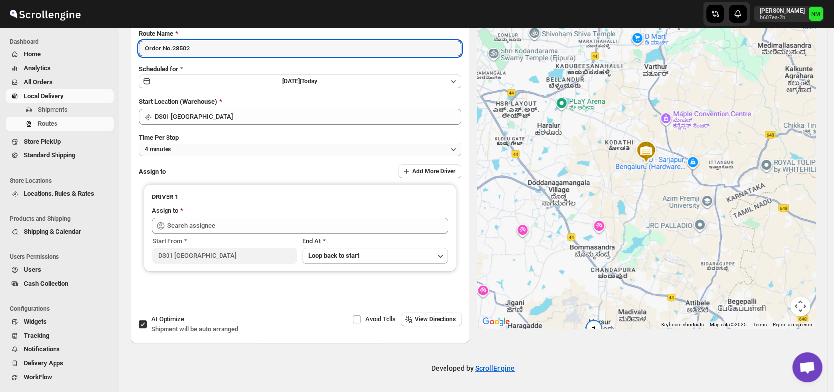
type input "Order No.28502"
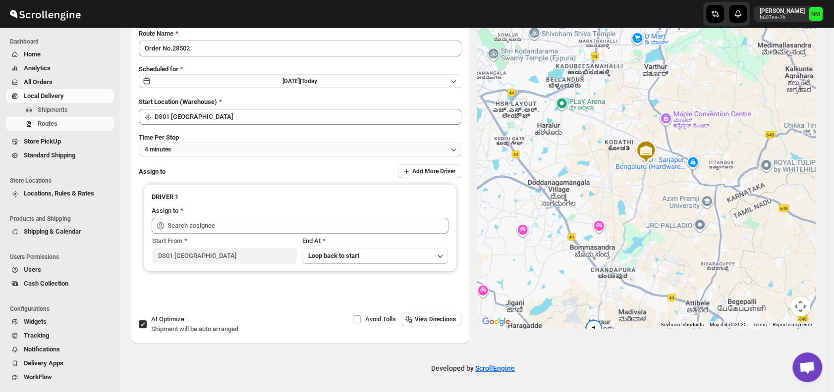
click at [188, 154] on button "4 minutes" at bounding box center [300, 150] width 322 height 14
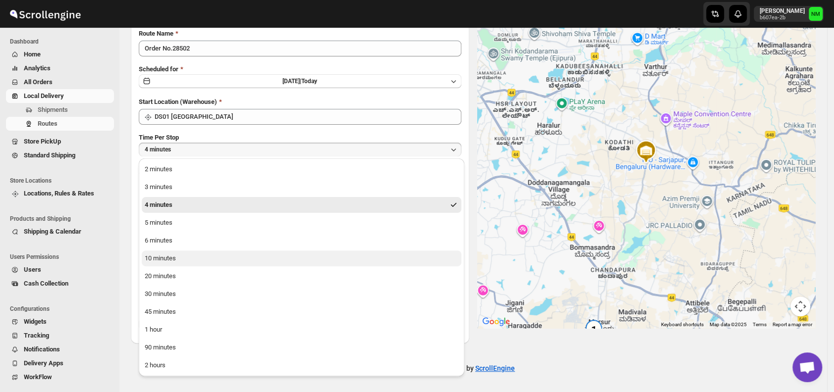
click at [171, 256] on div "10 minutes" at bounding box center [160, 259] width 31 height 10
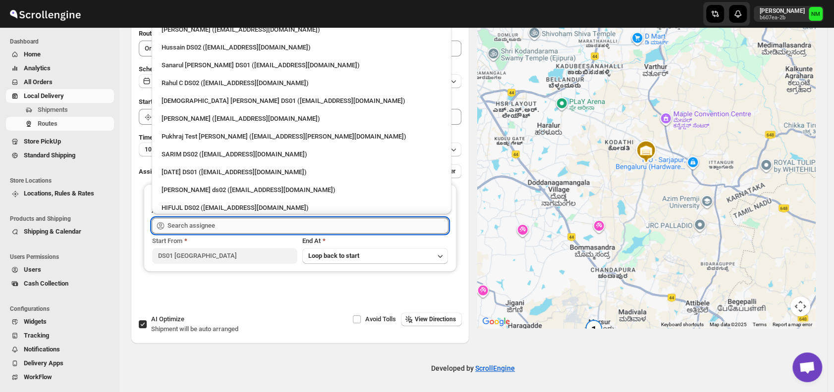
click at [223, 227] on input "text" at bounding box center [307, 226] width 281 height 16
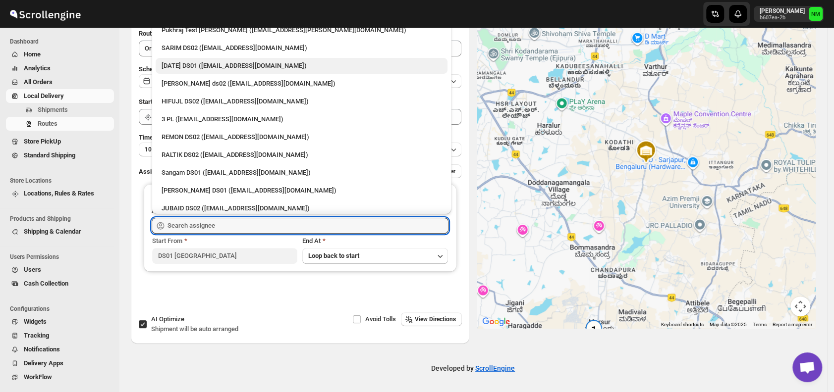
scroll to position [107, 0]
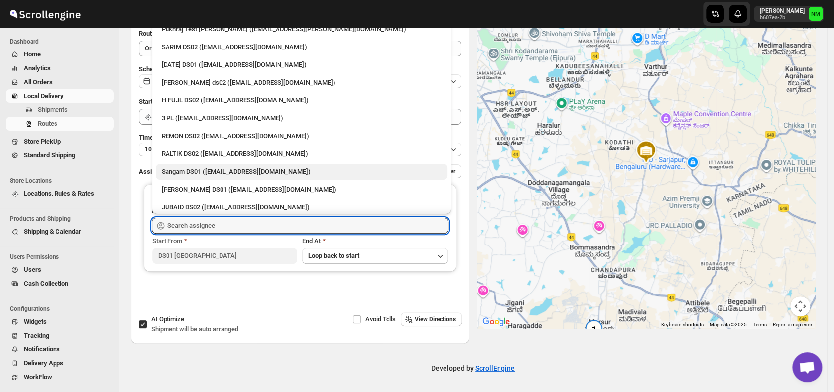
click at [189, 167] on div "Sangam DS01 ([EMAIL_ADDRESS][DOMAIN_NAME])" at bounding box center [301, 172] width 280 height 10
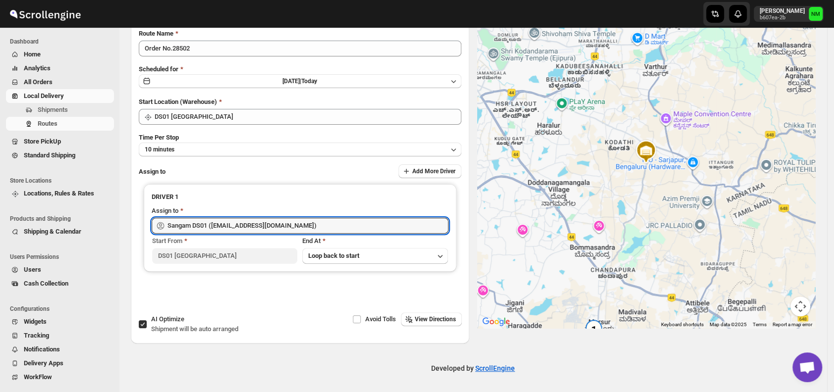
type input "Sangam DS01 ([EMAIL_ADDRESS][DOMAIN_NAME])"
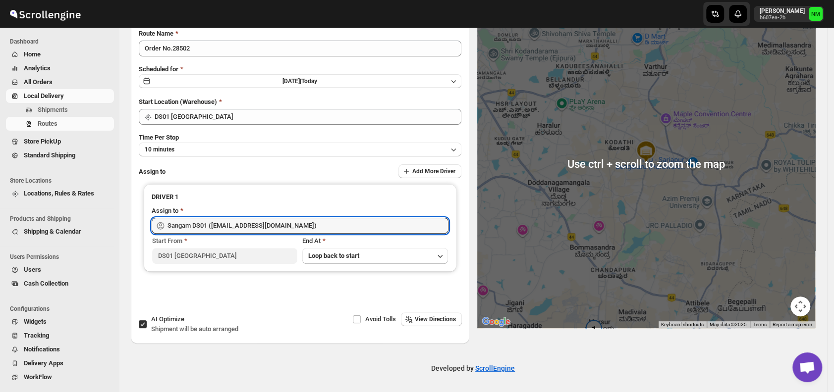
scroll to position [0, 0]
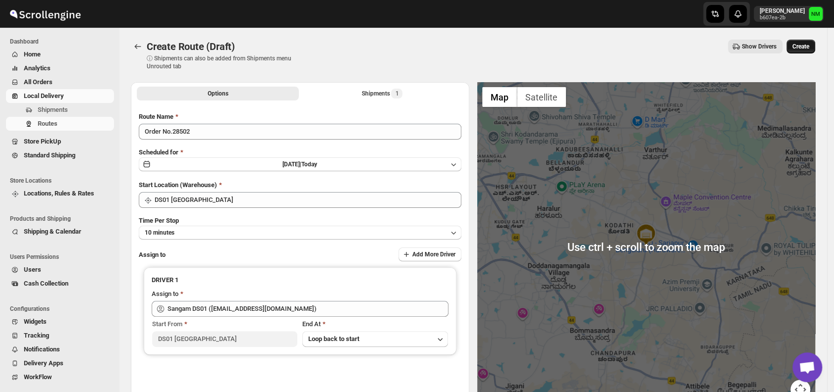
click at [811, 41] on button "Create" at bounding box center [800, 47] width 29 height 14
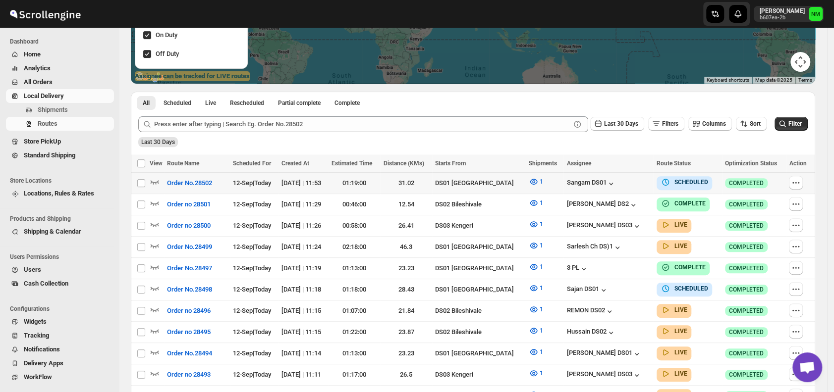
scroll to position [174, 0]
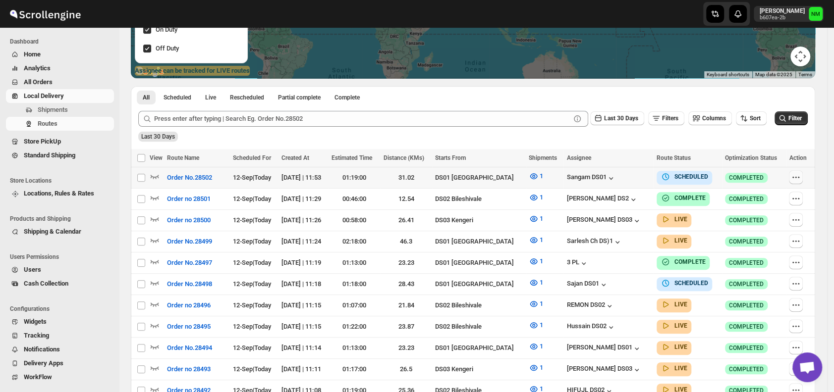
click at [800, 176] on icon "button" at bounding box center [796, 177] width 10 height 10
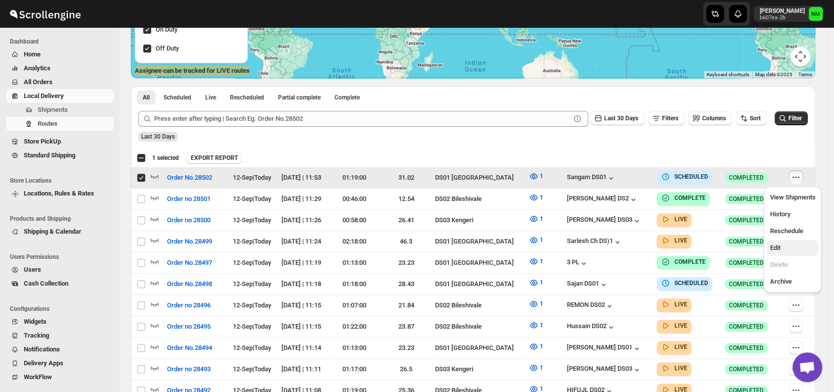
click at [785, 250] on span "Edit" at bounding box center [792, 248] width 46 height 10
checkbox input "false"
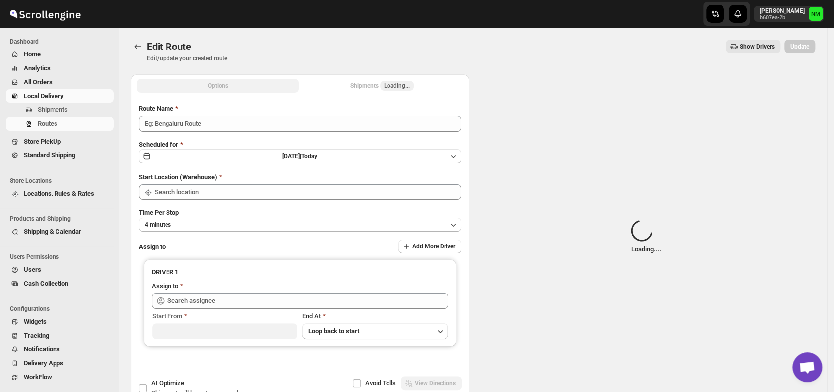
type input "Order No.28502"
type input "DS01 [GEOGRAPHIC_DATA]"
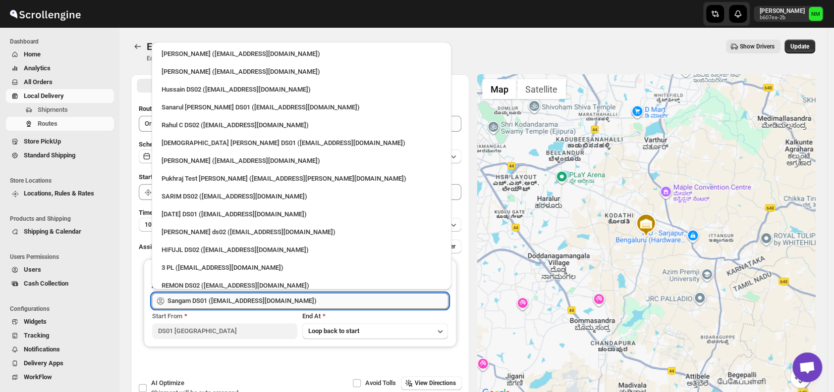
click at [298, 301] on input "Sangam DS01 ([EMAIL_ADDRESS][DOMAIN_NAME])" at bounding box center [307, 301] width 281 height 16
click at [188, 106] on div "Sanarul [PERSON_NAME] DS01 ([EMAIL_ADDRESS][DOMAIN_NAME])" at bounding box center [301, 108] width 280 height 10
type input "Sanarul [PERSON_NAME] DS01 ([EMAIL_ADDRESS][DOMAIN_NAME])"
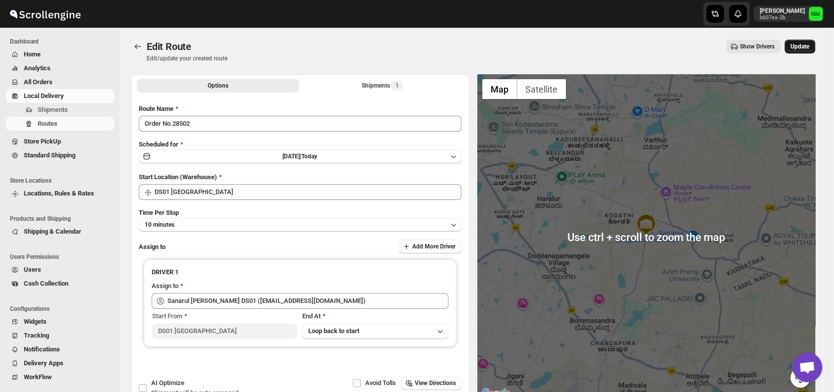
click at [799, 46] on span "Update" at bounding box center [799, 47] width 19 height 8
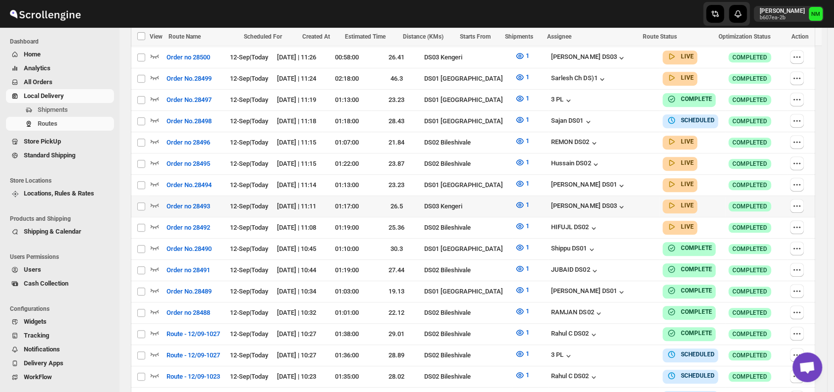
scroll to position [341, 0]
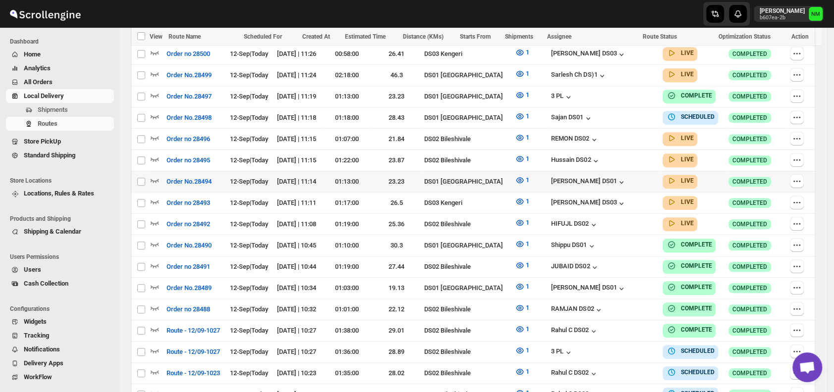
click at [160, 178] on div at bounding box center [157, 181] width 14 height 13
click at [155, 179] on icon "button" at bounding box center [155, 181] width 8 height 4
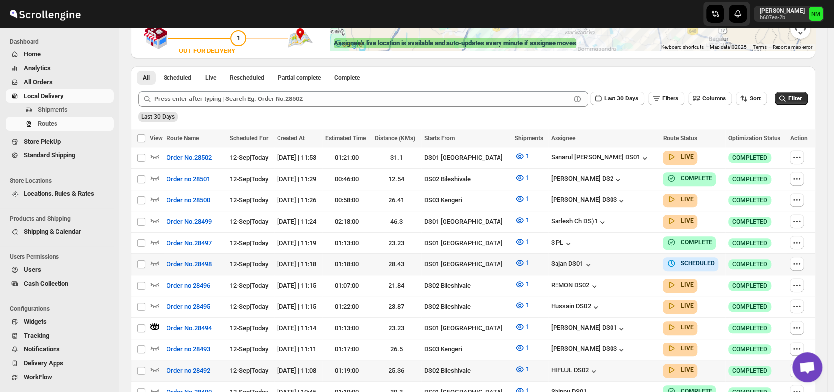
scroll to position [204, 0]
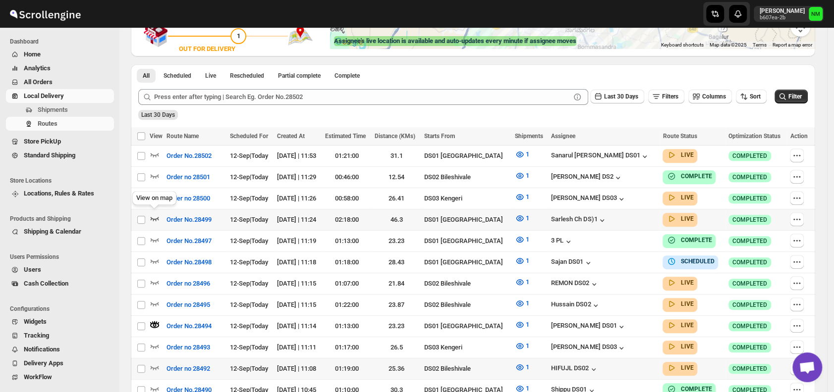
click at [157, 213] on icon "button" at bounding box center [155, 218] width 10 height 10
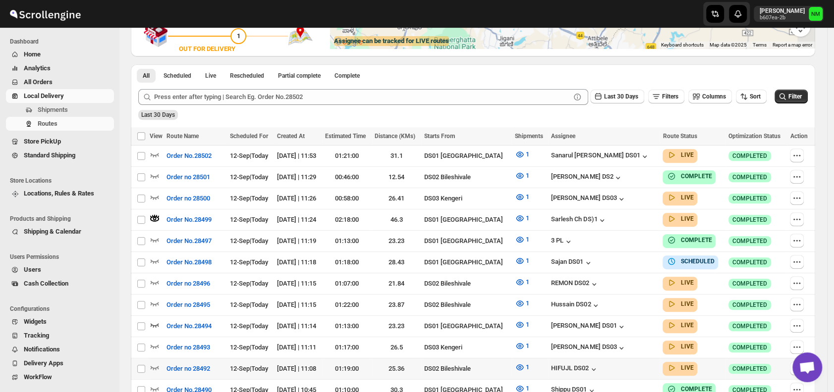
scroll to position [0, 0]
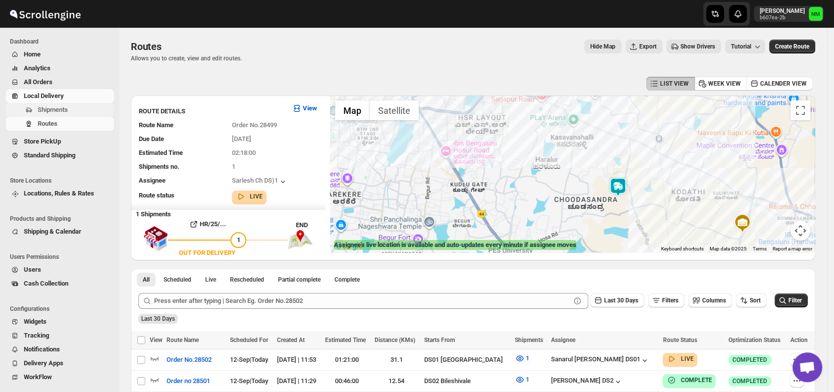
click at [64, 112] on span "Shipments" at bounding box center [53, 109] width 30 height 7
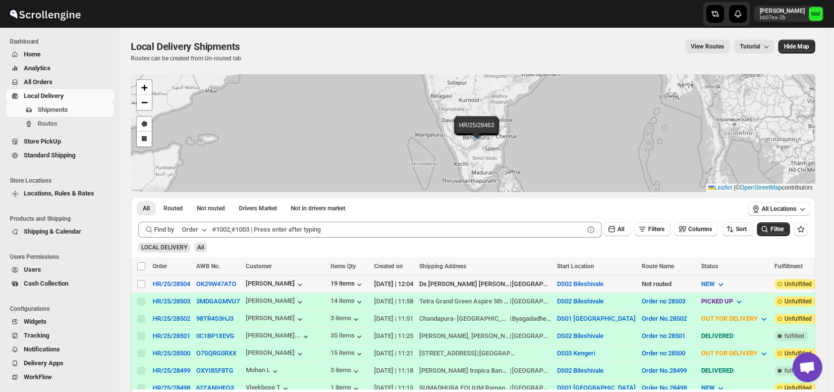
click at [135, 284] on td "Select shipment" at bounding box center [140, 283] width 19 height 17
checkbox input "true"
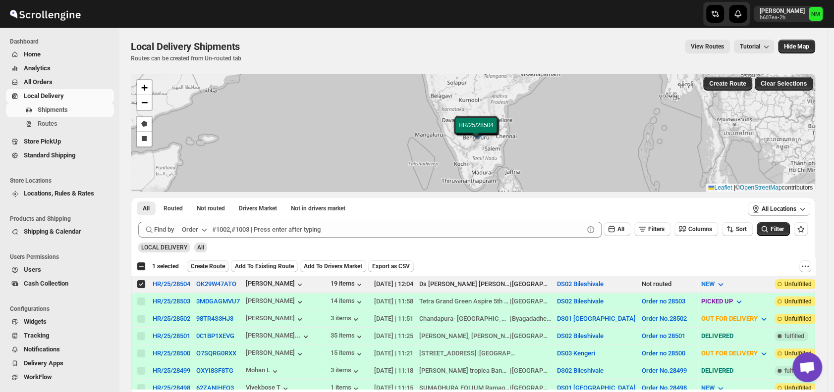
click at [196, 269] on span "Create Route" at bounding box center [208, 267] width 34 height 8
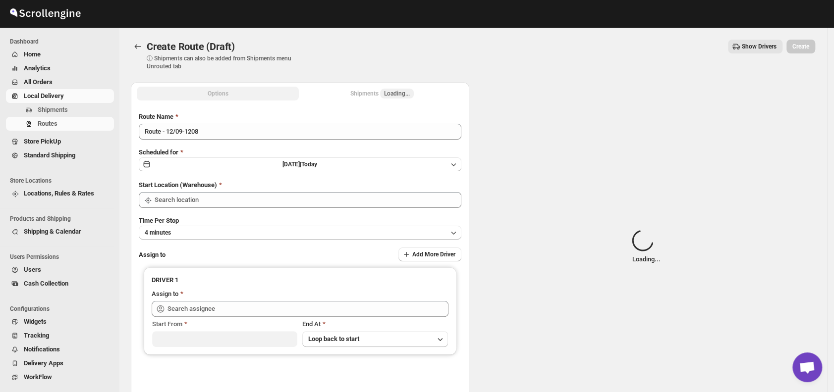
type input "DS02 Bileshivale"
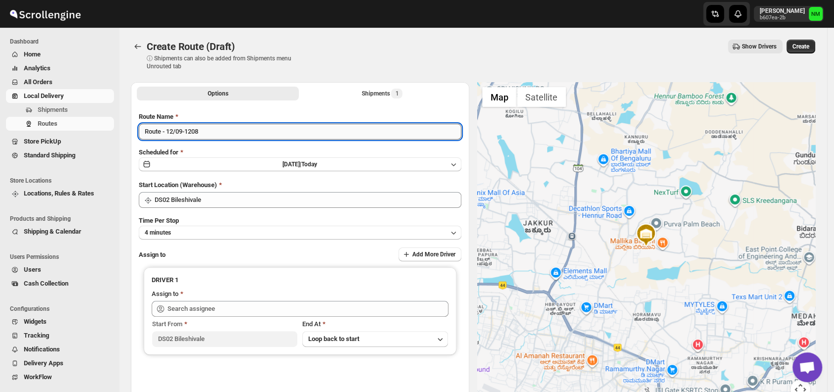
click at [226, 132] on input "Route - 12/09-1208" at bounding box center [300, 132] width 322 height 16
type input "R"
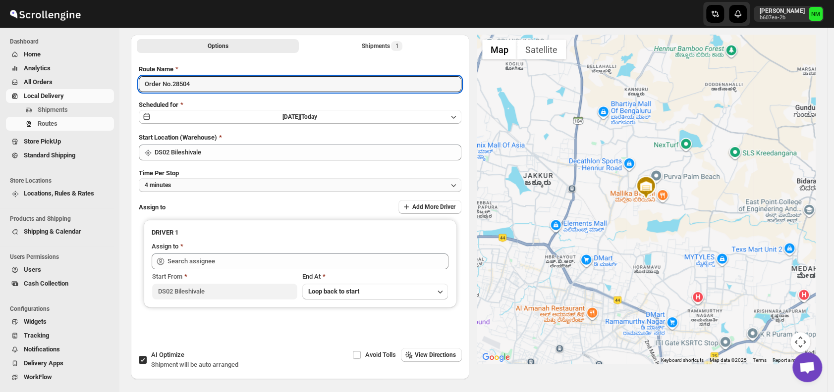
scroll to position [52, 0]
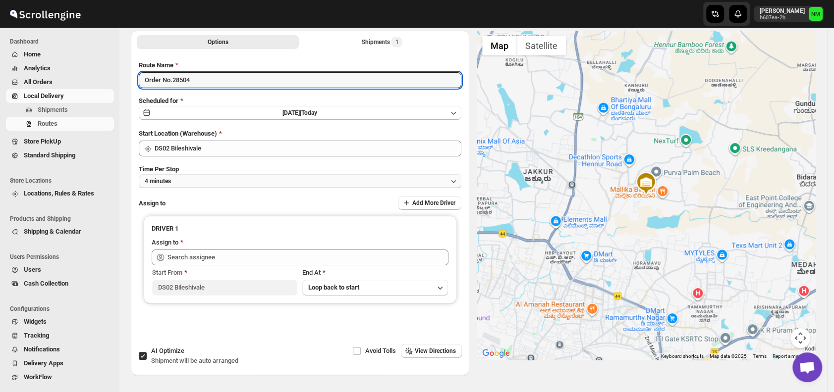
type input "Order No.28504"
click at [208, 182] on button "4 minutes" at bounding box center [300, 181] width 322 height 14
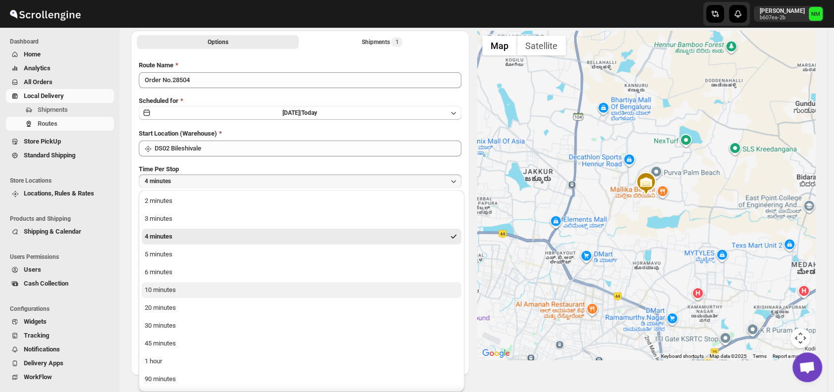
click at [146, 288] on div "10 minutes" at bounding box center [160, 290] width 31 height 10
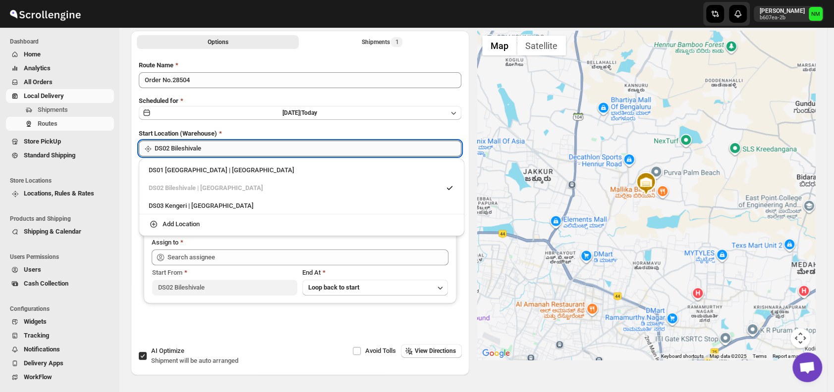
click at [211, 147] on input "DS02 Bileshivale" at bounding box center [308, 149] width 307 height 16
click at [161, 174] on div "DS01 Sarjapur | Bengaluru" at bounding box center [302, 170] width 306 height 10
type input "DS01 [GEOGRAPHIC_DATA]"
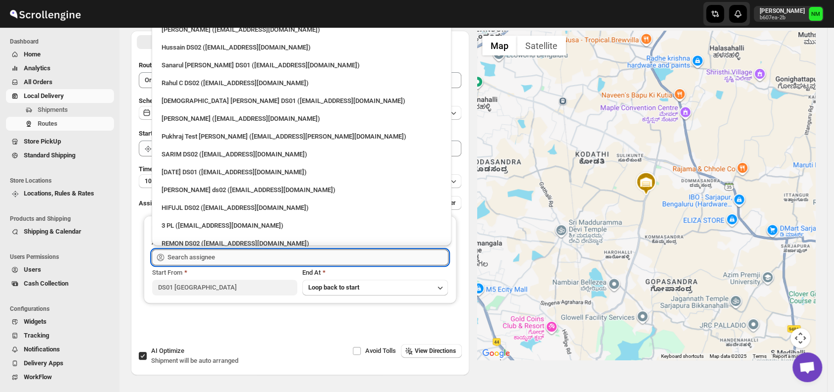
click at [240, 262] on input "text" at bounding box center [307, 258] width 281 height 16
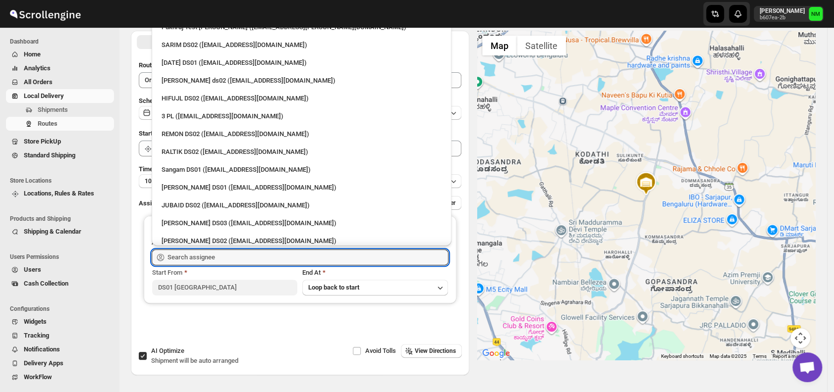
scroll to position [110, 0]
click at [191, 166] on div "Sangam DS01 (relov34542@lassora.com)" at bounding box center [301, 169] width 280 height 10
type input "Sangam DS01 (relov34542@lassora.com)"
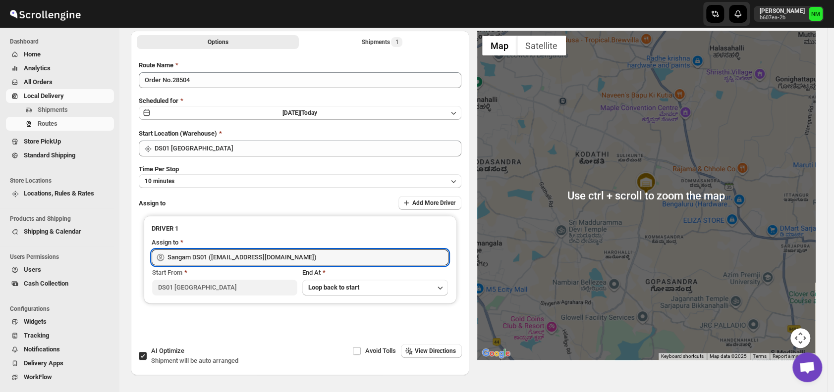
scroll to position [0, 0]
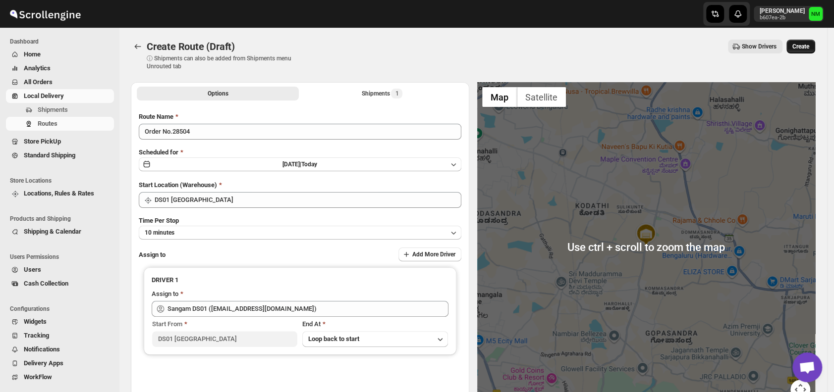
click at [809, 43] on span "Create" at bounding box center [800, 47] width 17 height 8
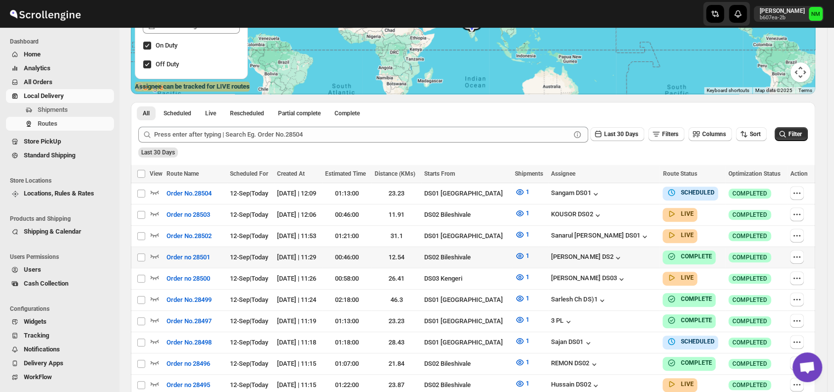
scroll to position [182, 0]
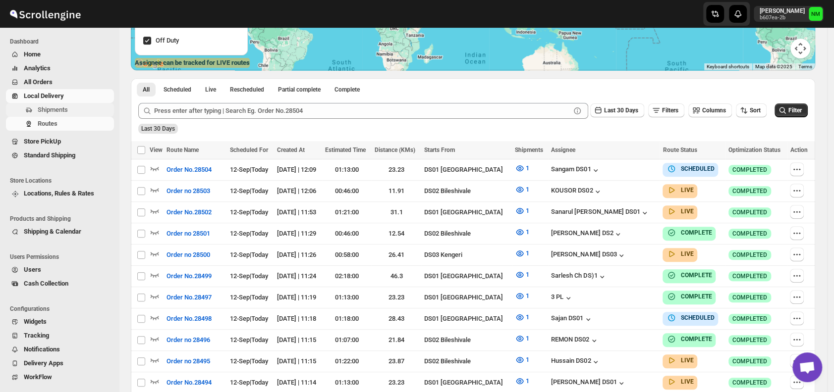
click at [71, 114] on span "Shipments" at bounding box center [75, 110] width 74 height 10
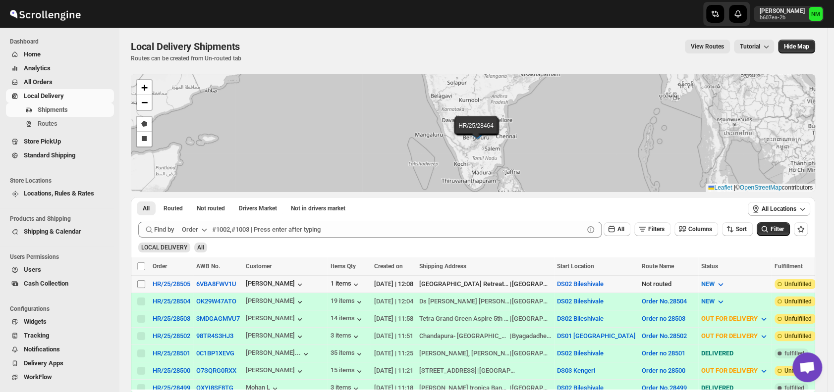
click at [141, 284] on input "Select shipment" at bounding box center [141, 284] width 8 height 8
checkbox input "true"
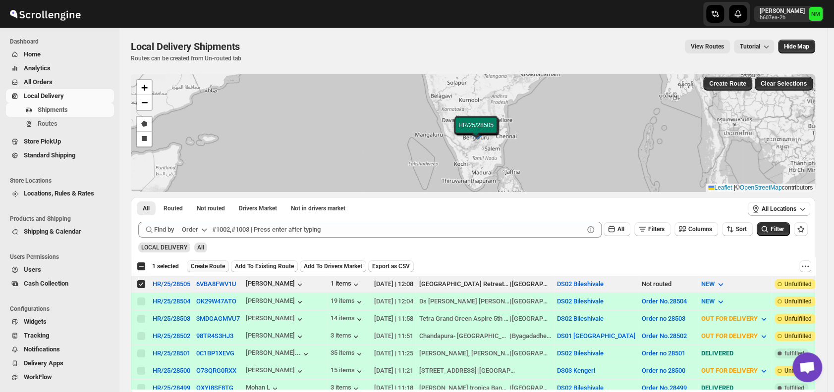
click at [211, 270] on button "Create Route" at bounding box center [208, 267] width 42 height 12
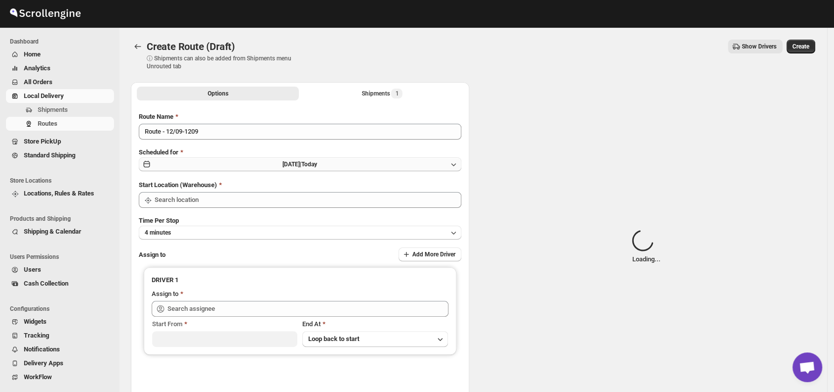
type input "DS02 Bileshivale"
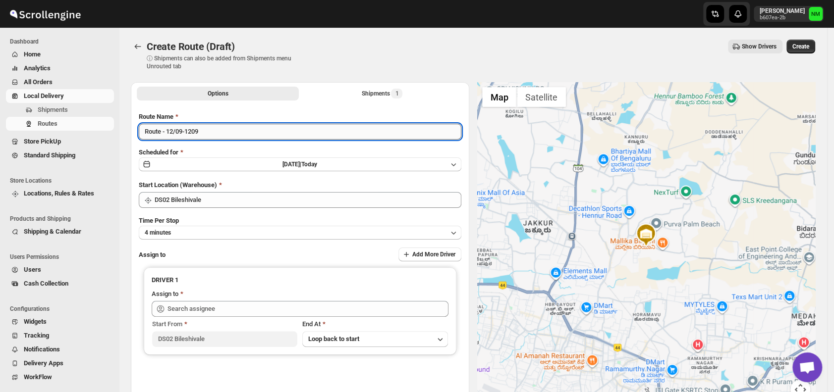
click at [254, 130] on input "Route - 12/09-1209" at bounding box center [300, 132] width 322 height 16
type input "R"
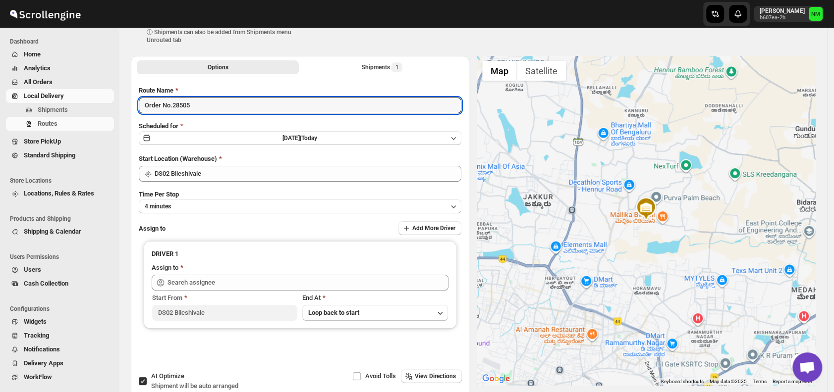
scroll to position [31, 0]
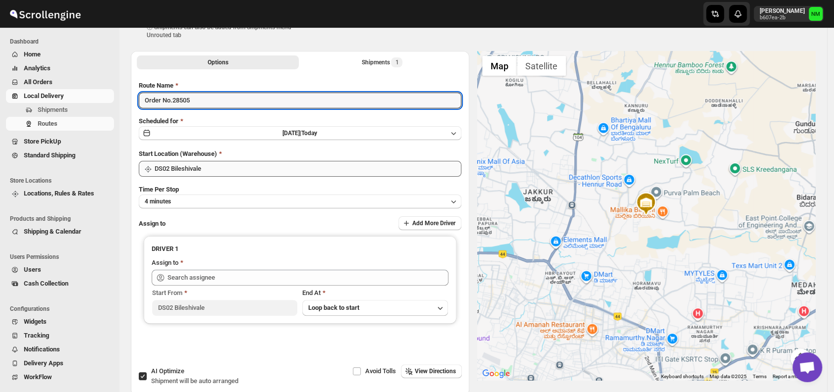
type input "Order No.28505"
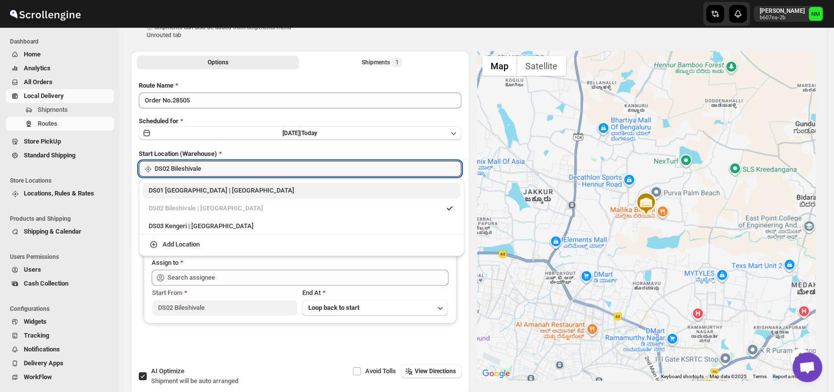
click at [157, 198] on div "DS01 Sarjapur | Bengaluru" at bounding box center [302, 191] width 318 height 16
type input "DS01 [GEOGRAPHIC_DATA]"
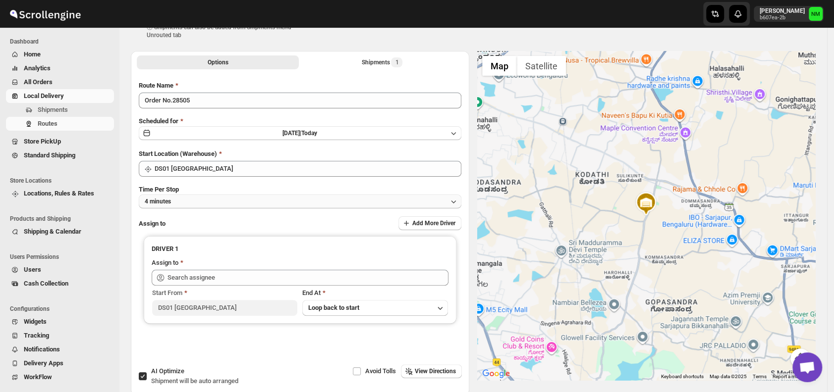
click at [222, 206] on button "4 minutes" at bounding box center [300, 202] width 322 height 14
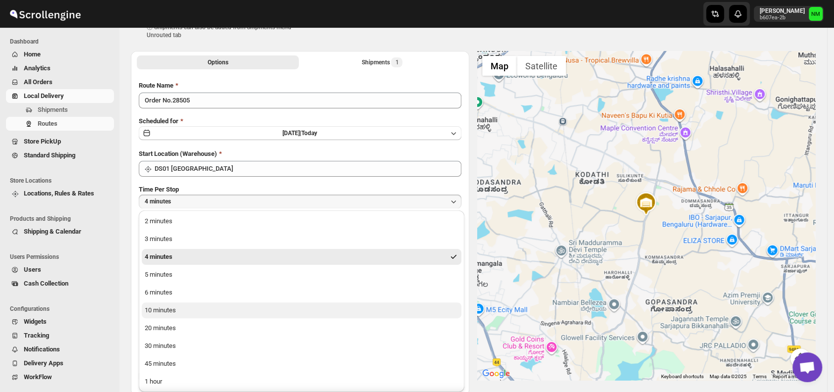
click at [186, 308] on button "10 minutes" at bounding box center [302, 311] width 320 height 16
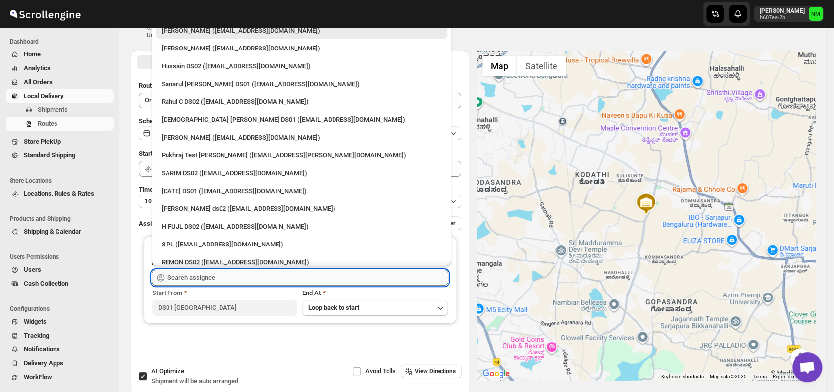
click at [238, 275] on input "text" at bounding box center [307, 278] width 281 height 16
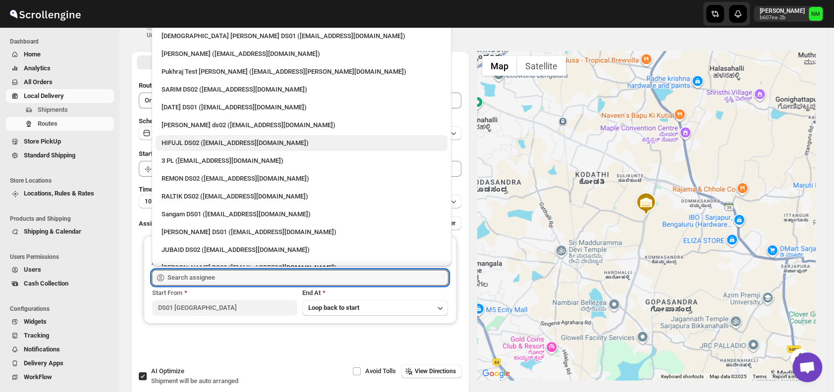
scroll to position [88, 0]
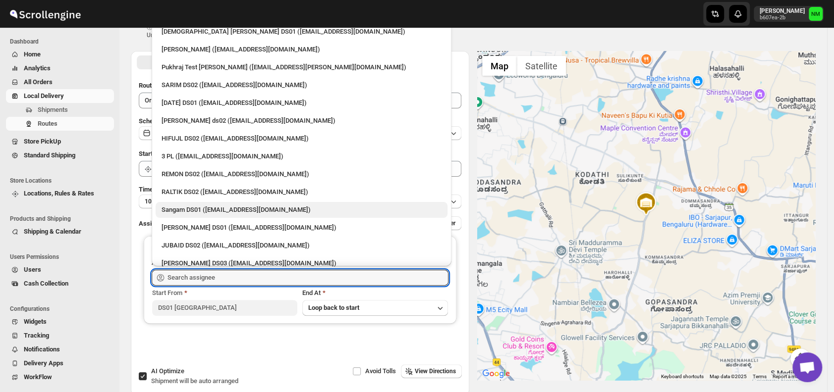
click at [203, 209] on div "Sangam DS01 (relov34542@lassora.com)" at bounding box center [301, 210] width 280 height 10
type input "Sangam DS01 (relov34542@lassora.com)"
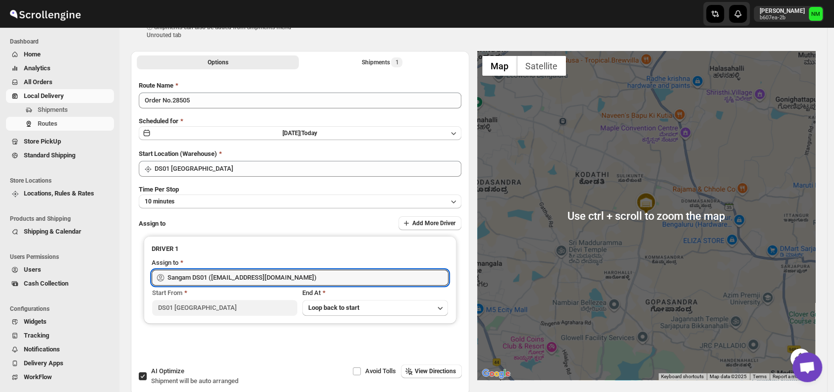
scroll to position [0, 0]
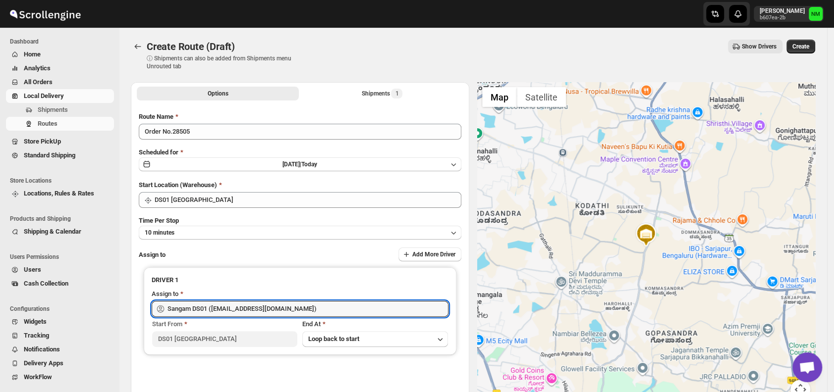
click at [801, 55] on div "Create Route (Draft) ⓘ Shipments can also be added from Shipments menu Unrouted…" at bounding box center [473, 55] width 684 height 31
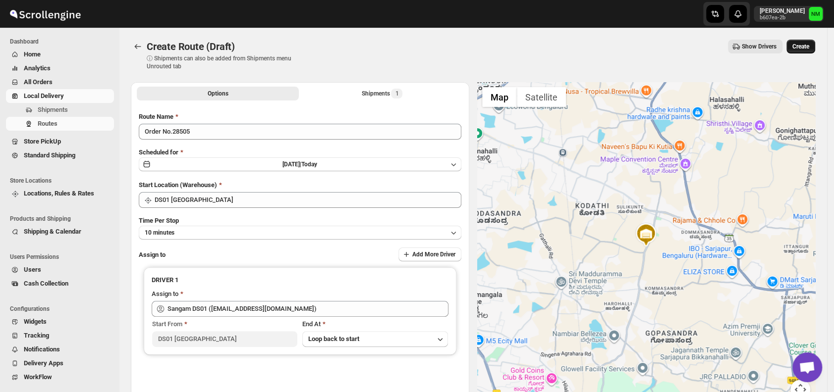
click at [805, 51] on button "Create" at bounding box center [800, 47] width 29 height 14
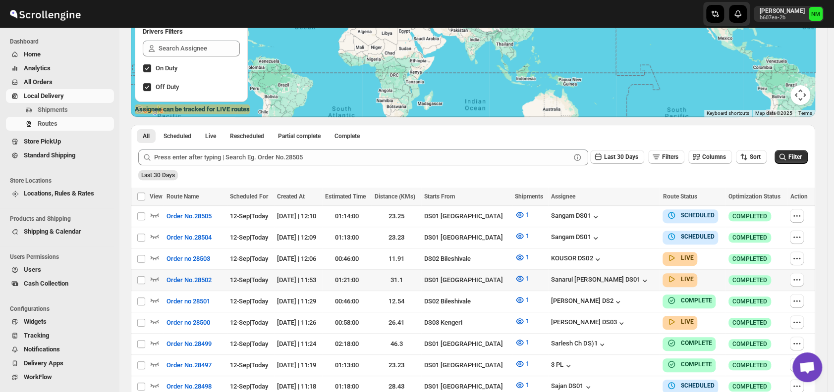
scroll to position [149, 0]
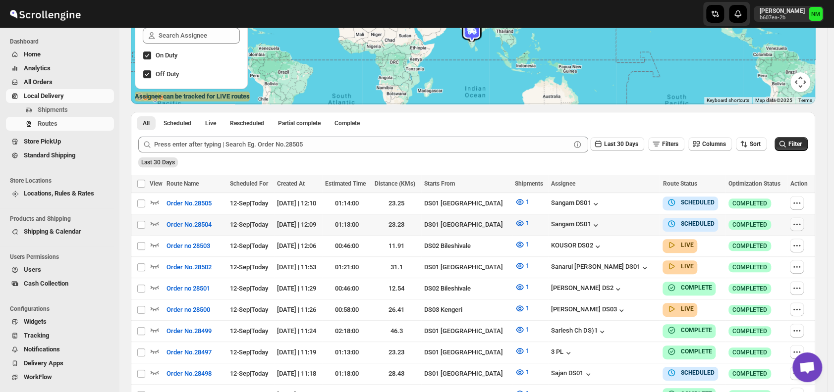
click at [801, 220] on icon "button" at bounding box center [797, 224] width 10 height 10
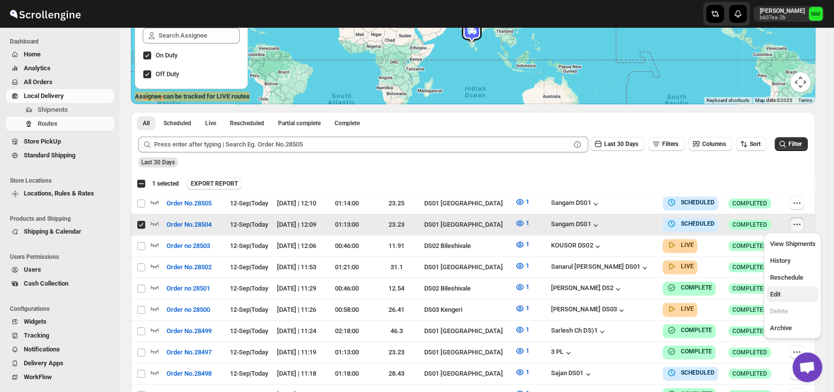
click at [775, 293] on span "Edit" at bounding box center [774, 294] width 10 height 7
checkbox input "false"
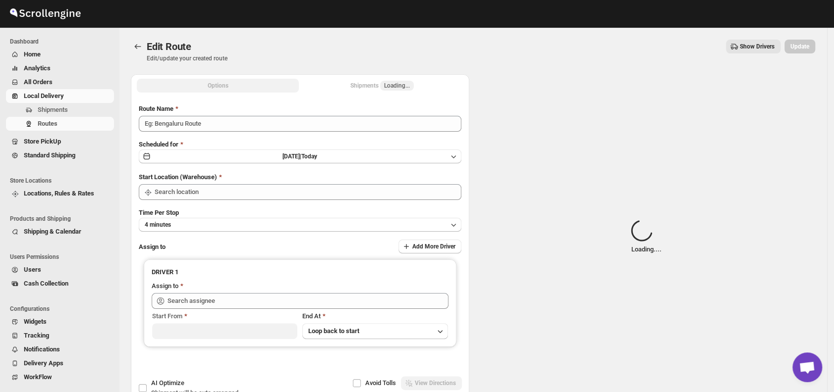
type input "Order No.28504"
type input "DS01 [GEOGRAPHIC_DATA]"
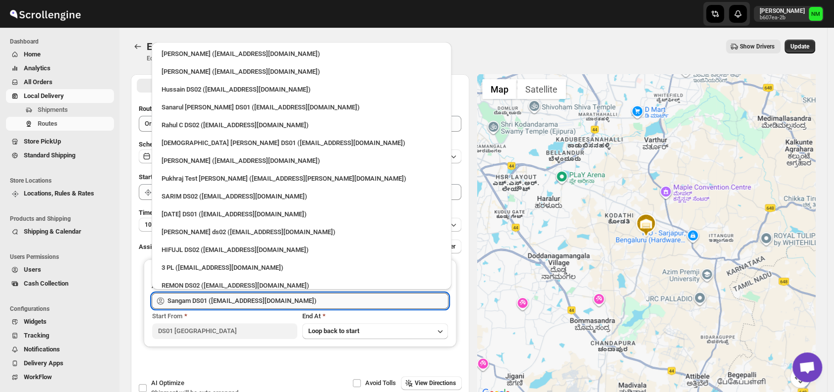
click at [306, 303] on input "Sangam DS01 (relov34542@lassora.com)" at bounding box center [307, 301] width 281 height 16
click at [190, 139] on div "Islam Laskar DS01 (vixib74172@ikowat.com)" at bounding box center [301, 143] width 280 height 10
type input "Islam Laskar DS01 (vixib74172@ikowat.com)"
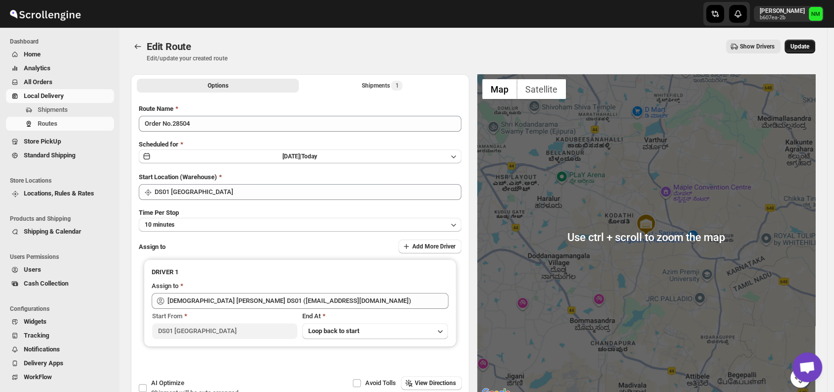
click at [805, 49] on span "Update" at bounding box center [799, 47] width 19 height 8
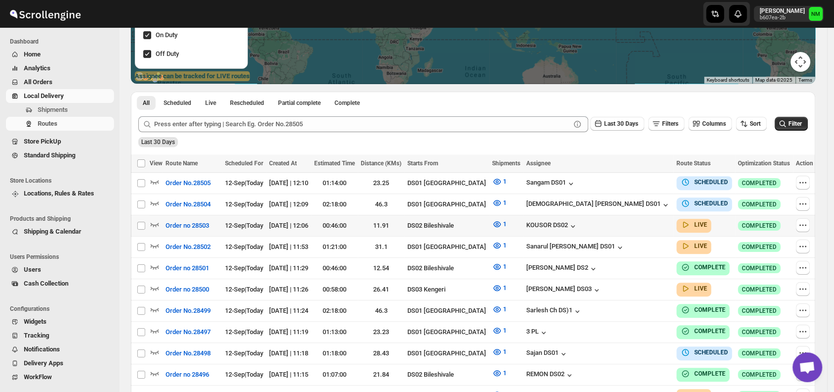
scroll to position [170, 0]
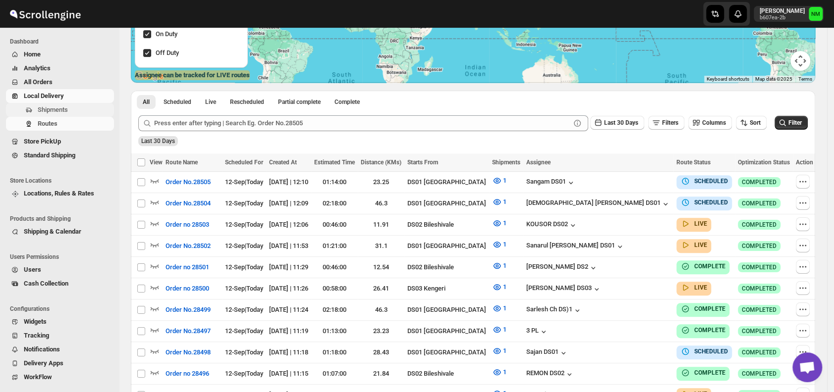
click at [71, 109] on span "Shipments" at bounding box center [75, 110] width 74 height 10
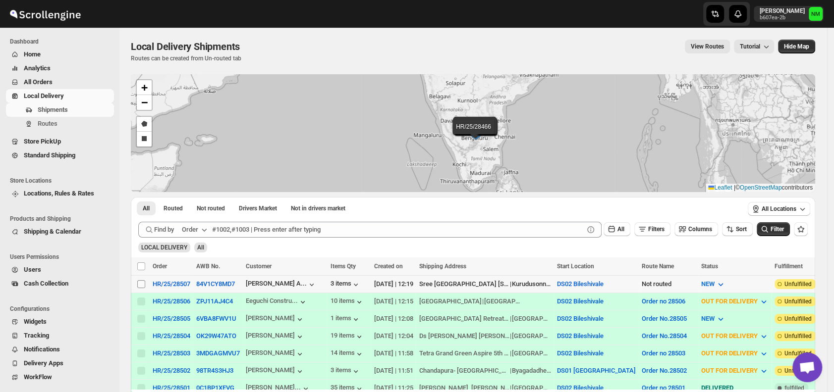
click at [143, 280] on span at bounding box center [141, 284] width 9 height 9
click at [143, 280] on input "Select shipment" at bounding box center [141, 284] width 8 height 8
click at [139, 282] on input "Select shipment" at bounding box center [141, 284] width 8 height 8
checkbox input "true"
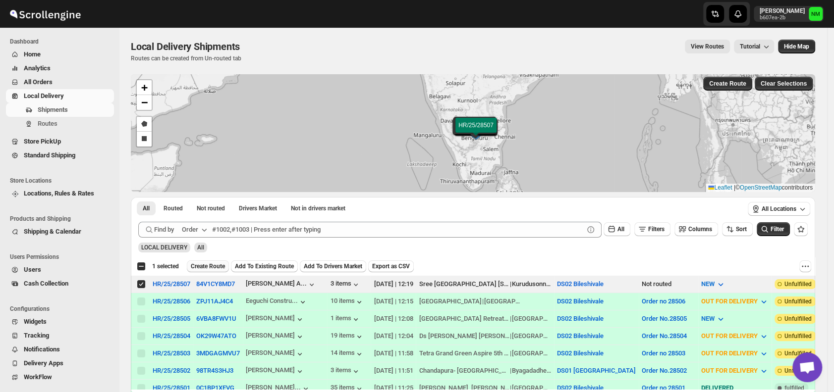
click at [209, 267] on span "Create Route" at bounding box center [208, 267] width 34 height 8
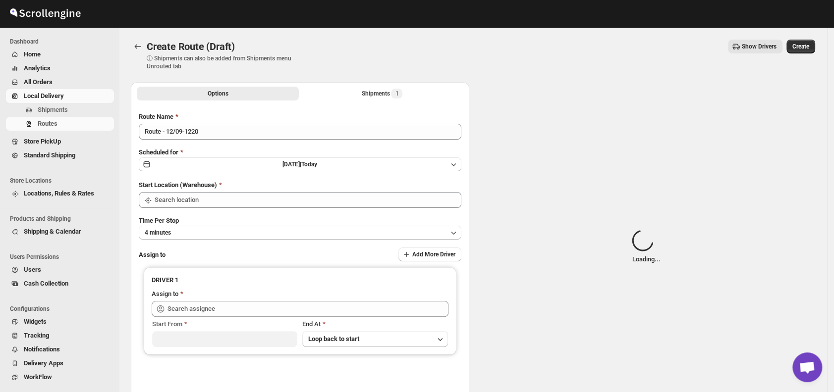
type input "DS02 Bileshivale"
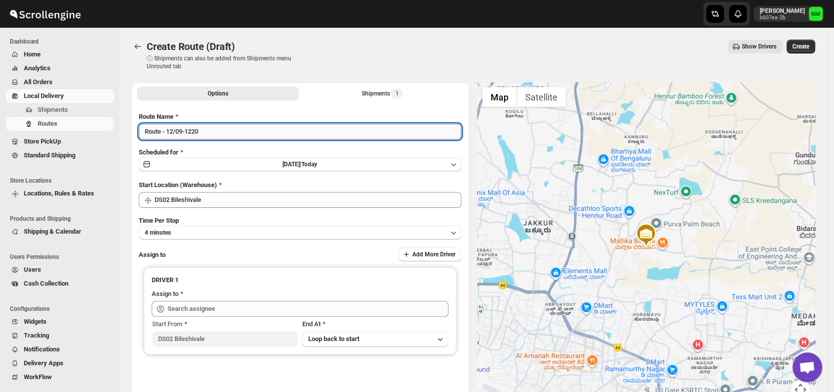
click at [219, 126] on input "Route - 12/09-1220" at bounding box center [300, 132] width 322 height 16
type input "R"
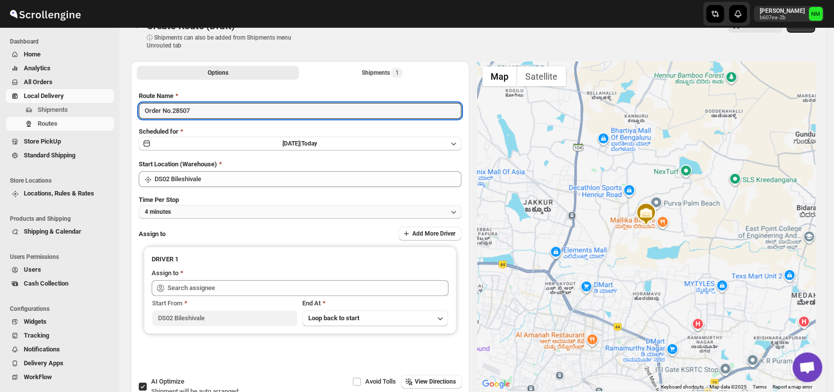
scroll to position [22, 0]
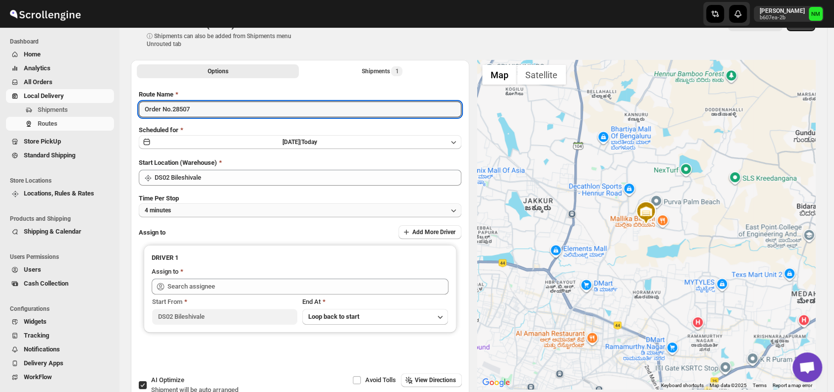
type input "Order No.28507"
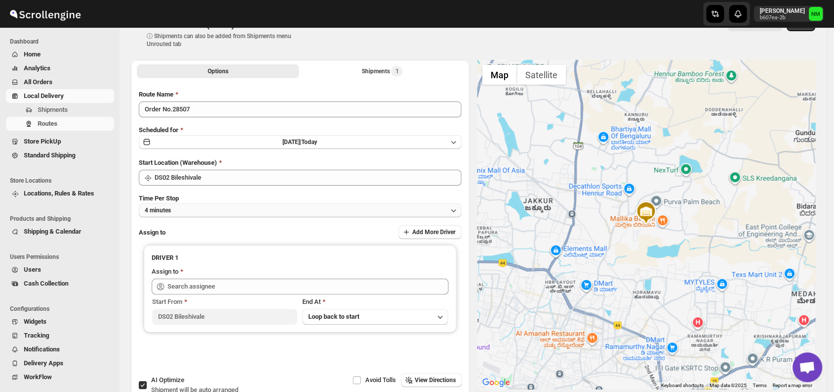
click at [212, 210] on button "4 minutes" at bounding box center [300, 211] width 322 height 14
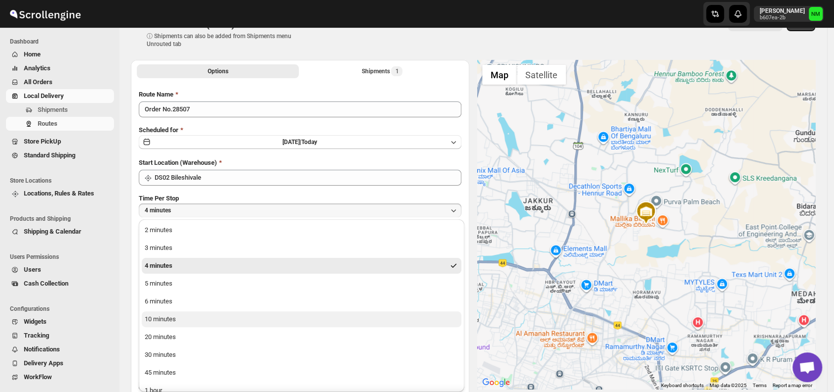
click at [193, 316] on button "10 minutes" at bounding box center [302, 320] width 320 height 16
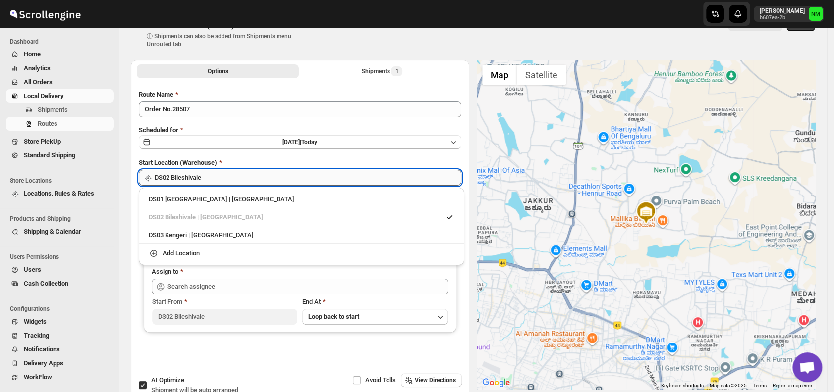
click at [229, 175] on input "DS02 Bileshivale" at bounding box center [308, 178] width 307 height 16
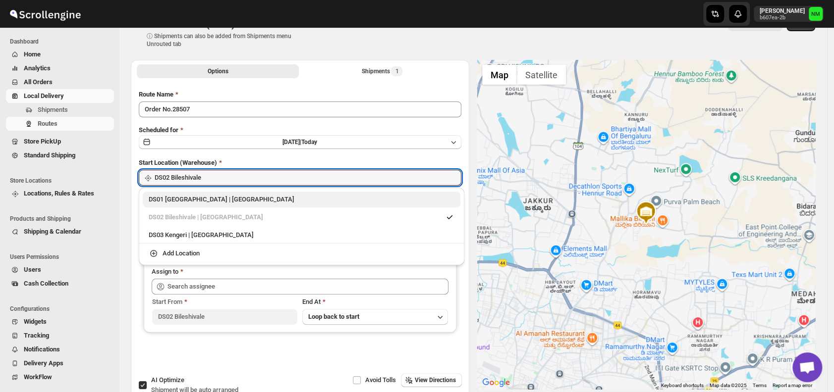
click at [162, 197] on div "DS01 Sarjapur | Bengaluru" at bounding box center [302, 200] width 306 height 10
type input "DS01 [GEOGRAPHIC_DATA]"
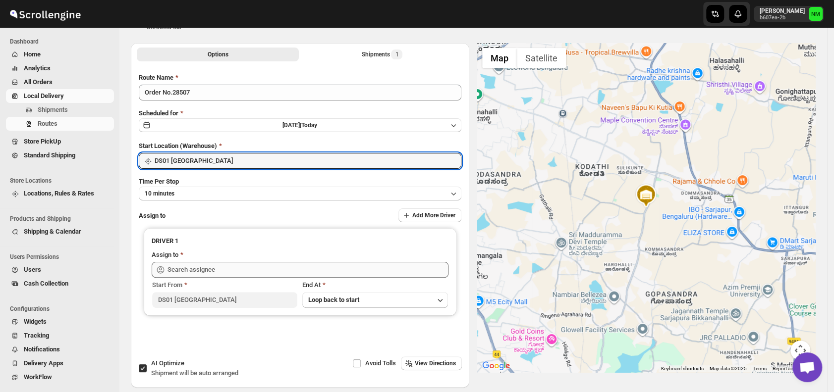
scroll to position [40, 0]
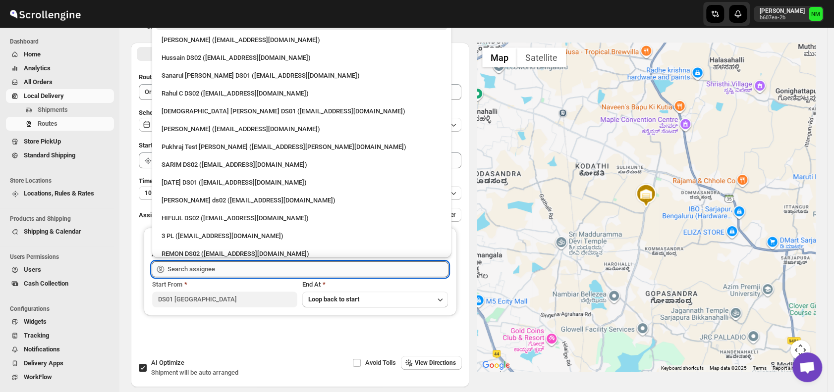
click at [233, 269] on input "text" at bounding box center [307, 270] width 281 height 16
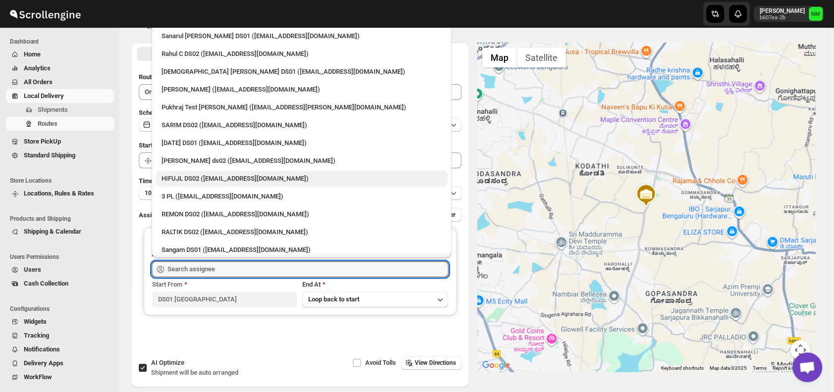
scroll to position [42, 0]
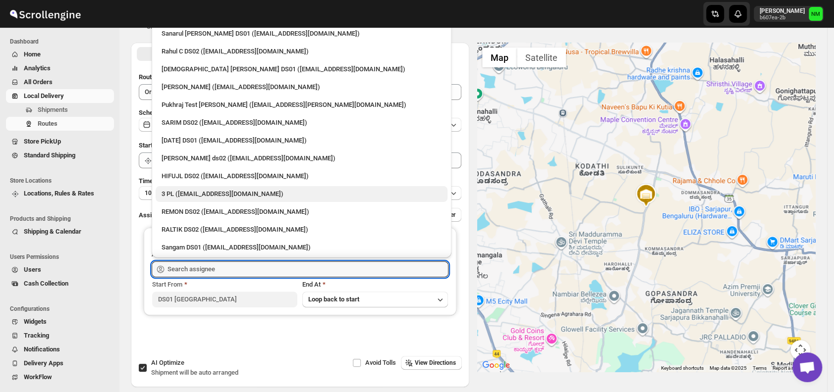
click at [203, 198] on div "3 PL (hello@home-run.co)" at bounding box center [301, 194] width 280 height 10
type input "3 PL (hello@home-run.co)"
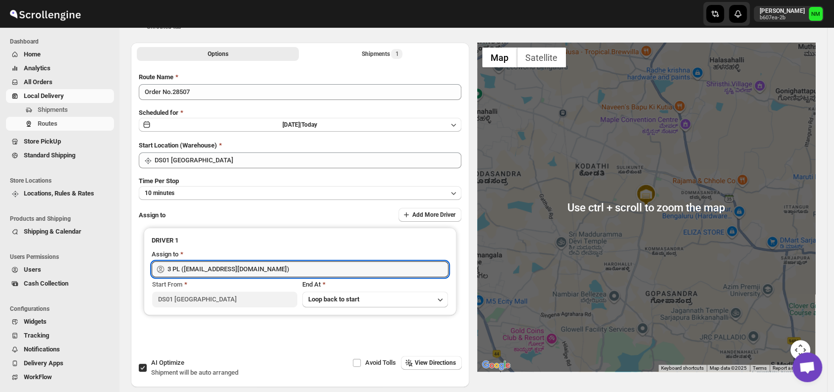
scroll to position [0, 0]
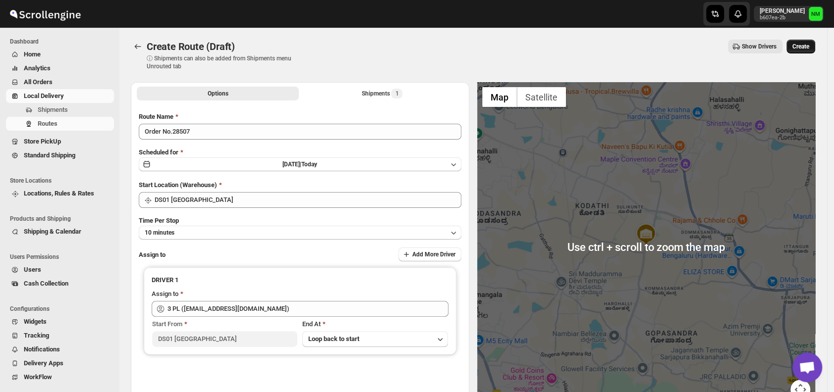
click at [805, 48] on span "Create" at bounding box center [800, 47] width 17 height 8
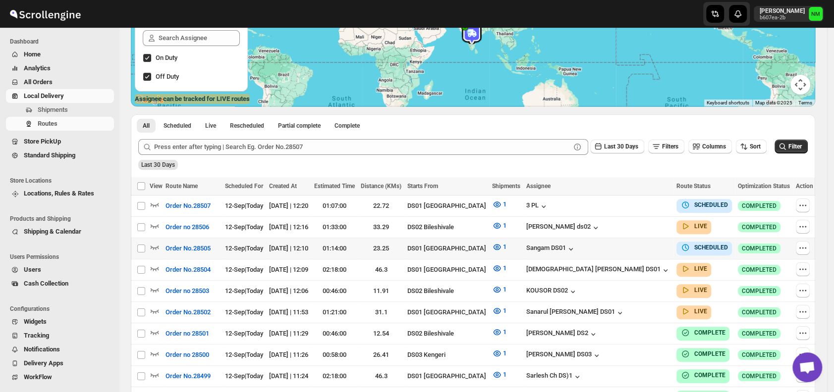
scroll to position [150, 0]
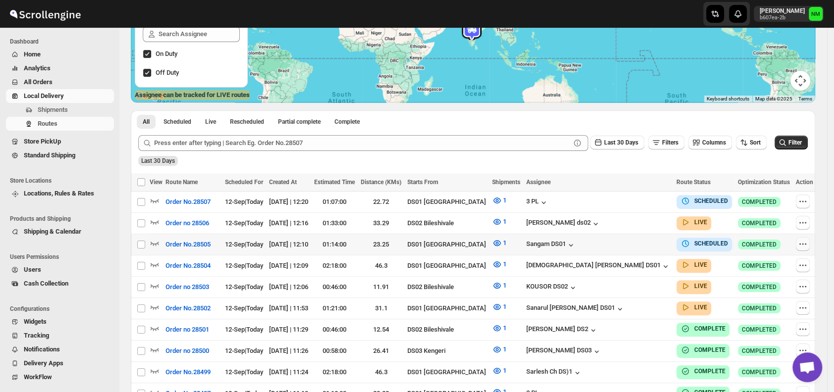
click at [800, 242] on icon "button" at bounding box center [803, 244] width 10 height 10
checkbox input "true"
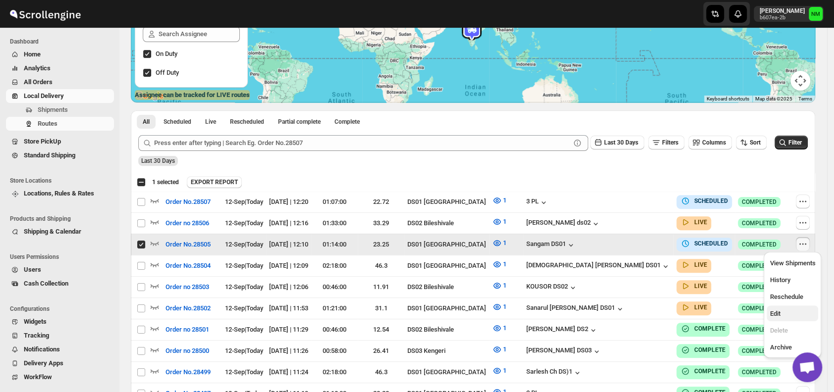
click at [779, 312] on span "Edit" at bounding box center [774, 313] width 10 height 7
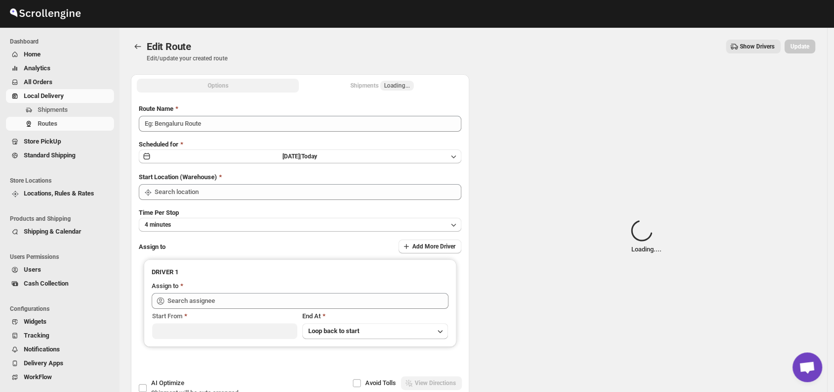
type input "Order No.28505"
type input "DS01 [GEOGRAPHIC_DATA]"
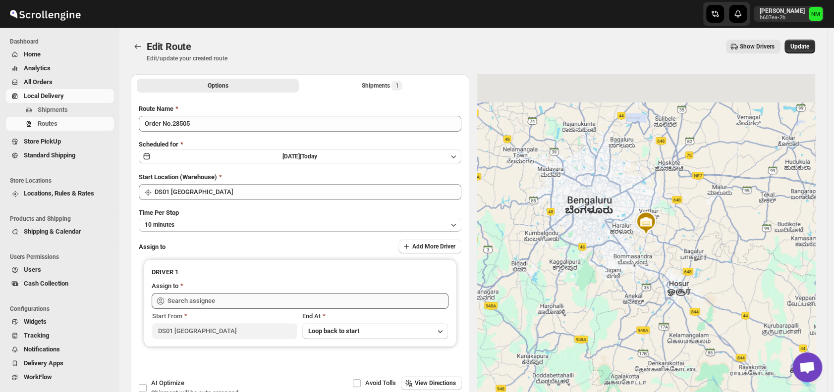
type input "Sangam DS01 (relov34542@lassora.com)"
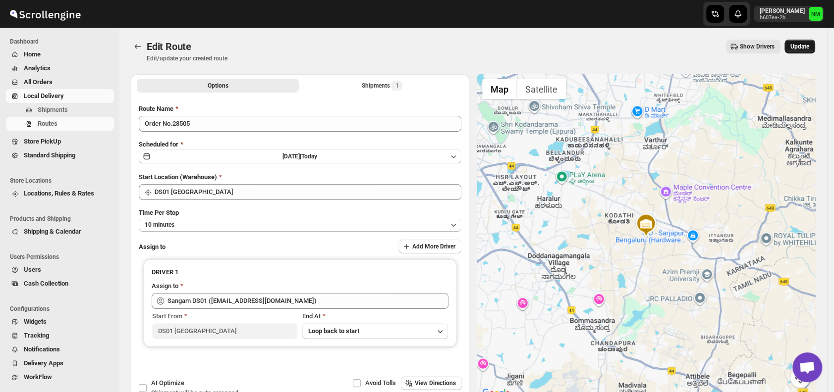
click at [802, 52] on button "Update" at bounding box center [799, 47] width 31 height 14
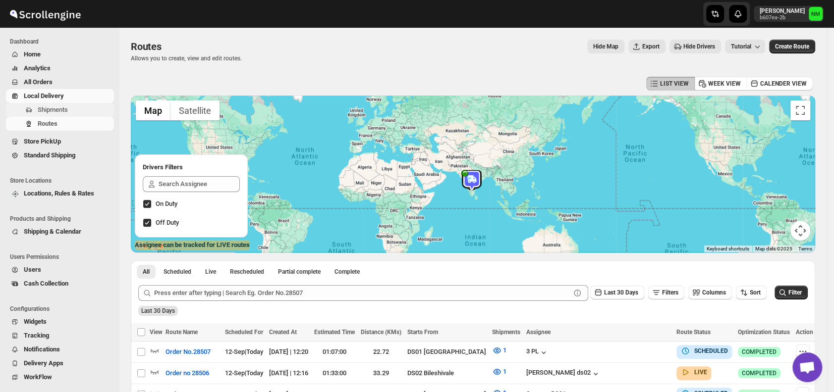
click at [53, 113] on span "Shipments" at bounding box center [53, 109] width 30 height 7
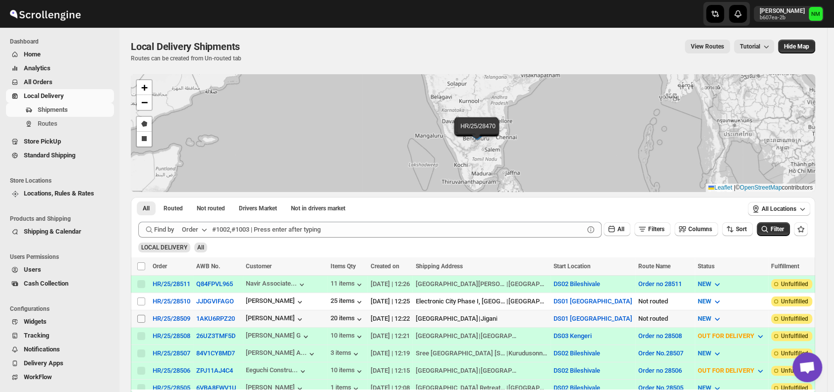
click at [141, 315] on input "Select shipment" at bounding box center [141, 319] width 8 height 8
checkbox input "true"
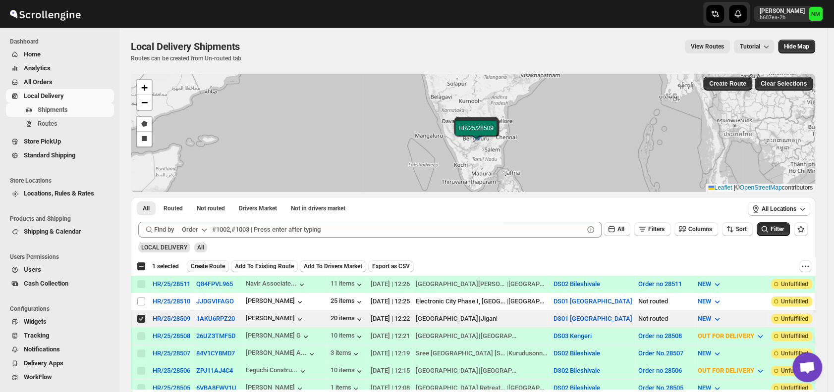
click at [206, 267] on span "Create Route" at bounding box center [208, 267] width 34 height 8
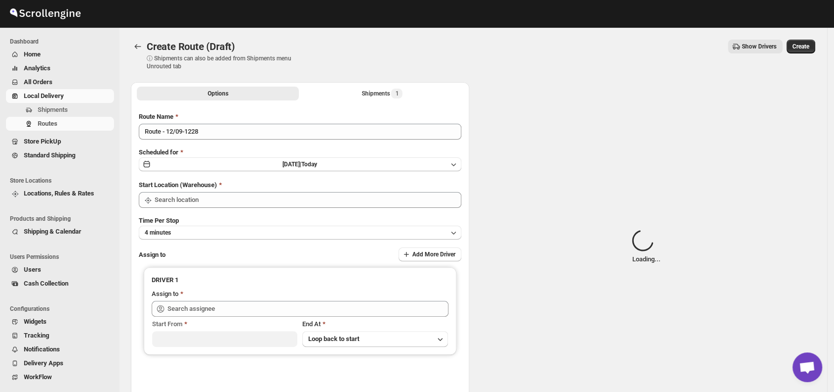
type input "DS01 [GEOGRAPHIC_DATA]"
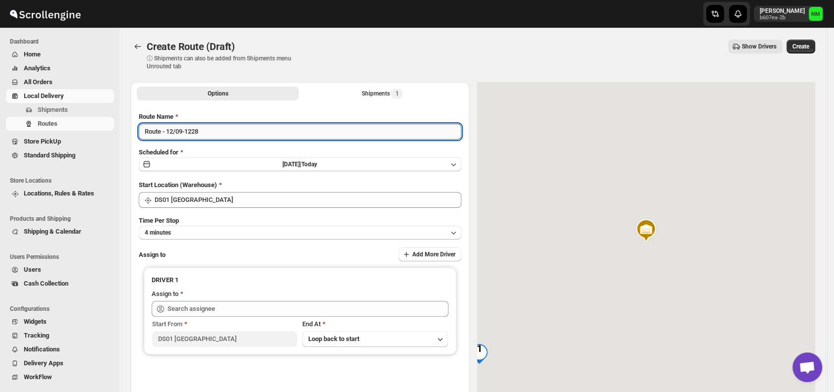
click at [221, 132] on input "Route - 12/09-1228" at bounding box center [300, 132] width 322 height 16
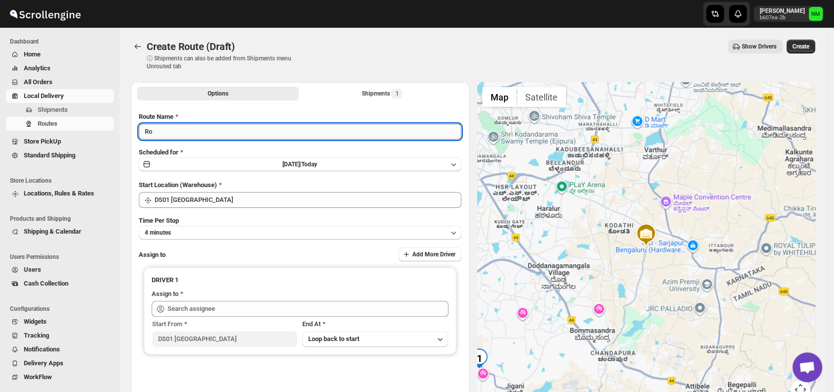
type input "R"
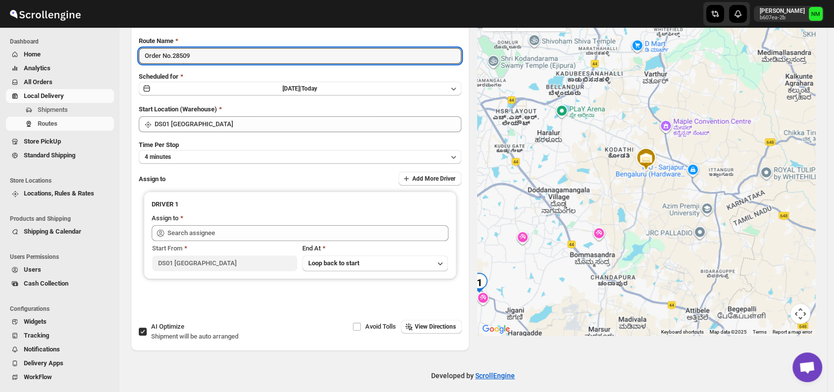
scroll to position [78, 0]
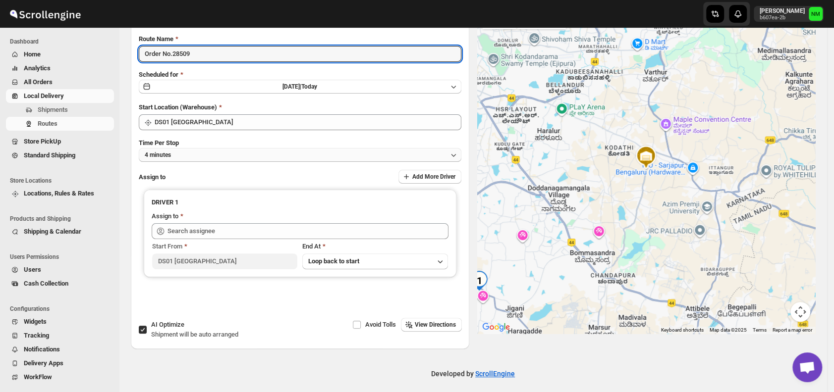
type input "Order No.28509"
click at [192, 160] on button "4 minutes" at bounding box center [300, 155] width 322 height 14
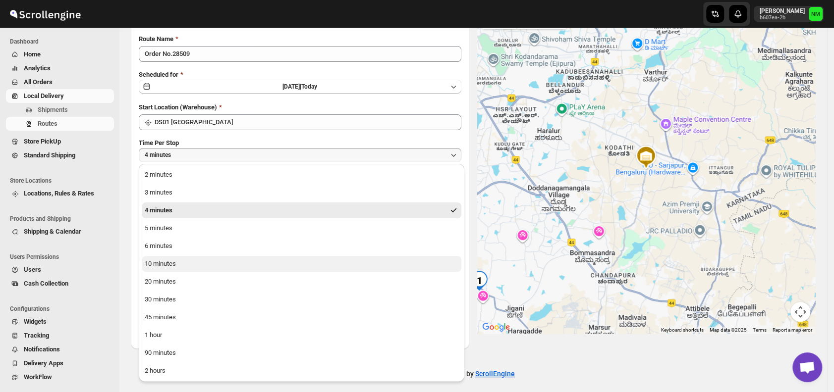
click at [187, 269] on button "10 minutes" at bounding box center [302, 264] width 320 height 16
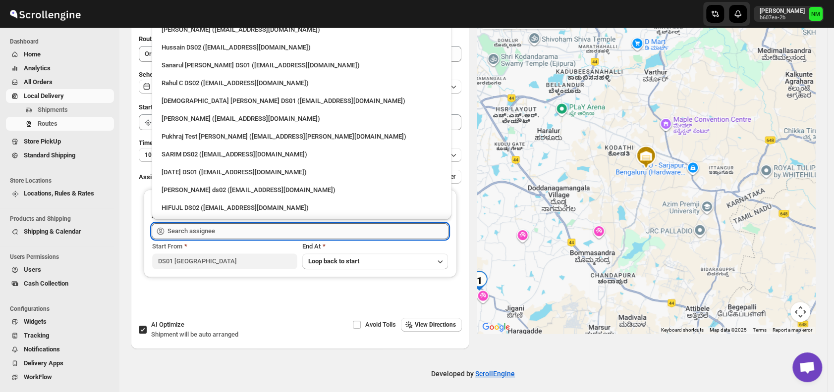
click at [242, 234] on input "text" at bounding box center [307, 231] width 281 height 16
click at [195, 171] on div "Raja DS01 (gasecig398@owlny.com)" at bounding box center [301, 172] width 280 height 10
type input "Raja DS01 (gasecig398@owlny.com)"
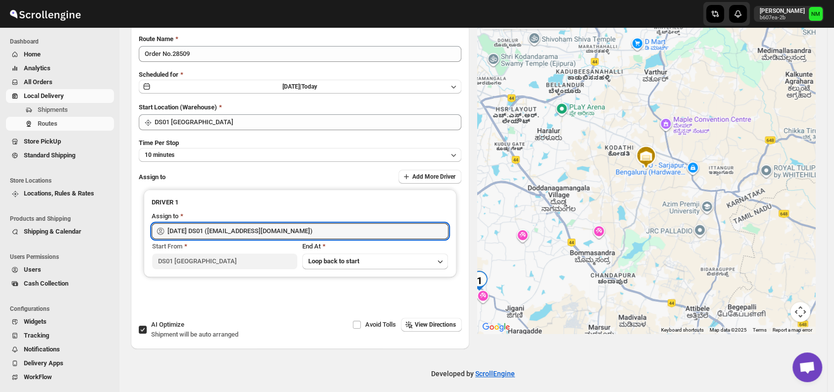
scroll to position [0, 0]
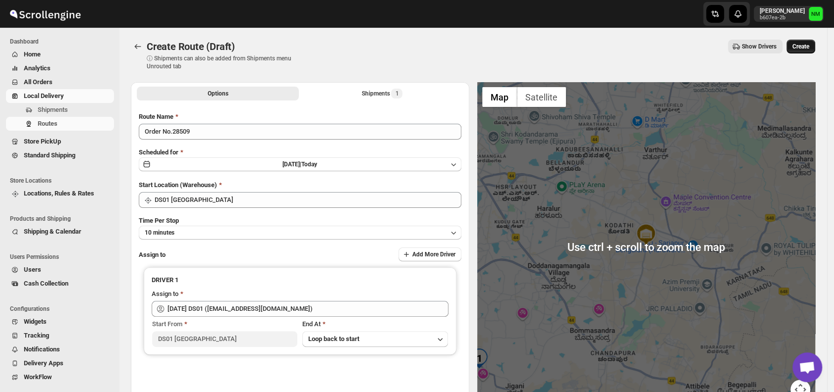
click at [809, 49] on span "Create" at bounding box center [800, 47] width 17 height 8
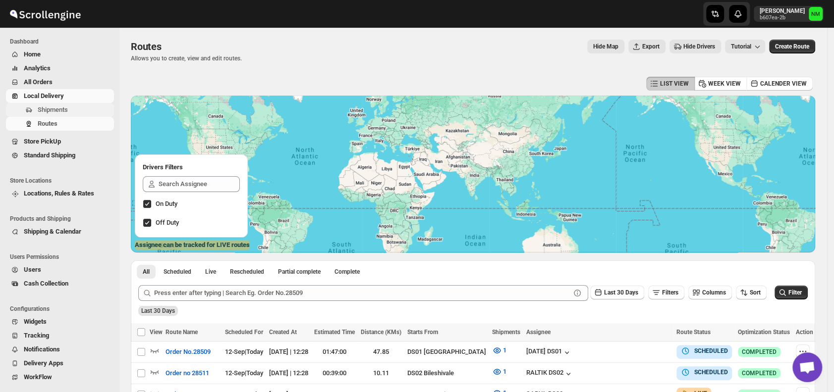
click at [64, 109] on span "Shipments" at bounding box center [53, 109] width 30 height 7
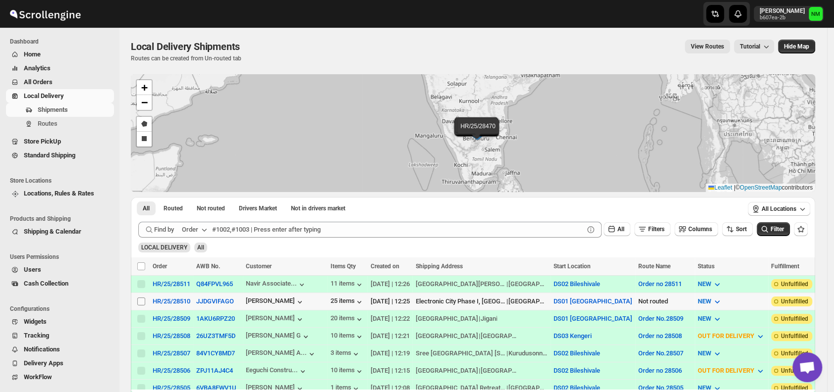
click at [139, 298] on input "Select shipment" at bounding box center [141, 302] width 8 height 8
checkbox input "true"
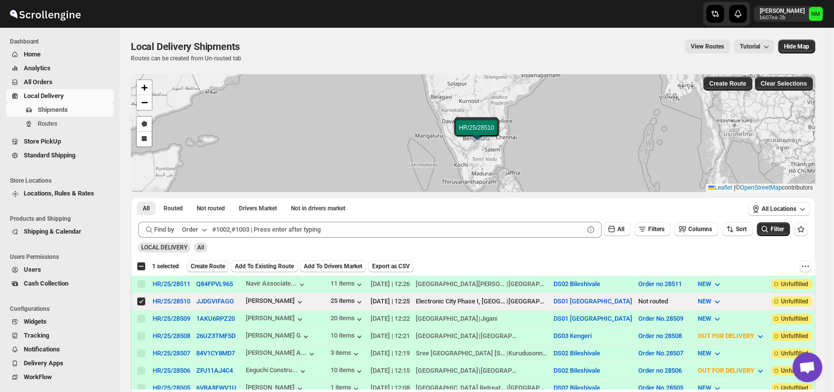
click at [197, 268] on span "Create Route" at bounding box center [208, 267] width 34 height 8
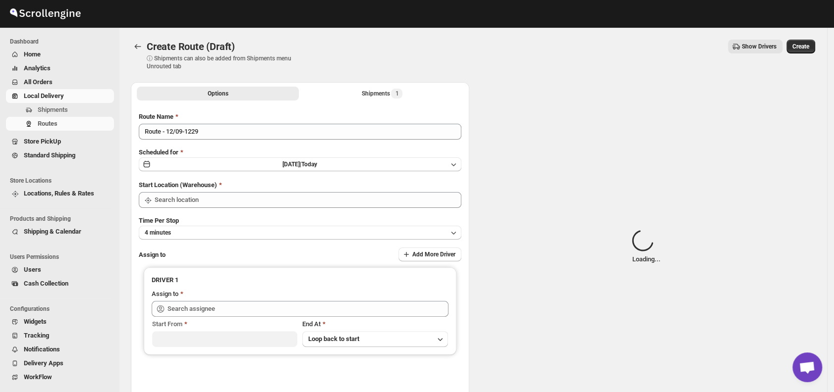
type input "DS01 [GEOGRAPHIC_DATA]"
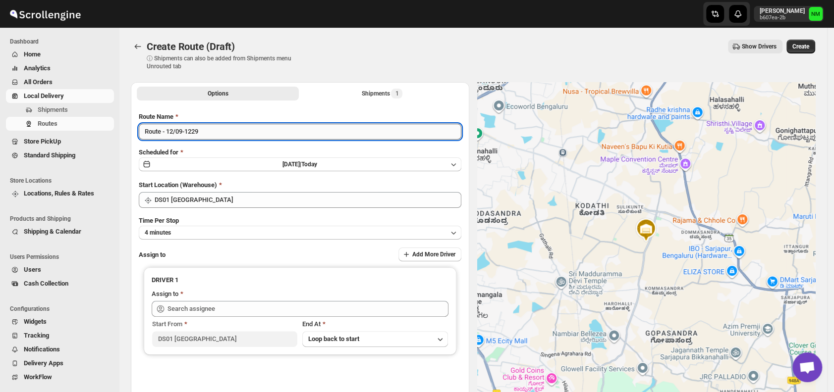
click at [216, 138] on input "Route - 12/09-1229" at bounding box center [300, 132] width 322 height 16
type input "R"
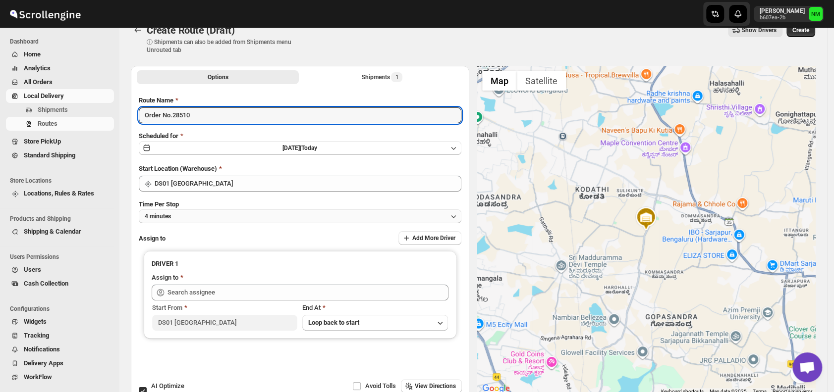
scroll to position [30, 0]
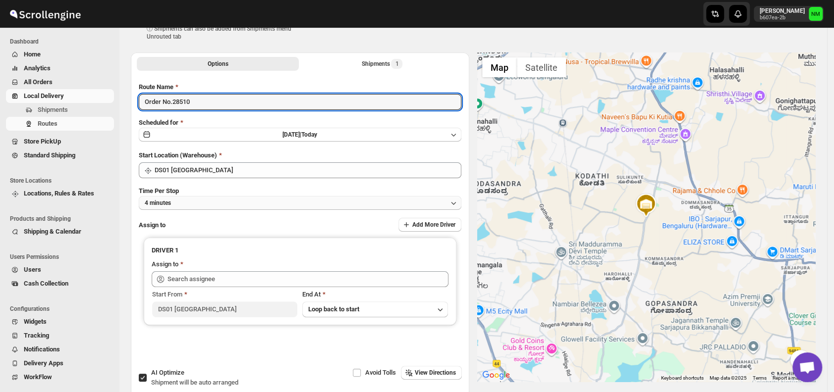
type input "Order No.28510"
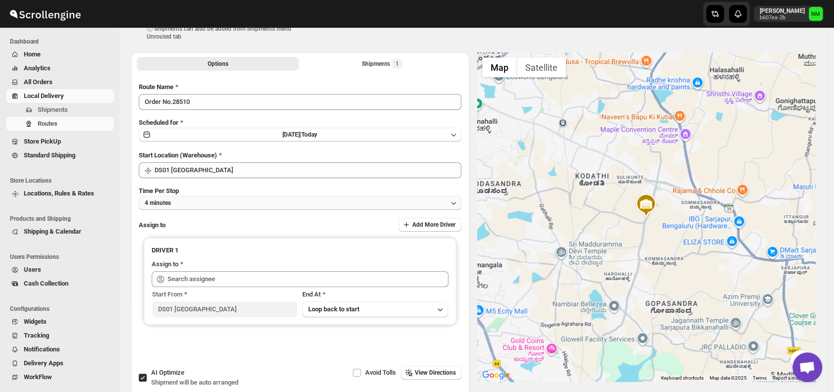
click at [213, 205] on button "4 minutes" at bounding box center [300, 203] width 322 height 14
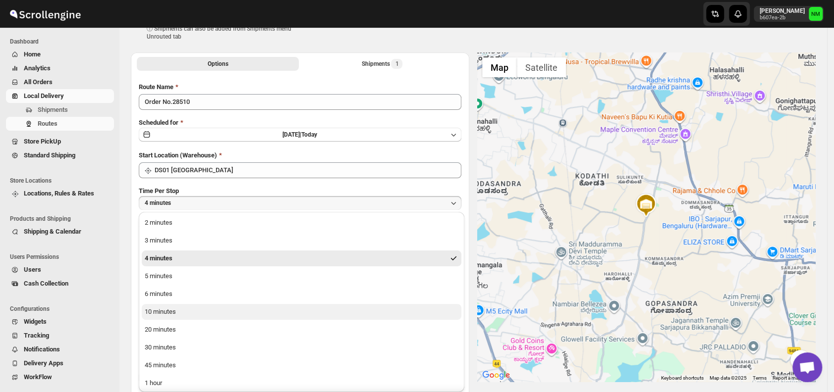
click at [170, 316] on div "10 minutes" at bounding box center [160, 312] width 31 height 10
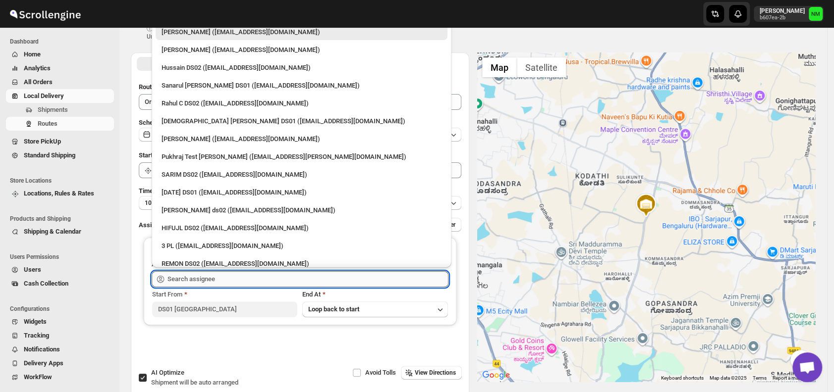
click at [214, 281] on input "text" at bounding box center [307, 279] width 281 height 16
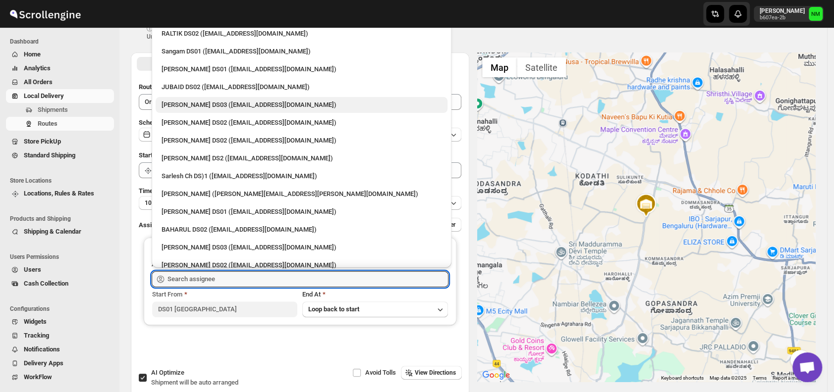
scroll to position [250, 0]
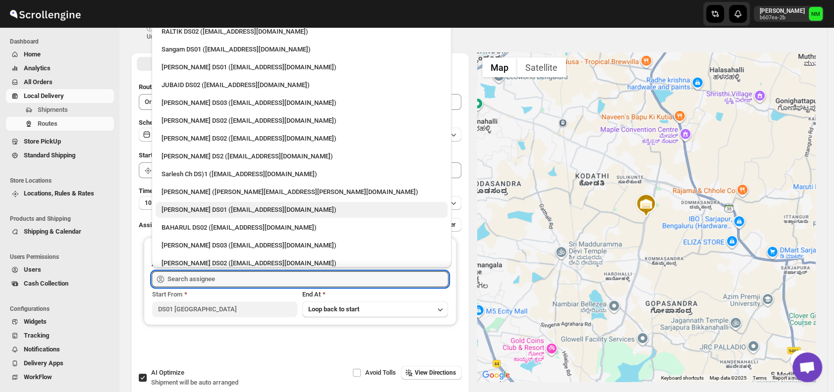
click at [174, 206] on div "Siraj Uddin DS01 (sopom53870@leabro.com)" at bounding box center [301, 210] width 280 height 10
type input "Siraj Uddin DS01 (sopom53870@leabro.com)"
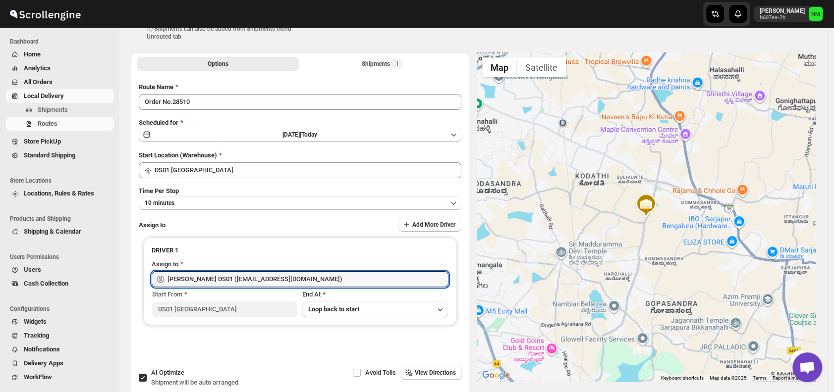
scroll to position [0, 0]
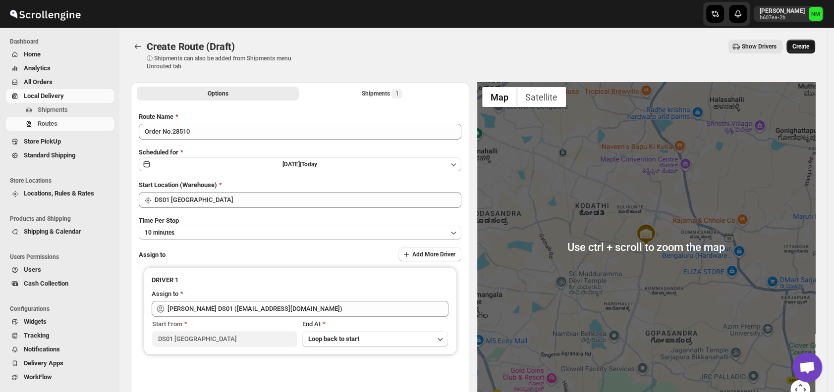
click at [809, 49] on span "Create" at bounding box center [800, 47] width 17 height 8
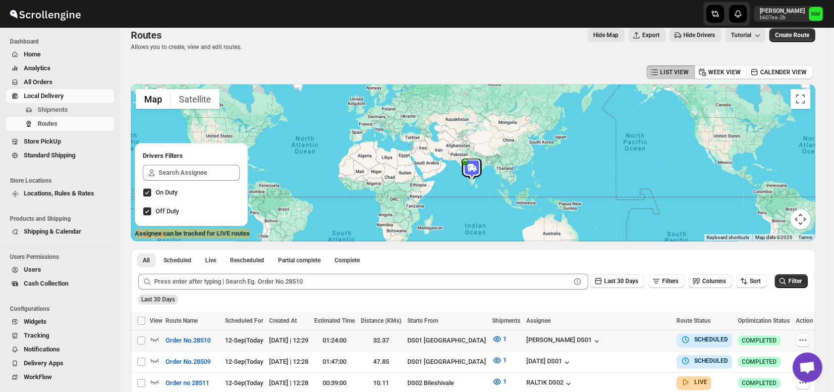
scroll to position [133, 0]
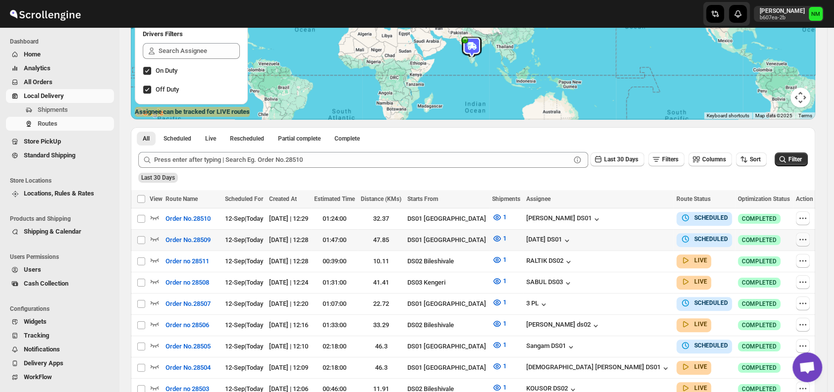
click at [798, 240] on icon "button" at bounding box center [803, 240] width 10 height 10
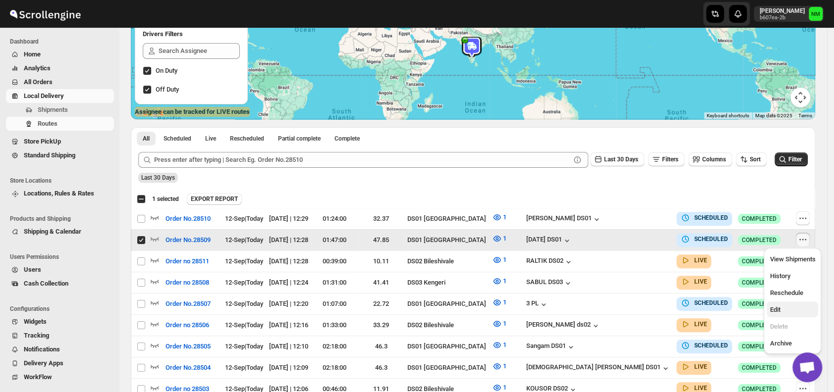
click at [773, 306] on span "Edit" at bounding box center [774, 309] width 10 height 7
checkbox input "false"
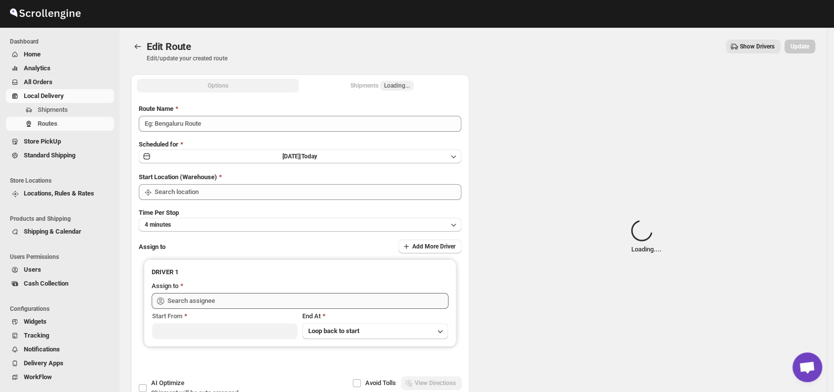
type input "Order No.28509"
type input "DS01 [GEOGRAPHIC_DATA]"
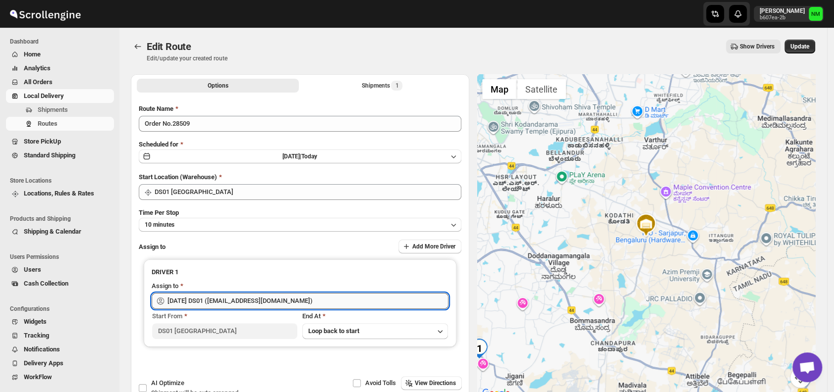
click at [349, 293] on input "Raja DS01 (gasecig398@owlny.com)" at bounding box center [307, 301] width 281 height 16
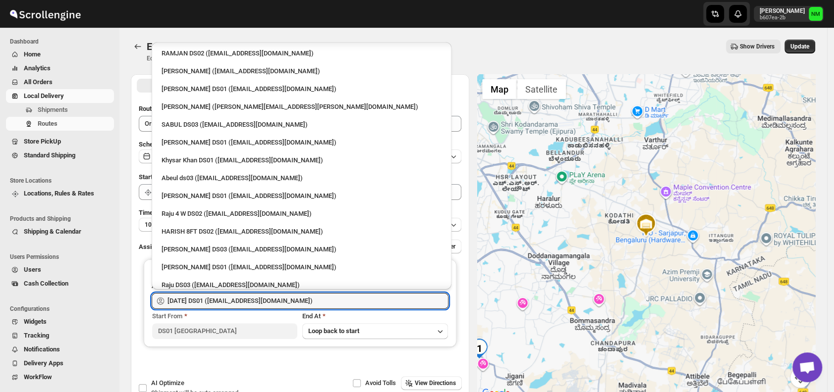
scroll to position [802, 0]
click at [177, 90] on div "Saharul DS01 (yedesam921@cavoyar.com)" at bounding box center [301, 90] width 280 height 10
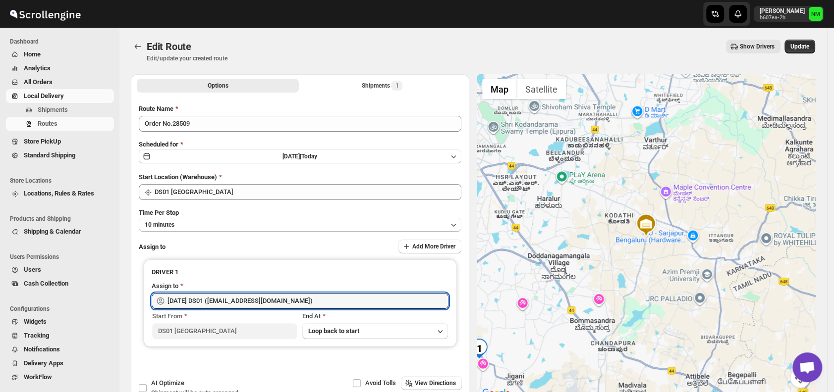
type input "Saharul DS01 (yedesam921@cavoyar.com)"
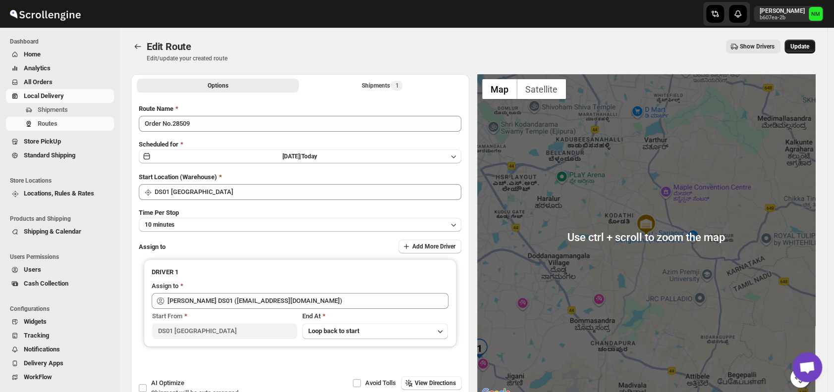
click at [802, 48] on span "Update" at bounding box center [799, 47] width 19 height 8
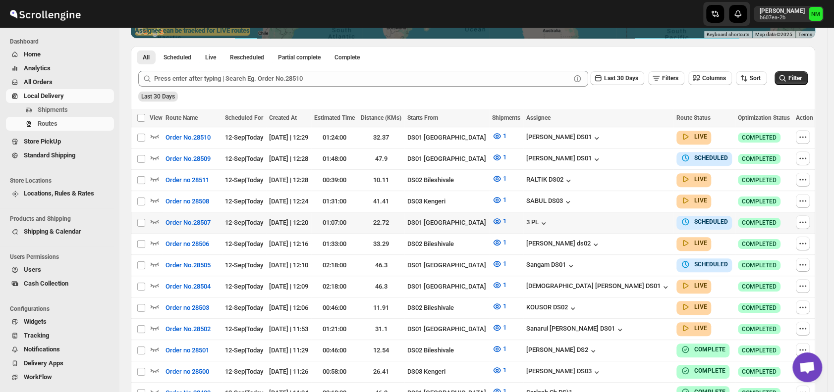
scroll to position [215, 0]
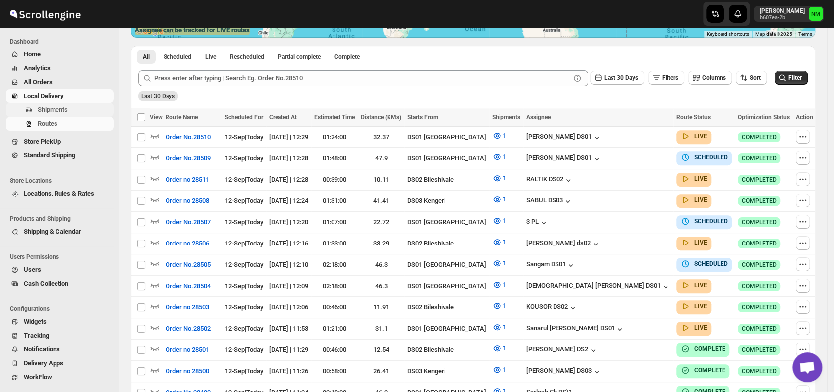
click at [65, 112] on span "Shipments" at bounding box center [53, 109] width 30 height 7
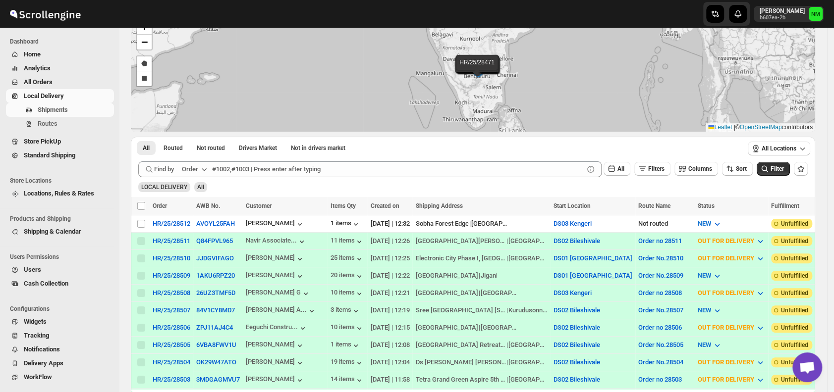
scroll to position [80, 0]
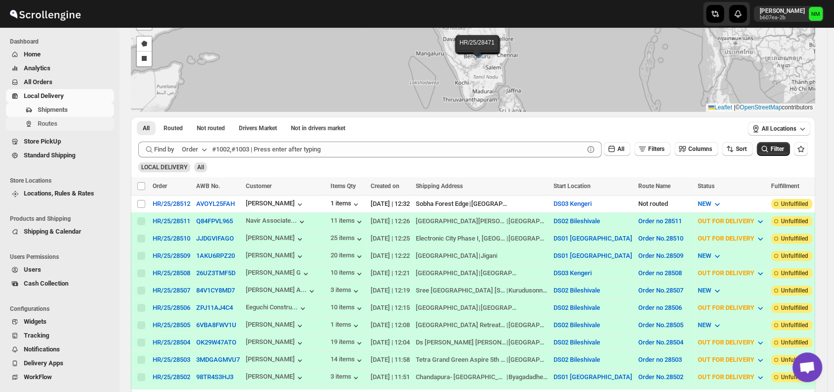
click at [49, 127] on span "Routes" at bounding box center [48, 123] width 20 height 7
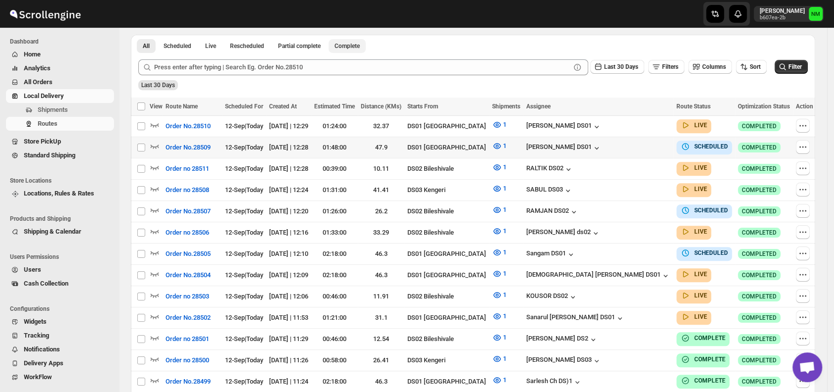
scroll to position [230, 0]
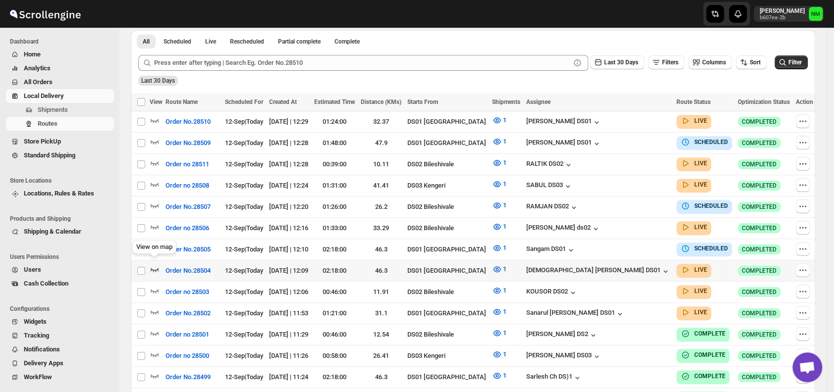
click at [159, 265] on icon "button" at bounding box center [155, 270] width 10 height 10
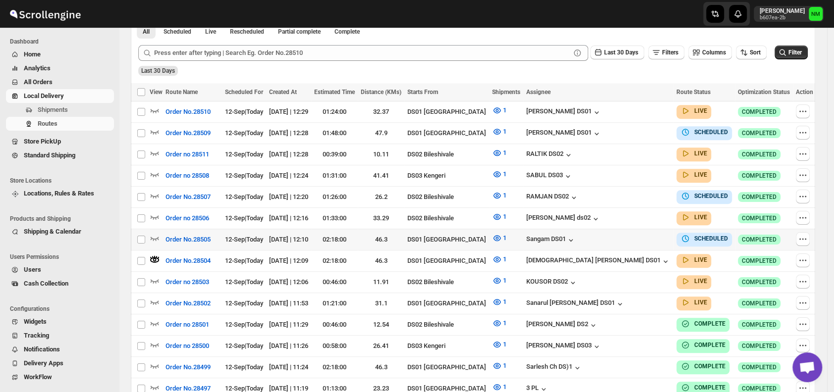
scroll to position [250, 0]
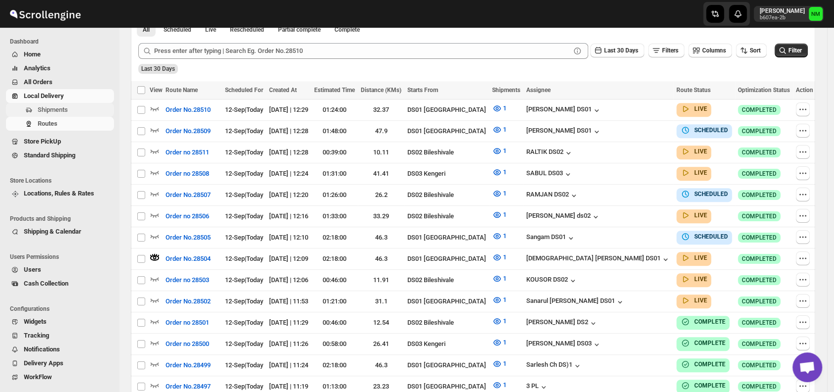
click at [70, 107] on span "Shipments" at bounding box center [75, 110] width 74 height 10
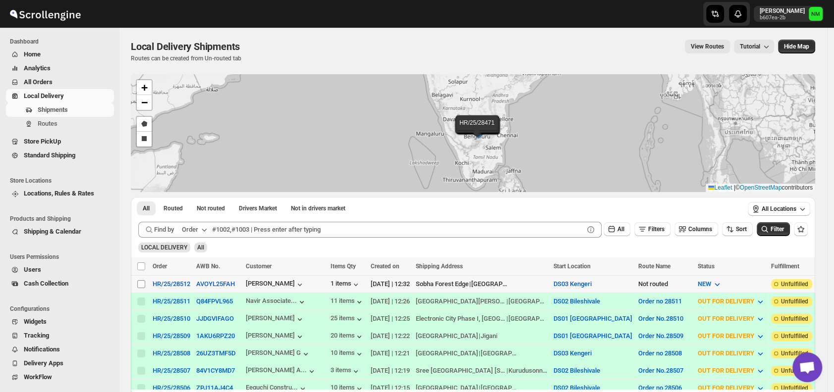
click at [142, 283] on input "Select shipment" at bounding box center [141, 284] width 8 height 8
checkbox input "true"
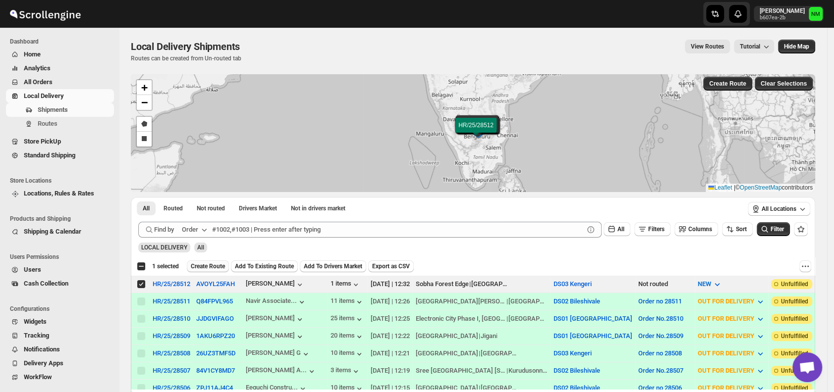
click at [210, 263] on span "Create Route" at bounding box center [208, 267] width 34 height 8
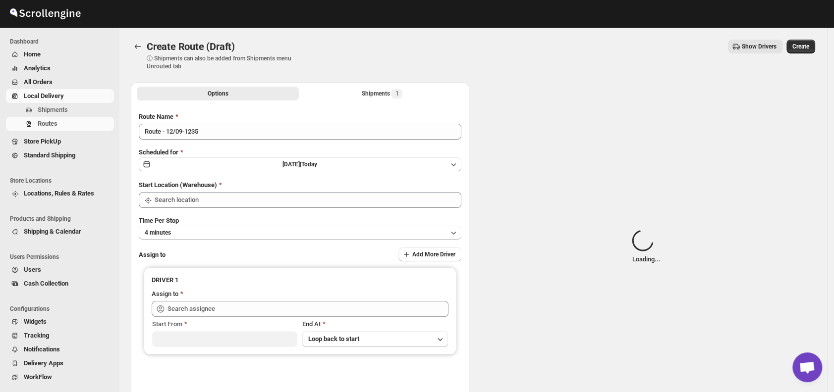
type input "DS03 Kengeri"
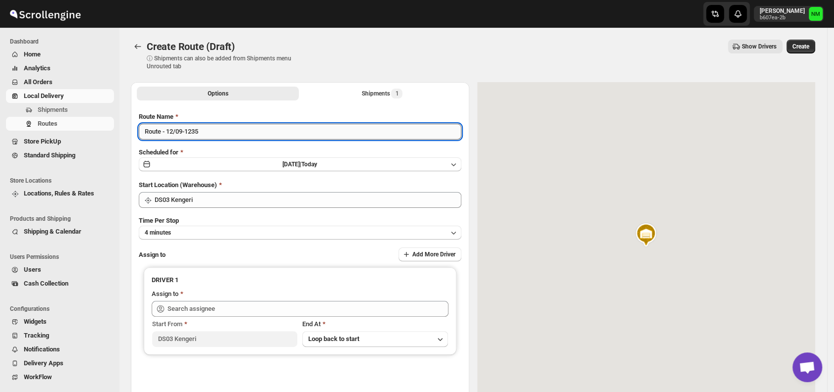
click at [218, 133] on input "Route - 12/09-1235" at bounding box center [300, 132] width 322 height 16
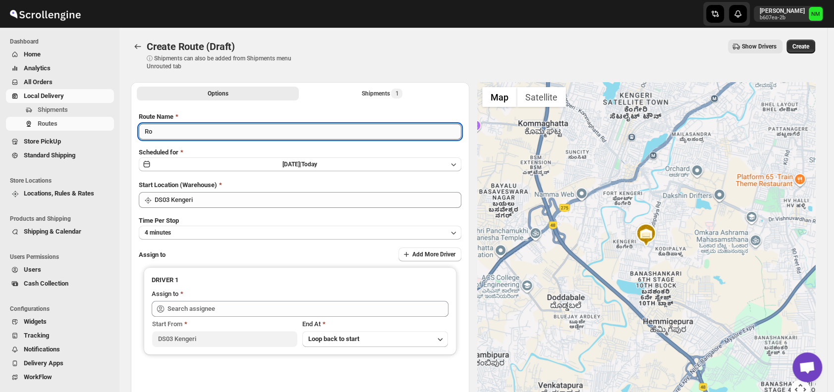
type input "R"
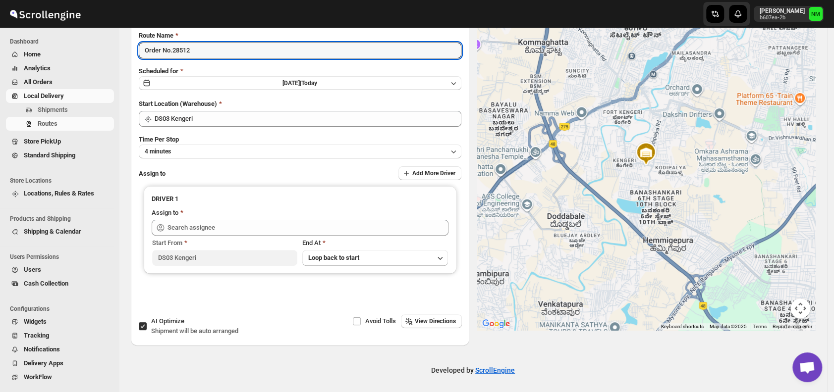
scroll to position [83, 0]
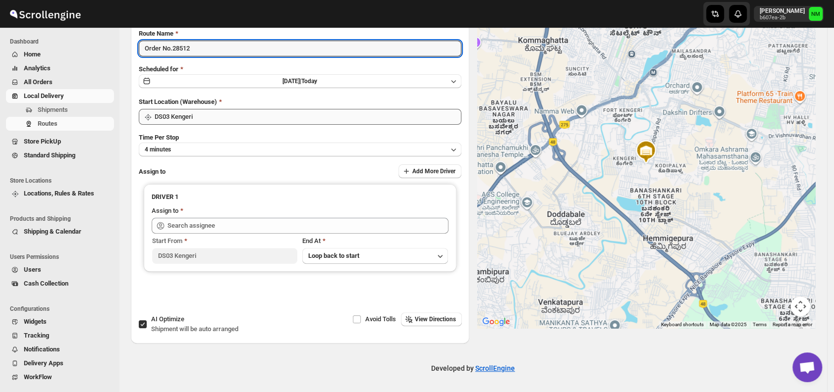
type input "Order No.28512"
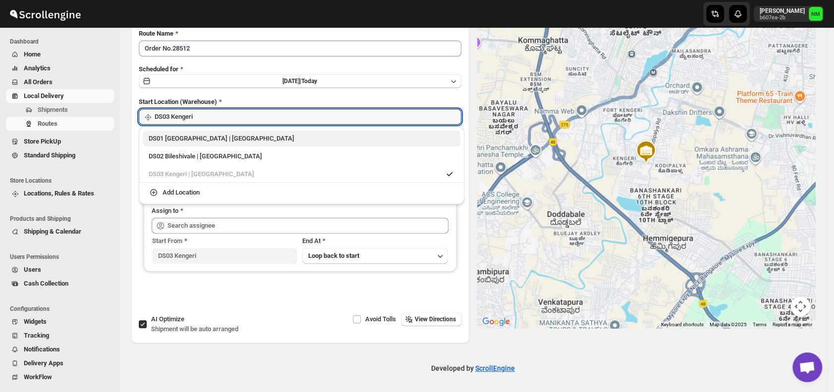
click at [150, 143] on div "DS01 [GEOGRAPHIC_DATA] | [GEOGRAPHIC_DATA]" at bounding box center [302, 139] width 306 height 10
type input "DS01 [GEOGRAPHIC_DATA]"
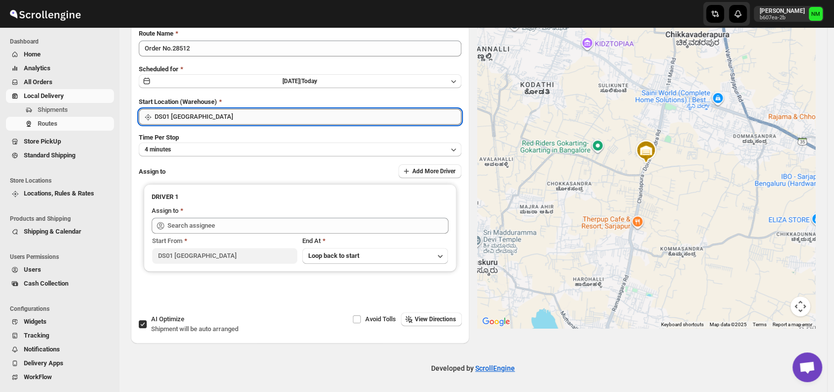
click at [221, 116] on input "DS01 [GEOGRAPHIC_DATA]" at bounding box center [308, 117] width 307 height 16
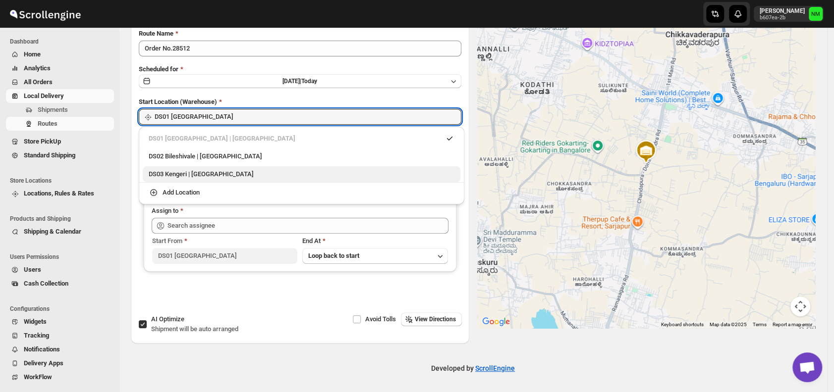
click at [167, 174] on div "DS03 Kengeri | [GEOGRAPHIC_DATA]" at bounding box center [302, 174] width 306 height 10
type input "DS03 Kengeri"
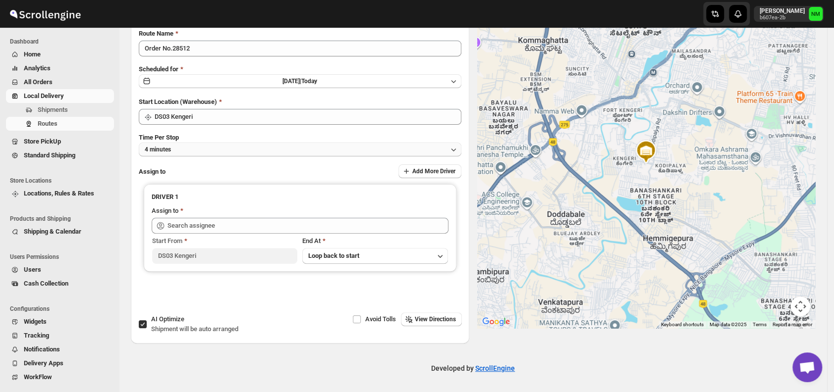
click at [214, 148] on button "4 minutes" at bounding box center [300, 150] width 322 height 14
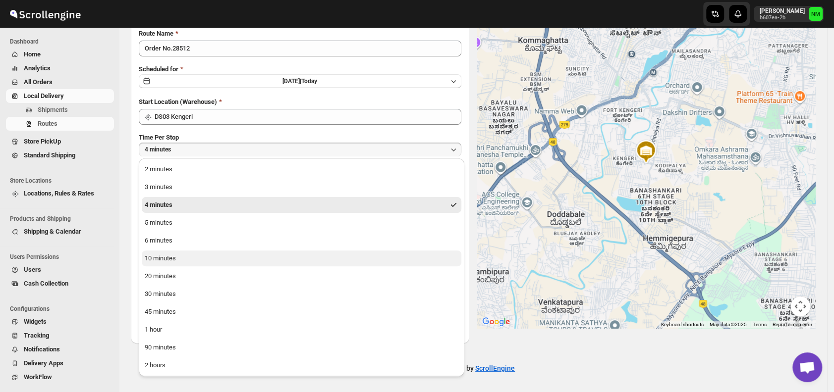
click at [176, 261] on button "10 minutes" at bounding box center [302, 259] width 320 height 16
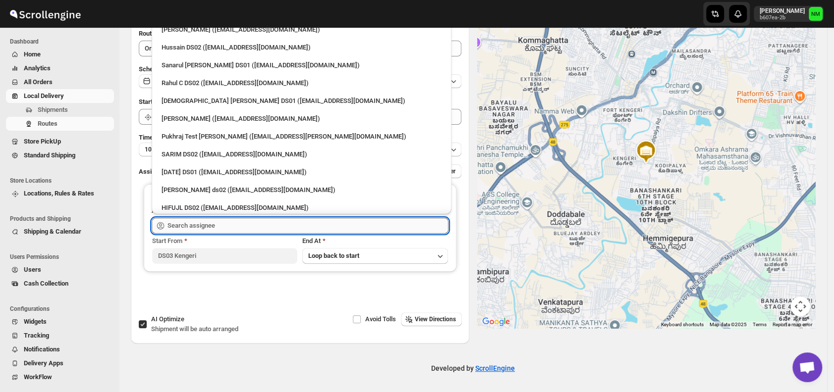
click at [260, 226] on input "text" at bounding box center [307, 226] width 281 height 16
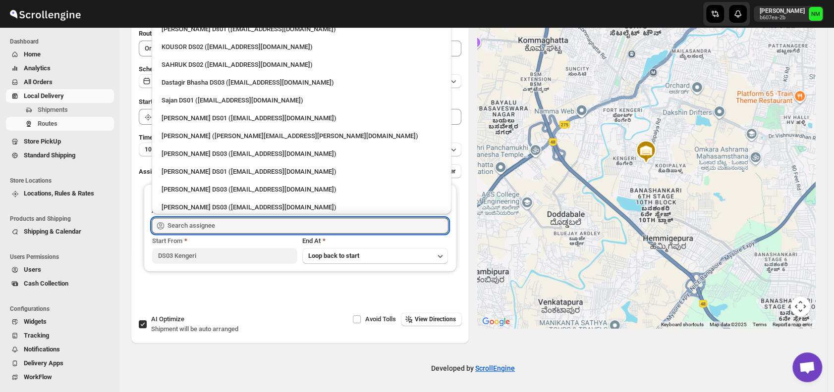
scroll to position [555, 0]
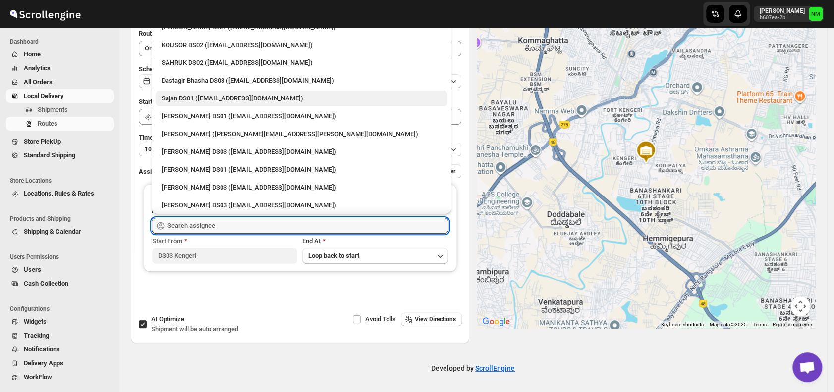
click at [208, 92] on div "Sajan DS01 ([EMAIL_ADDRESS][DOMAIN_NAME])" at bounding box center [302, 99] width 292 height 16
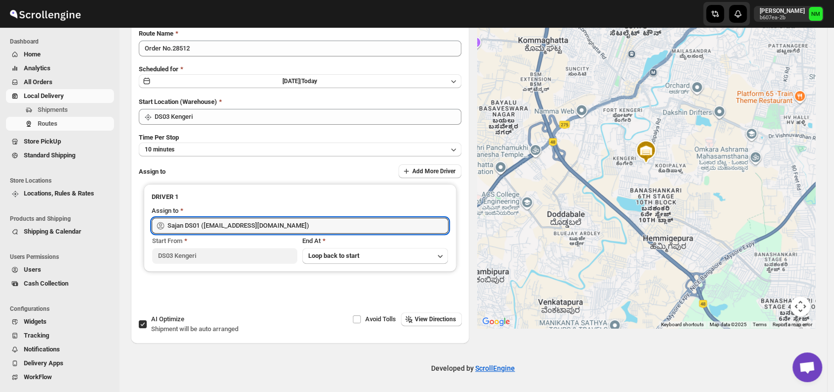
type input "Sajan DS01 ([EMAIL_ADDRESS][DOMAIN_NAME])"
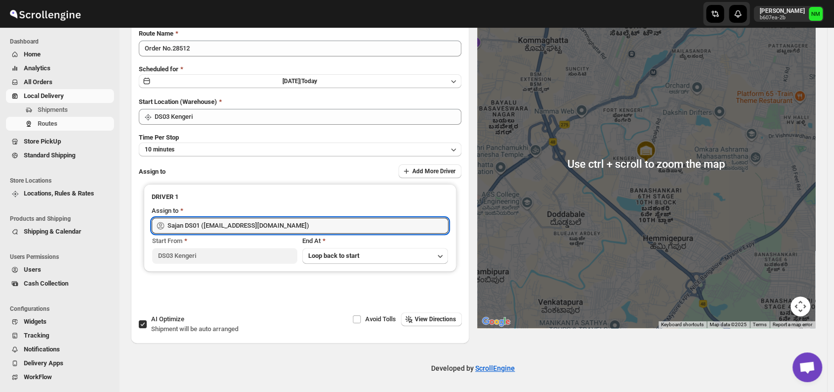
scroll to position [0, 0]
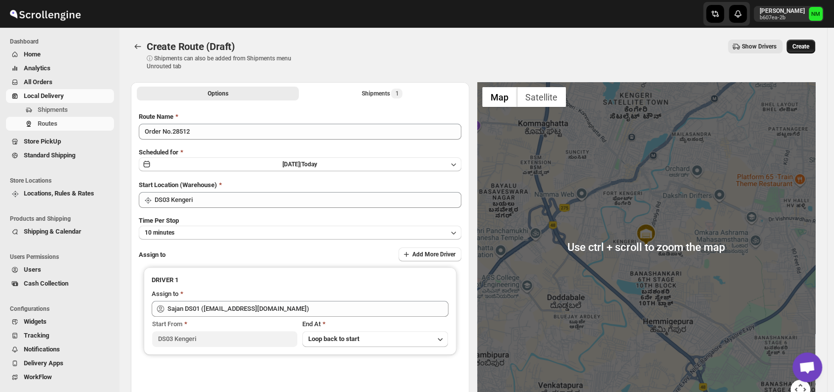
click at [804, 42] on button "Create" at bounding box center [800, 47] width 29 height 14
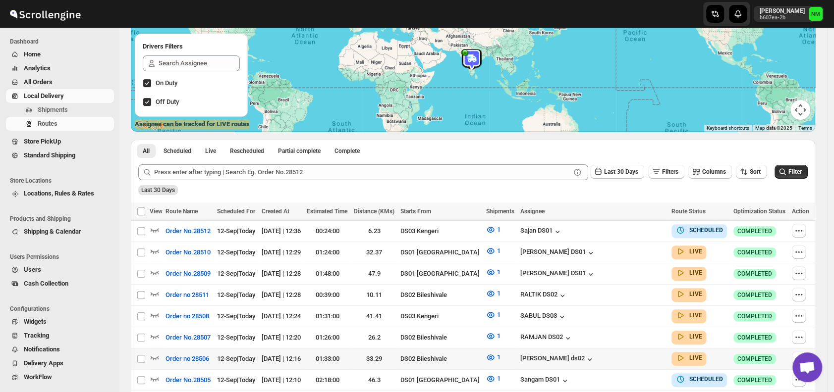
scroll to position [239, 0]
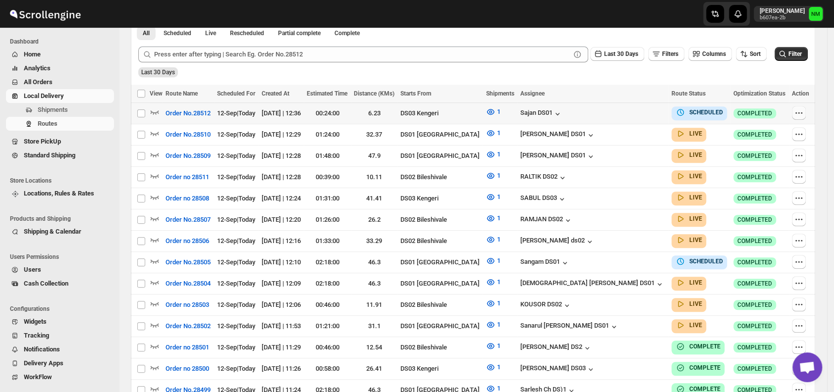
click at [797, 108] on icon "button" at bounding box center [799, 113] width 10 height 10
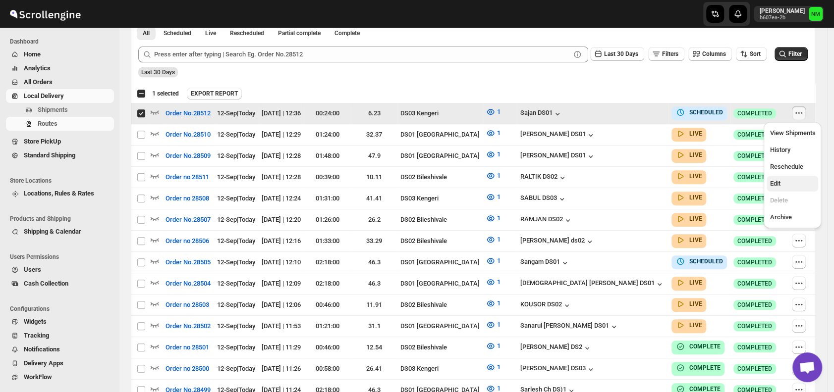
click at [778, 186] on span "Edit" at bounding box center [774, 183] width 10 height 7
checkbox input "false"
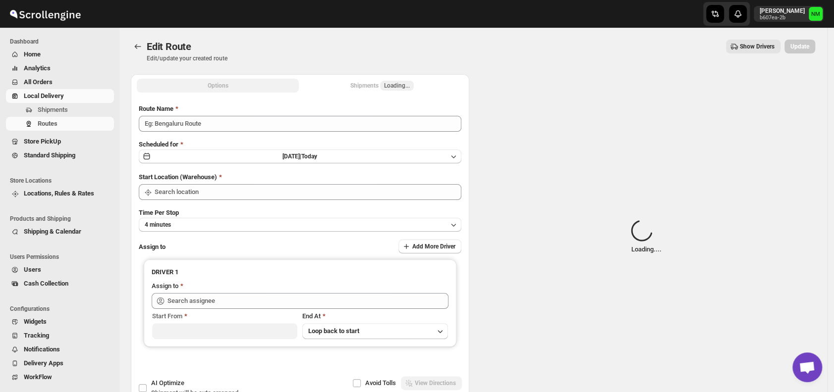
type input "Order No.28512"
type input "DS03 Kengeri"
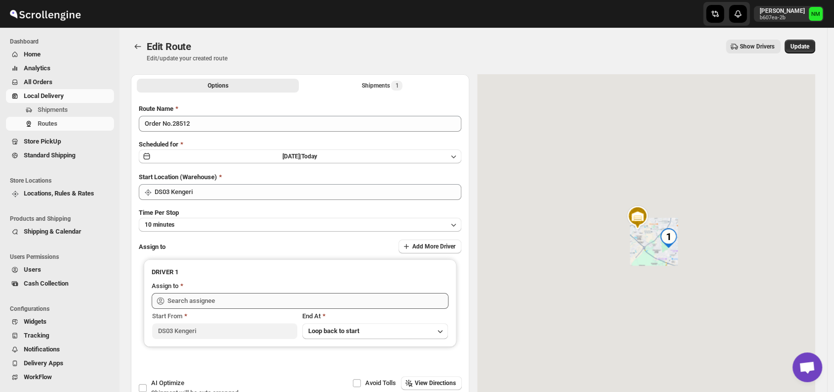
type input "Sajan DS01 ([EMAIL_ADDRESS][DOMAIN_NAME])"
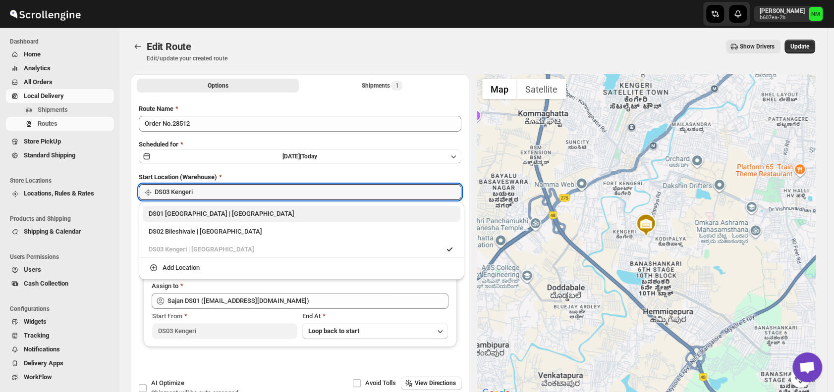
click at [160, 214] on div "DS01 [GEOGRAPHIC_DATA] | [GEOGRAPHIC_DATA]" at bounding box center [302, 214] width 306 height 10
type input "DS01 [GEOGRAPHIC_DATA]"
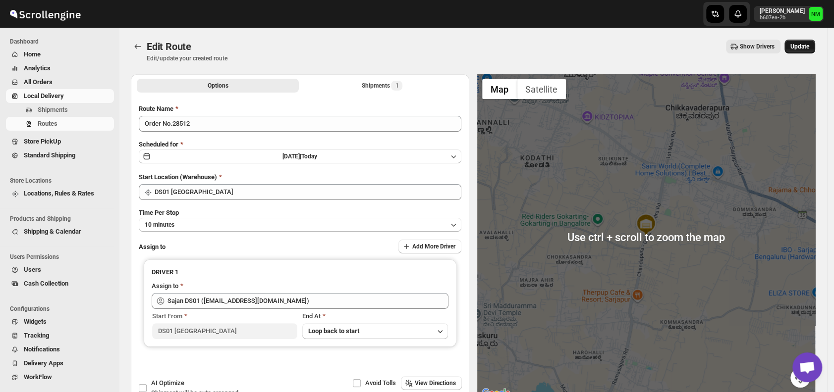
click at [797, 48] on span "Update" at bounding box center [799, 47] width 19 height 8
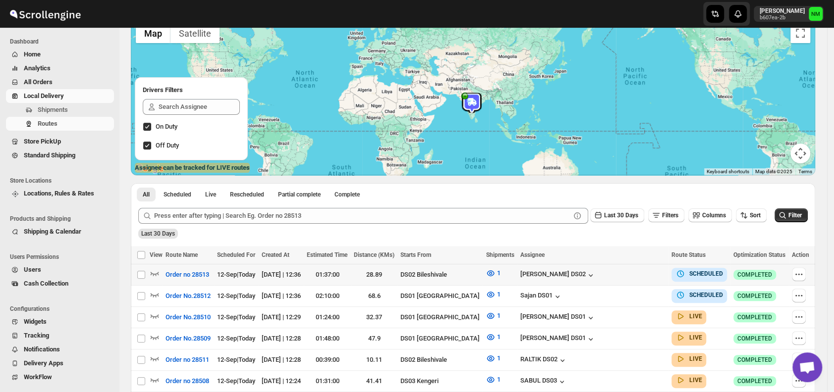
scroll to position [80, 0]
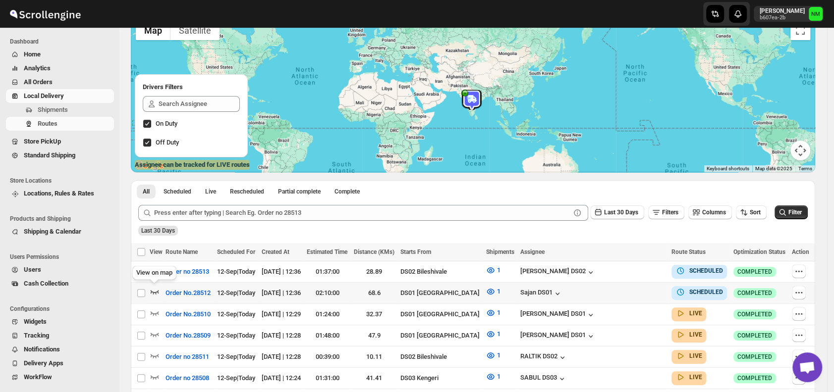
click at [155, 289] on icon "button" at bounding box center [155, 292] width 10 height 10
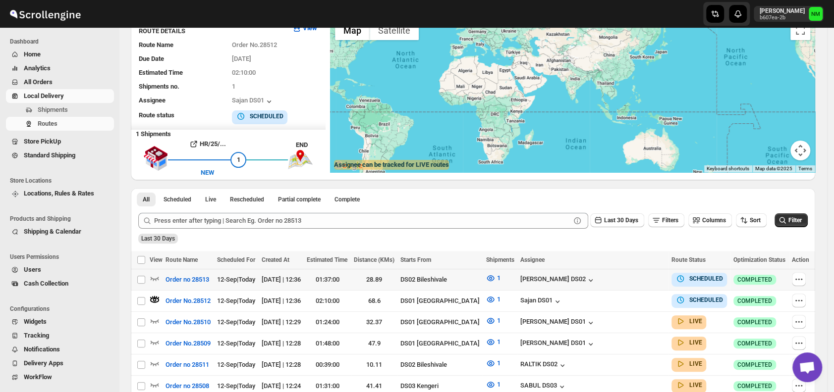
scroll to position [0, 0]
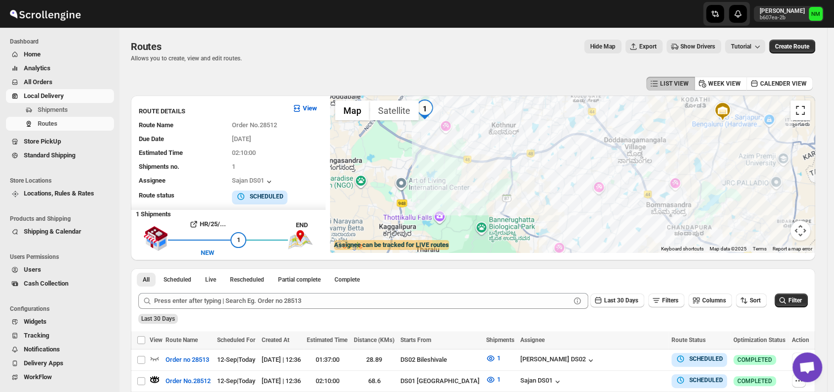
click at [810, 114] on button "Toggle fullscreen view" at bounding box center [800, 111] width 20 height 20
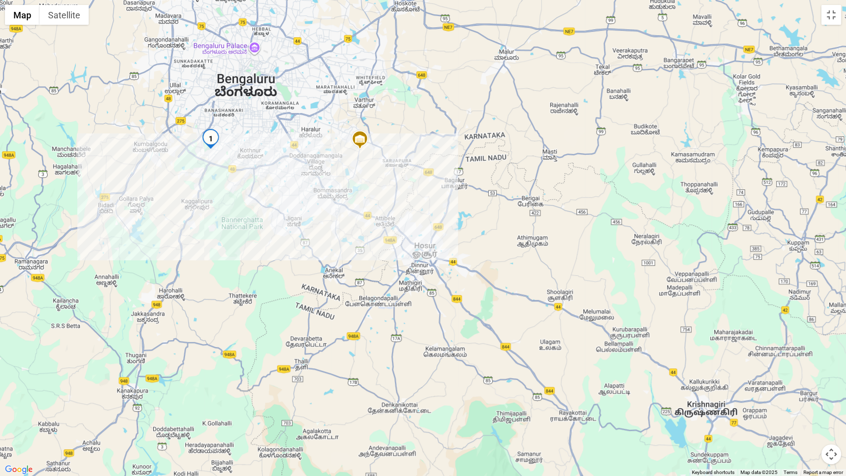
click at [830, 26] on div at bounding box center [423, 238] width 846 height 476
click at [828, 20] on button "Toggle fullscreen view" at bounding box center [831, 15] width 20 height 20
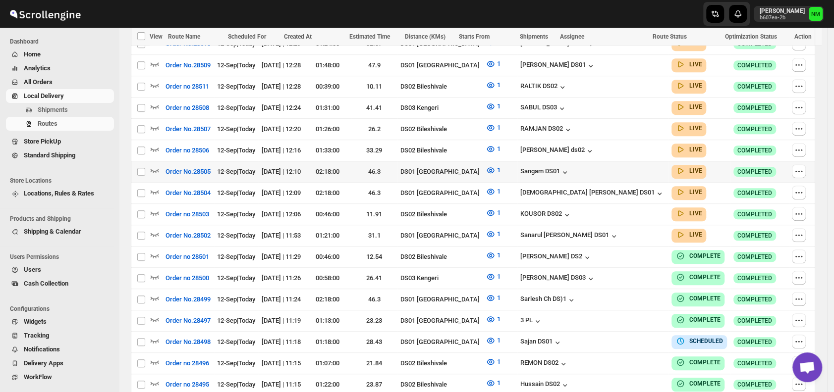
scroll to position [351, 0]
click at [155, 190] on icon "button" at bounding box center [155, 192] width 8 height 4
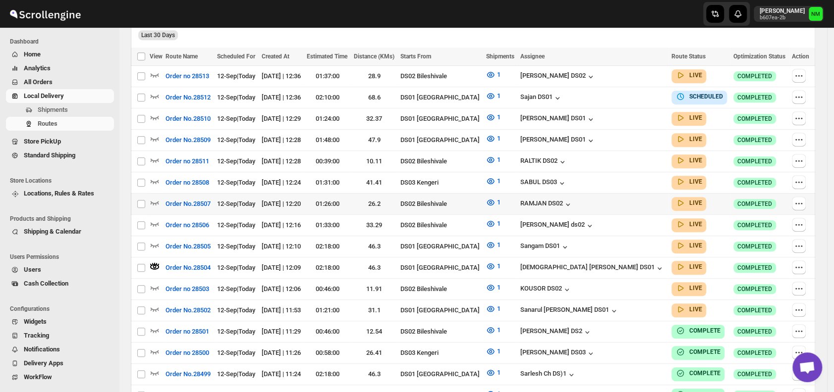
scroll to position [301, 0]
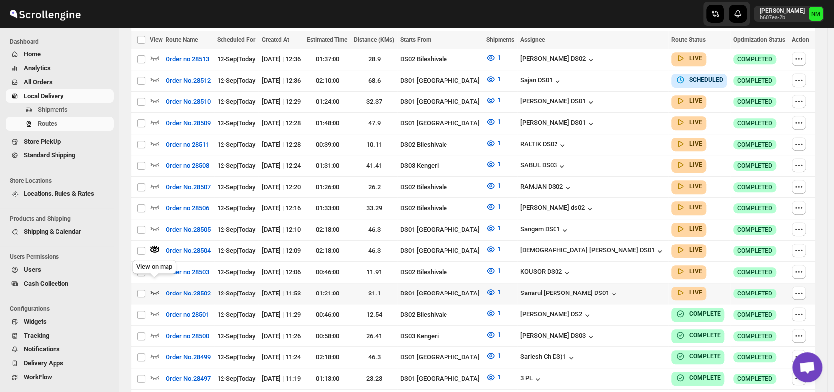
click at [154, 287] on icon "button" at bounding box center [155, 292] width 10 height 10
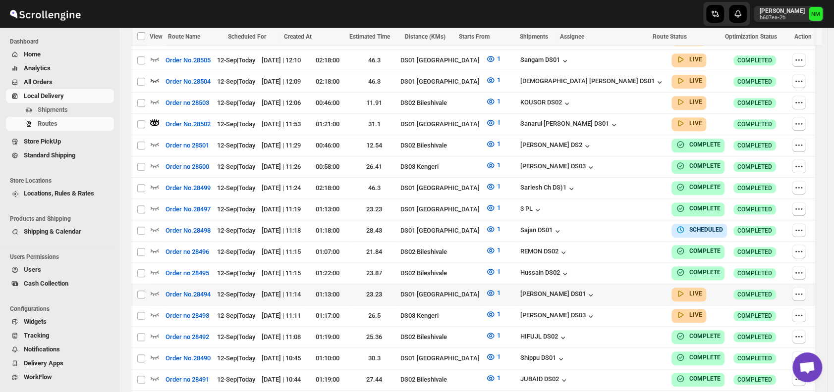
scroll to position [471, 0]
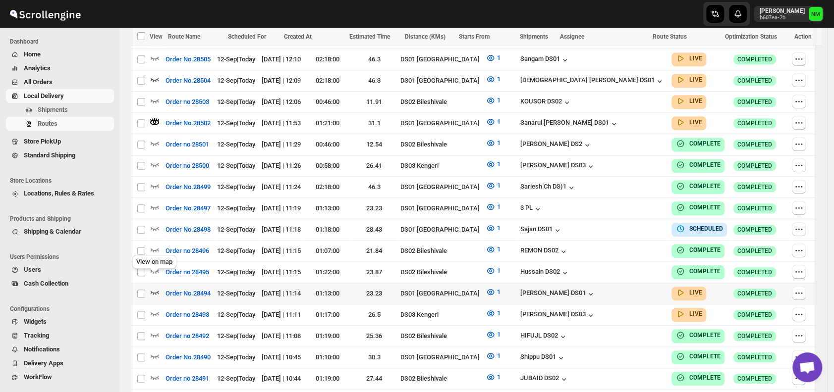
click at [151, 287] on icon "button" at bounding box center [155, 292] width 10 height 10
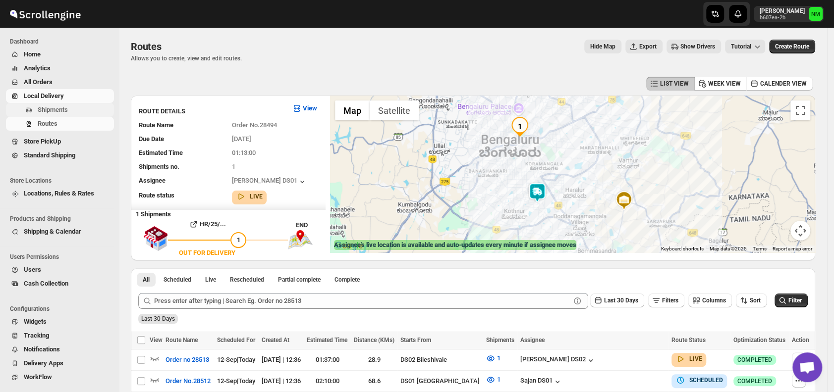
click at [55, 111] on span "Shipments" at bounding box center [53, 109] width 30 height 7
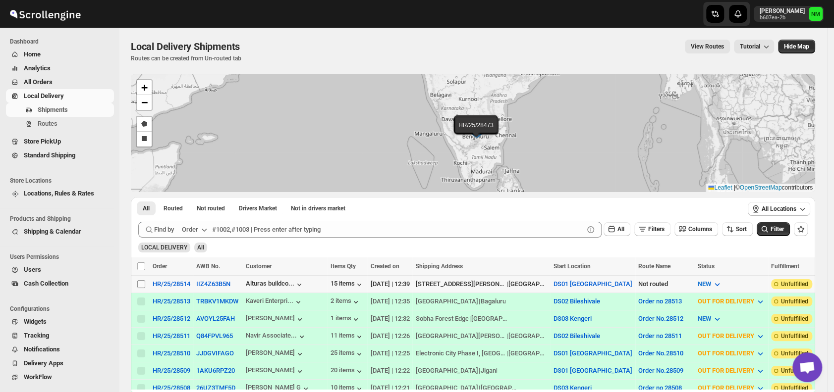
click at [141, 281] on input "Select shipment" at bounding box center [141, 284] width 8 height 8
checkbox input "true"
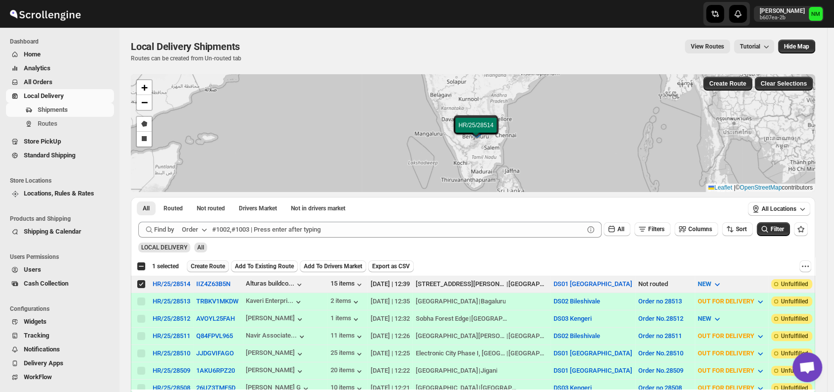
click at [218, 266] on span "Create Route" at bounding box center [208, 267] width 34 height 8
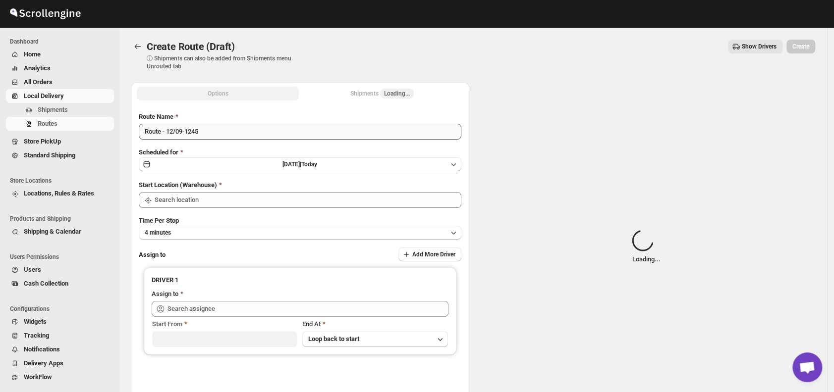
type input "DS01 [GEOGRAPHIC_DATA]"
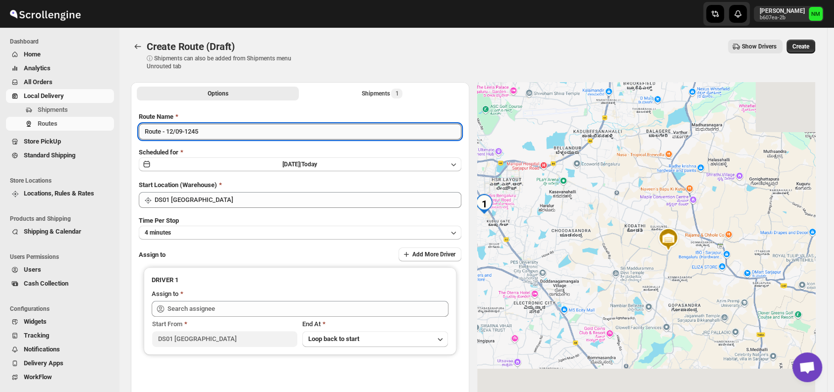
click at [222, 132] on input "Route - 12/09-1245" at bounding box center [300, 132] width 322 height 16
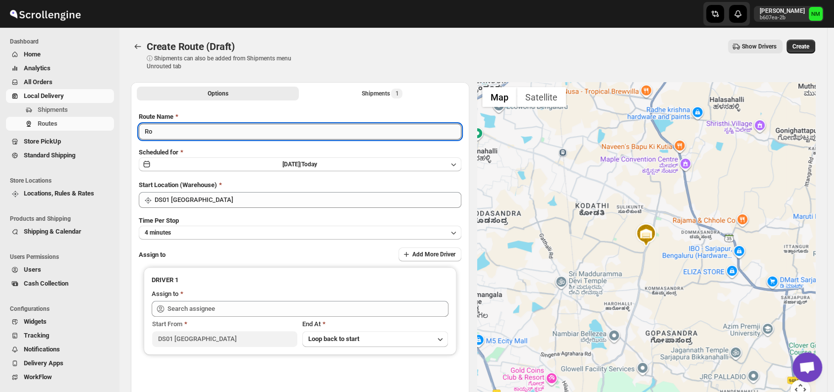
type input "R"
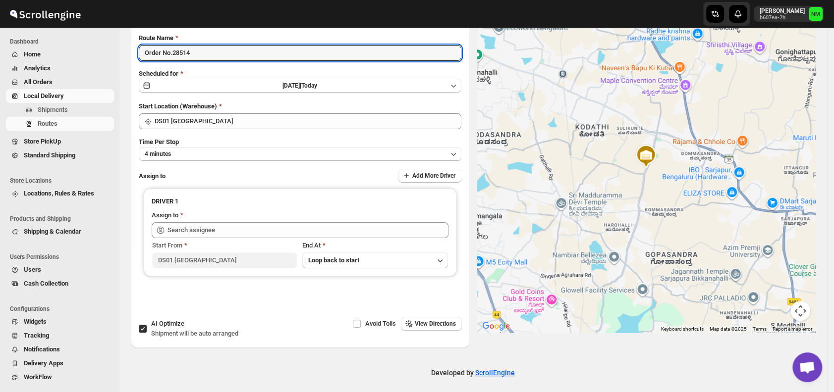
scroll to position [83, 0]
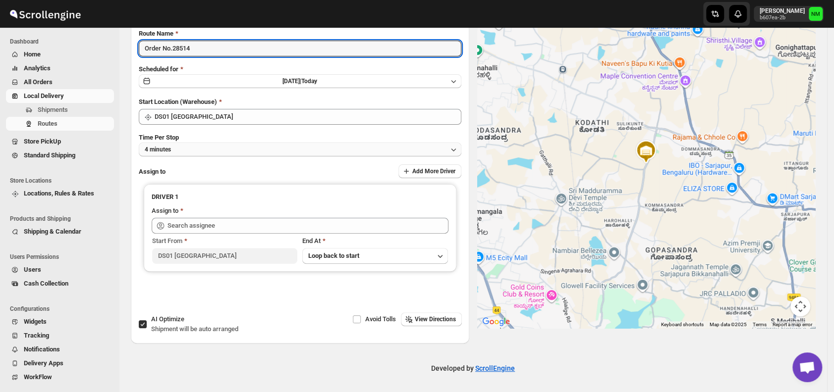
type input "Order No.28514"
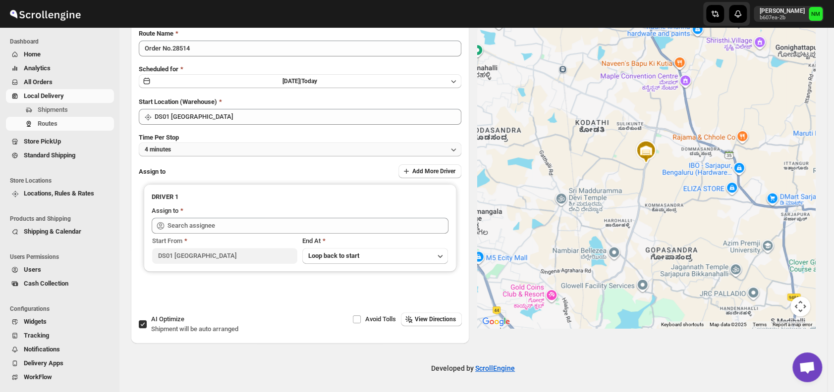
click at [200, 149] on button "4 minutes" at bounding box center [300, 150] width 322 height 14
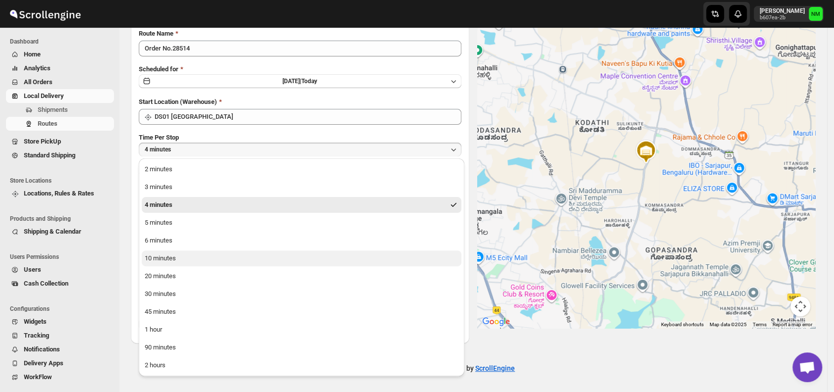
click at [198, 256] on button "10 minutes" at bounding box center [302, 259] width 320 height 16
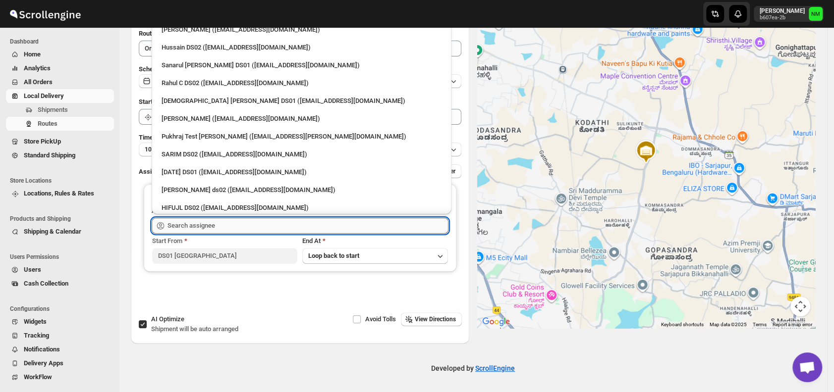
click at [244, 226] on input "text" at bounding box center [307, 226] width 281 height 16
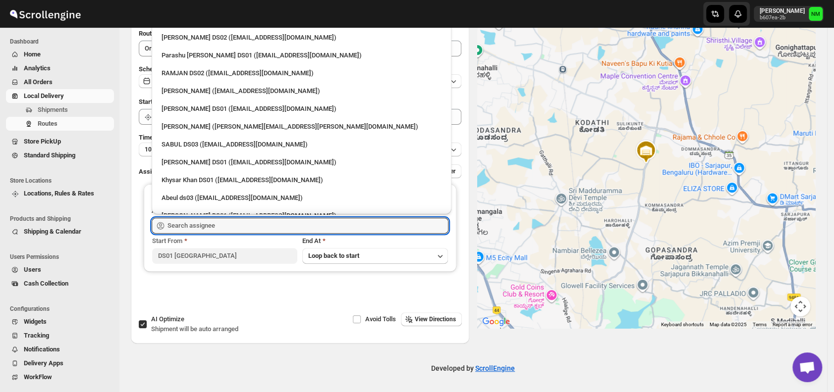
scroll to position [879, 0]
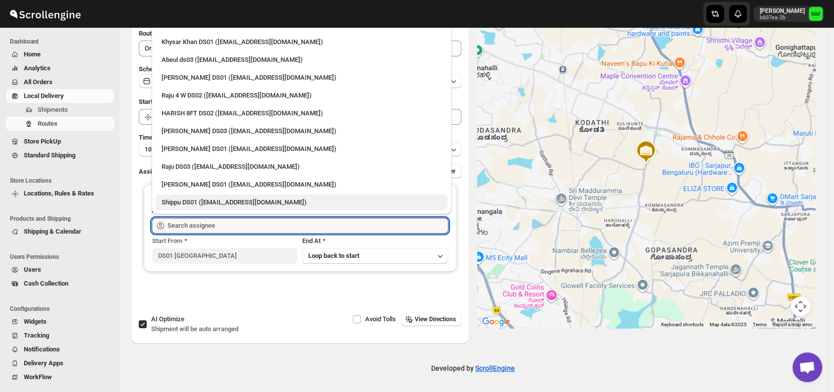
click at [194, 199] on div "Shippu DS01 (lahaye5487@certve.com)" at bounding box center [301, 203] width 280 height 10
type input "Shippu DS01 (lahaye5487@certve.com)"
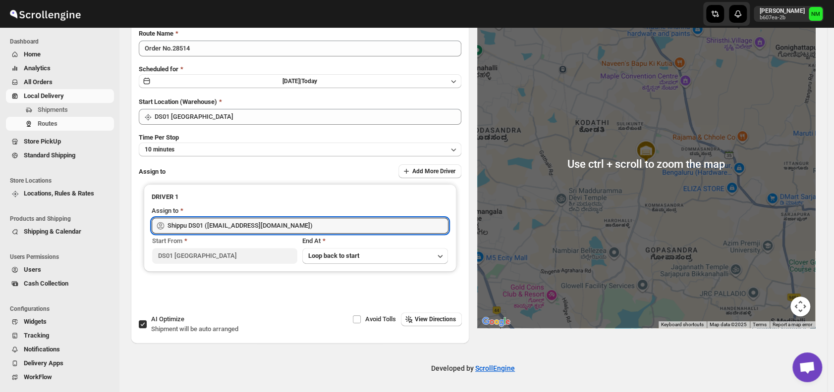
scroll to position [0, 0]
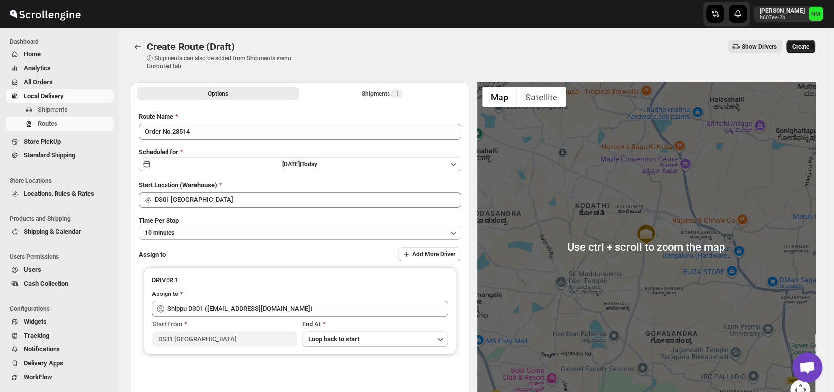
click at [808, 45] on span "Create" at bounding box center [800, 47] width 17 height 8
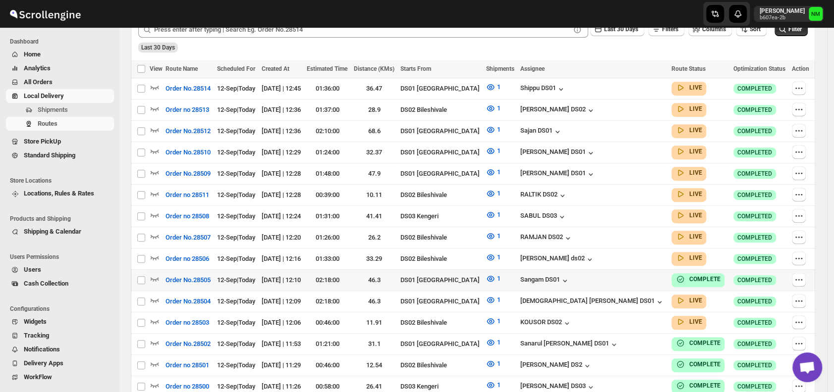
scroll to position [270, 0]
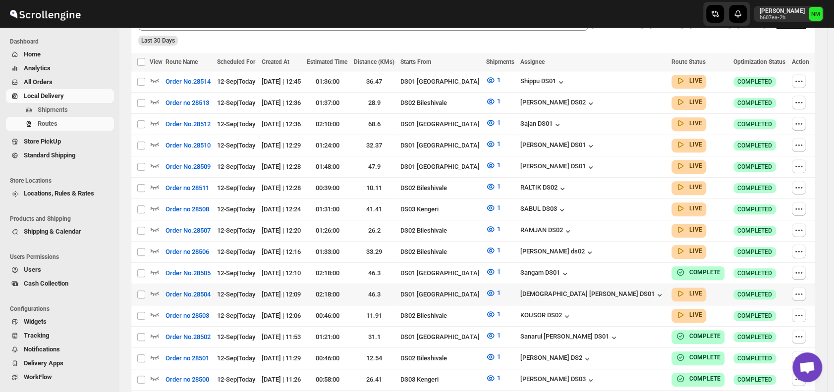
click at [160, 288] on div at bounding box center [156, 294] width 13 height 13
click at [154, 288] on icon "button" at bounding box center [155, 293] width 10 height 10
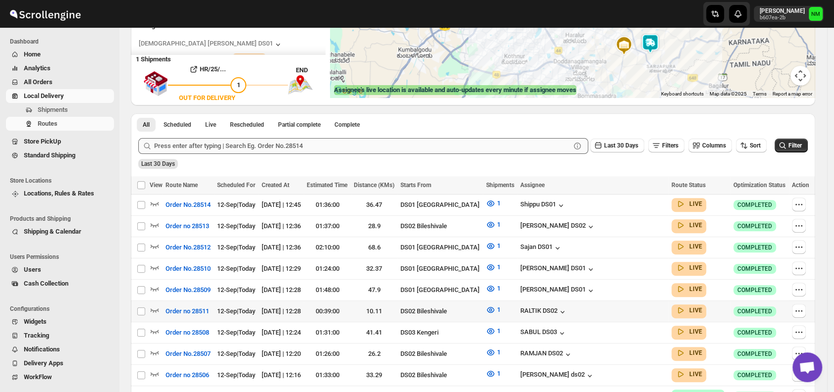
scroll to position [156, 0]
click at [156, 286] on icon "button" at bounding box center [155, 288] width 10 height 10
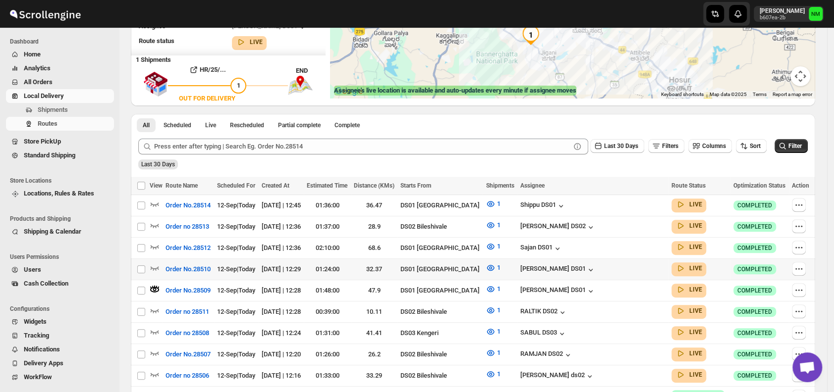
scroll to position [155, 0]
click at [154, 267] on icon "button" at bounding box center [155, 268] width 10 height 10
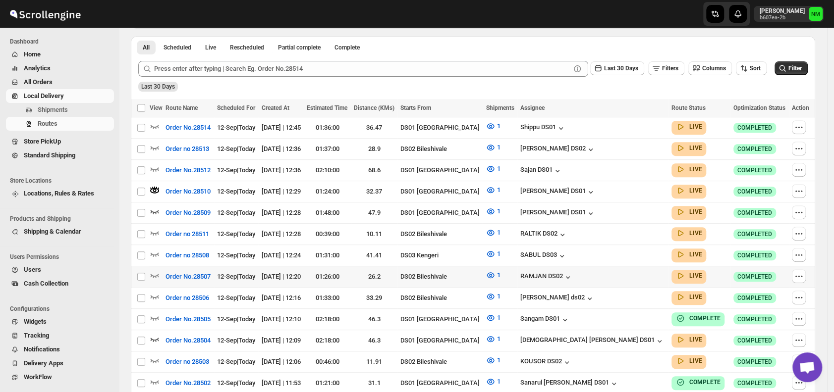
scroll to position [235, 0]
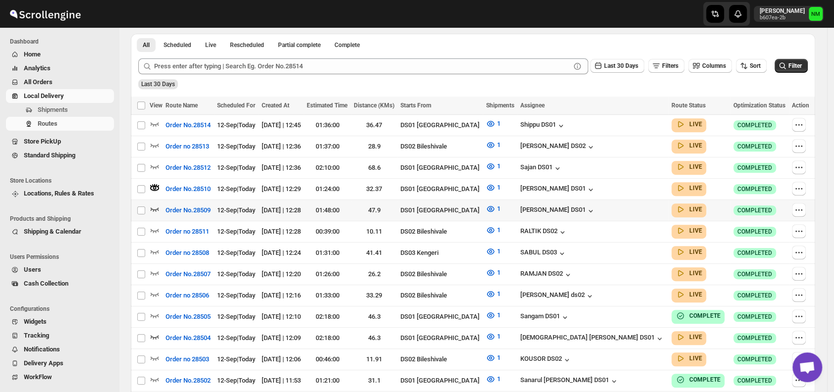
click at [155, 208] on icon "button" at bounding box center [155, 210] width 8 height 4
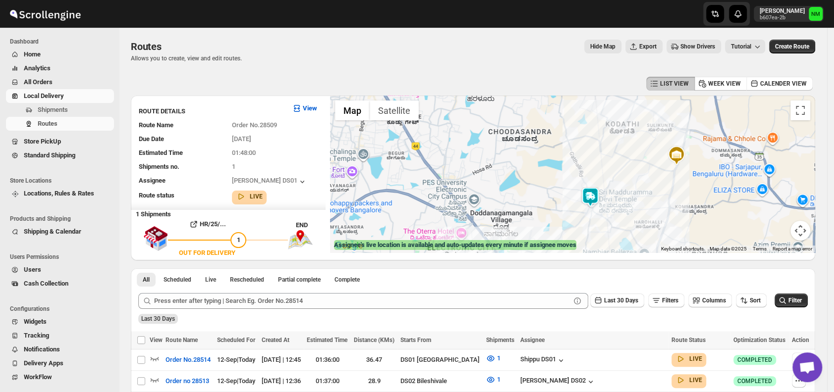
click at [589, 204] on img at bounding box center [590, 197] width 20 height 20
click at [634, 154] on button "Close" at bounding box center [622, 157] width 24 height 24
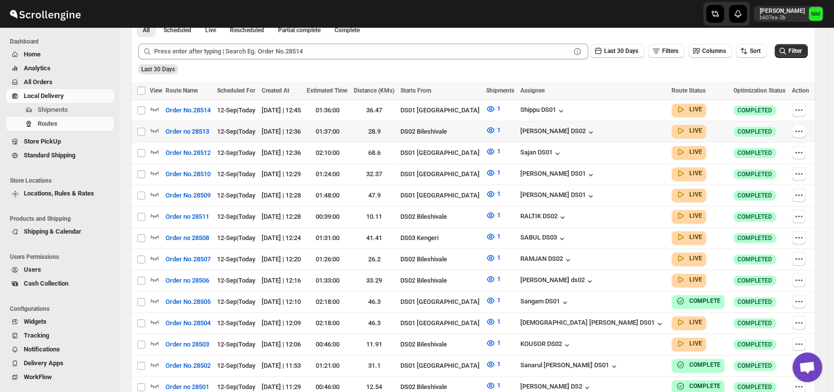
scroll to position [239, 0]
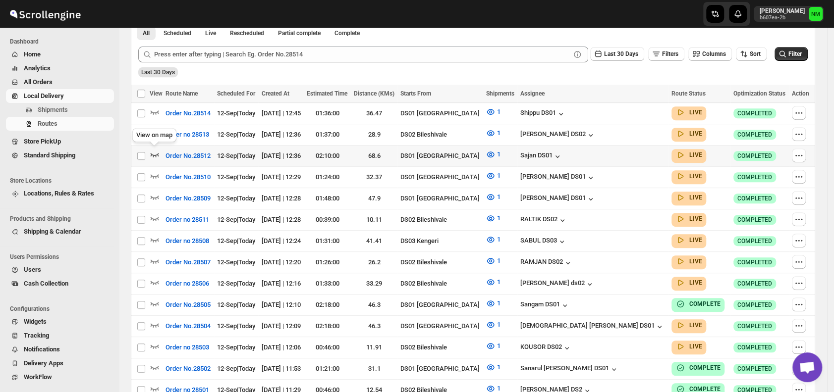
click at [157, 156] on icon "button" at bounding box center [155, 155] width 10 height 10
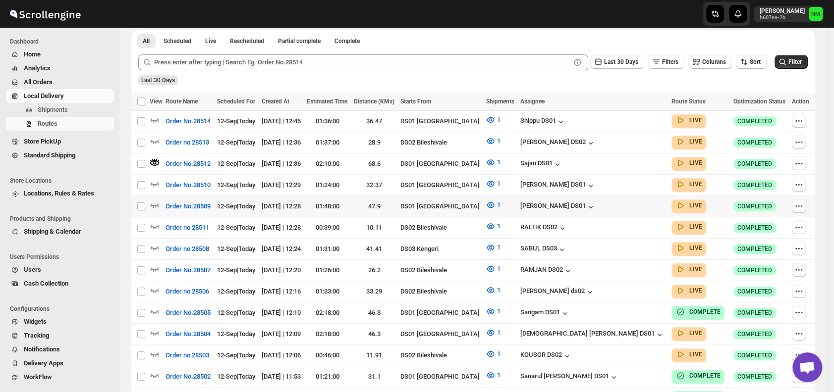
scroll to position [0, 0]
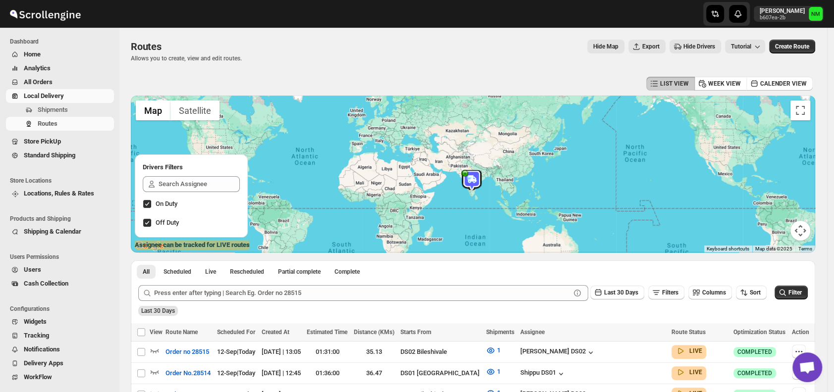
scroll to position [152, 0]
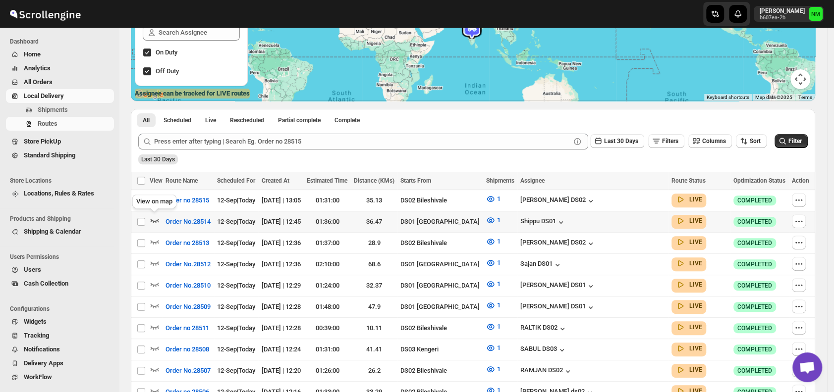
click at [153, 219] on icon "button" at bounding box center [155, 220] width 10 height 10
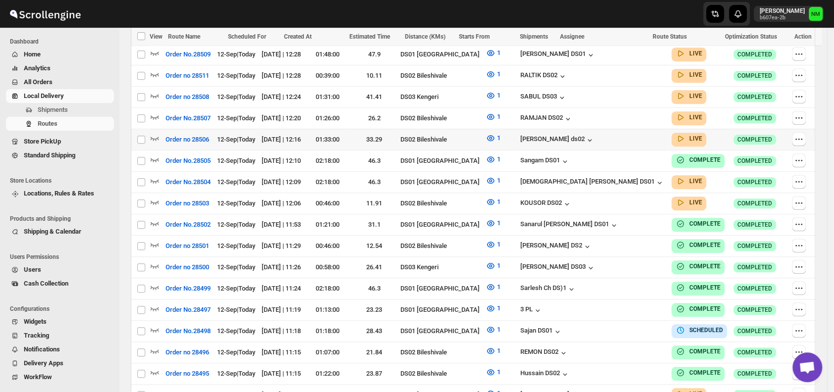
scroll to position [413, 0]
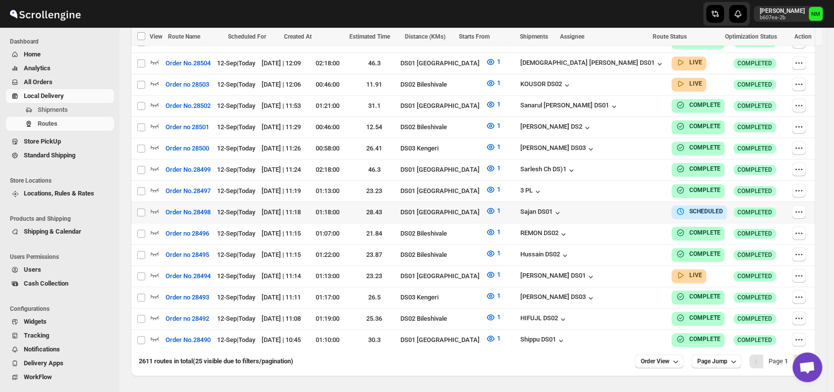
scroll to position [524, 0]
click at [155, 269] on icon "button" at bounding box center [155, 274] width 10 height 10
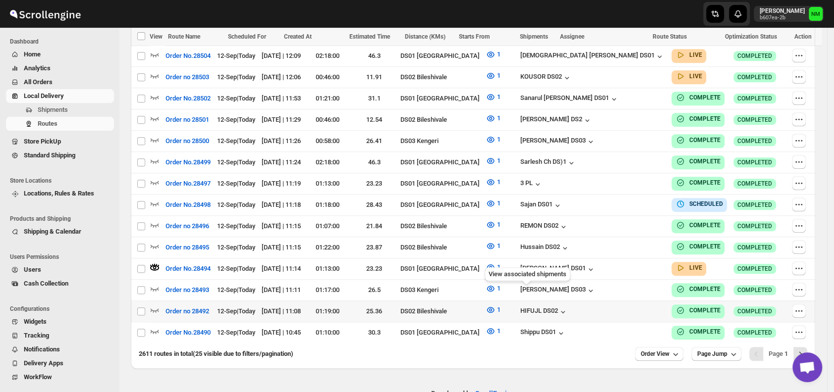
scroll to position [549, 0]
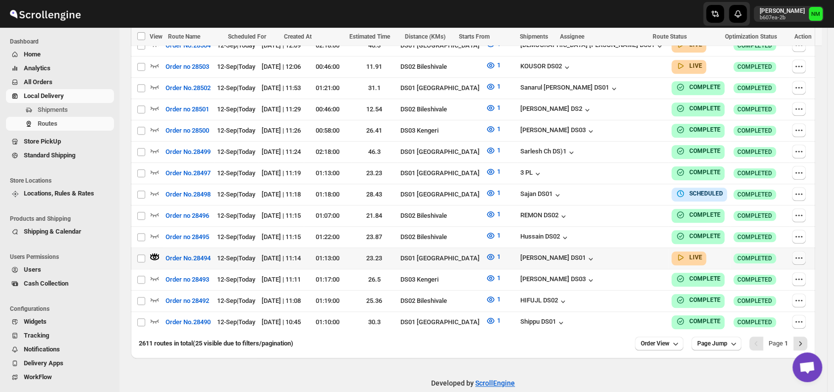
click at [798, 251] on button "button" at bounding box center [799, 258] width 14 height 14
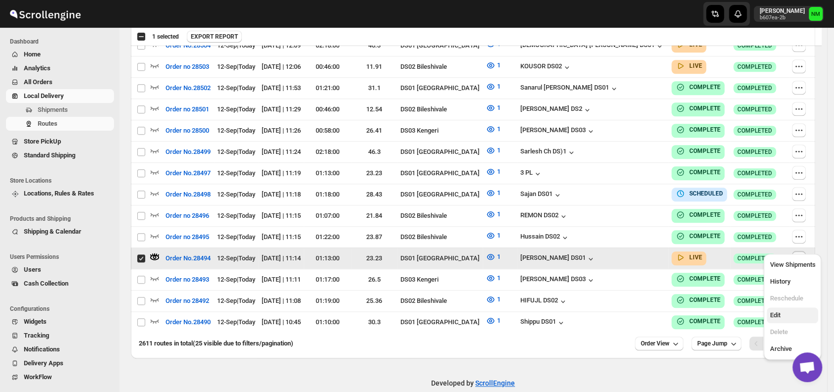
click at [779, 319] on span "Edit" at bounding box center [774, 315] width 10 height 7
checkbox input "false"
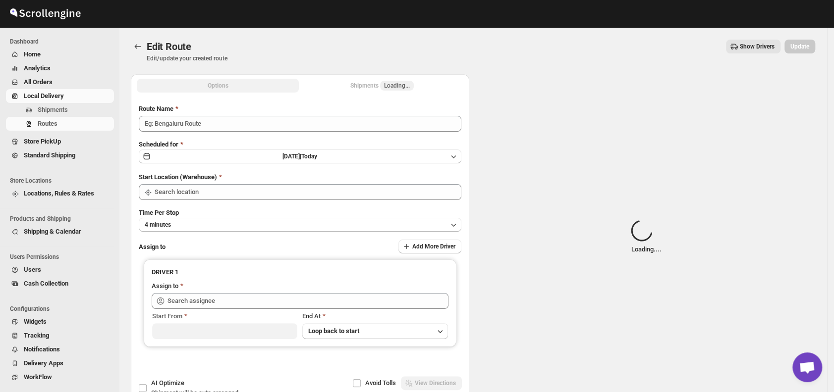
type input "Order No.28494"
type input "DS01 [GEOGRAPHIC_DATA]"
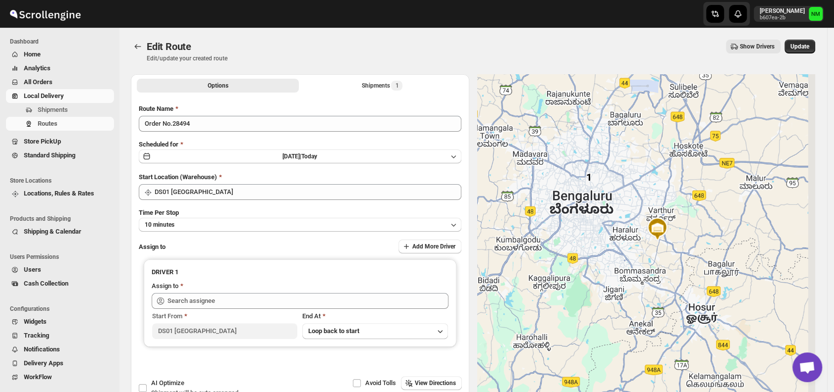
type input "Ashraf Ali DS01 (yoyovey222@0tires.com)"
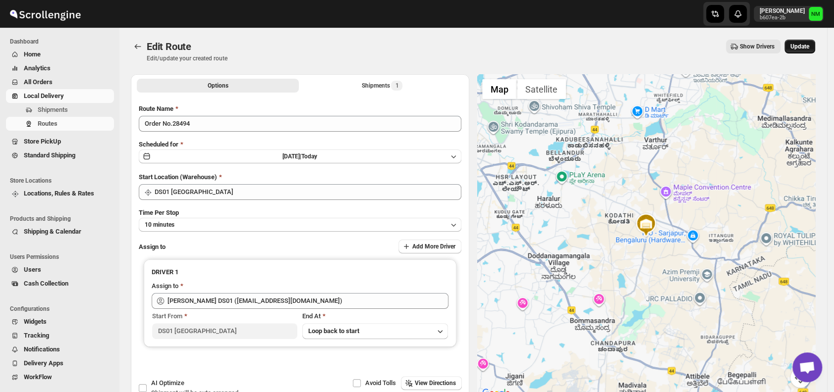
click at [802, 40] on button "Update" at bounding box center [799, 47] width 31 height 14
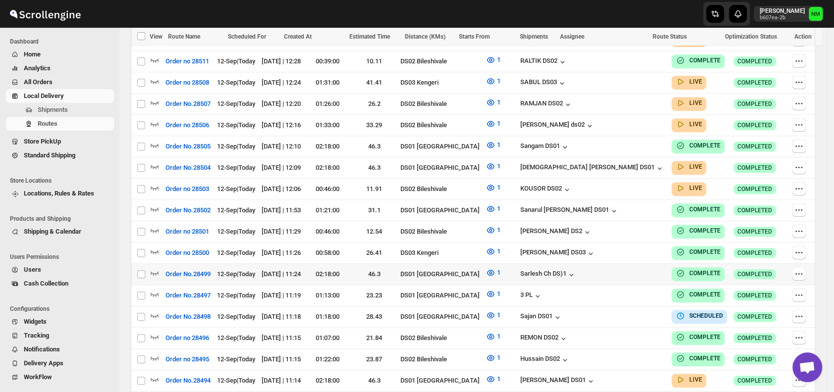
scroll to position [417, 0]
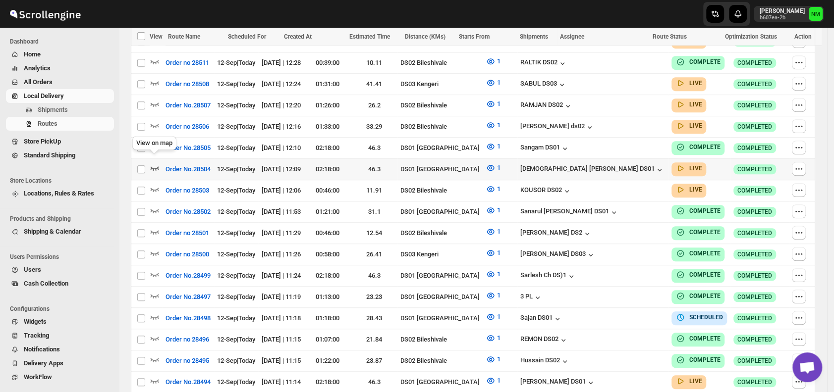
click at [155, 164] on icon "button" at bounding box center [155, 168] width 10 height 10
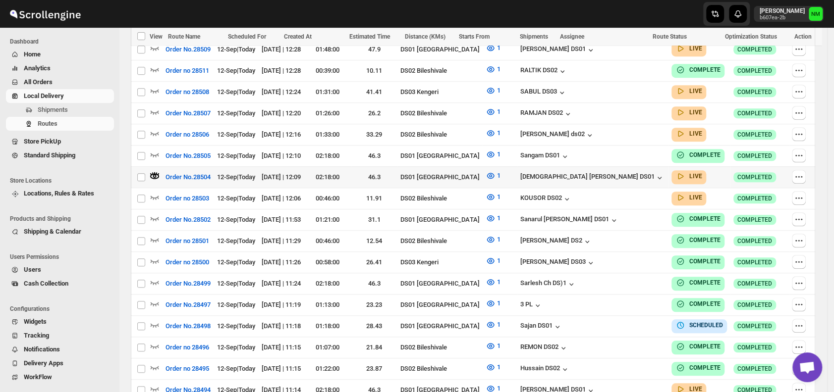
scroll to position [0, 0]
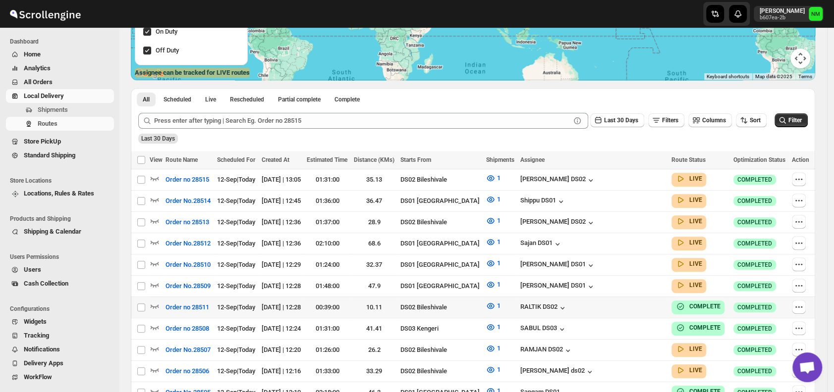
scroll to position [173, 0]
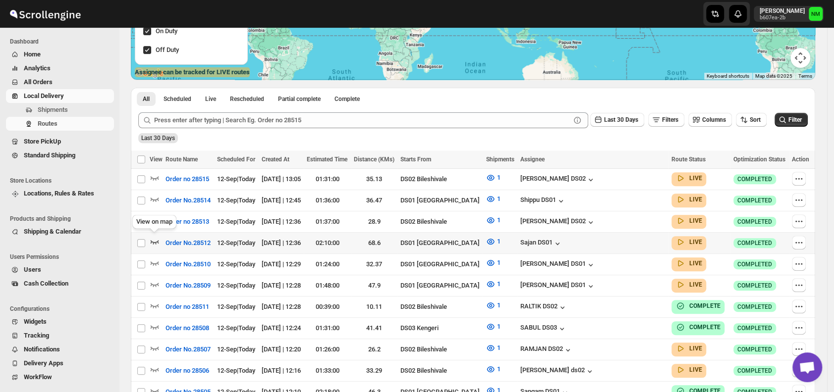
click at [158, 240] on icon "button" at bounding box center [155, 242] width 8 height 4
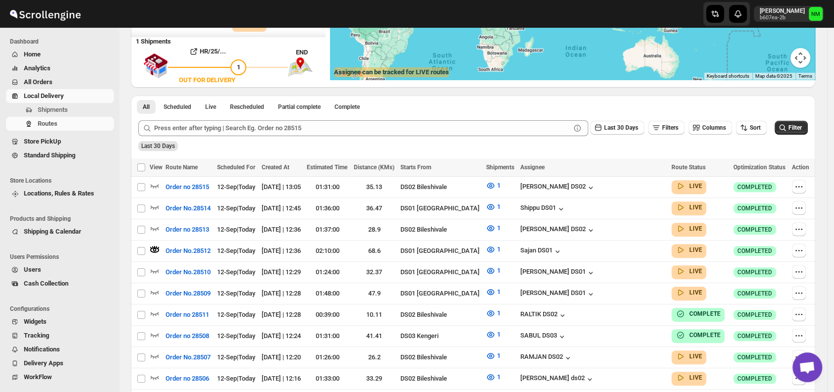
scroll to position [0, 0]
